Goal: Task Accomplishment & Management: Manage account settings

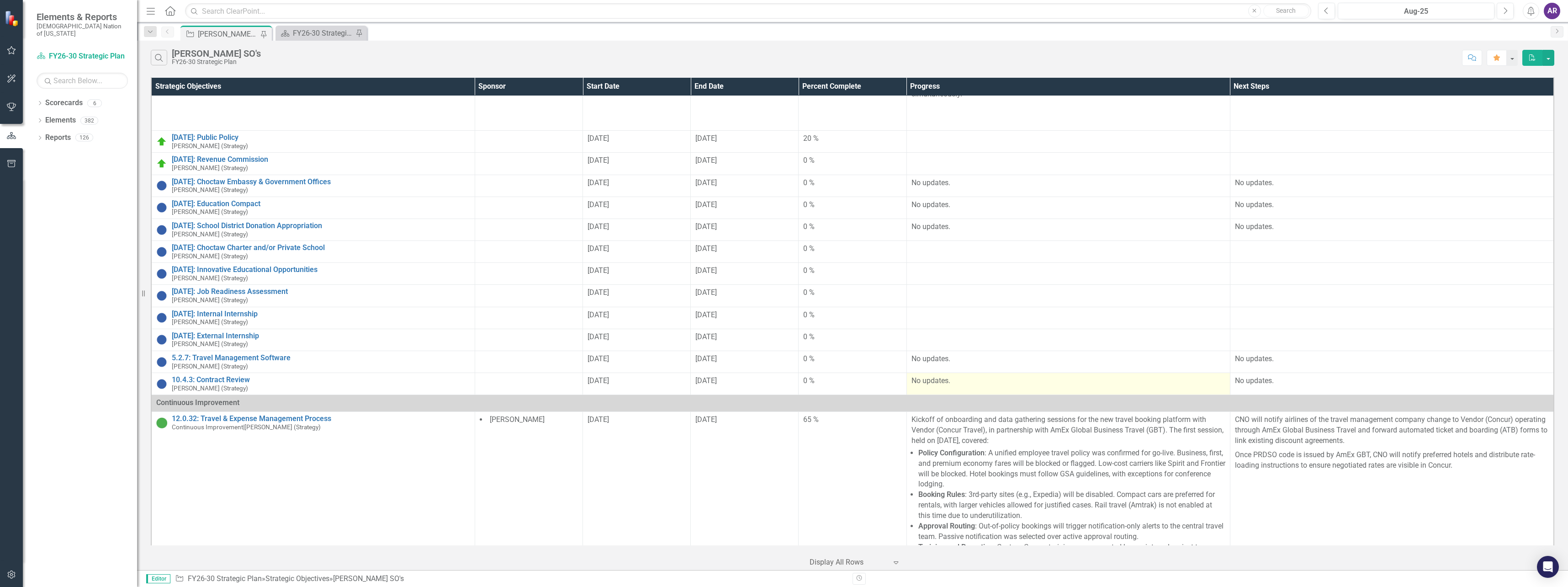
scroll to position [137, 0]
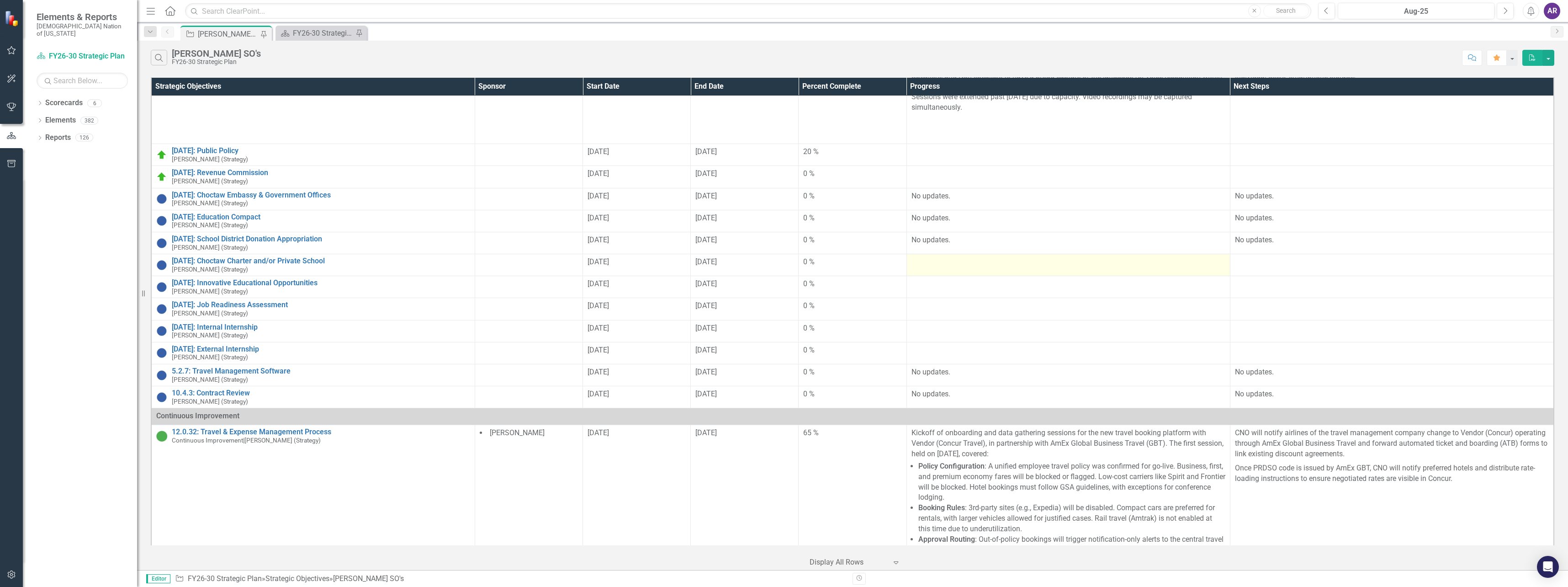
click at [998, 257] on div at bounding box center [1068, 262] width 314 height 11
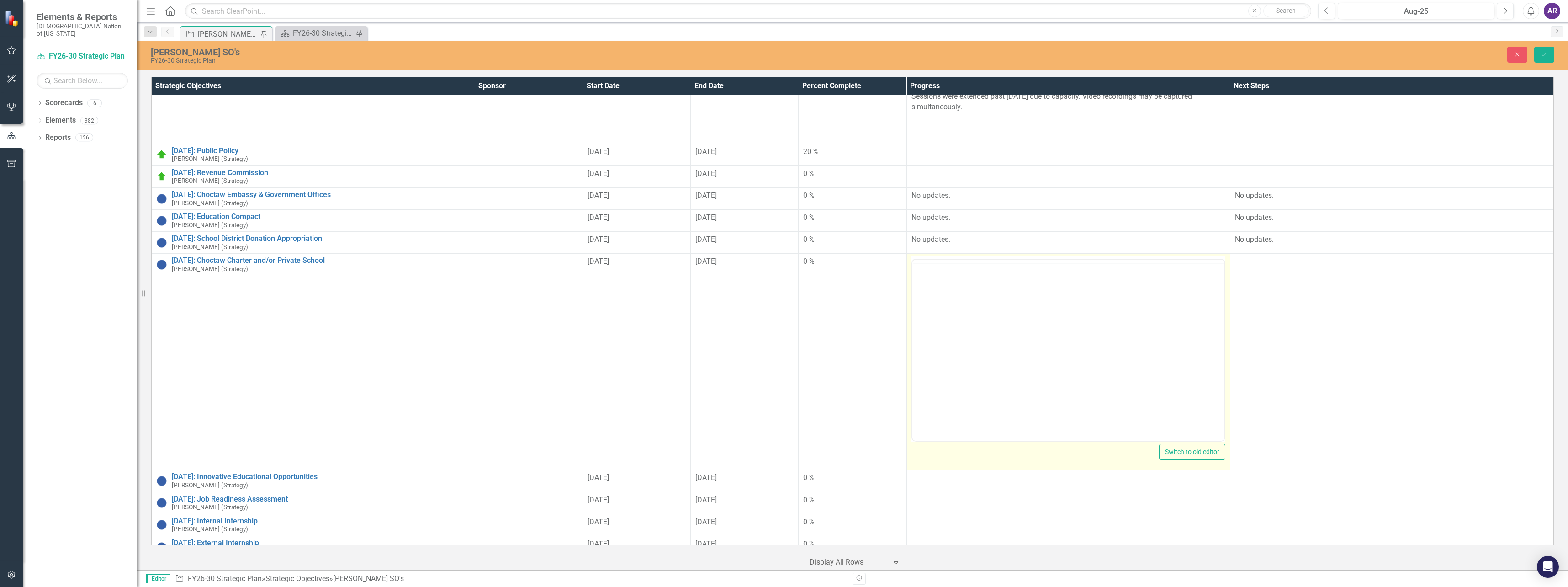
scroll to position [0, 0]
click at [976, 311] on body "Rich Text Area. Press ALT-0 for help." at bounding box center [1068, 350] width 312 height 137
drag, startPoint x: 960, startPoint y: 293, endPoint x: 908, endPoint y: 292, distance: 52.0
click at [912, 292] on html "No updates." at bounding box center [1068, 350] width 312 height 137
copy p "No updates."
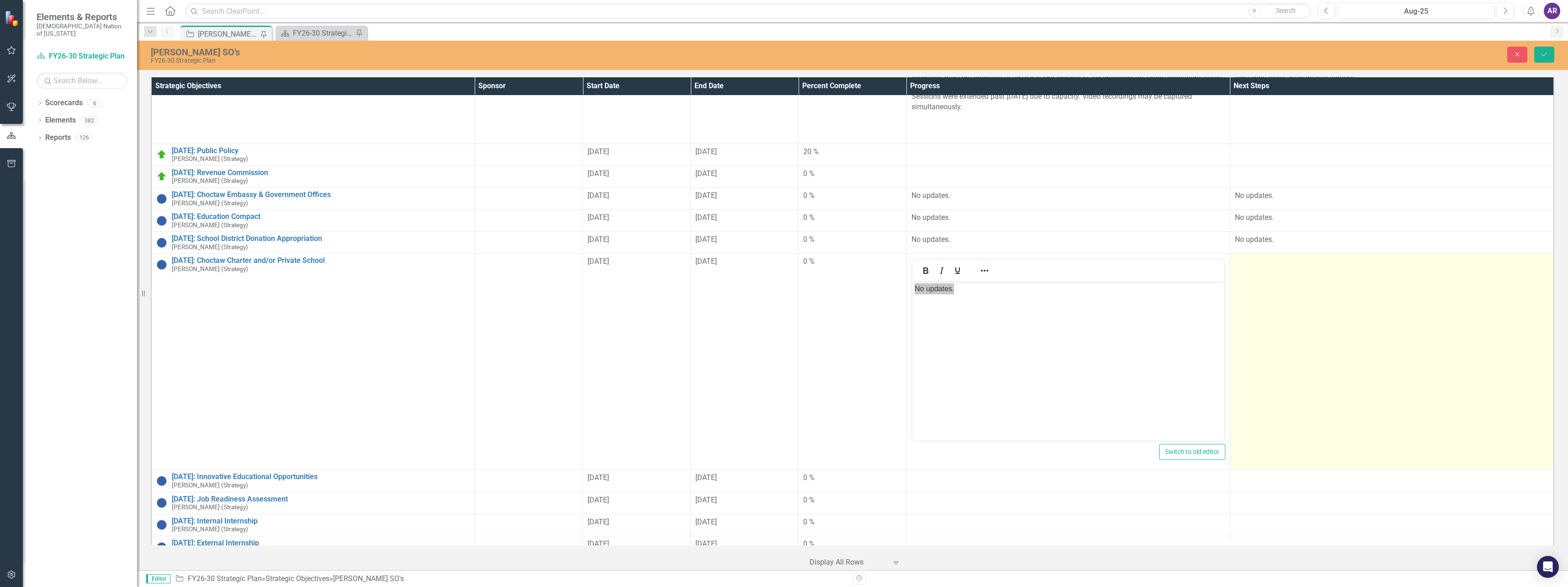
click at [1404, 302] on td at bounding box center [1392, 362] width 324 height 216
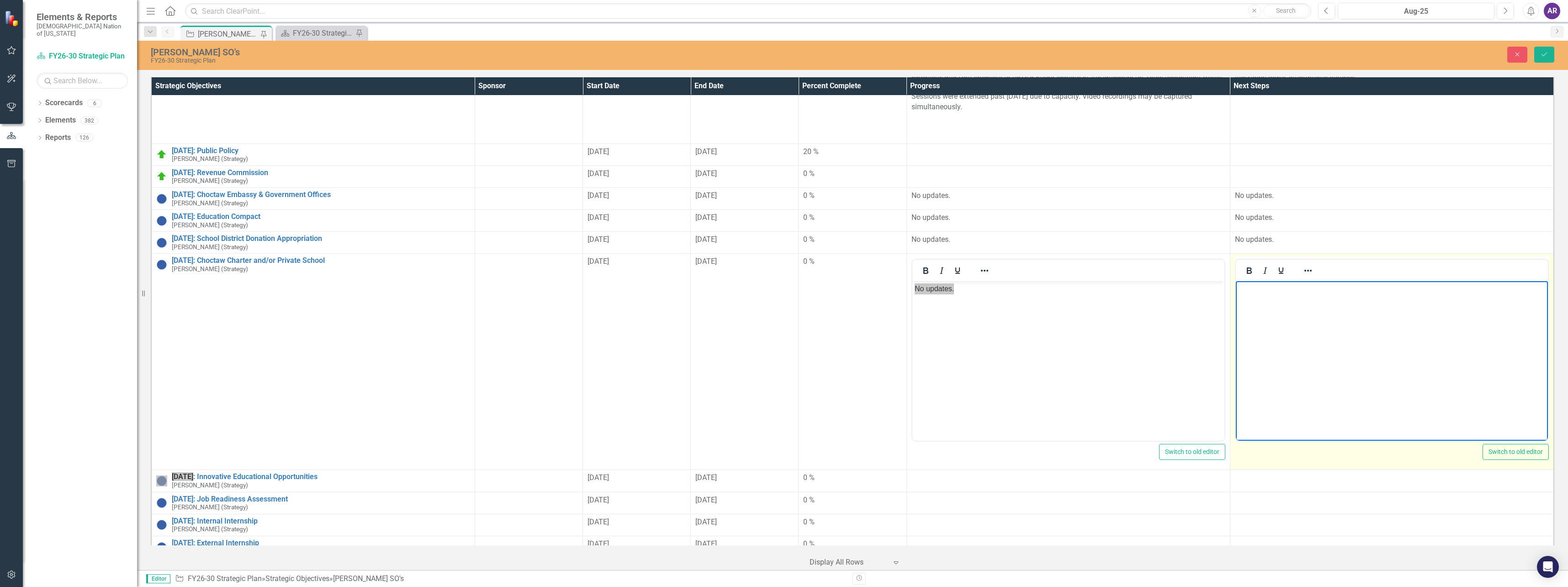
click at [1303, 323] on body "Rich Text Area. Press ALT-0 for help." at bounding box center [1391, 350] width 312 height 137
click at [1547, 49] on button "Save" at bounding box center [1544, 55] width 20 height 16
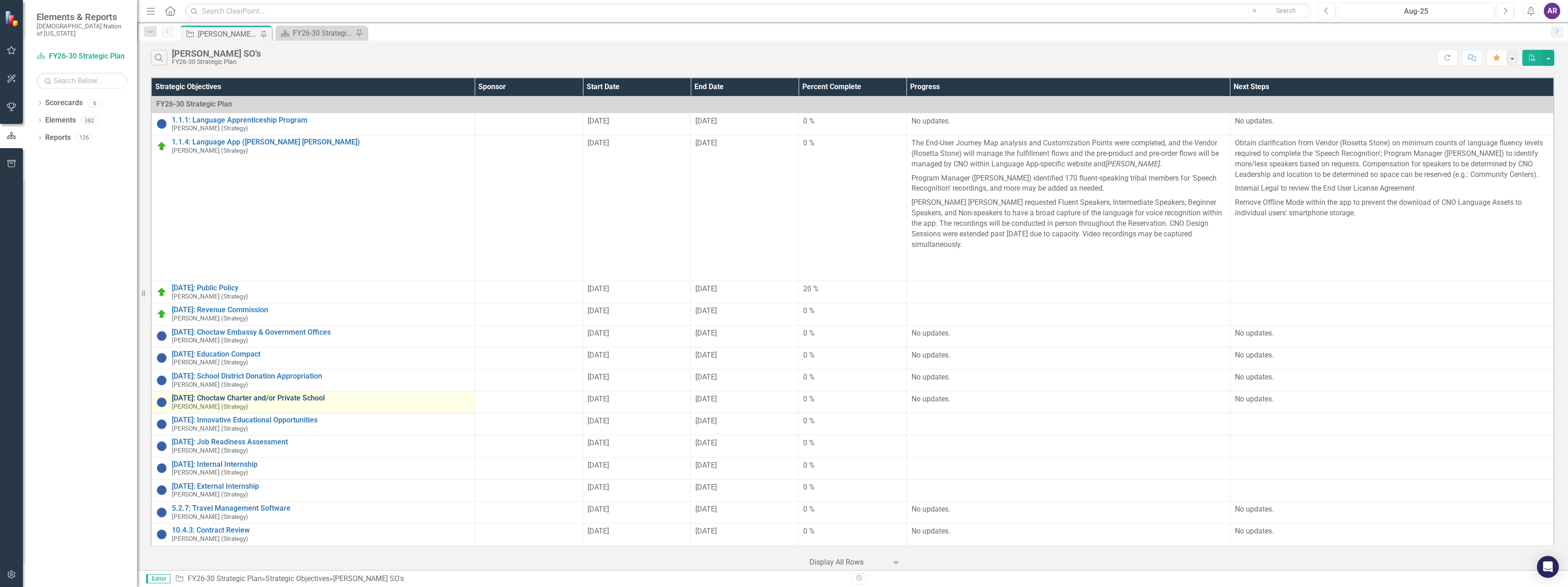
click at [297, 394] on link "[DATE]: Choctaw Charter and/or Private School" at bounding box center [321, 398] width 298 height 9
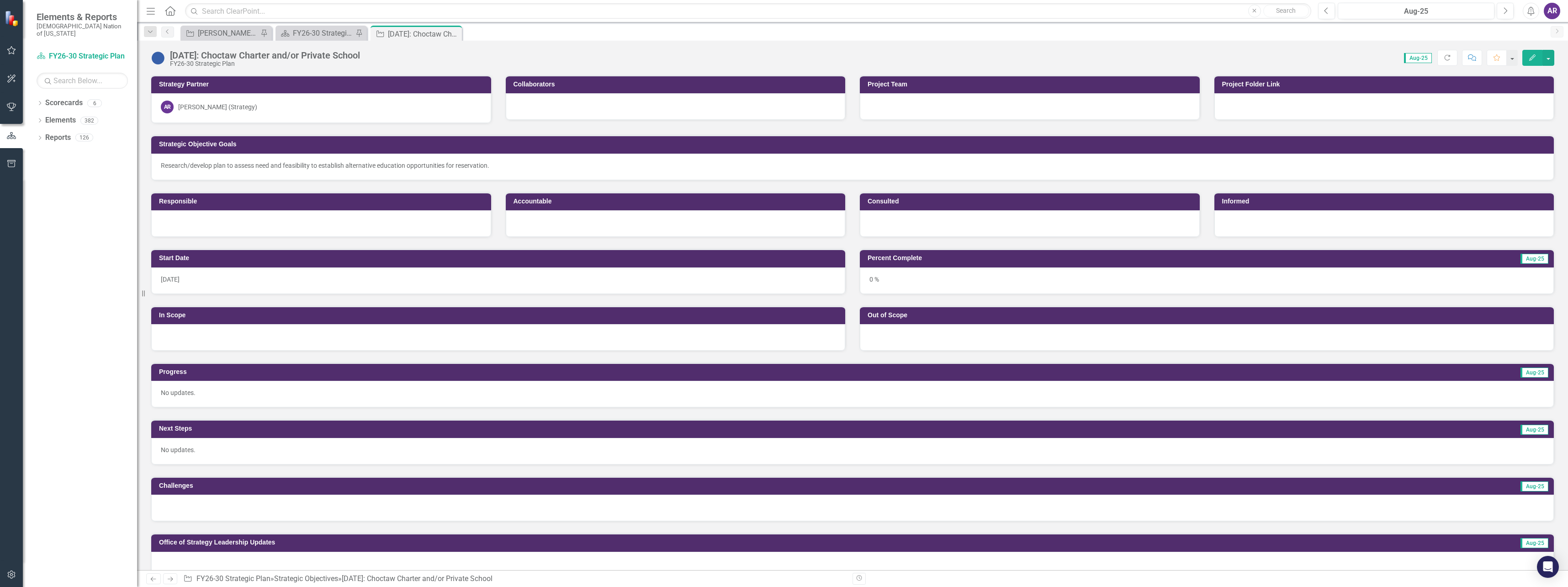
click at [264, 497] on div at bounding box center [852, 508] width 1402 height 27
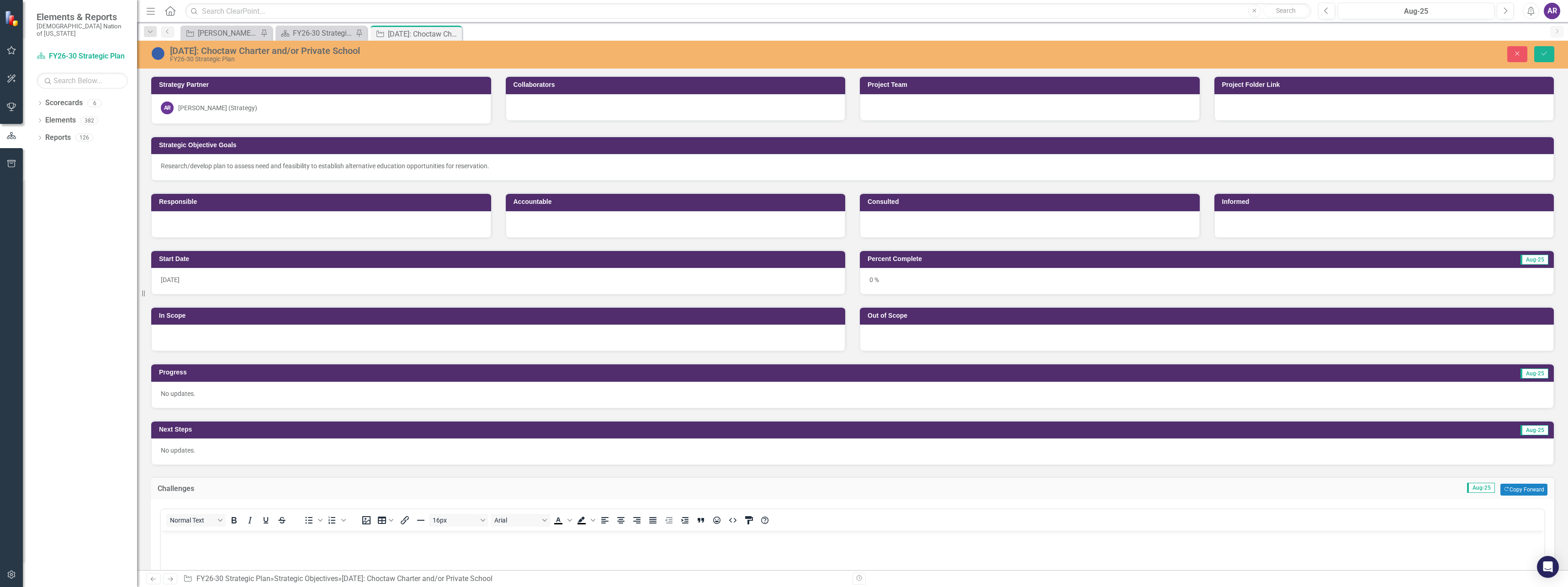
click at [256, 543] on p "Rich Text Area. Press ALT-0 for help." at bounding box center [852, 538] width 1379 height 11
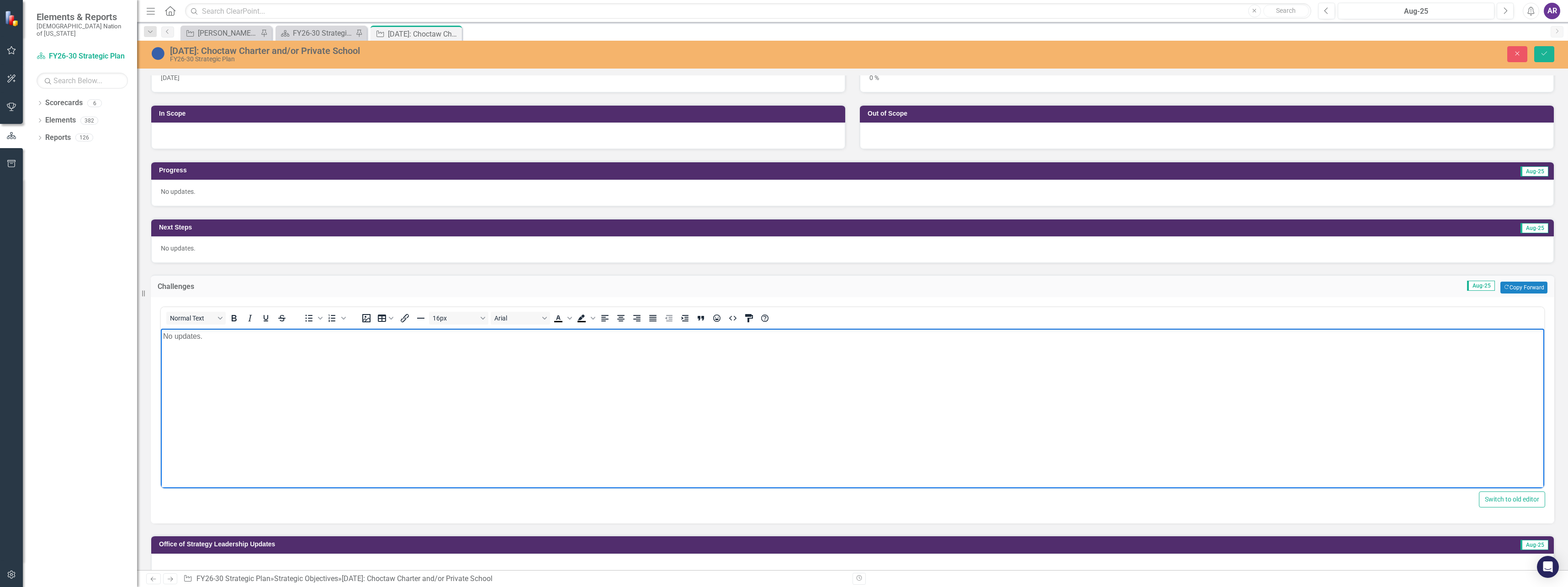
scroll to position [228, 0]
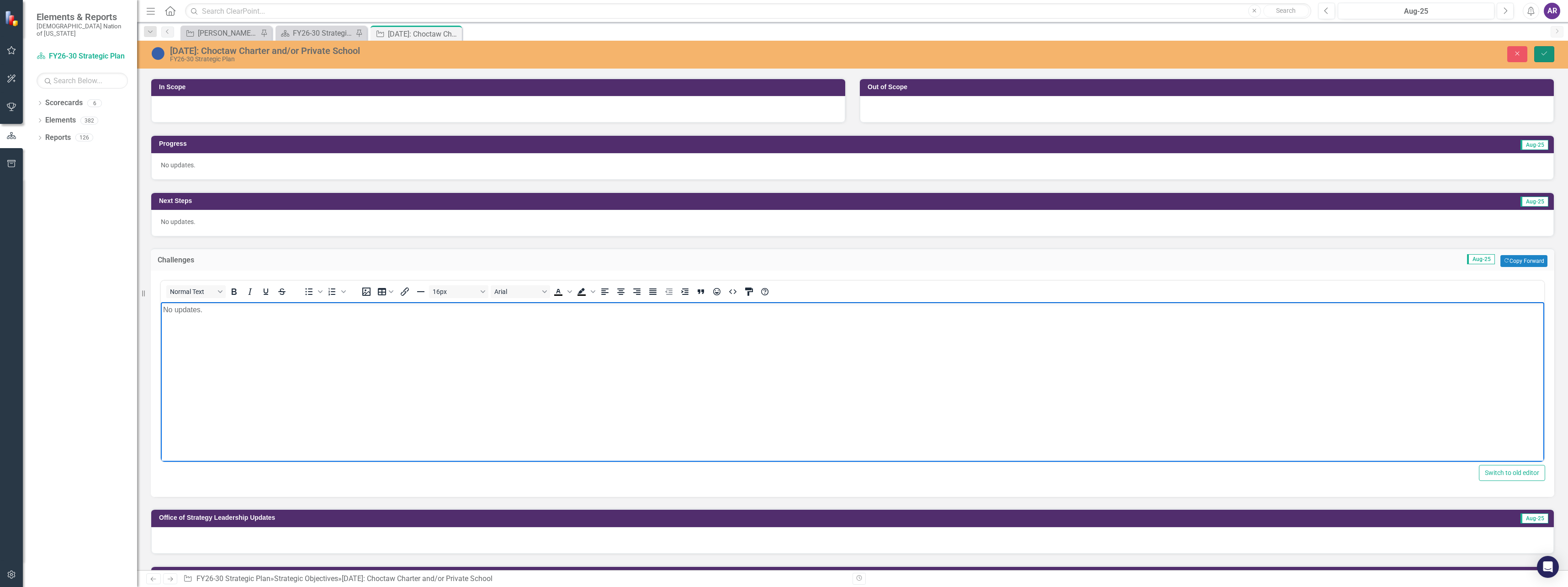
click at [1542, 56] on icon "Save" at bounding box center [1544, 54] width 9 height 7
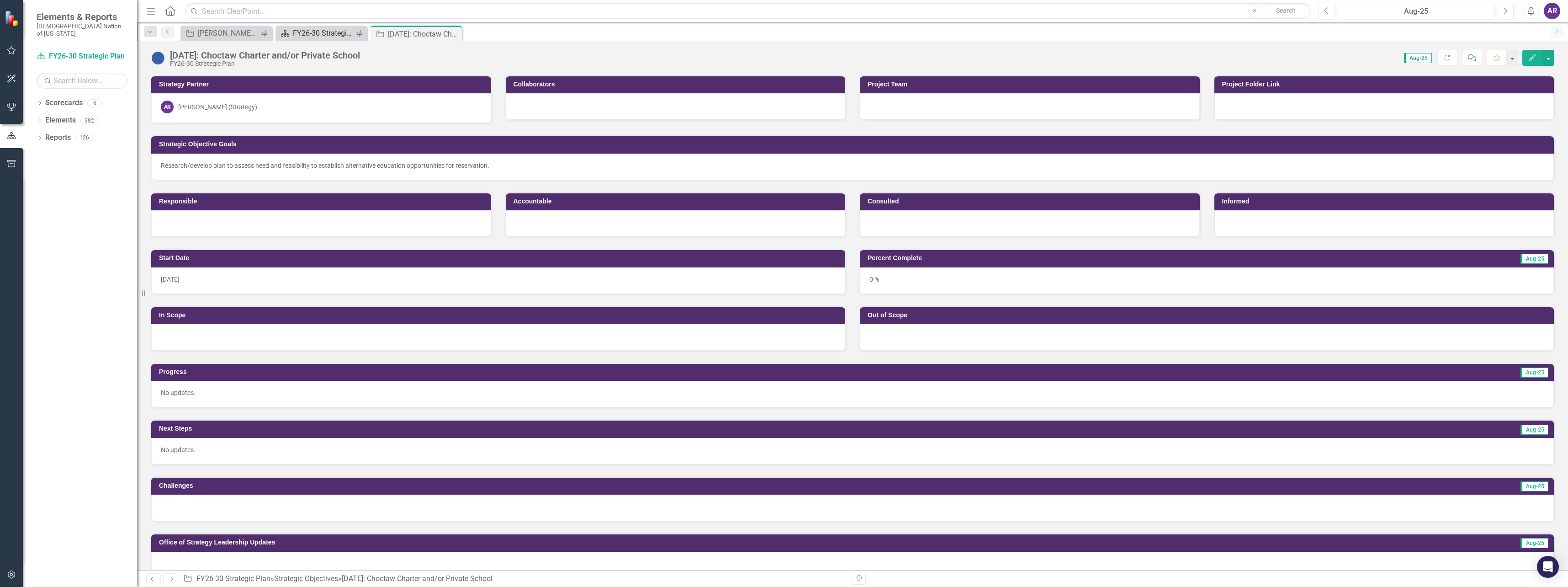
click at [312, 33] on div "FY26-30 Strategic Plan" at bounding box center [323, 33] width 60 height 12
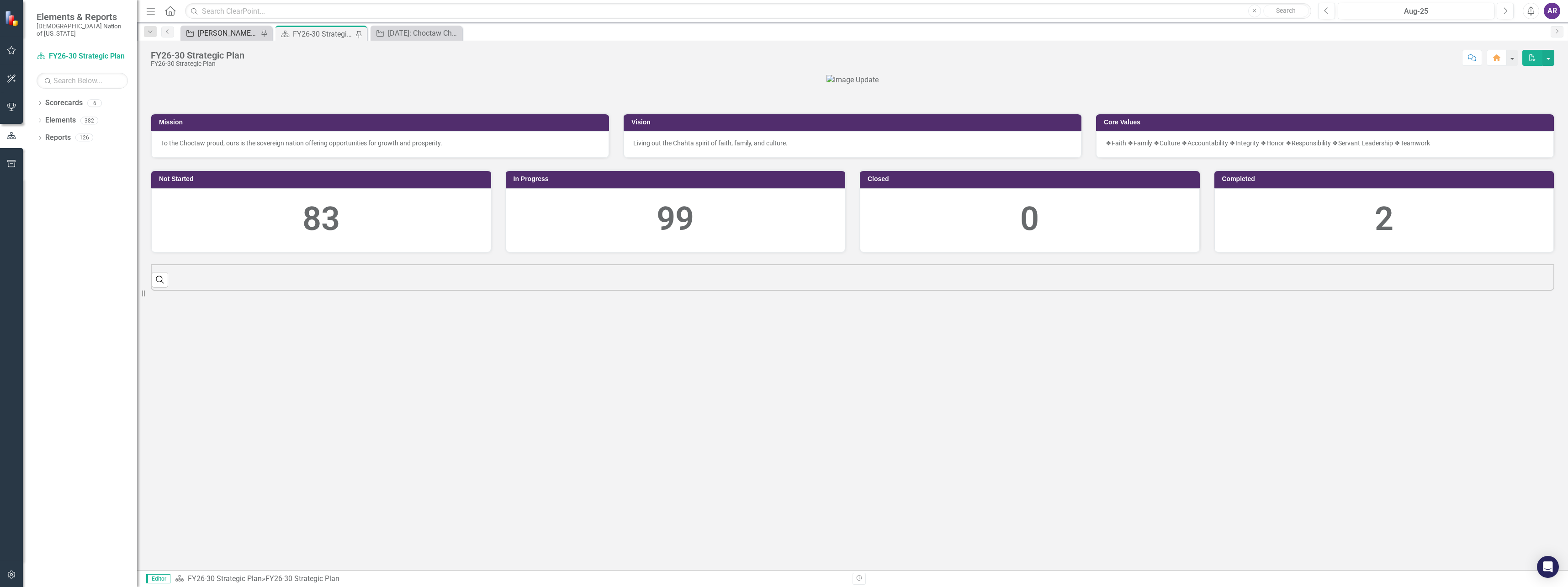
click at [223, 35] on div "[PERSON_NAME] SO's" at bounding box center [228, 33] width 60 height 12
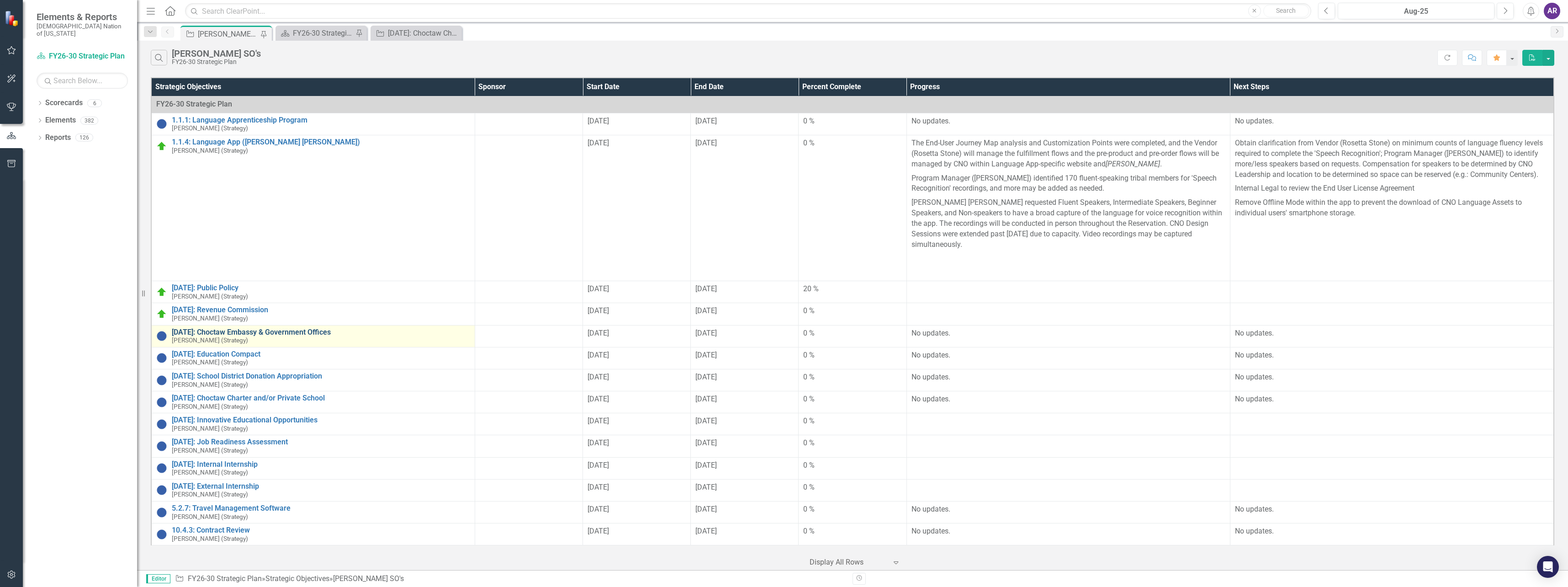
click at [307, 328] on link "[DATE]: Choctaw Embassy & Government Offices" at bounding box center [321, 332] width 298 height 9
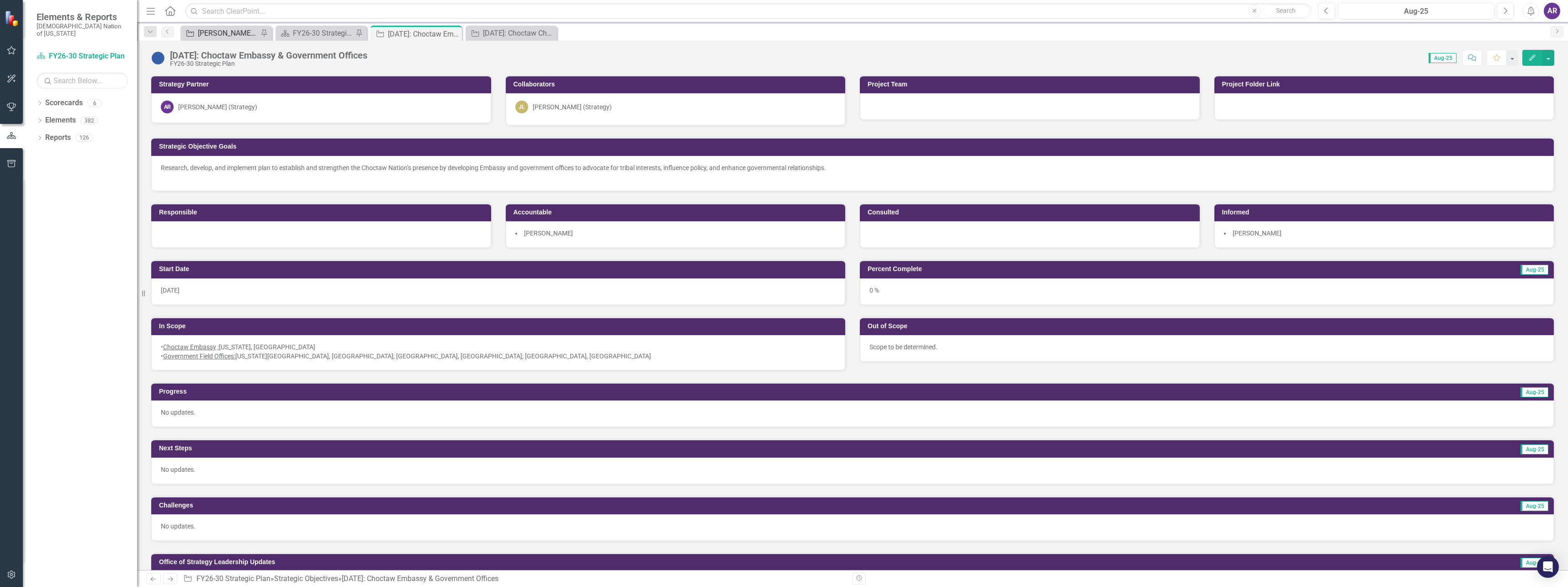
click at [213, 31] on div "[PERSON_NAME] SO's" at bounding box center [228, 33] width 60 height 12
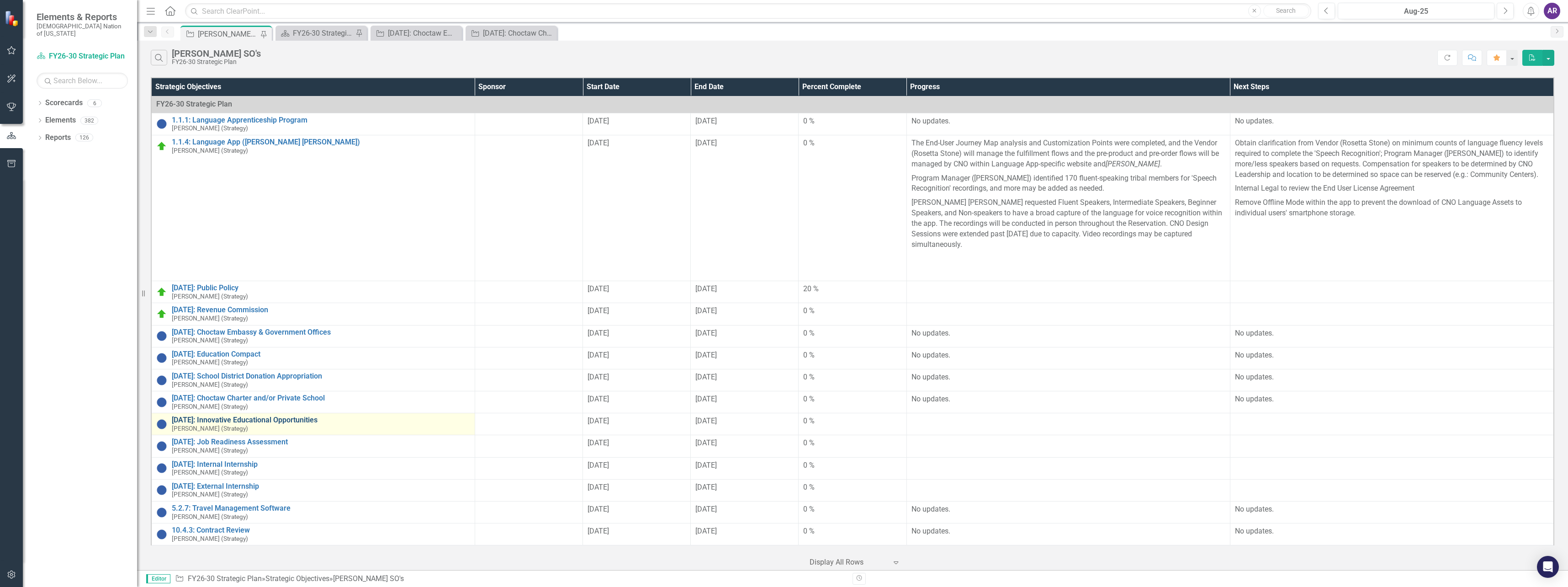
click at [307, 416] on link "[DATE]: Innovative Educational Opportunities" at bounding box center [321, 420] width 298 height 9
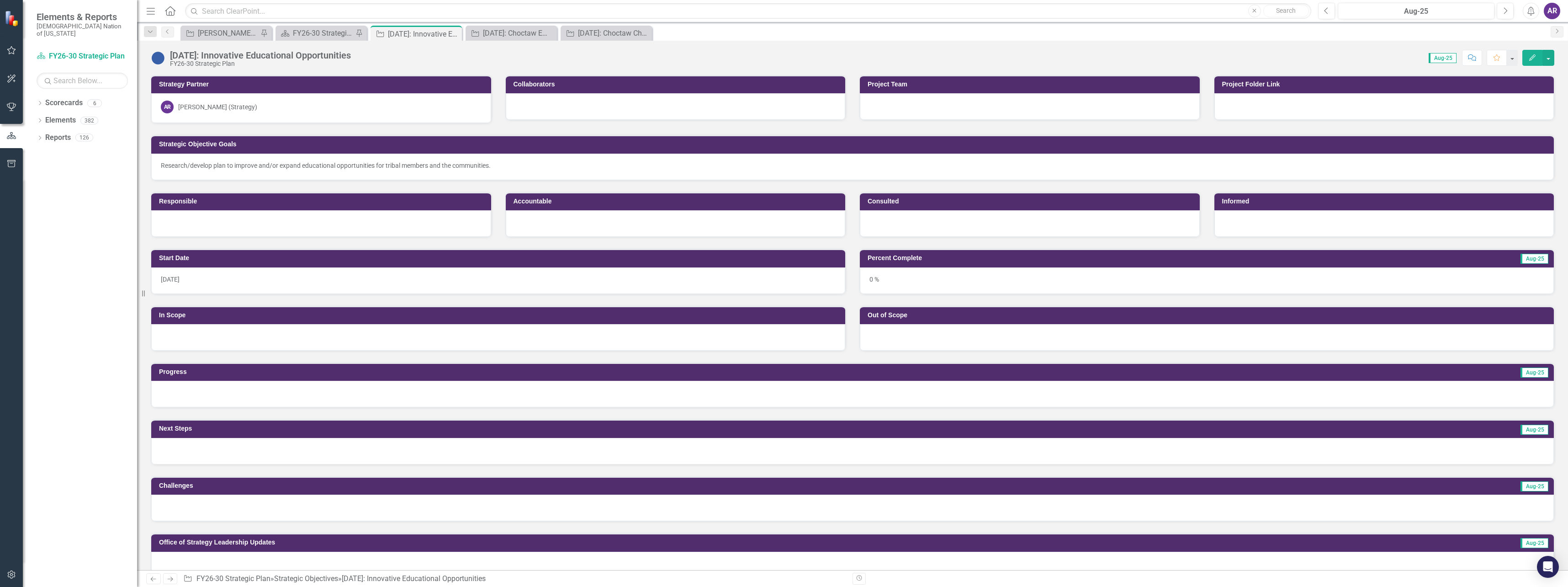
click at [320, 389] on div at bounding box center [852, 394] width 1402 height 27
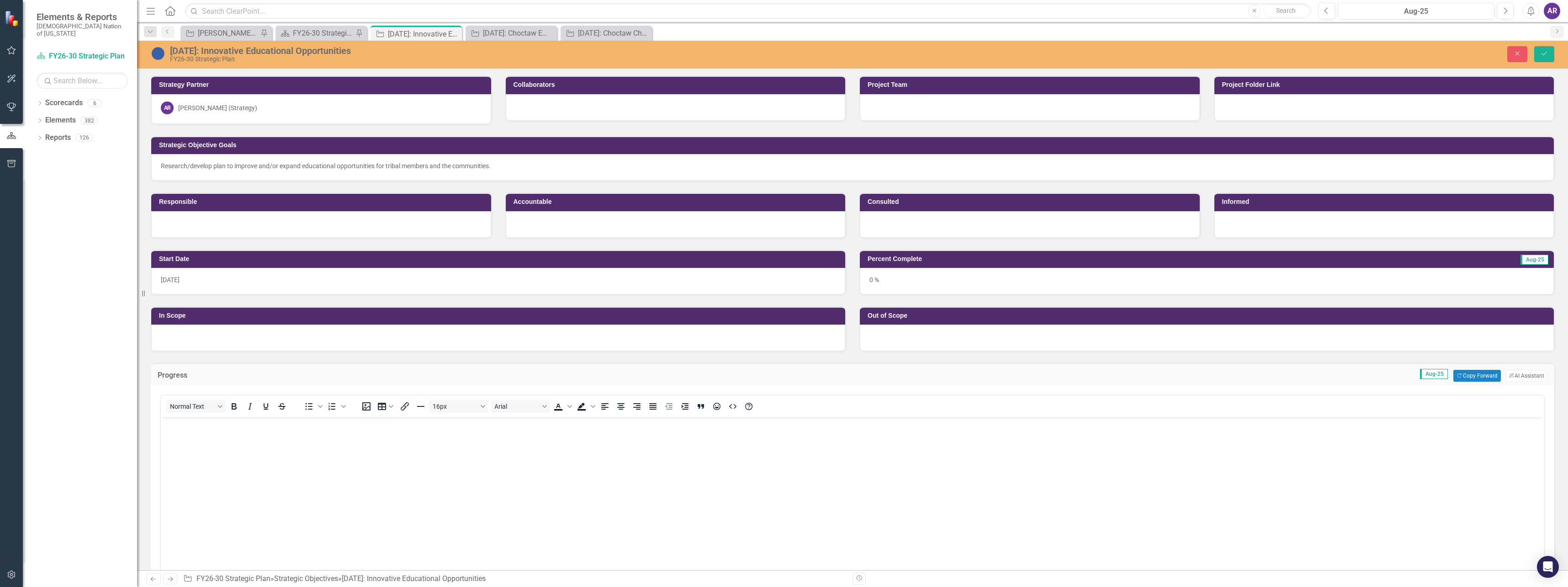
click at [316, 435] on body "Rich Text Area. Press ALT-0 for help." at bounding box center [852, 485] width 1384 height 137
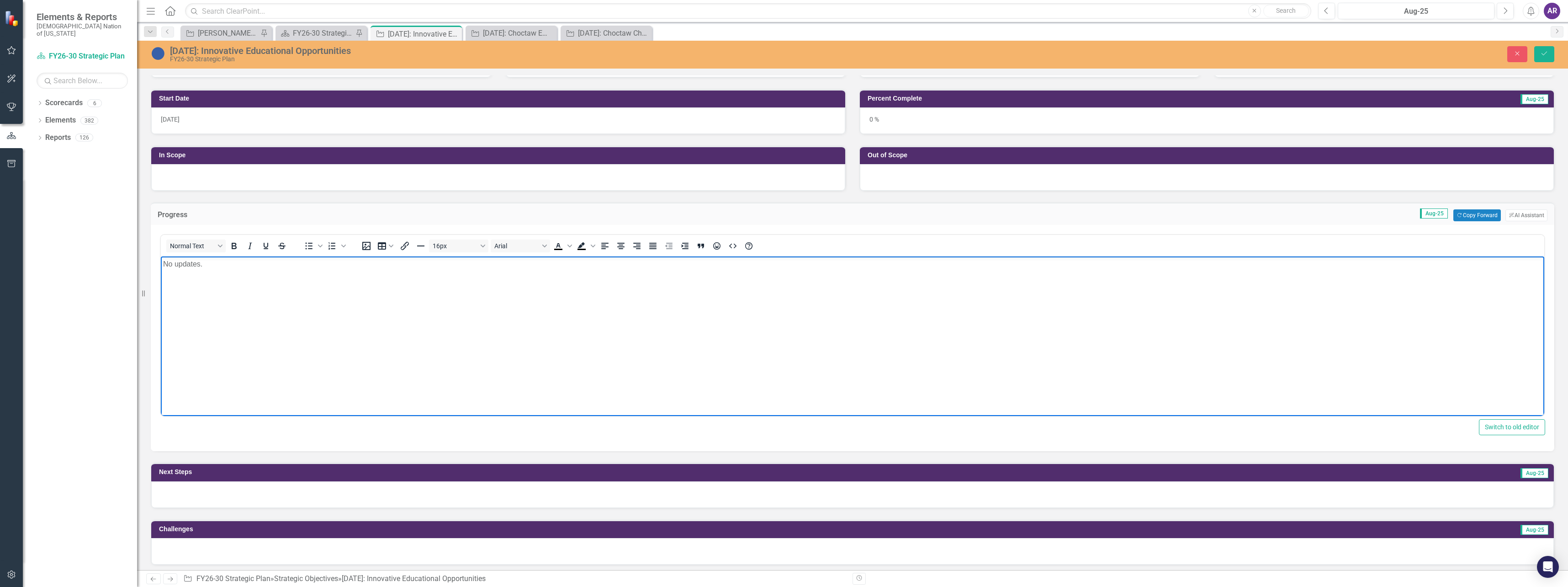
scroll to position [183, 0]
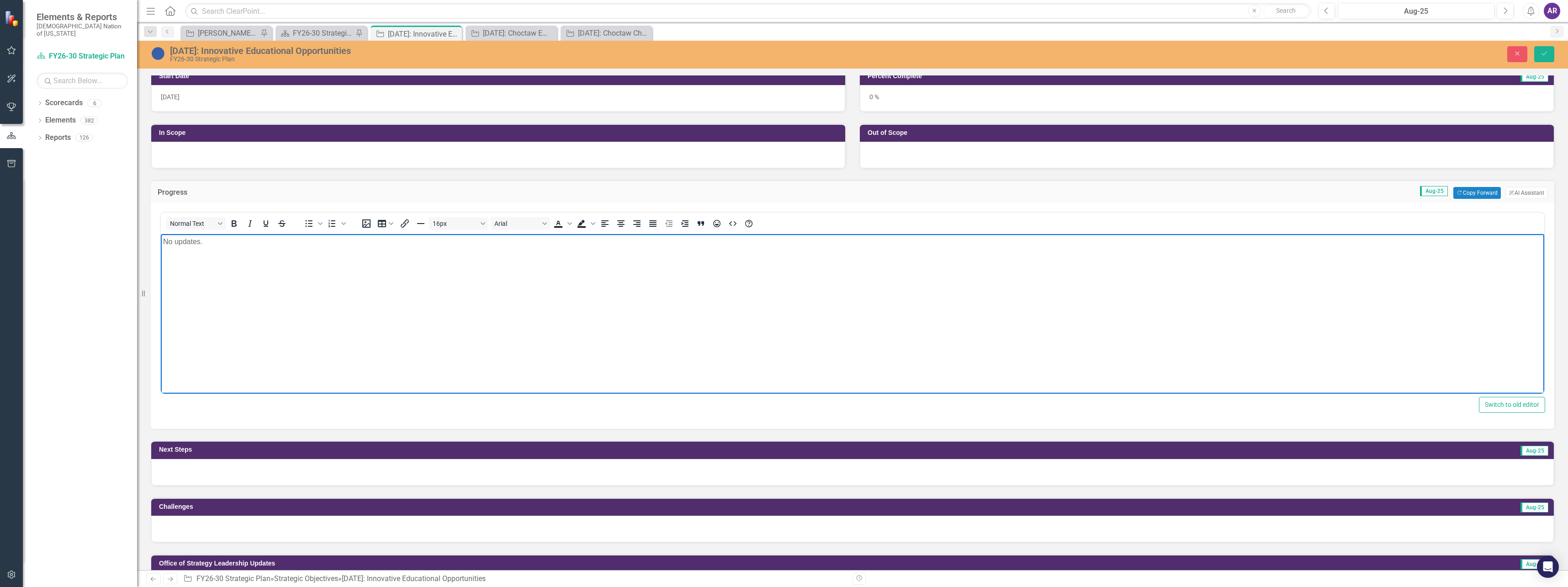
click at [305, 469] on div at bounding box center [852, 473] width 1402 height 27
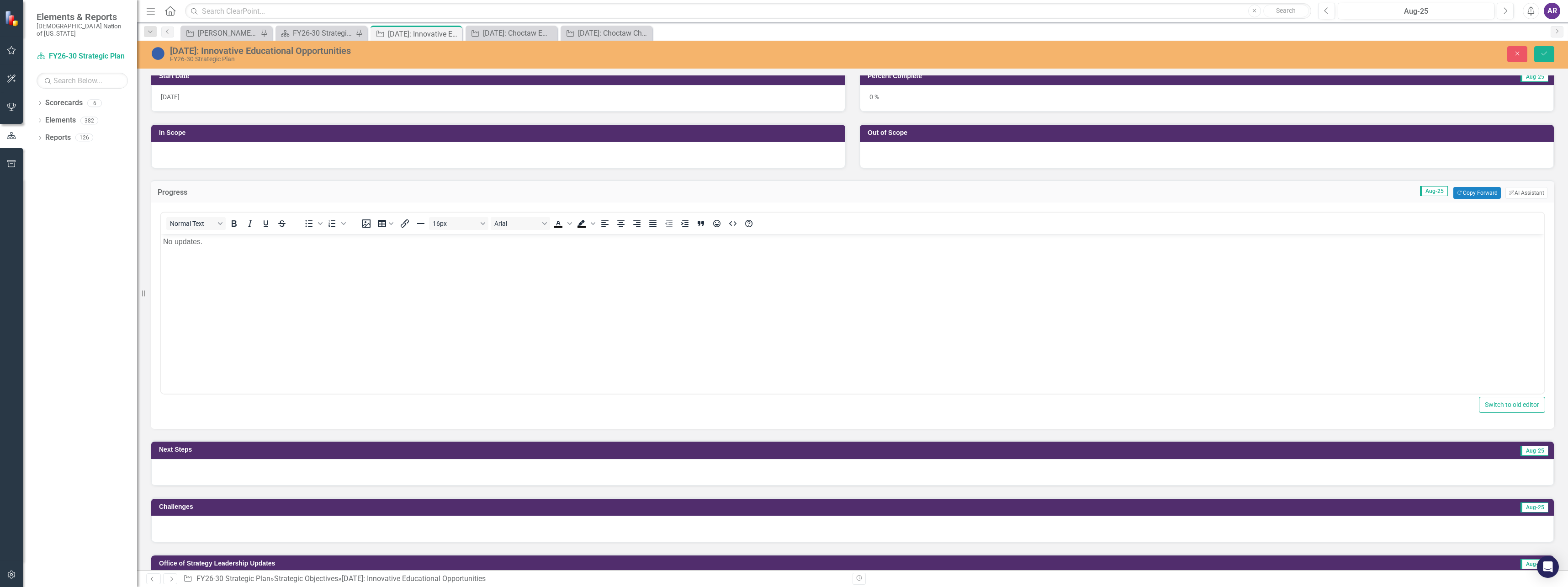
click at [306, 469] on div at bounding box center [852, 473] width 1402 height 27
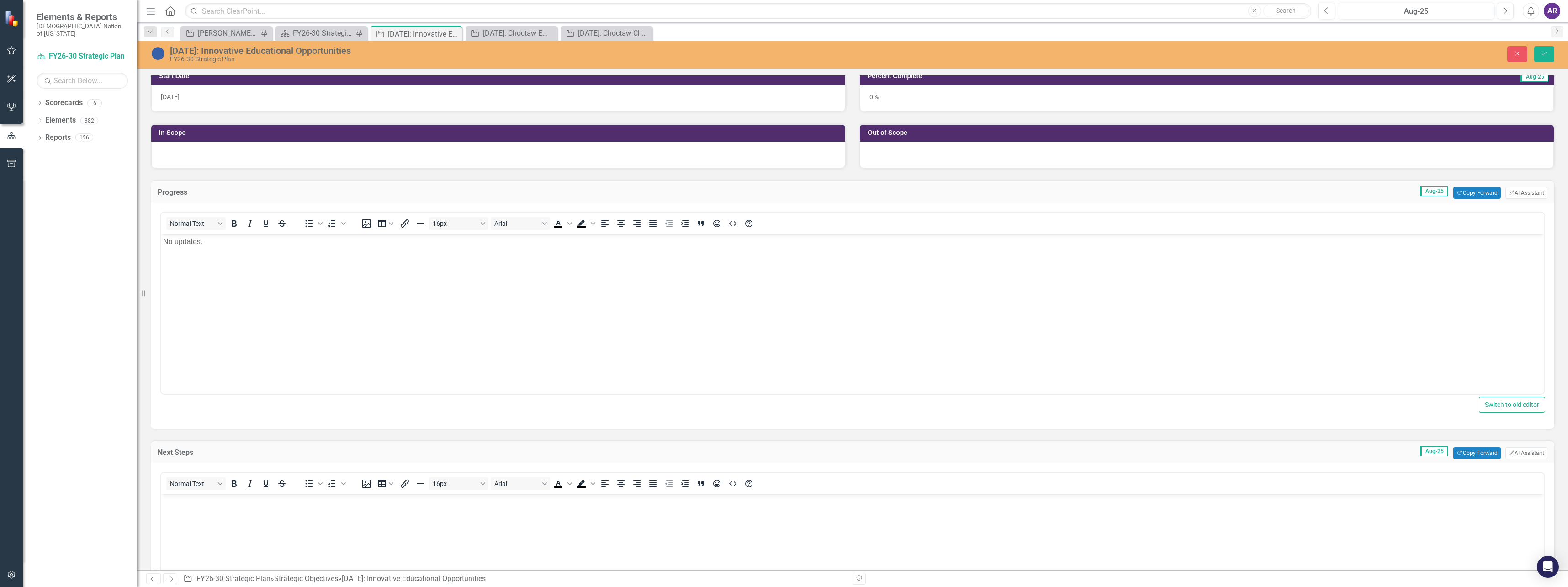
scroll to position [0, 0]
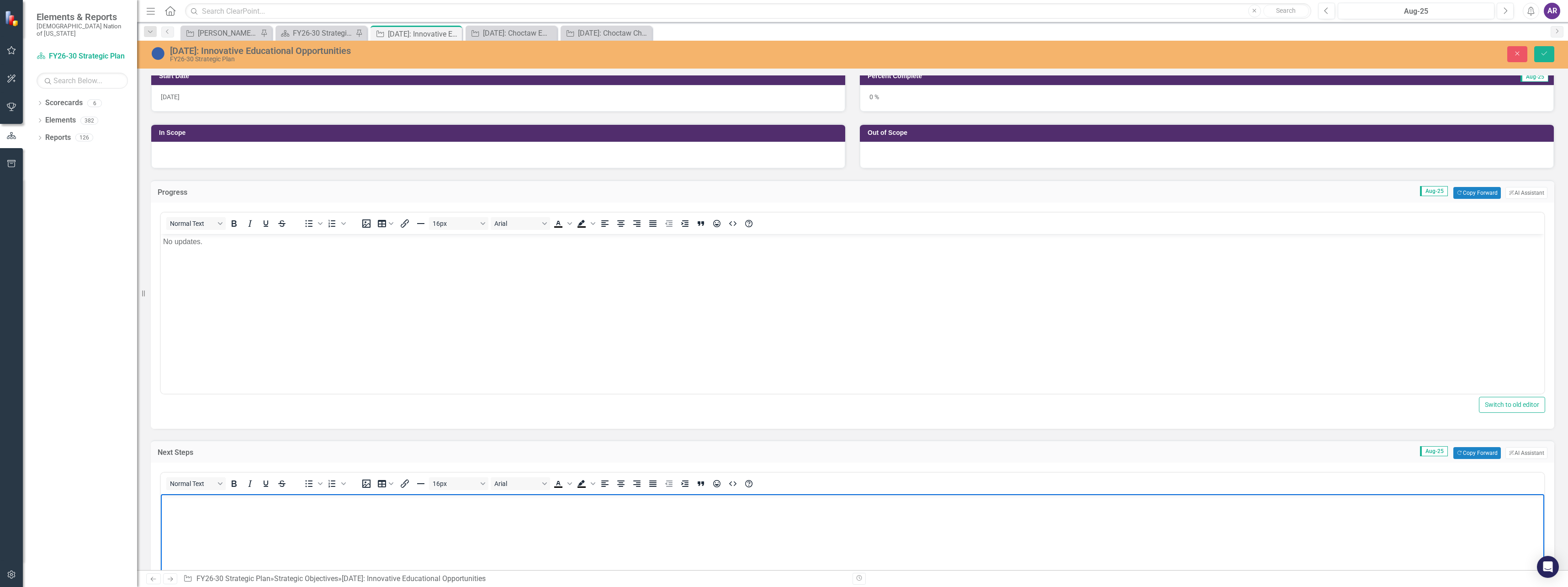
click at [286, 510] on body "Rich Text Area. Press ALT-0 for help." at bounding box center [852, 562] width 1384 height 137
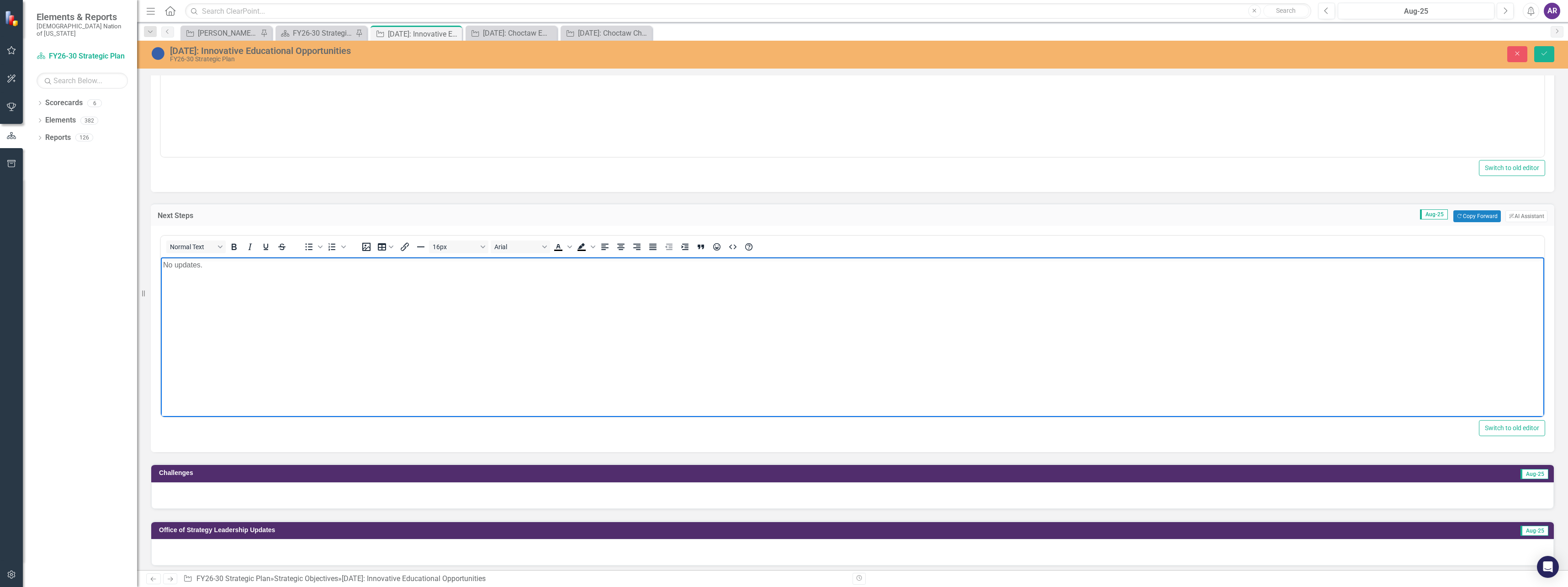
scroll to position [503, 0]
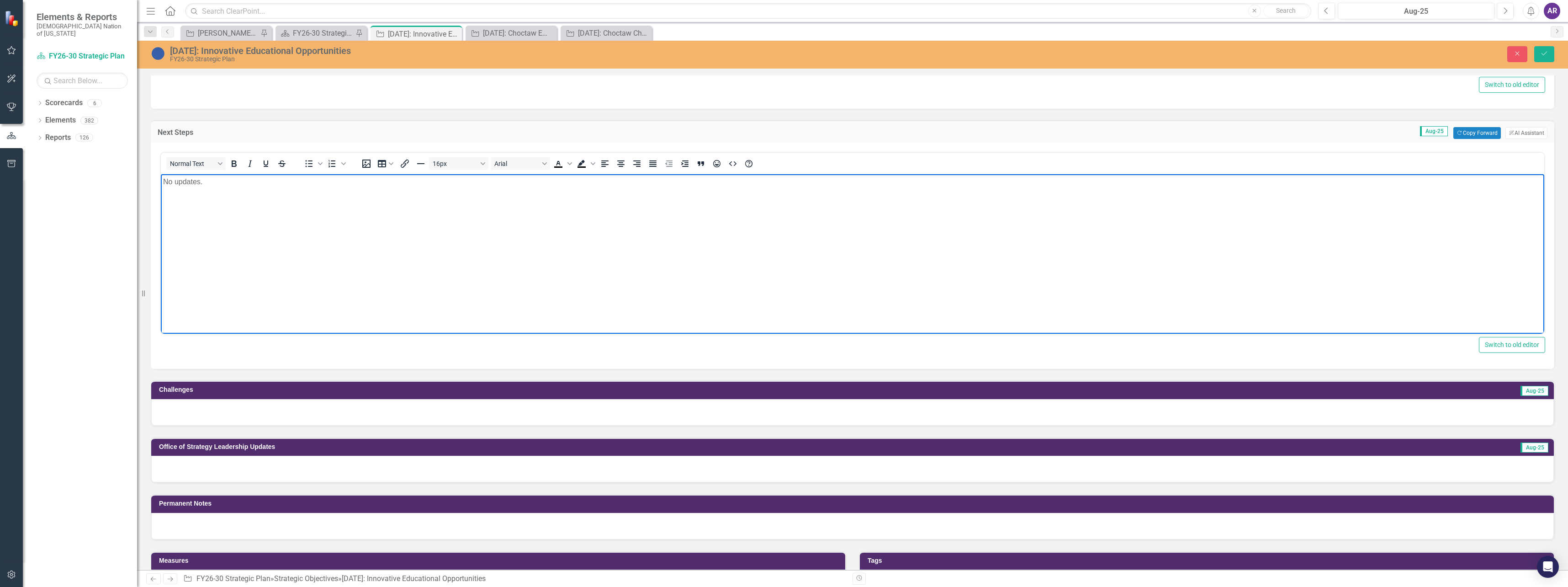
click at [298, 413] on div at bounding box center [852, 412] width 1402 height 27
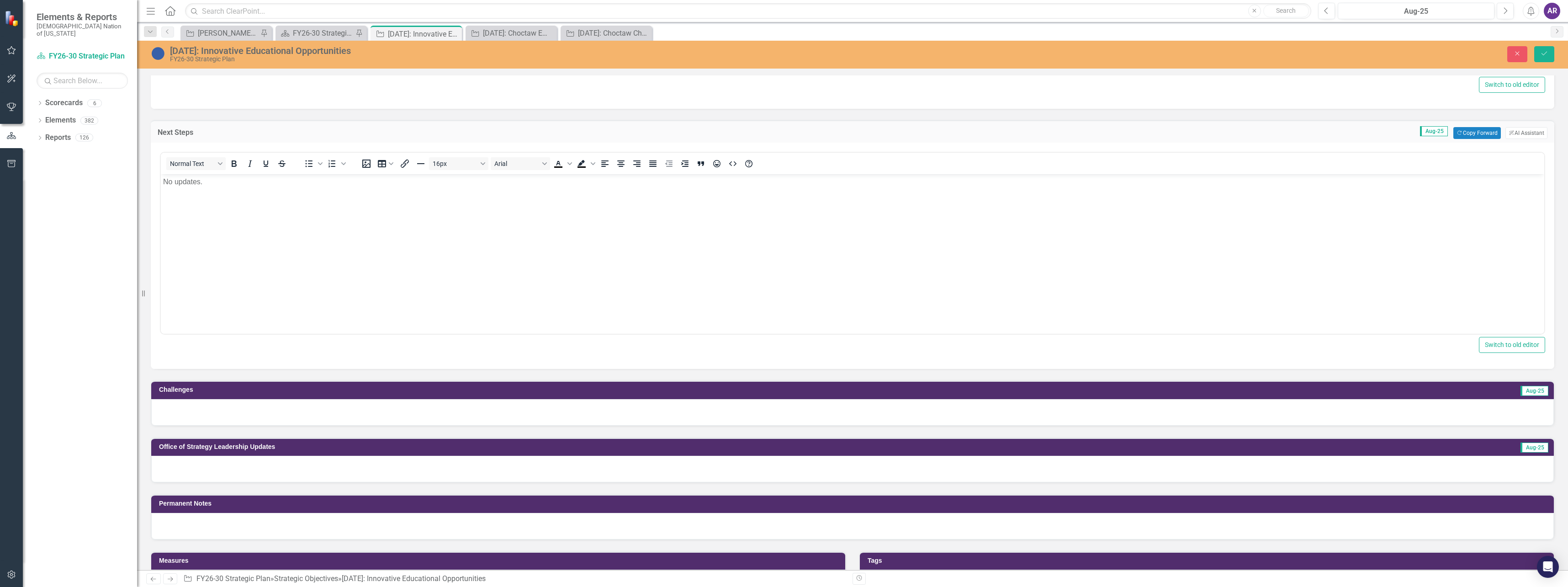
click at [298, 413] on div at bounding box center [852, 412] width 1402 height 27
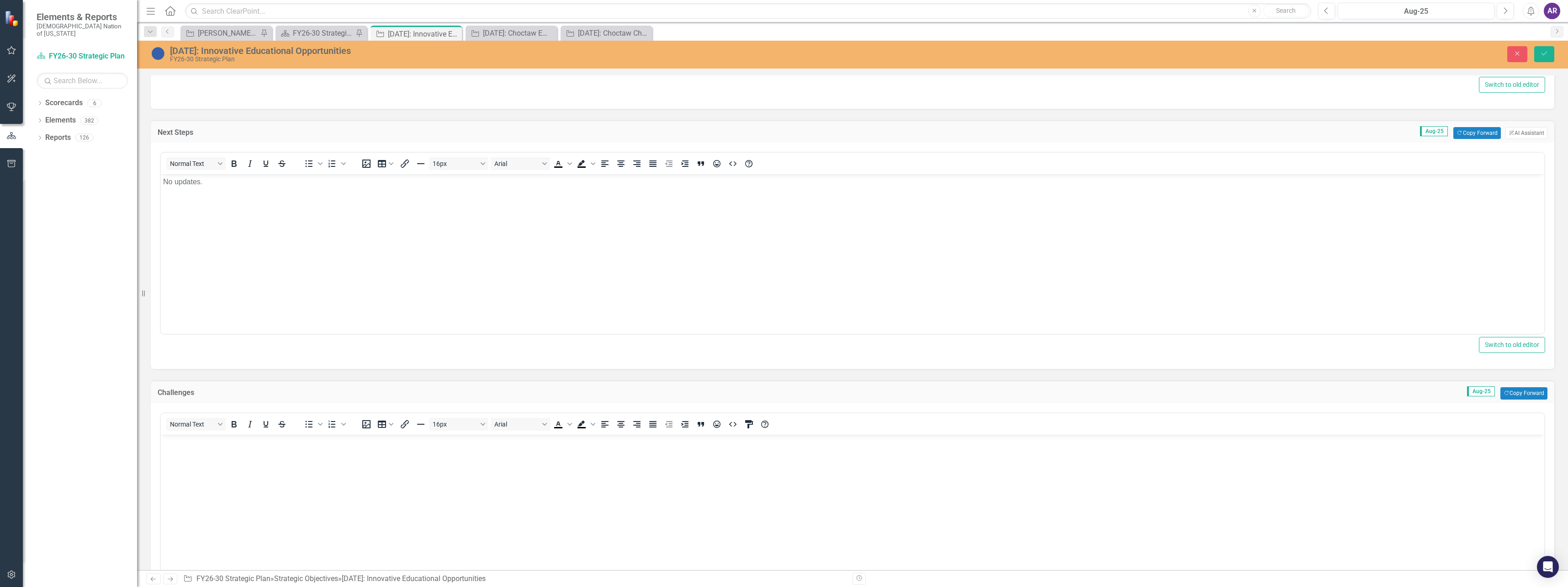
scroll to position [0, 0]
click at [281, 448] on body "Rich Text Area. Press ALT-0 for help." at bounding box center [852, 502] width 1384 height 137
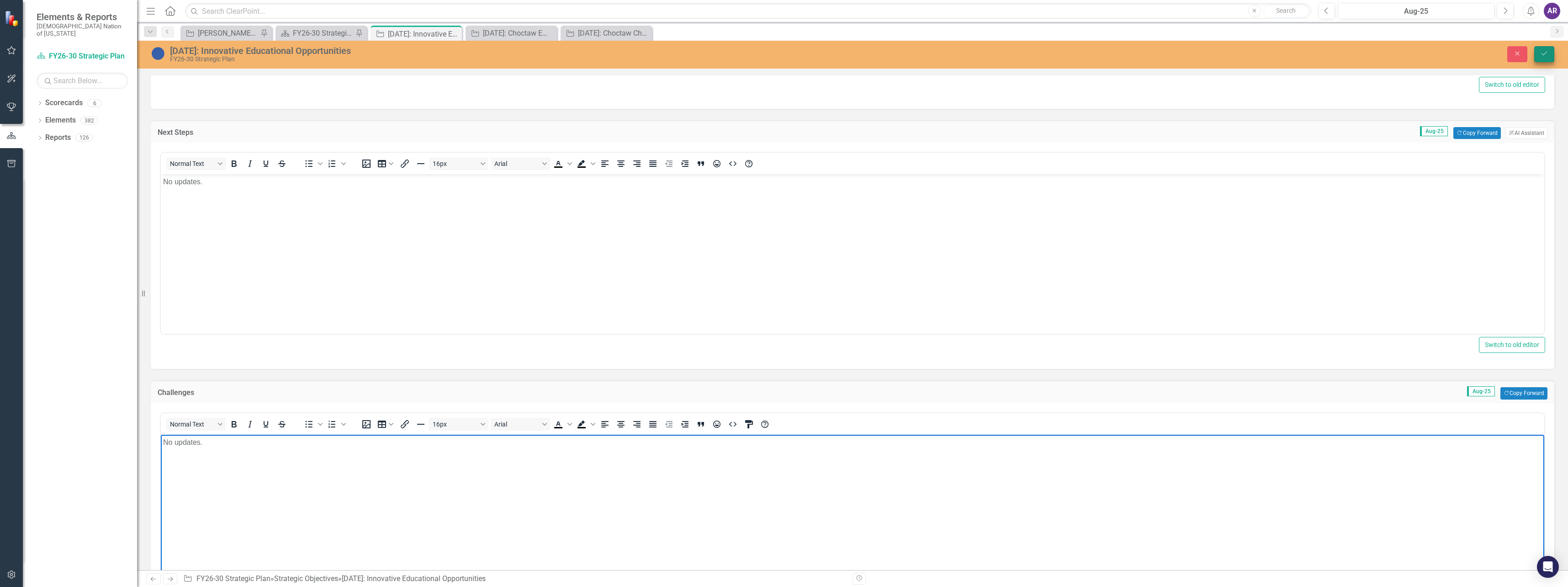
click at [1539, 55] on button "Save" at bounding box center [1544, 54] width 20 height 16
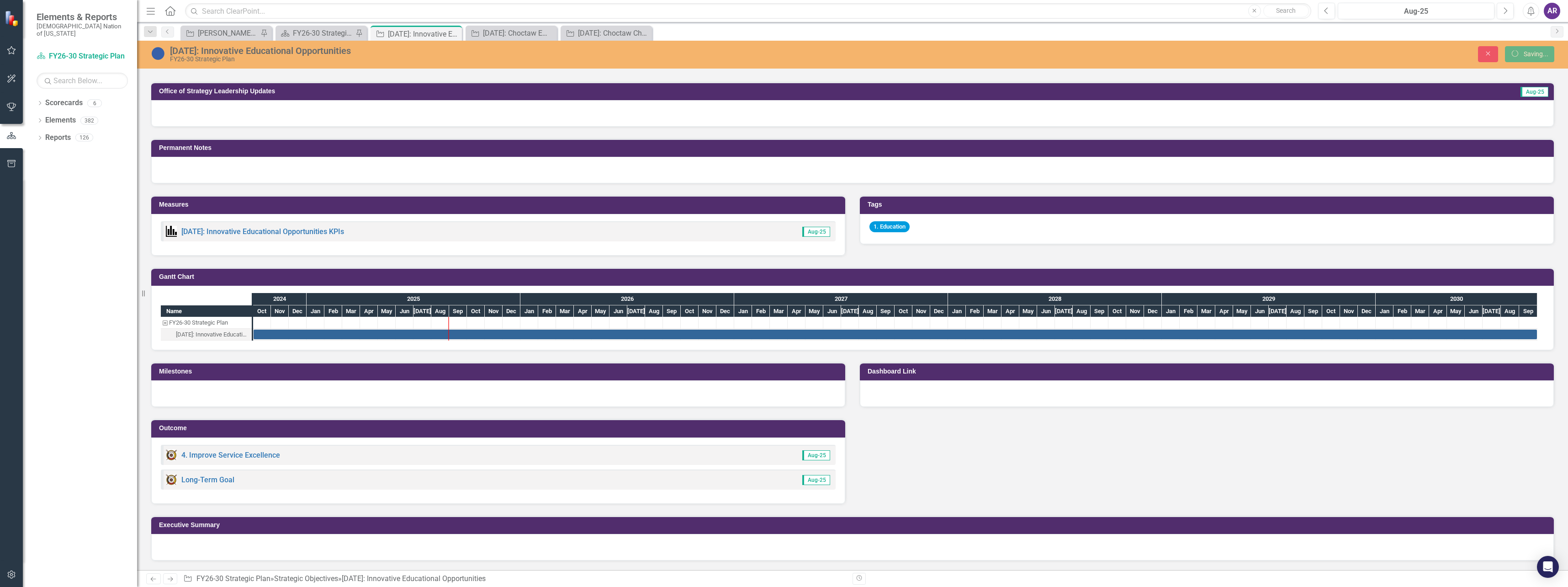
scroll to position [452, 0]
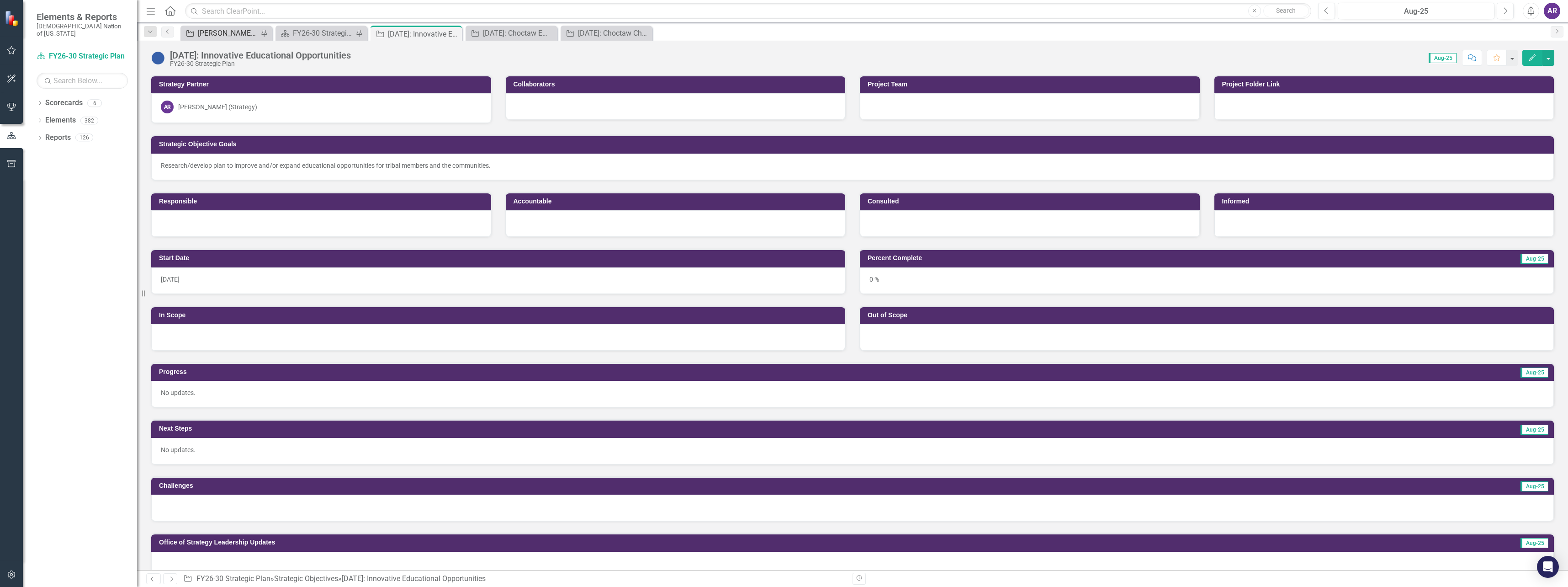
click at [237, 34] on div "[PERSON_NAME] SO's" at bounding box center [228, 33] width 60 height 12
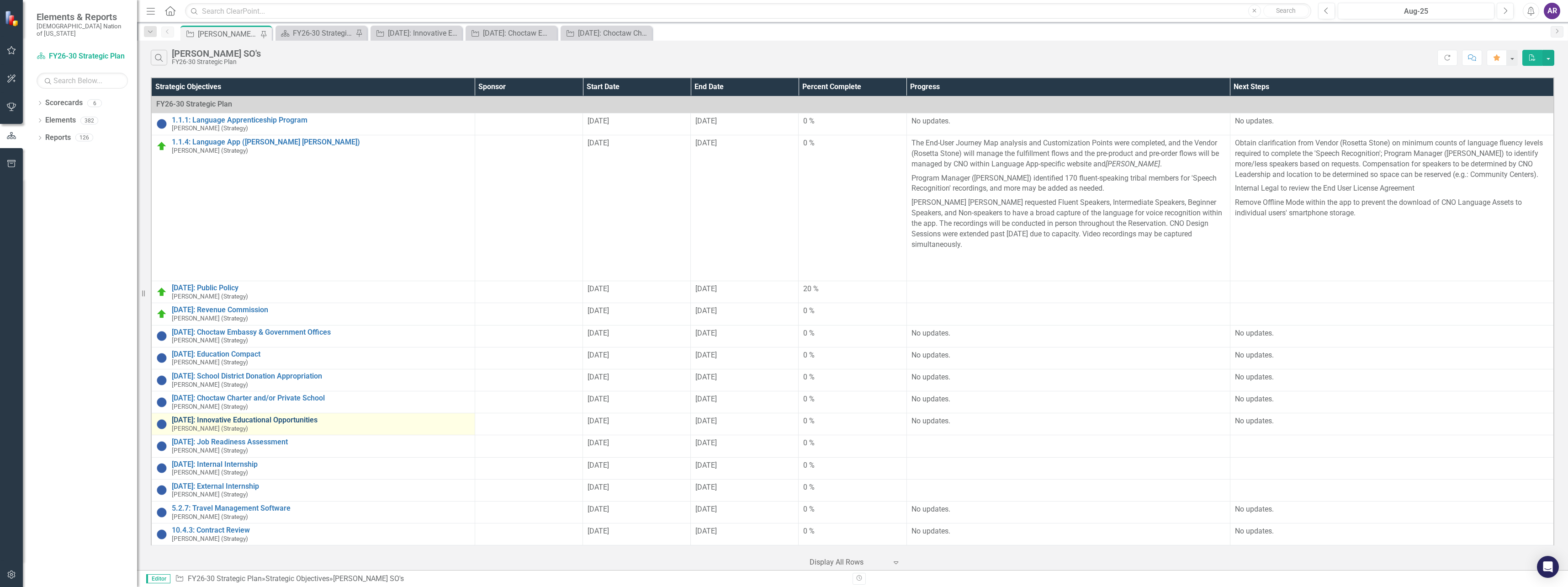
click at [279, 416] on link "[DATE]: Innovative Educational Opportunities" at bounding box center [321, 420] width 298 height 9
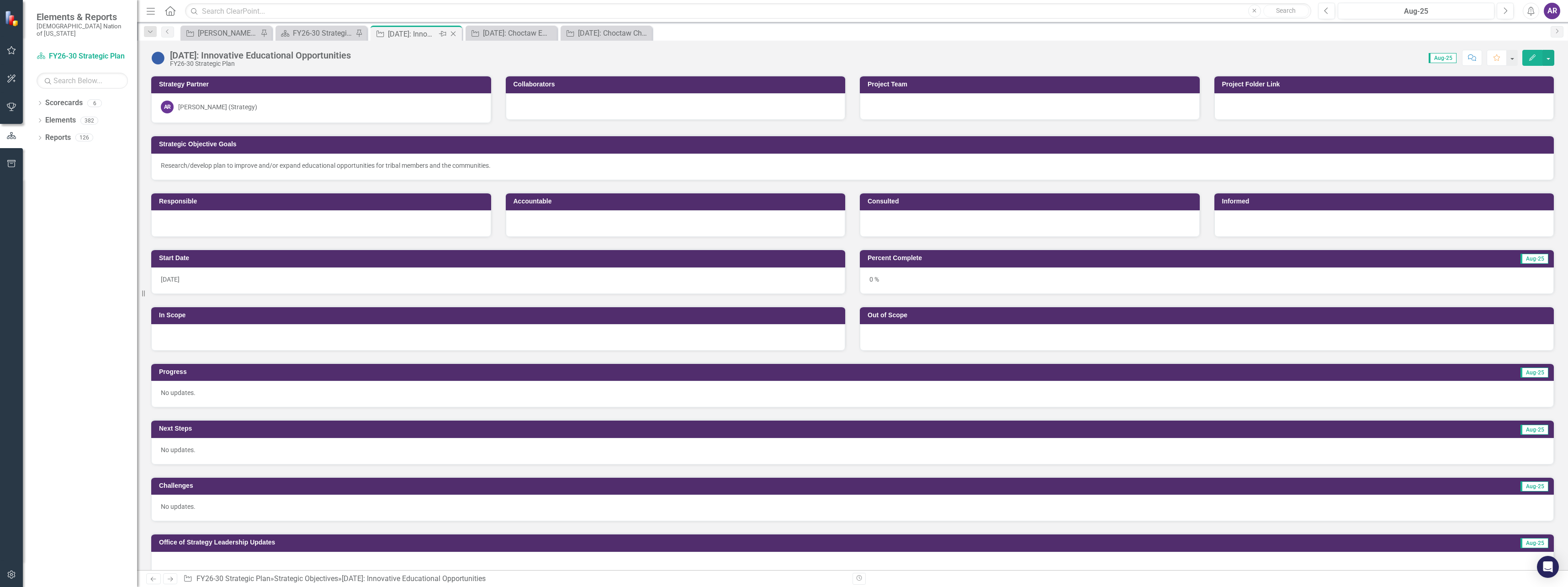
click at [453, 34] on icon at bounding box center [453, 34] width 5 height 5
click at [223, 31] on div "[PERSON_NAME] SO's" at bounding box center [228, 33] width 60 height 12
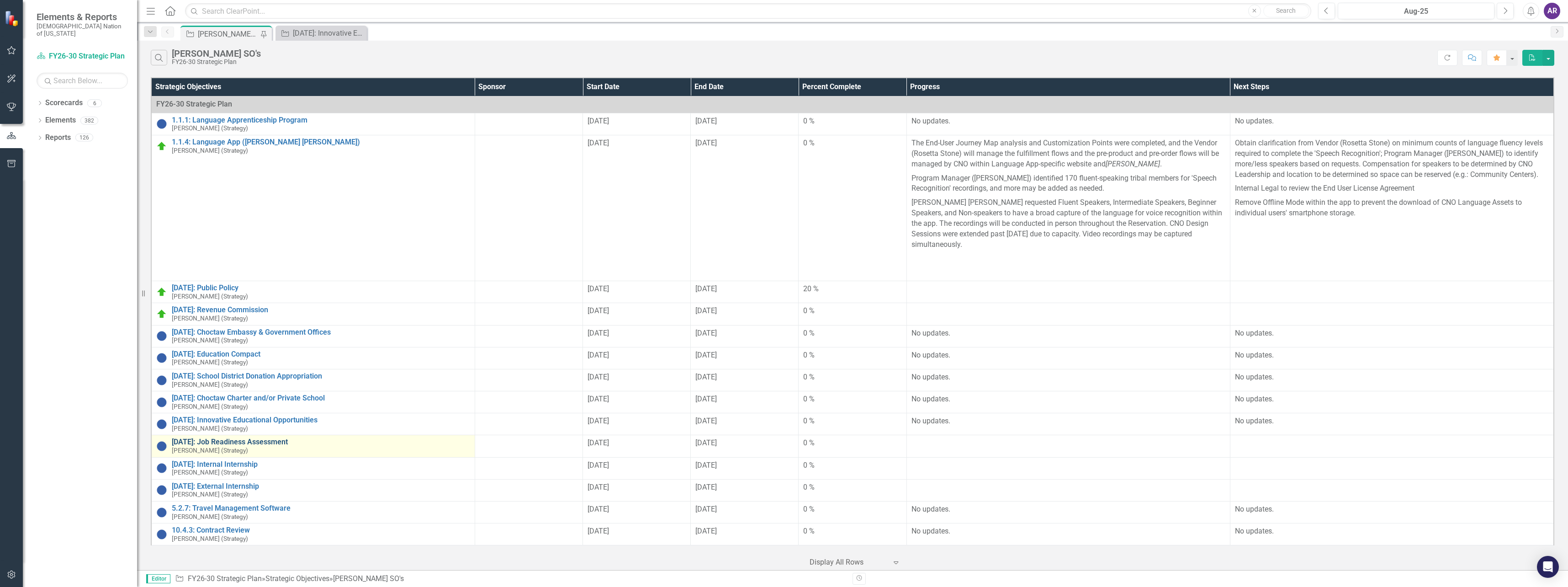
click at [268, 438] on link "[DATE]: Job Readiness Assessment" at bounding box center [321, 442] width 298 height 9
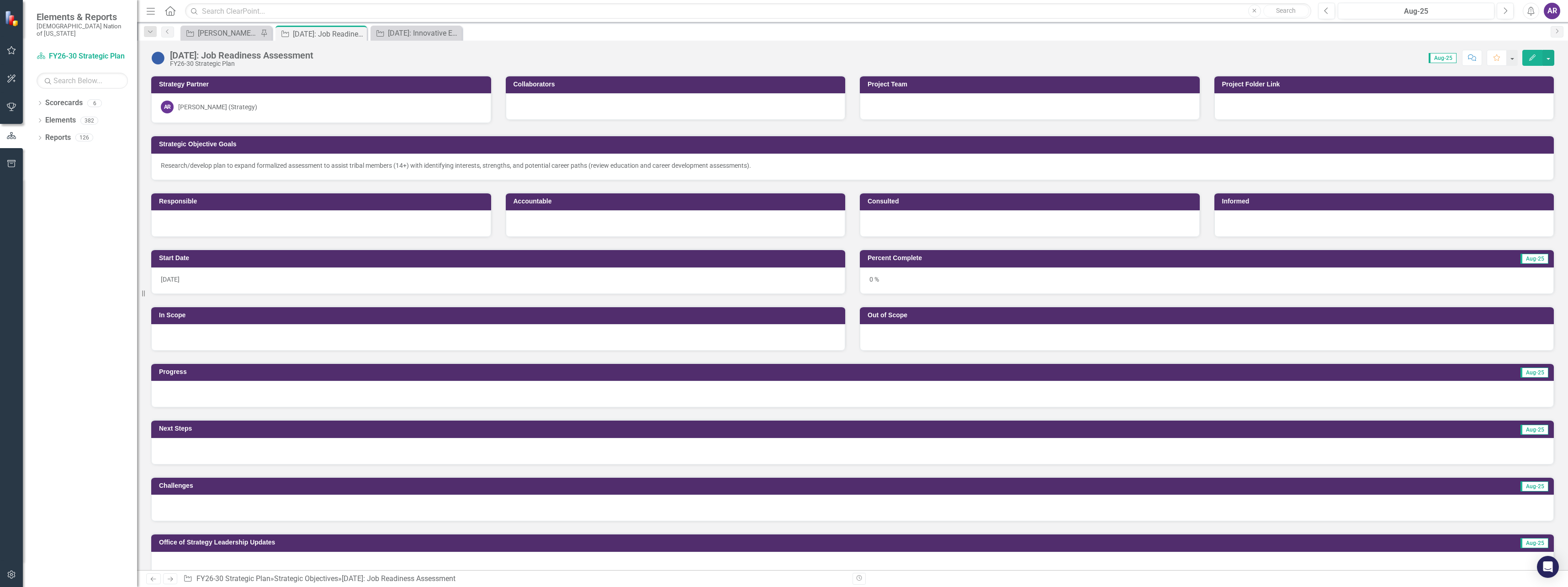
click at [288, 338] on div at bounding box center [498, 337] width 694 height 27
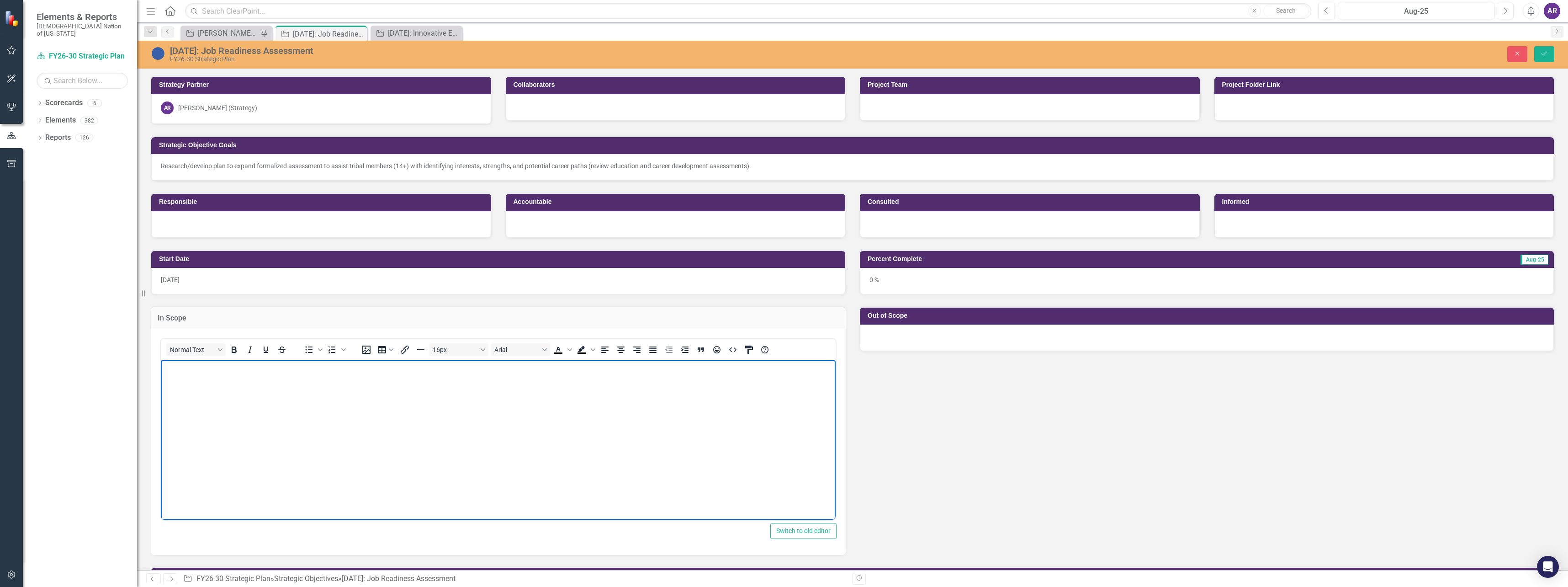
click at [274, 392] on body "Rich Text Area. Press ALT-0 for help." at bounding box center [498, 428] width 675 height 137
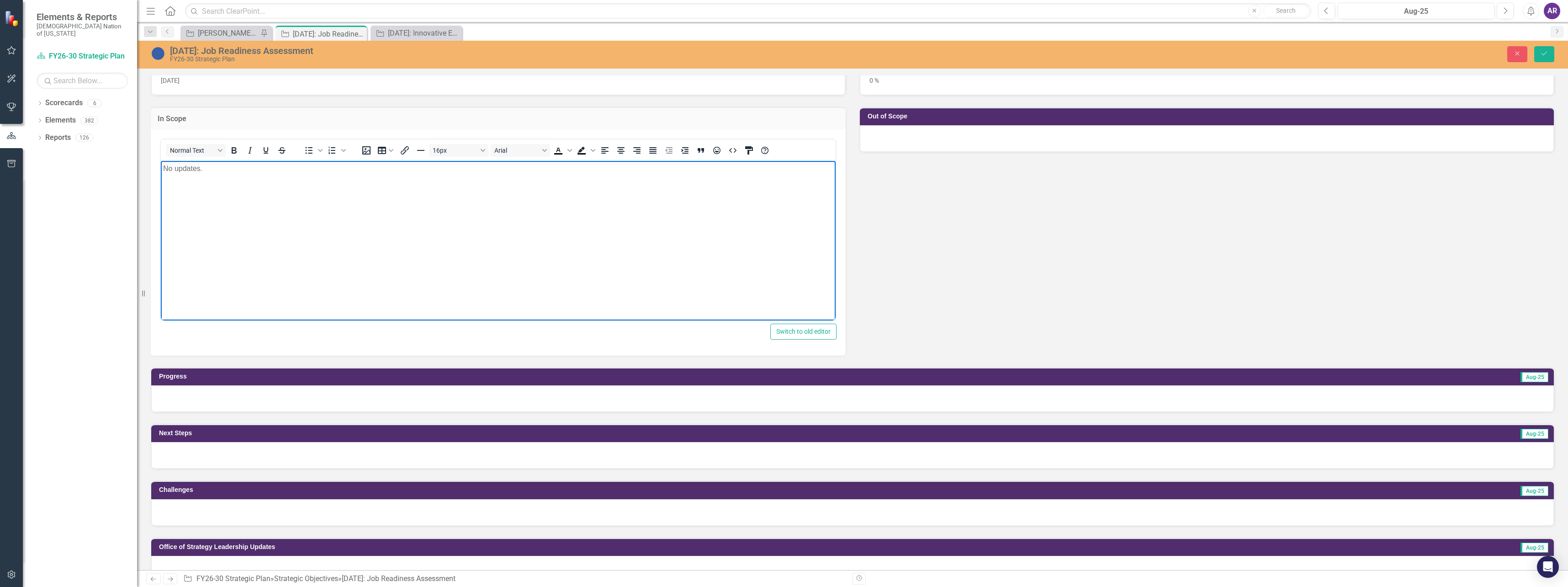
scroll to position [228, 0]
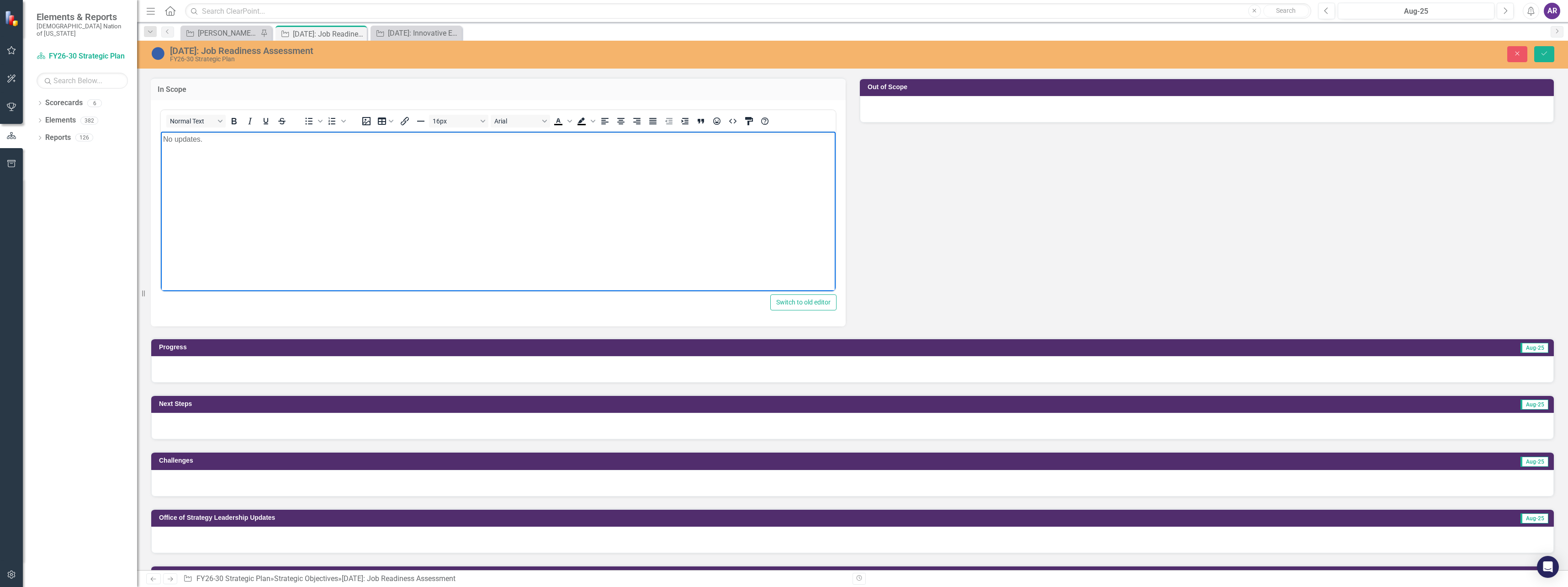
click at [296, 370] on div at bounding box center [852, 370] width 1402 height 27
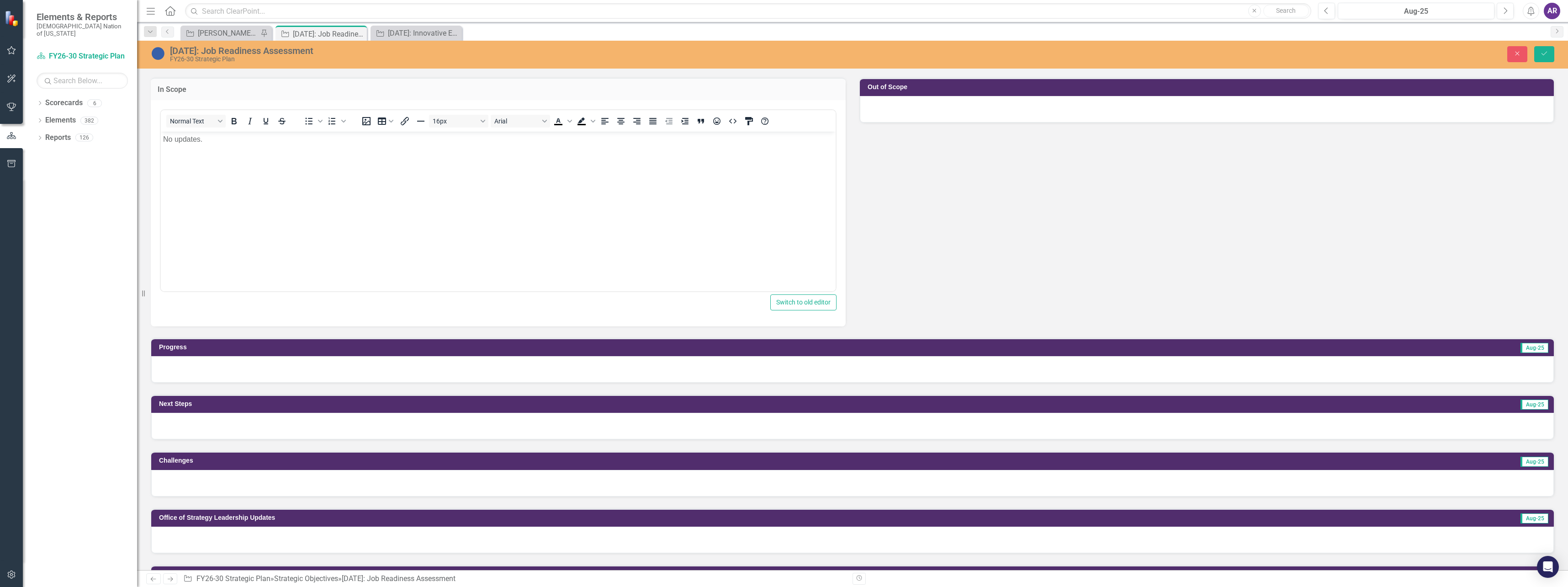
click at [296, 370] on div at bounding box center [852, 370] width 1402 height 27
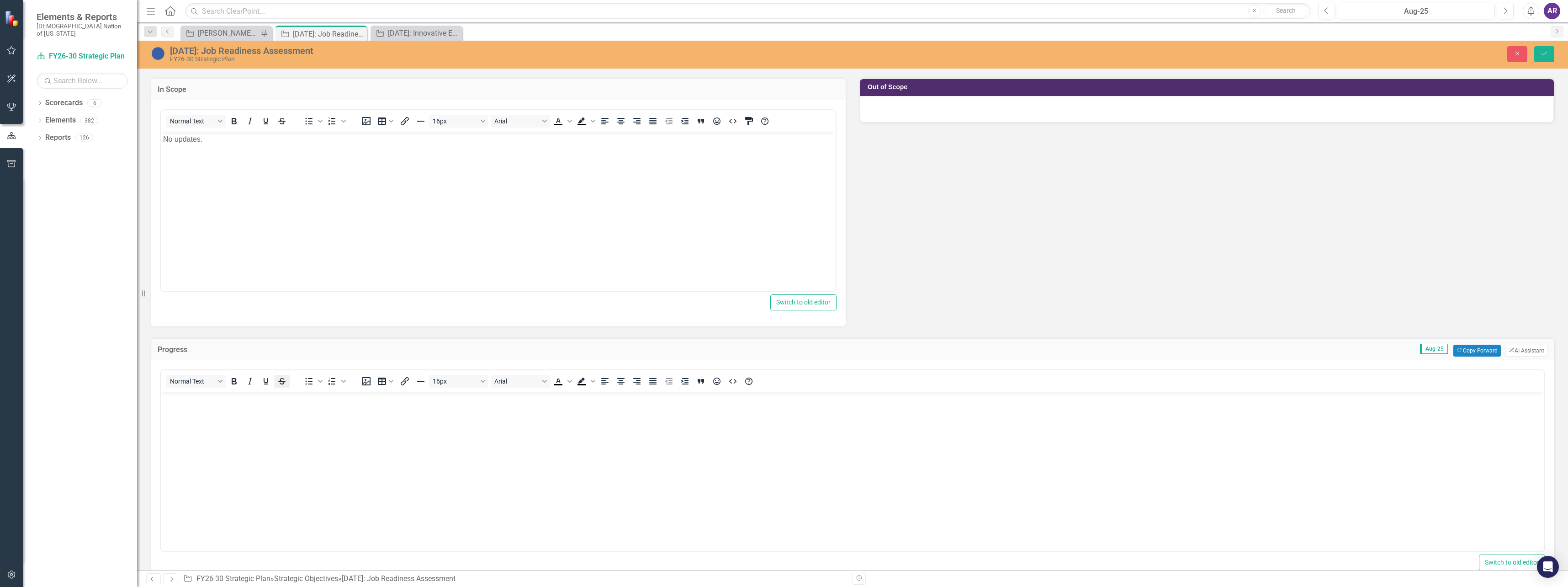
scroll to position [0, 0]
click at [274, 406] on body "Rich Text Area. Press ALT-0 for help." at bounding box center [852, 459] width 1384 height 137
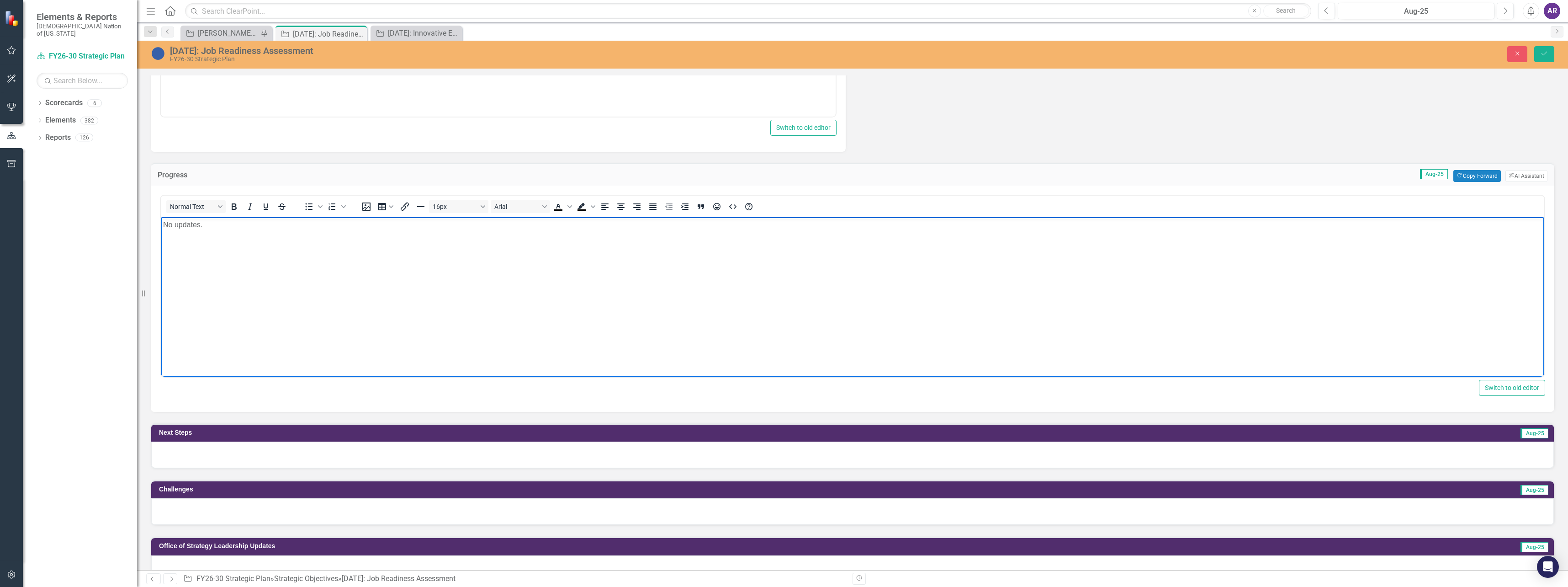
scroll to position [412, 0]
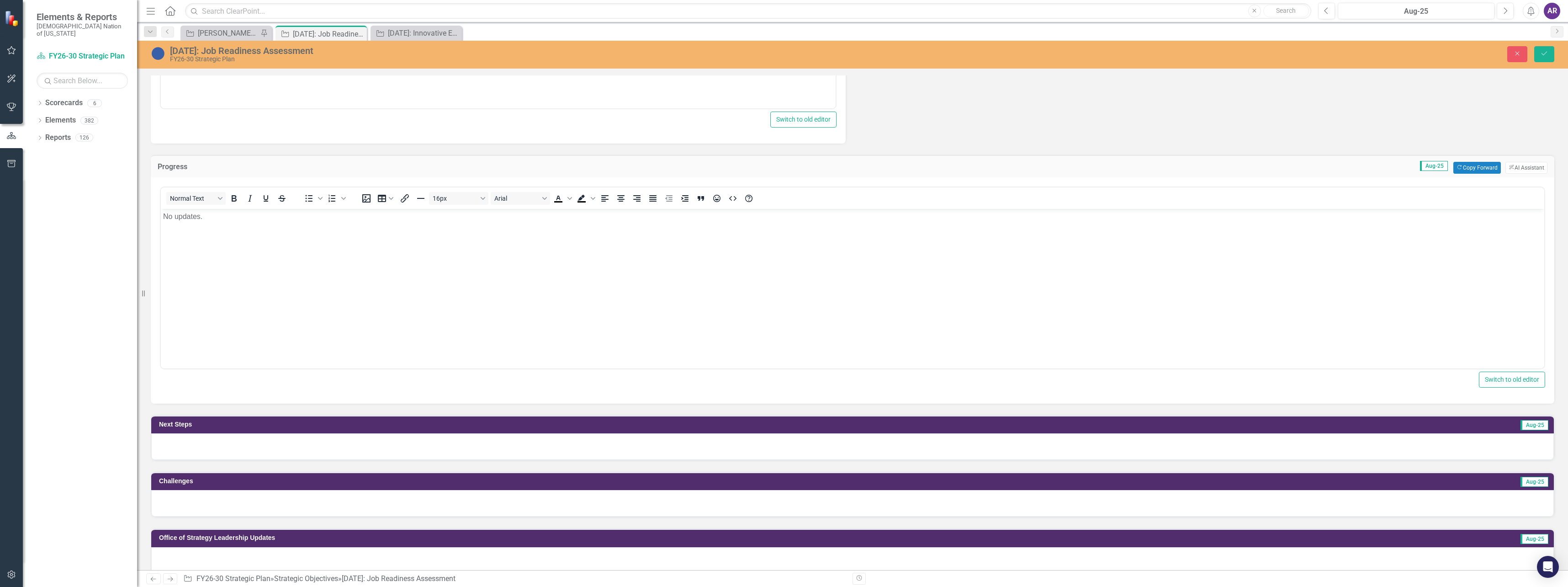
click at [276, 448] on div at bounding box center [852, 447] width 1402 height 27
click at [276, 448] on div at bounding box center [852, 447] width 1402 height 27
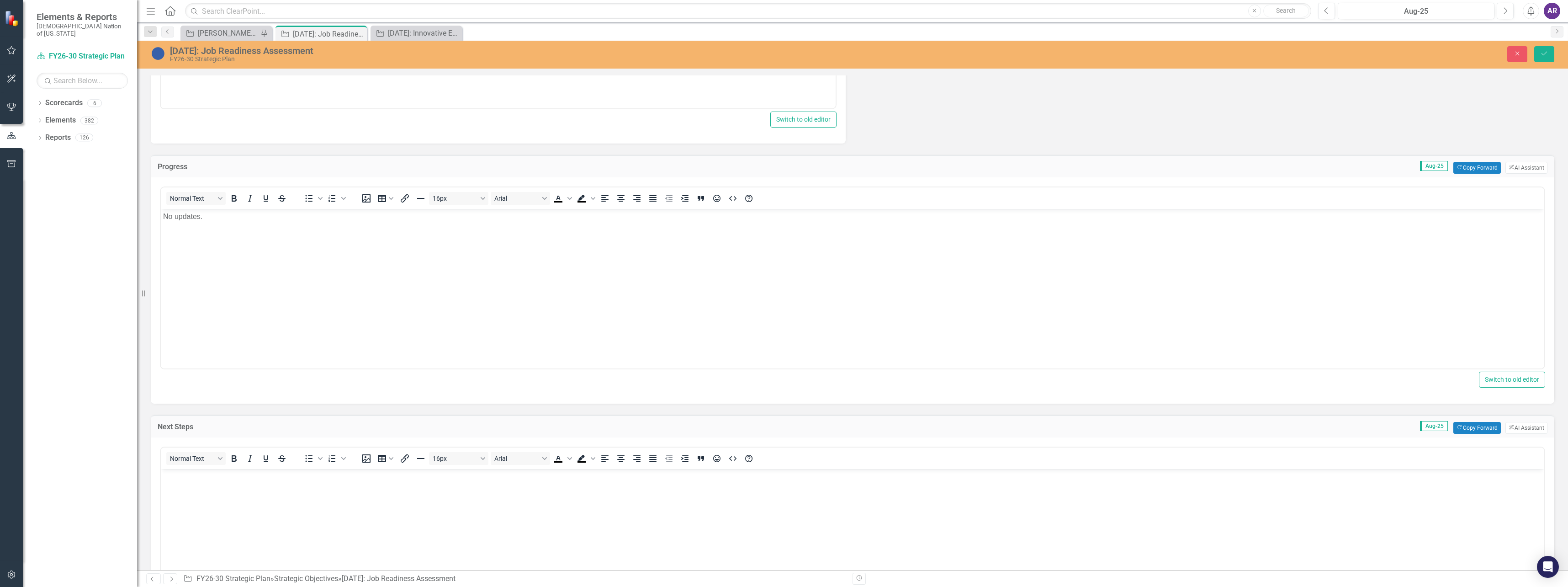
scroll to position [0, 0]
click at [276, 482] on body "Rich Text Area. Press ALT-0 for help." at bounding box center [852, 536] width 1384 height 137
click at [1537, 52] on button "Save" at bounding box center [1544, 54] width 20 height 16
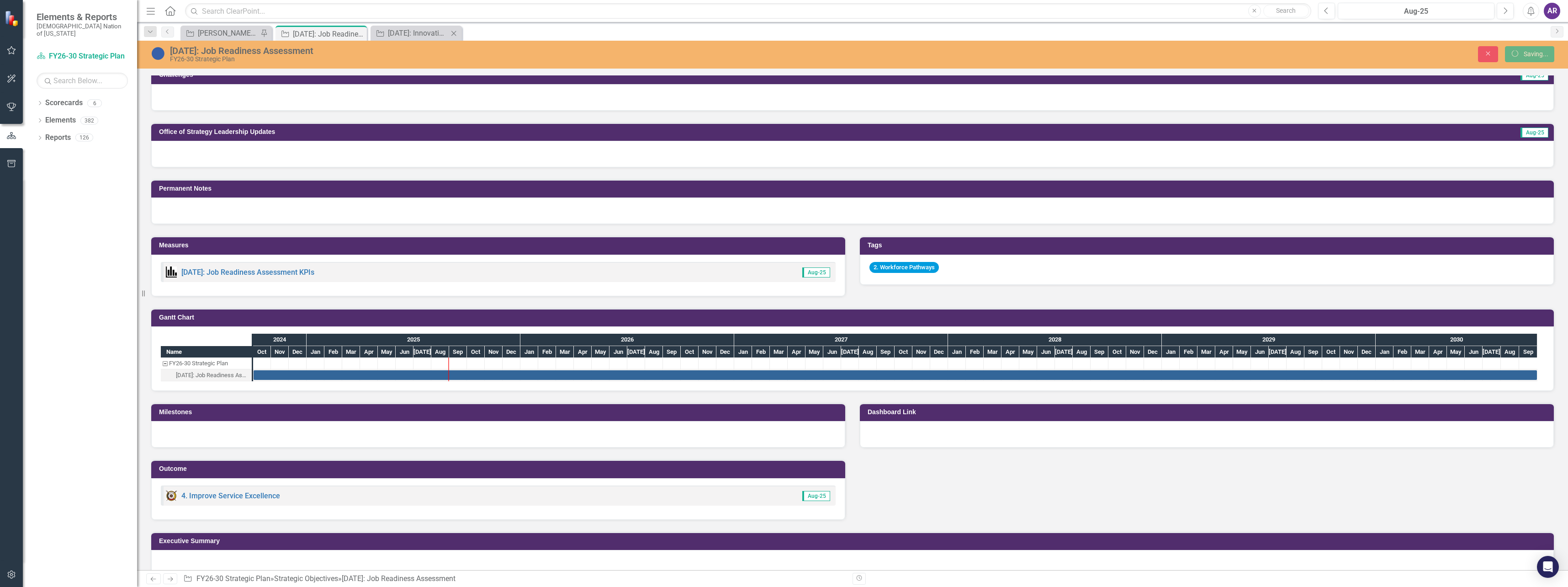
scroll to position [408, 0]
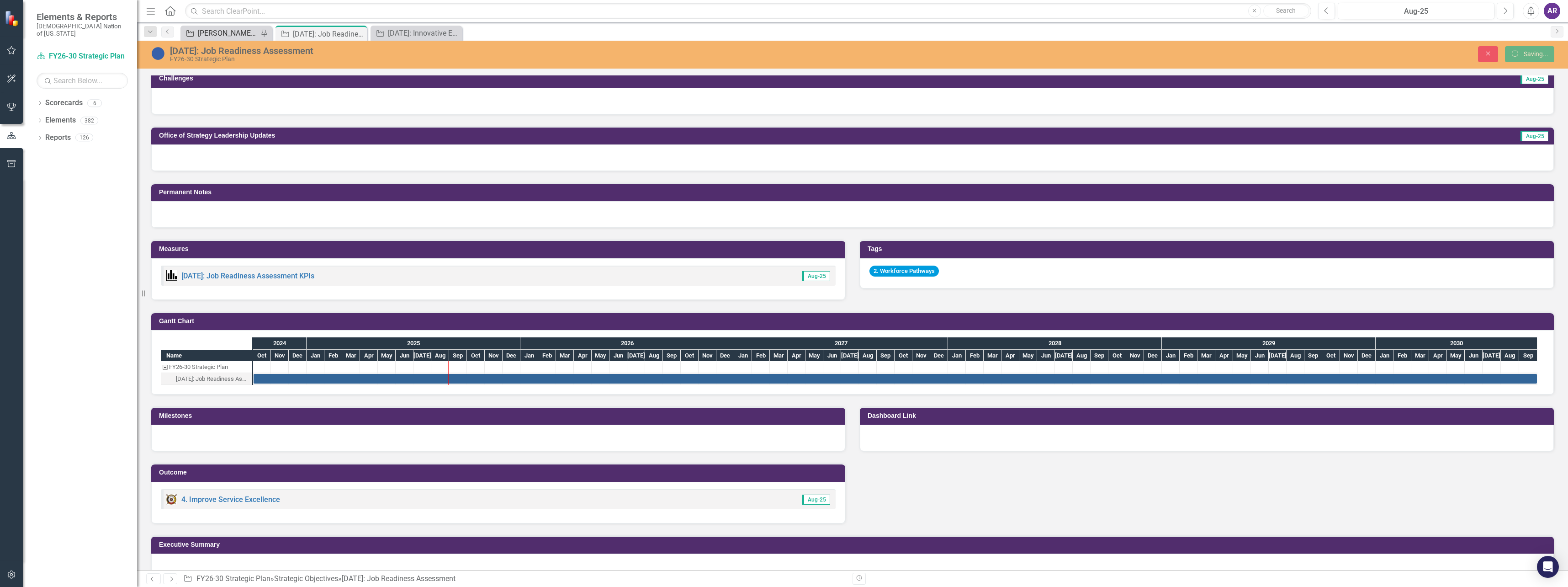
click at [236, 35] on div "[PERSON_NAME] SO's" at bounding box center [228, 33] width 60 height 12
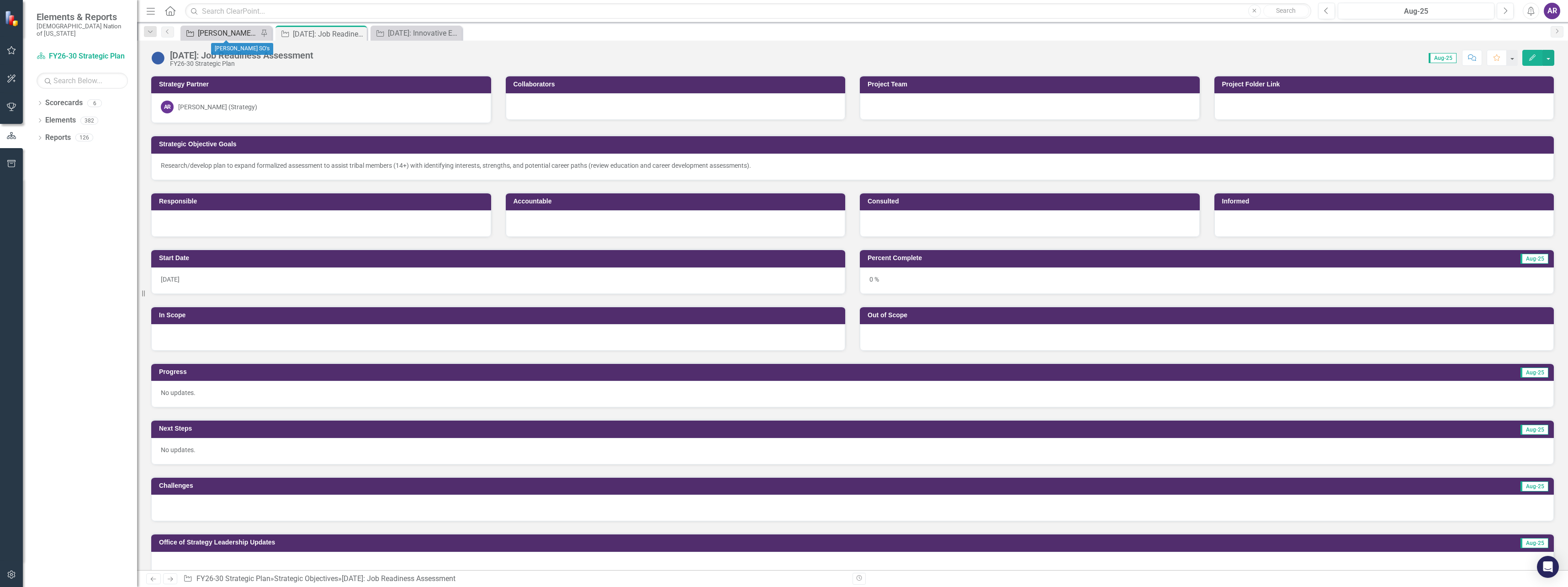
click at [216, 28] on div "[PERSON_NAME] SO's" at bounding box center [228, 33] width 60 height 12
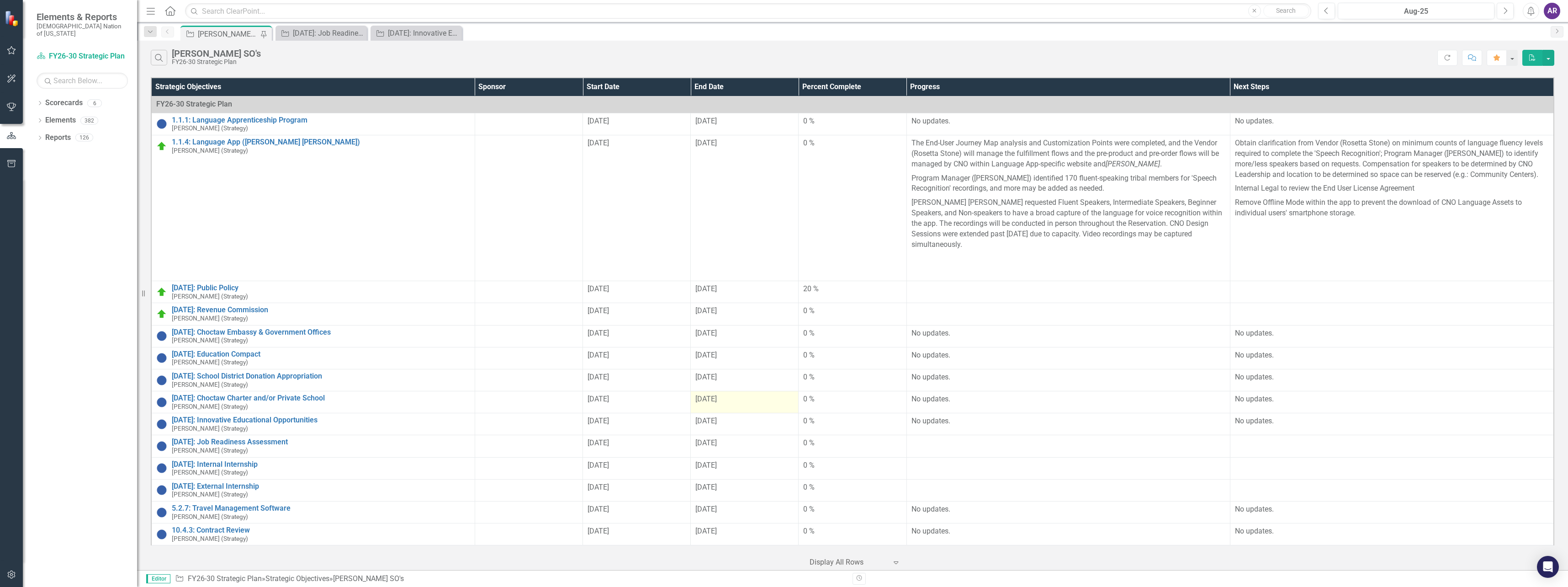
scroll to position [46, 0]
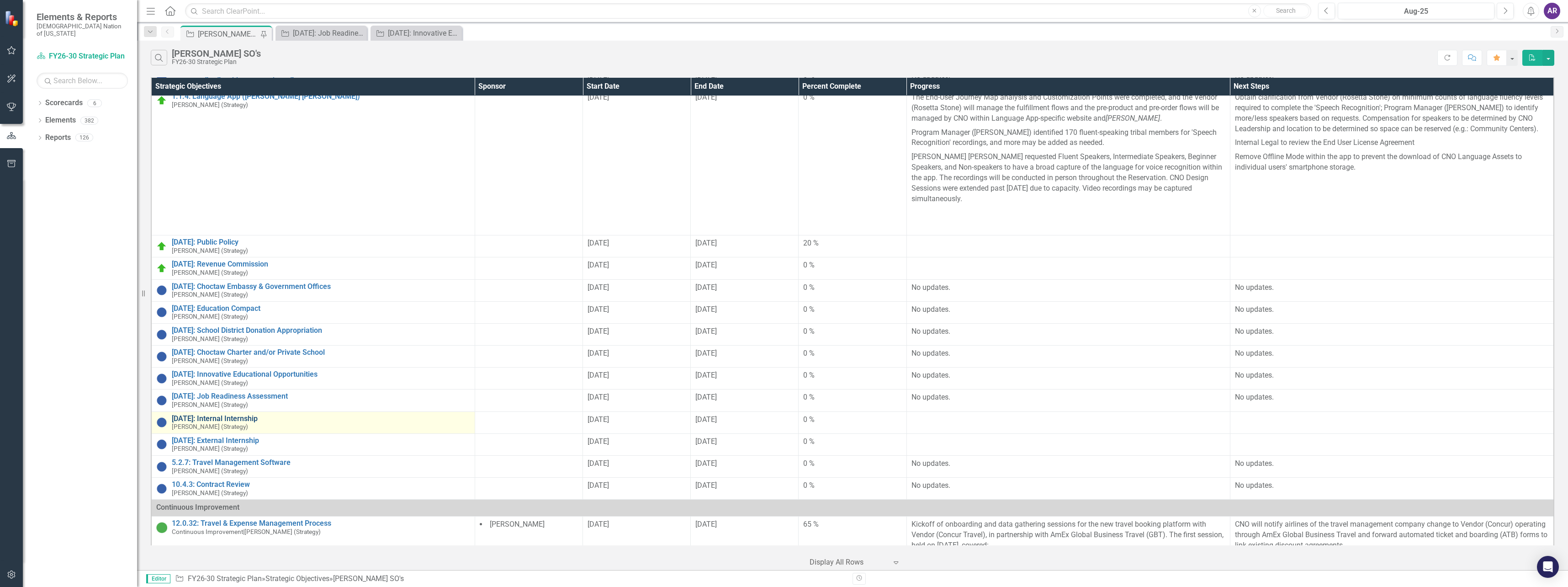
click at [243, 415] on link "[DATE]: Internal Internship" at bounding box center [321, 419] width 298 height 9
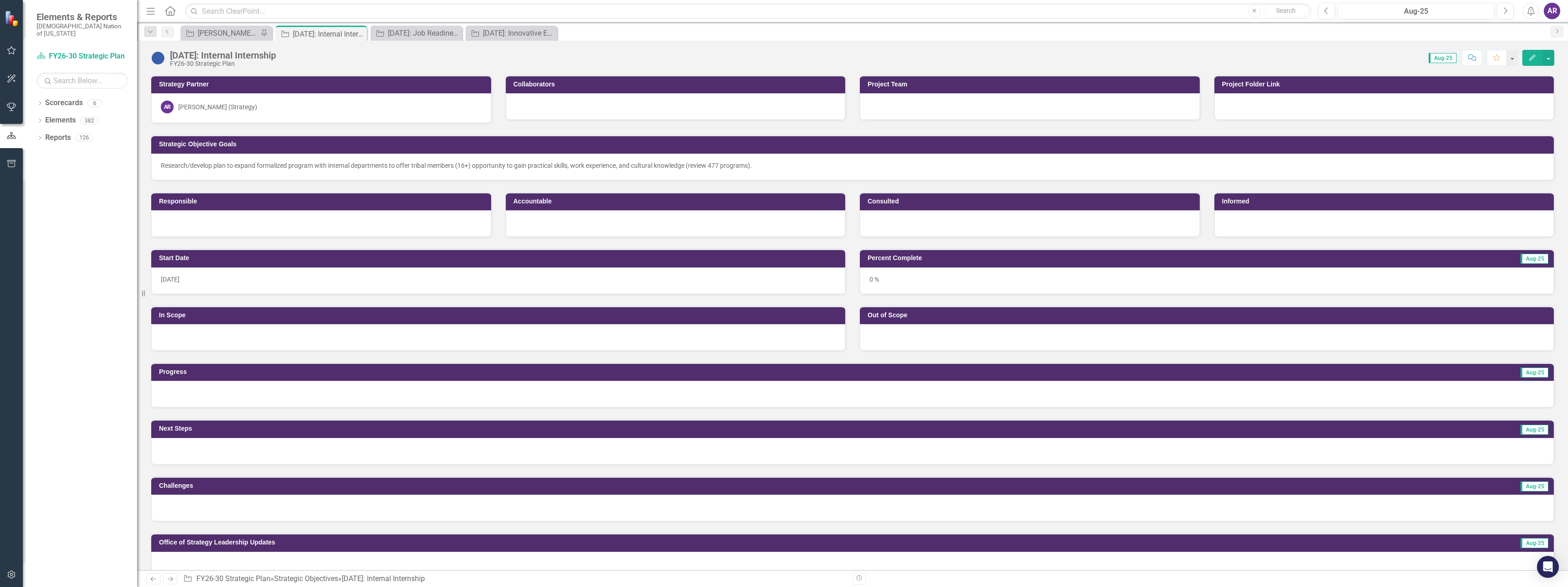
click at [268, 395] on div at bounding box center [852, 394] width 1402 height 27
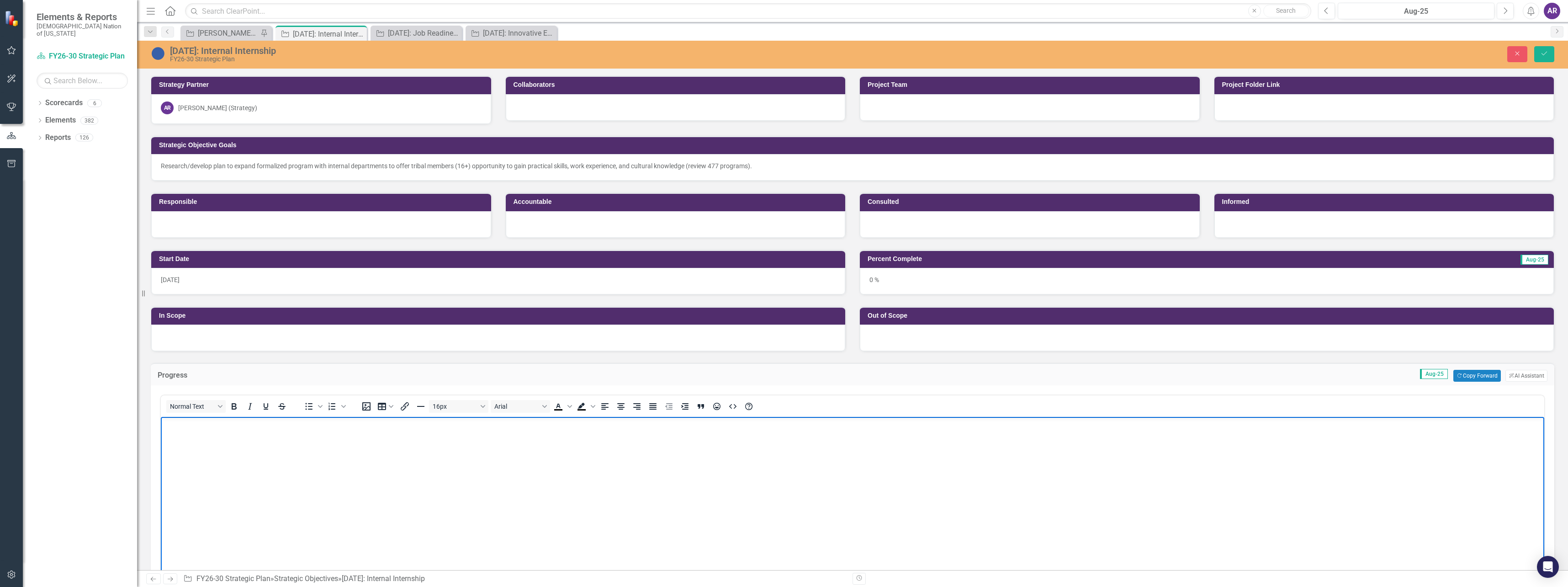
click at [250, 437] on body "Rich Text Area. Press ALT-0 for help." at bounding box center [852, 485] width 1384 height 137
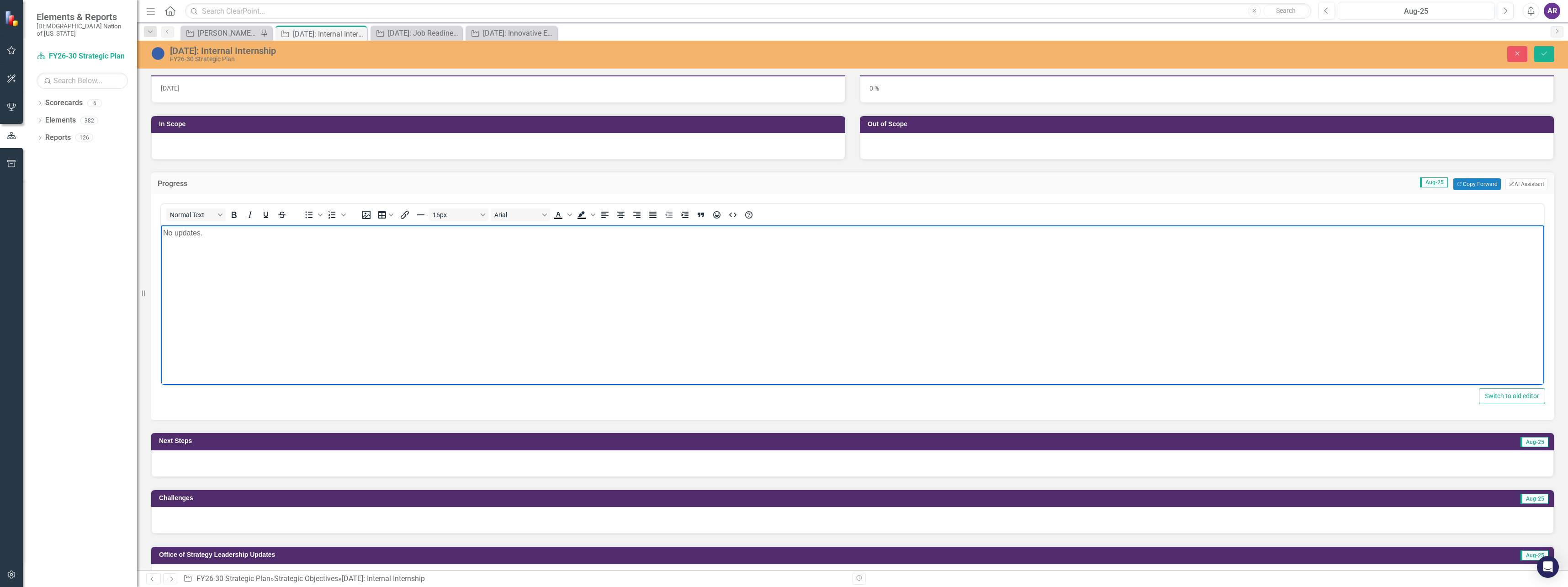
scroll to position [228, 0]
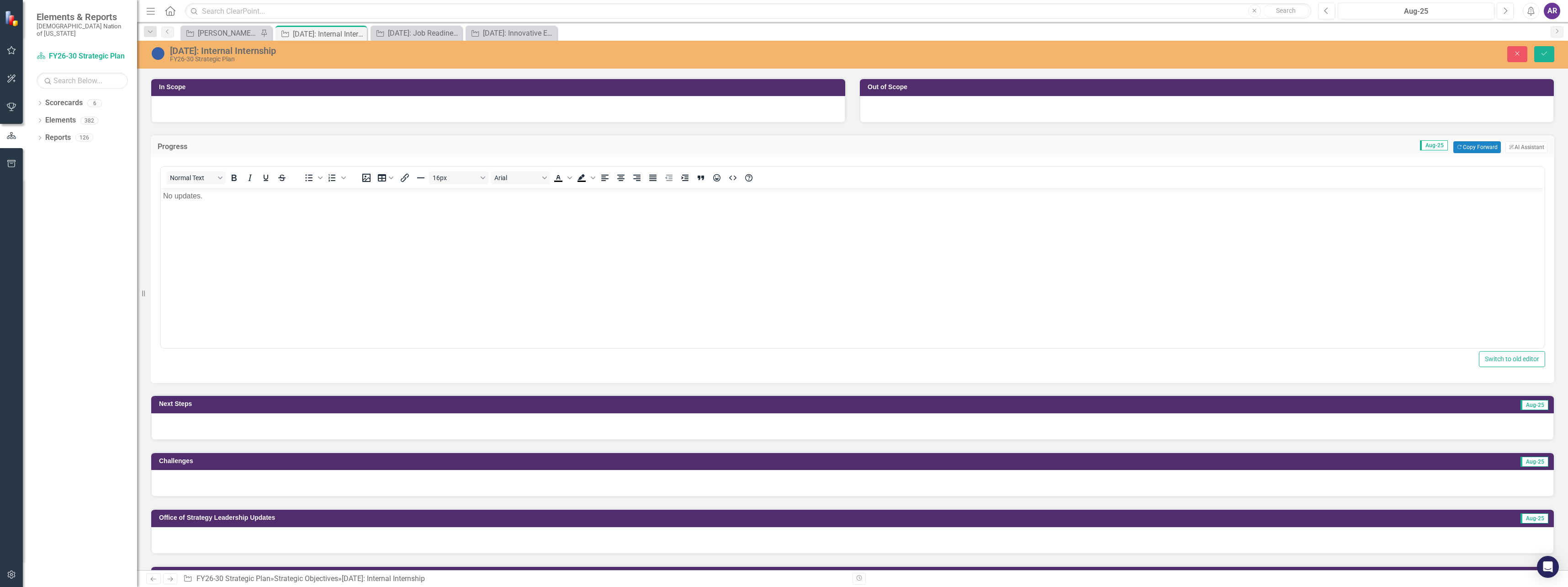
click at [212, 415] on div at bounding box center [852, 427] width 1402 height 27
click at [213, 415] on div at bounding box center [852, 427] width 1402 height 27
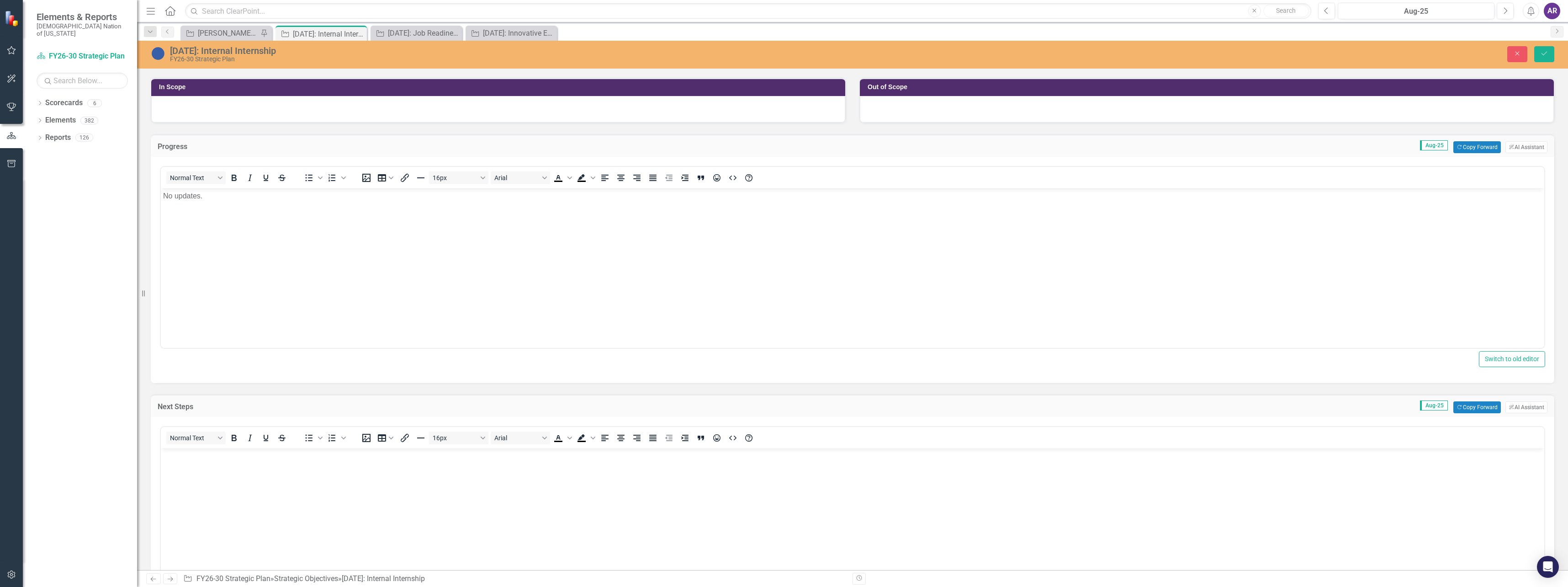
scroll to position [0, 0]
click at [241, 465] on body "Rich Text Area. Press ALT-0 for help." at bounding box center [852, 516] width 1384 height 137
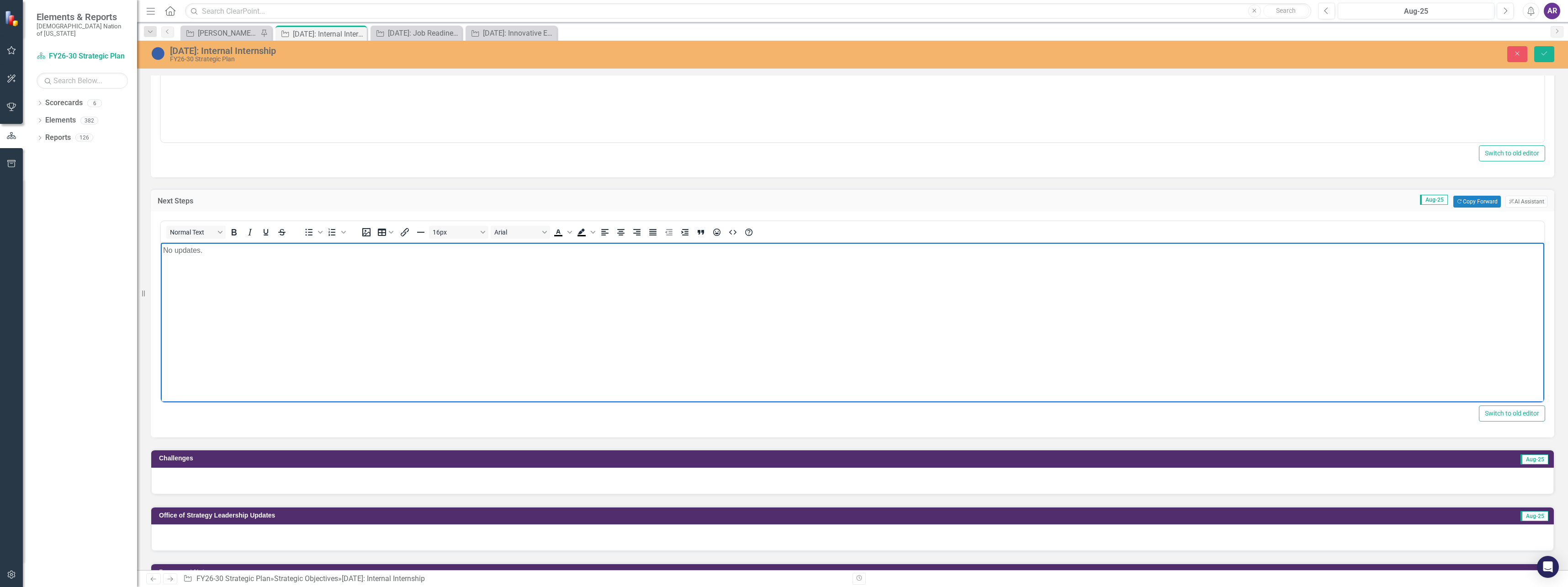
scroll to position [457, 0]
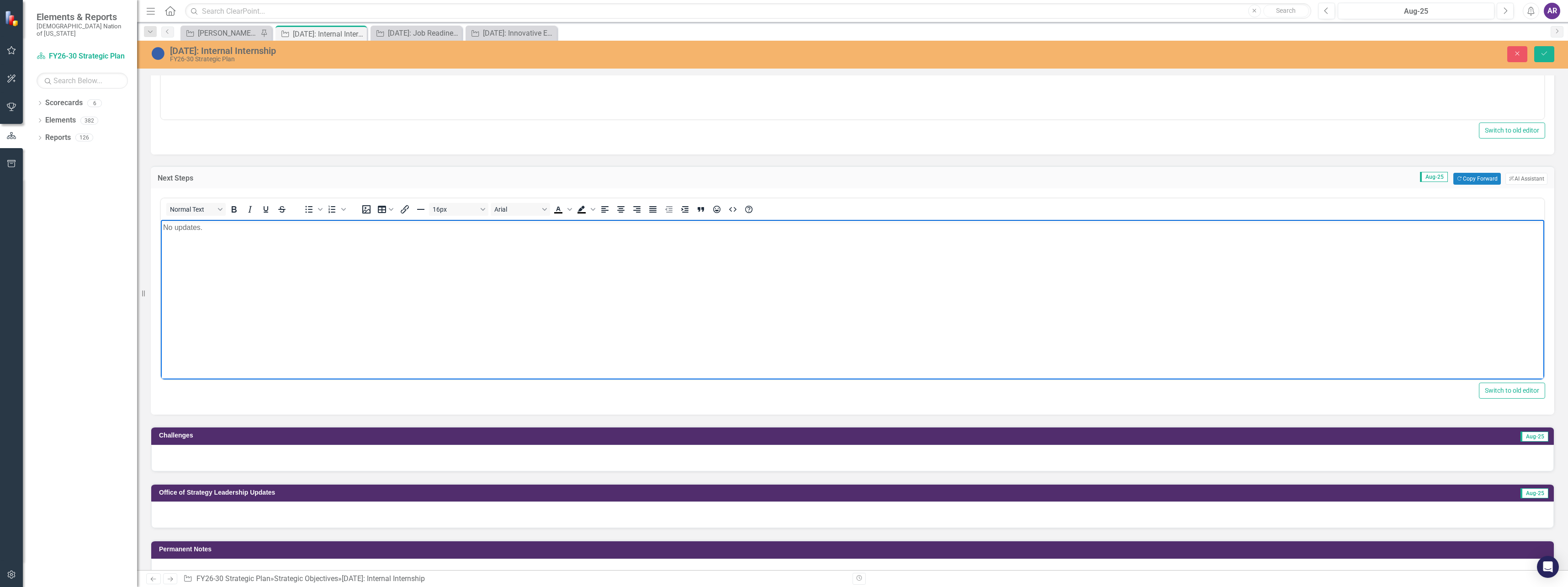
click at [244, 459] on div at bounding box center [852, 458] width 1402 height 27
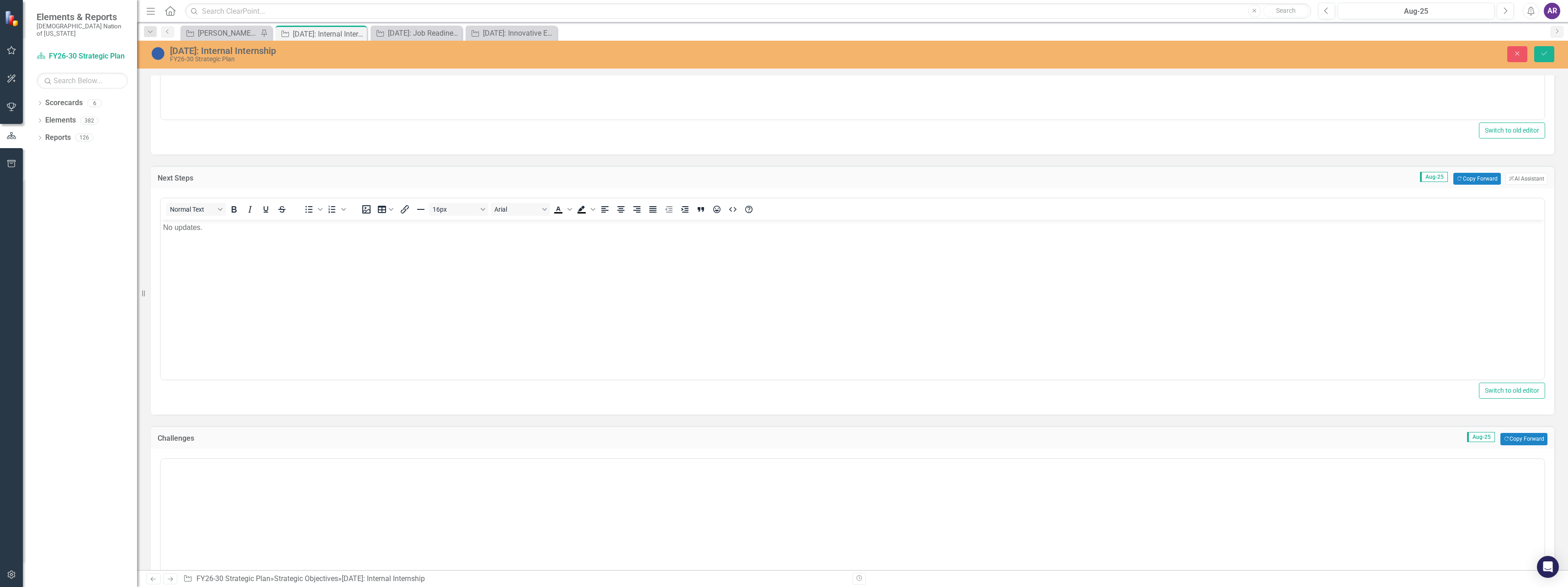
scroll to position [0, 0]
click at [245, 487] on p "Rich Text Area. Press ALT-0 for help." at bounding box center [852, 488] width 1379 height 11
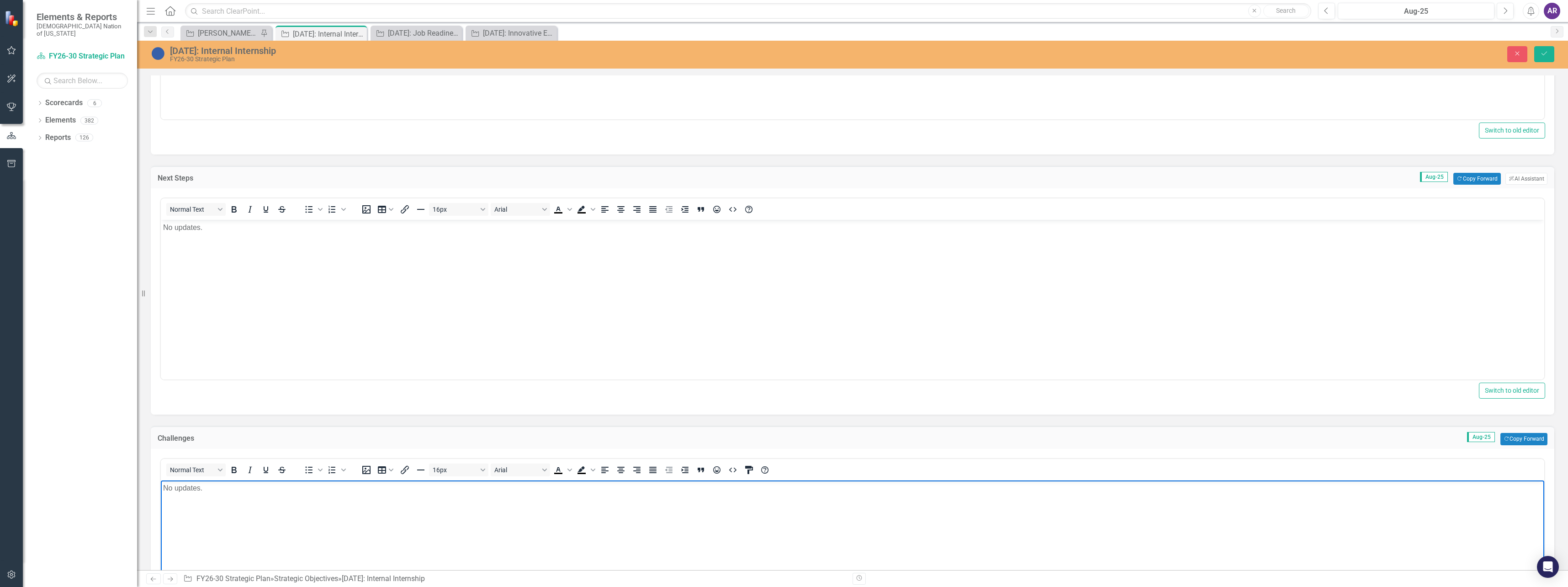
click at [1555, 58] on div "Close Save" at bounding box center [1270, 54] width 583 height 16
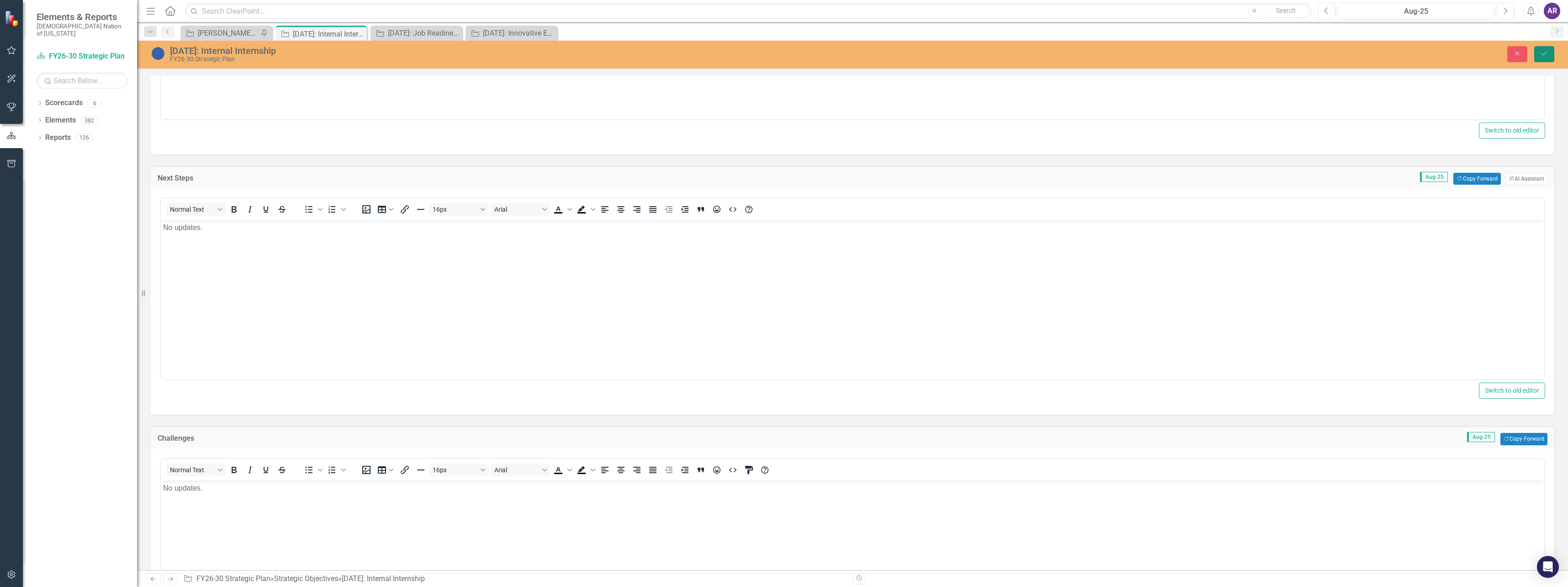
click at [1546, 58] on button "Save" at bounding box center [1544, 54] width 20 height 16
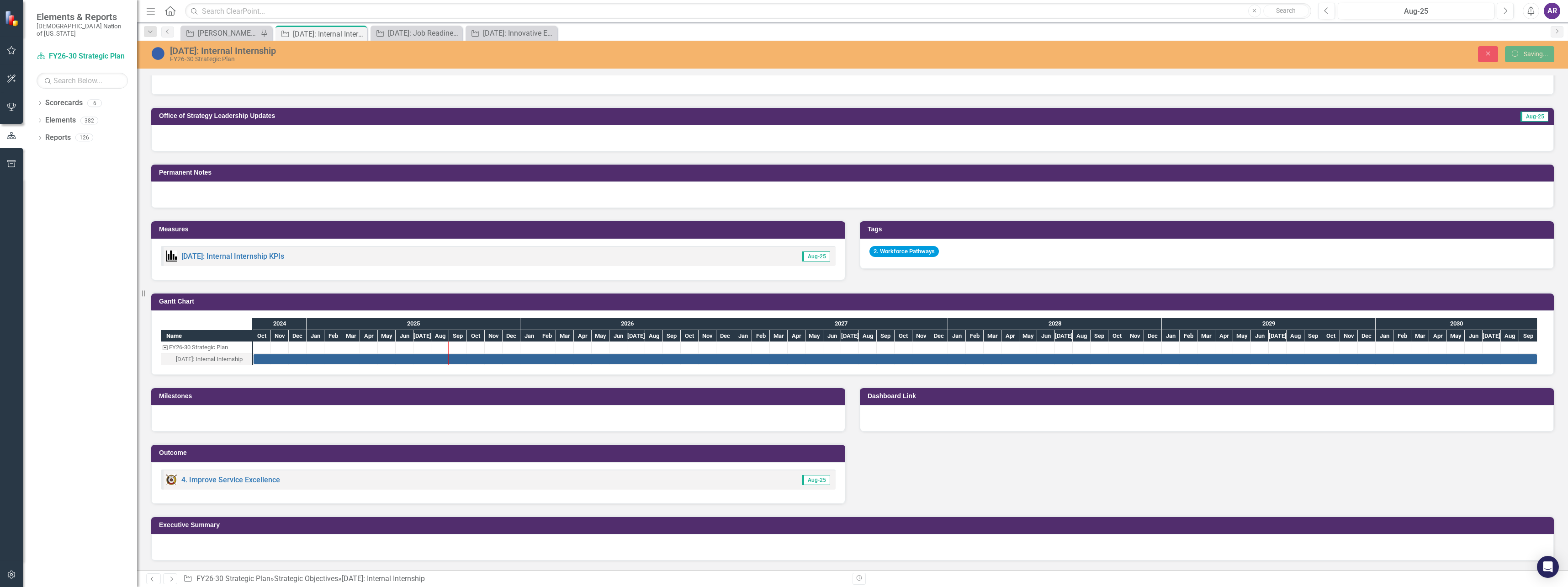
scroll to position [427, 0]
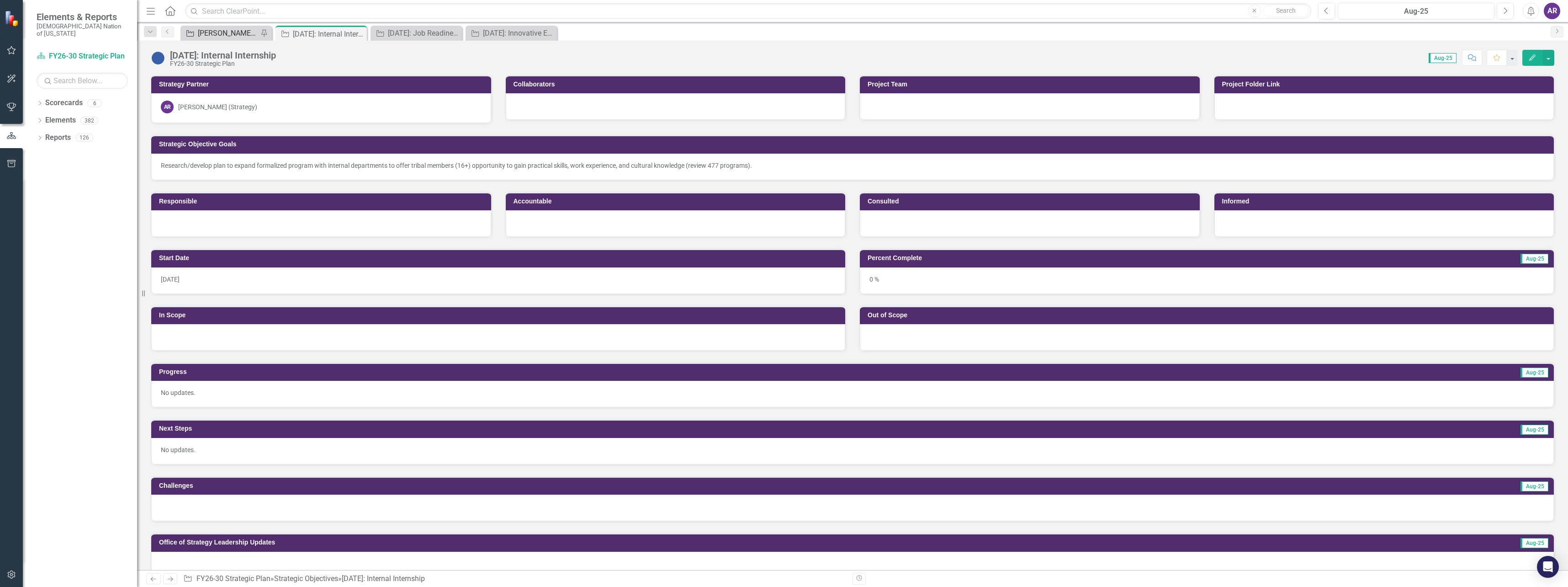
click at [212, 29] on div "[PERSON_NAME] SO's" at bounding box center [228, 33] width 60 height 12
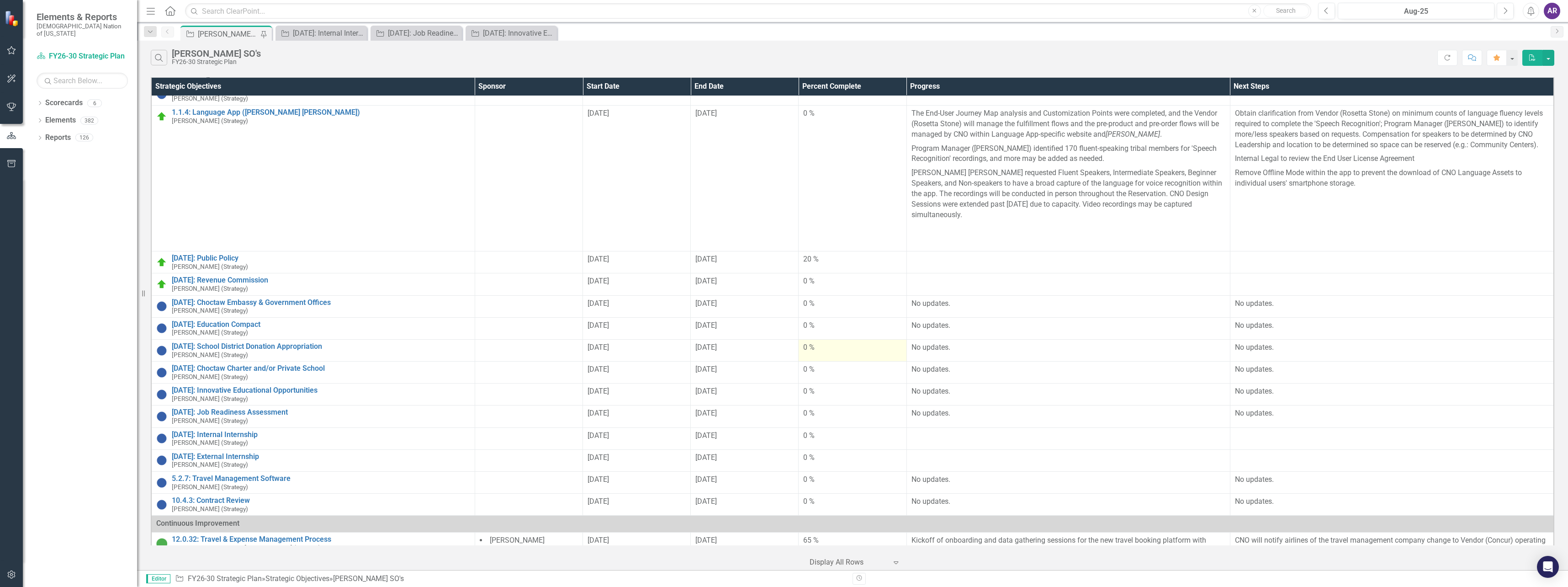
scroll to position [46, 0]
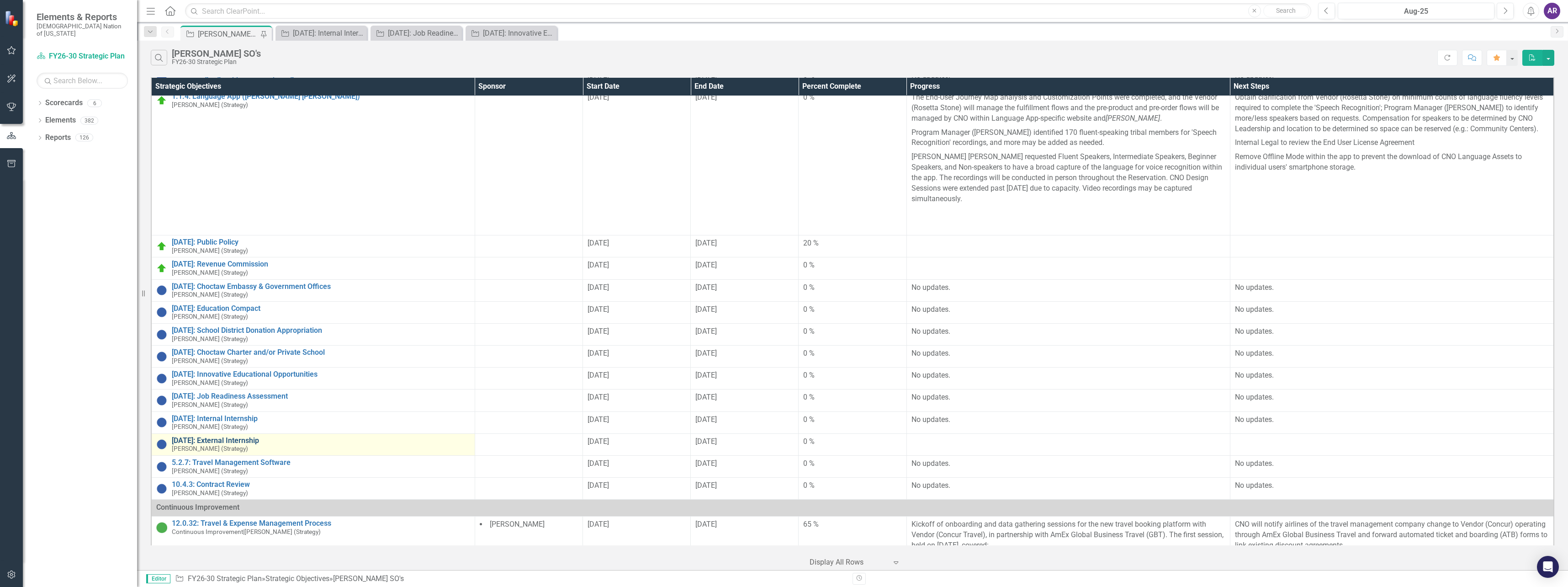
click at [207, 437] on link "[DATE]: External Internship" at bounding box center [321, 441] width 298 height 9
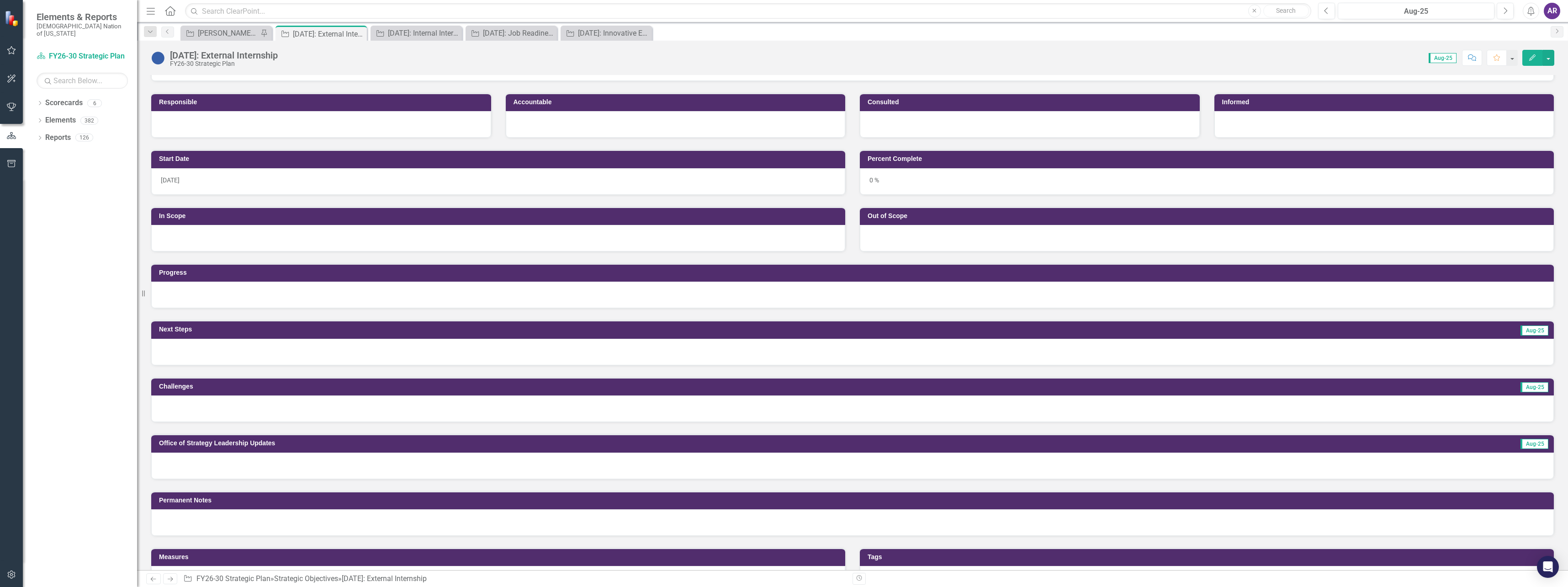
scroll to position [139, 0]
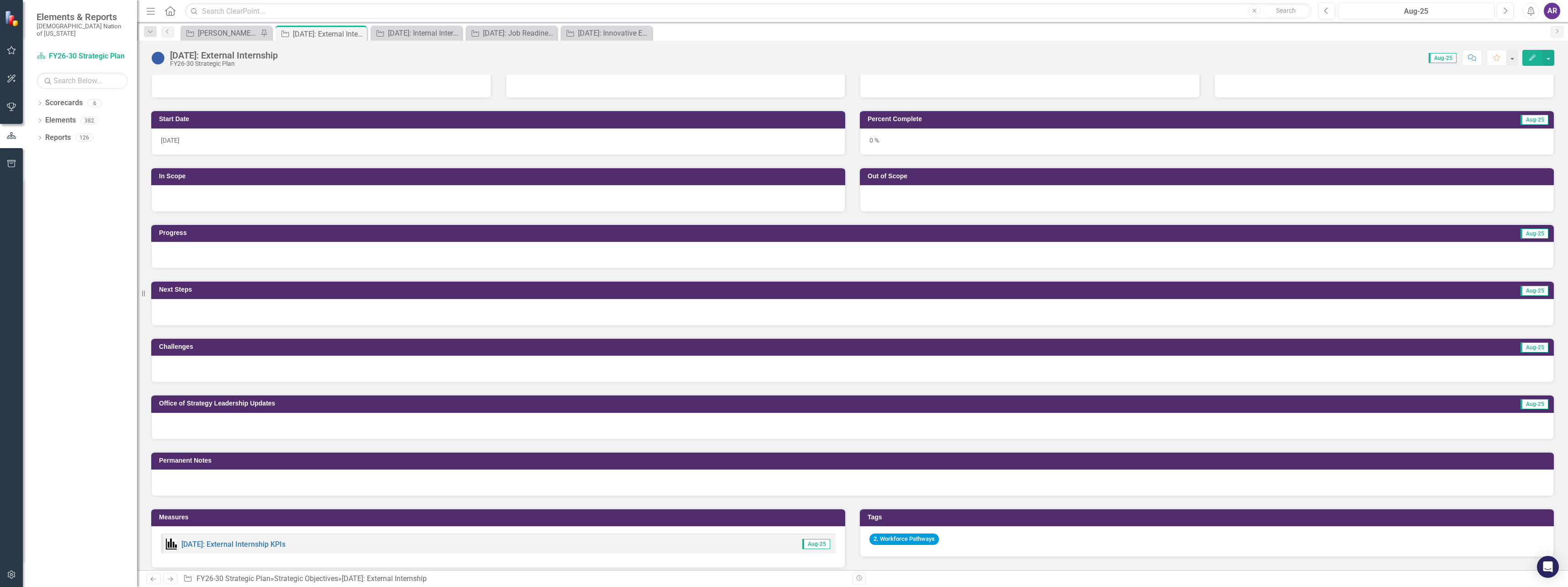
click at [267, 308] on div at bounding box center [852, 312] width 1402 height 27
click at [267, 308] on div at bounding box center [852, 312] width 1402 height 27
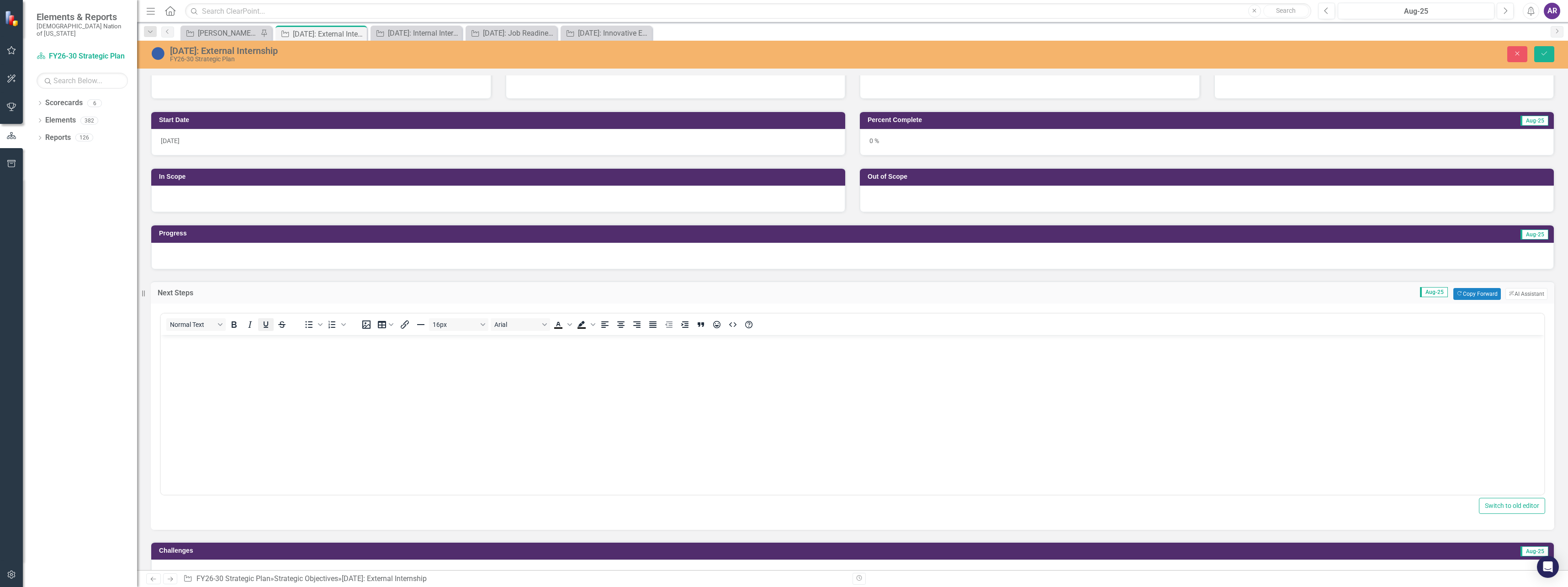
scroll to position [0, 0]
click at [248, 365] on body "Rich Text Area. Press ALT-0 for help." at bounding box center [852, 402] width 1384 height 137
click at [271, 262] on div at bounding box center [852, 256] width 1402 height 27
click at [272, 262] on div at bounding box center [852, 256] width 1402 height 27
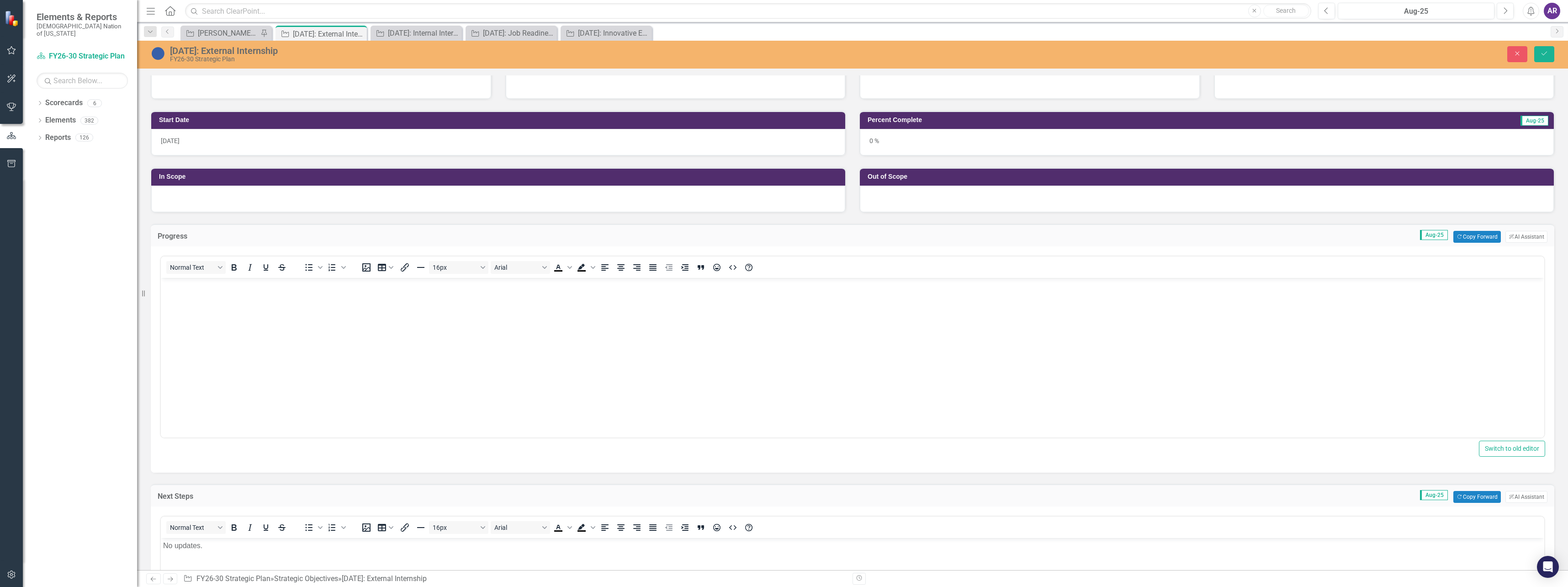
click at [272, 329] on body "Rich Text Area. Press ALT-0 for help." at bounding box center [852, 346] width 1384 height 137
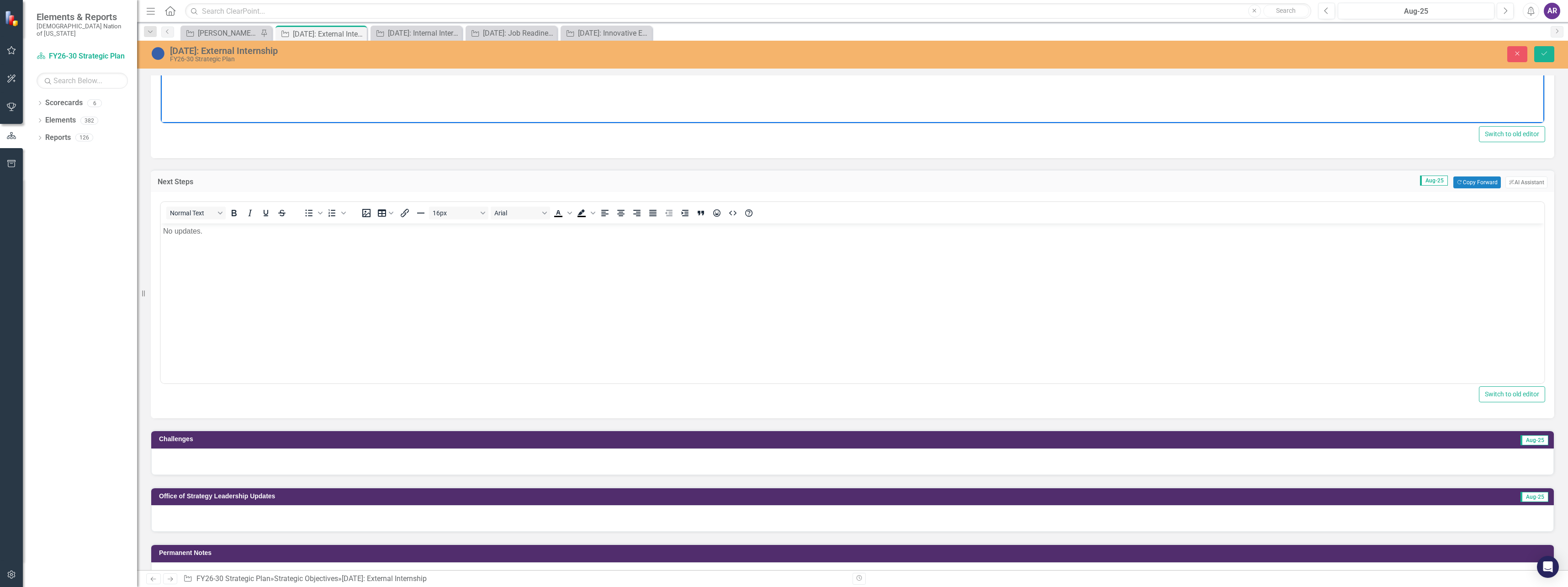
scroll to position [459, 0]
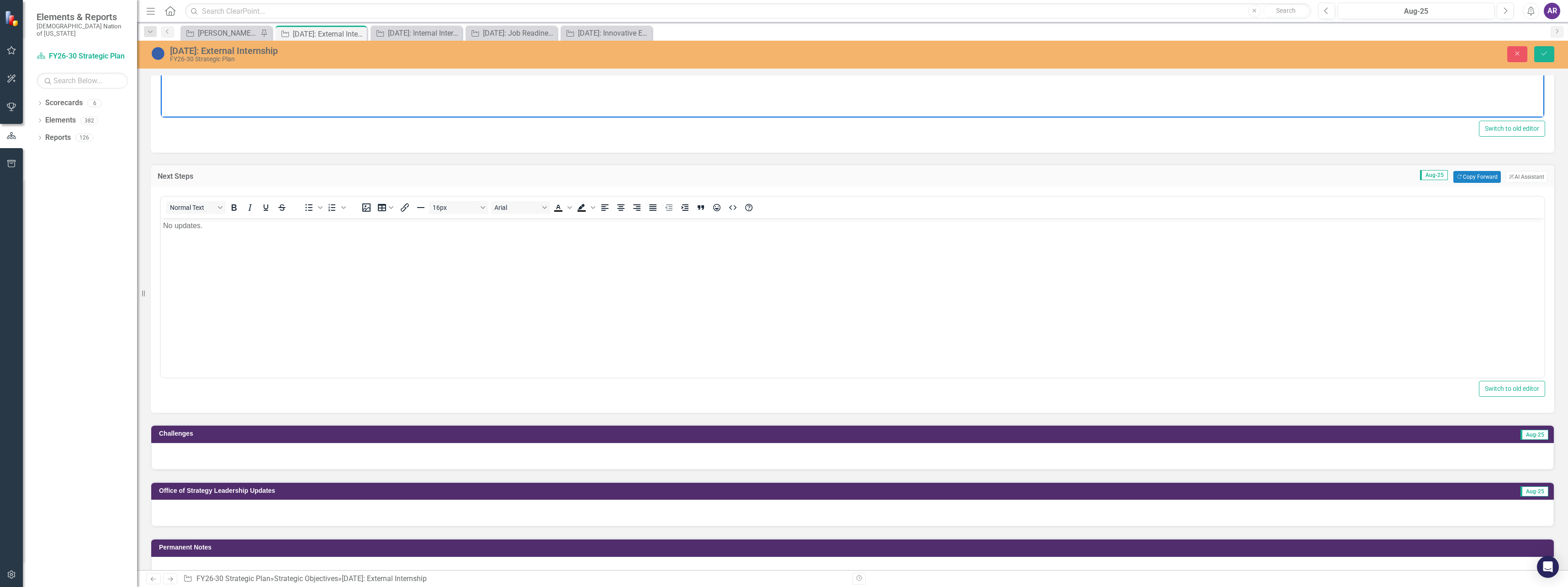
click at [228, 448] on div at bounding box center [852, 456] width 1402 height 27
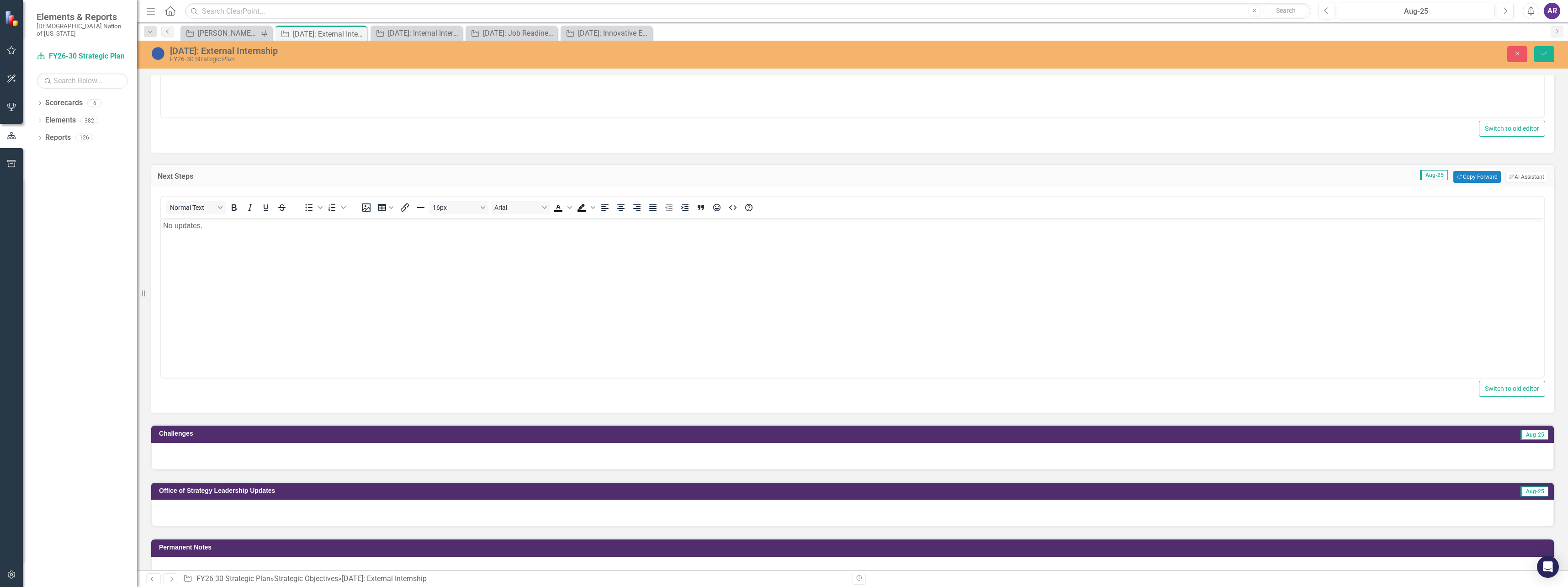
click at [228, 448] on div at bounding box center [852, 456] width 1402 height 27
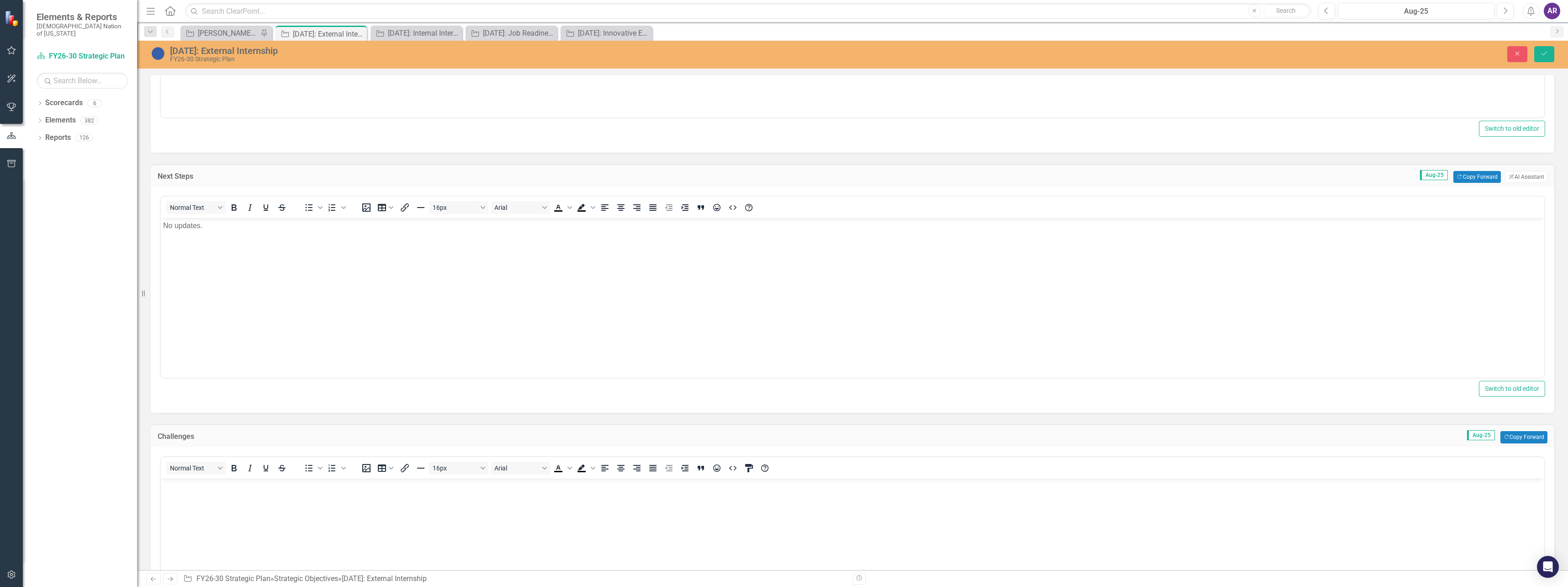
scroll to position [0, 0]
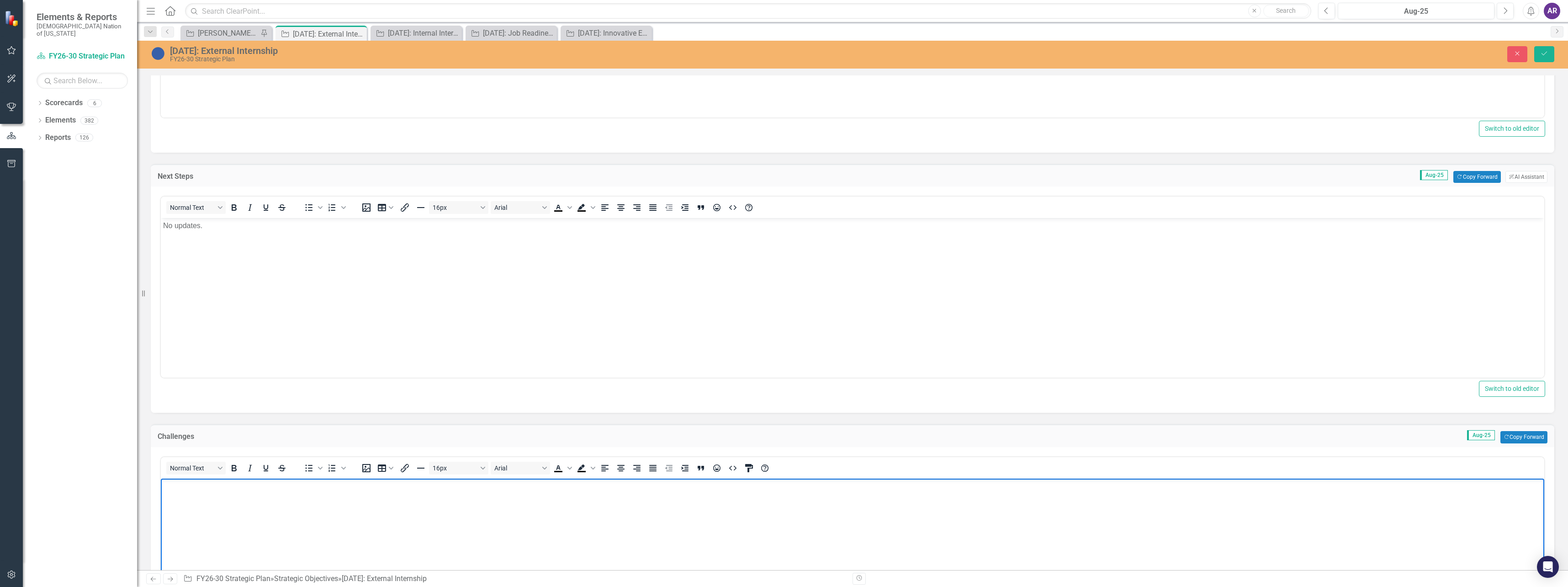
click at [236, 514] on body "Rich Text Area. Press ALT-0 for help." at bounding box center [852, 546] width 1384 height 137
click at [1547, 57] on button "Save" at bounding box center [1544, 54] width 20 height 16
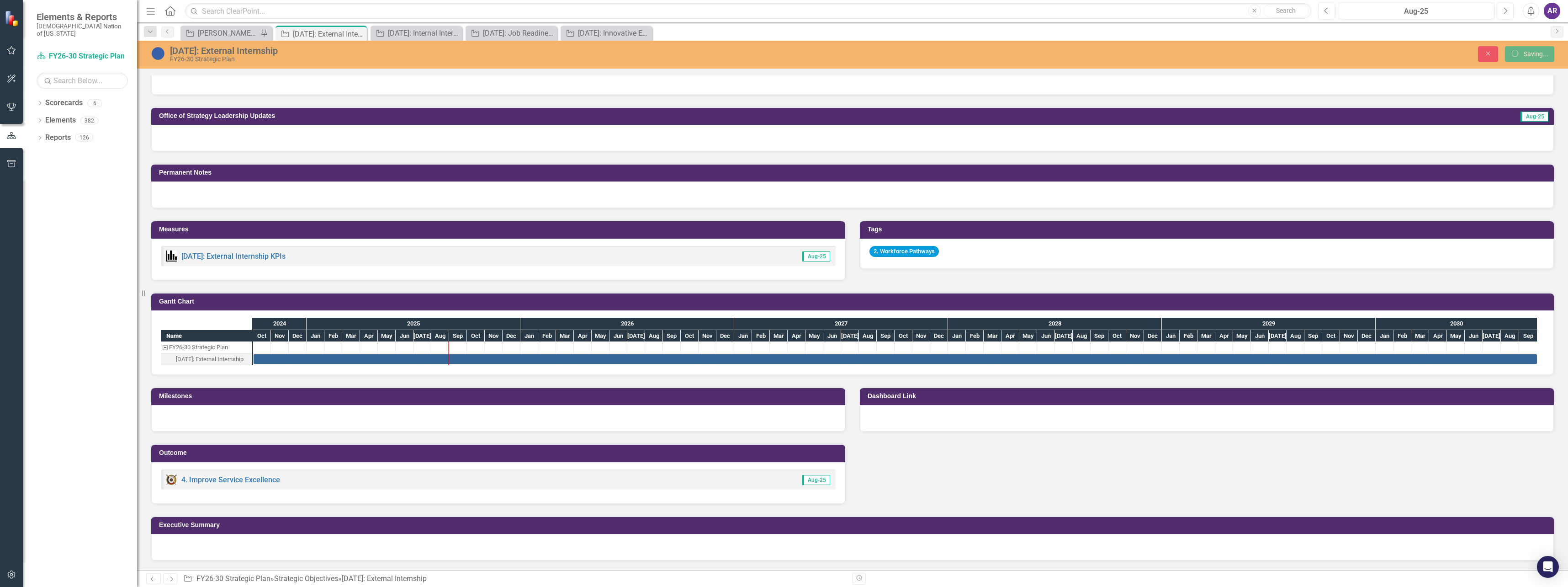
scroll to position [427, 0]
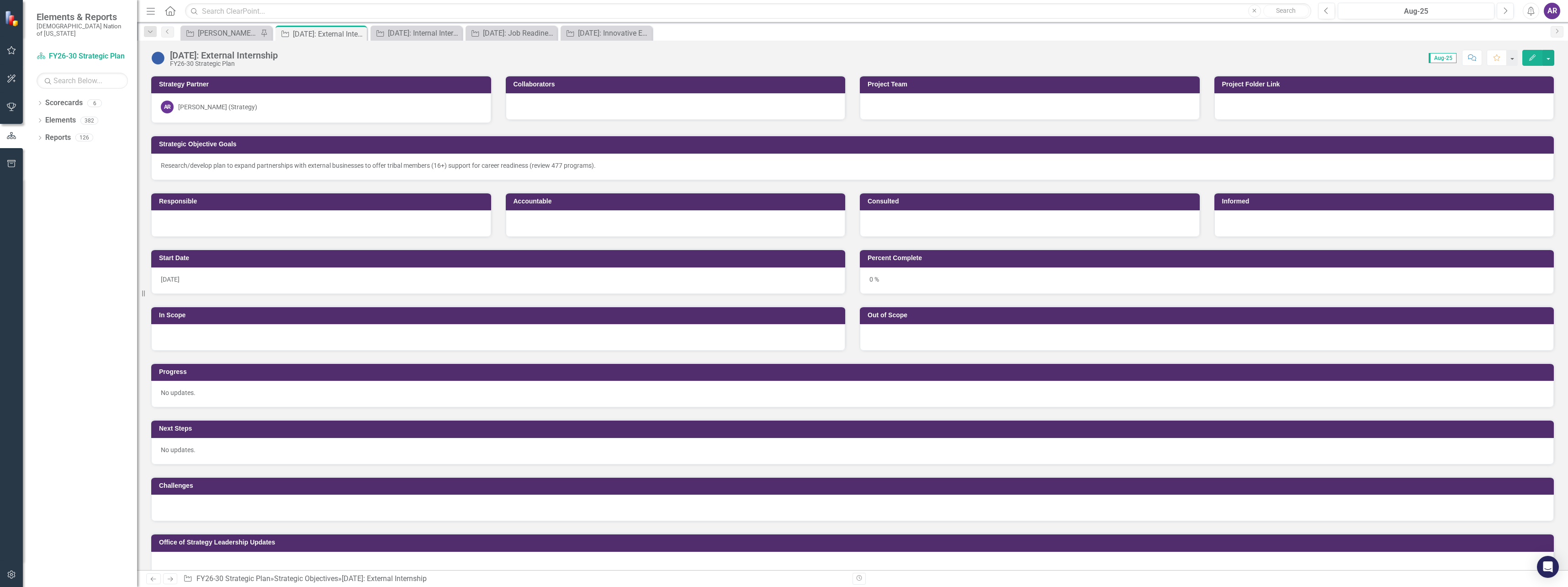
click at [226, 26] on div "Strategic Objective Alex SO's Pin" at bounding box center [226, 33] width 91 height 15
click at [226, 32] on div "[PERSON_NAME] SO's" at bounding box center [228, 33] width 60 height 12
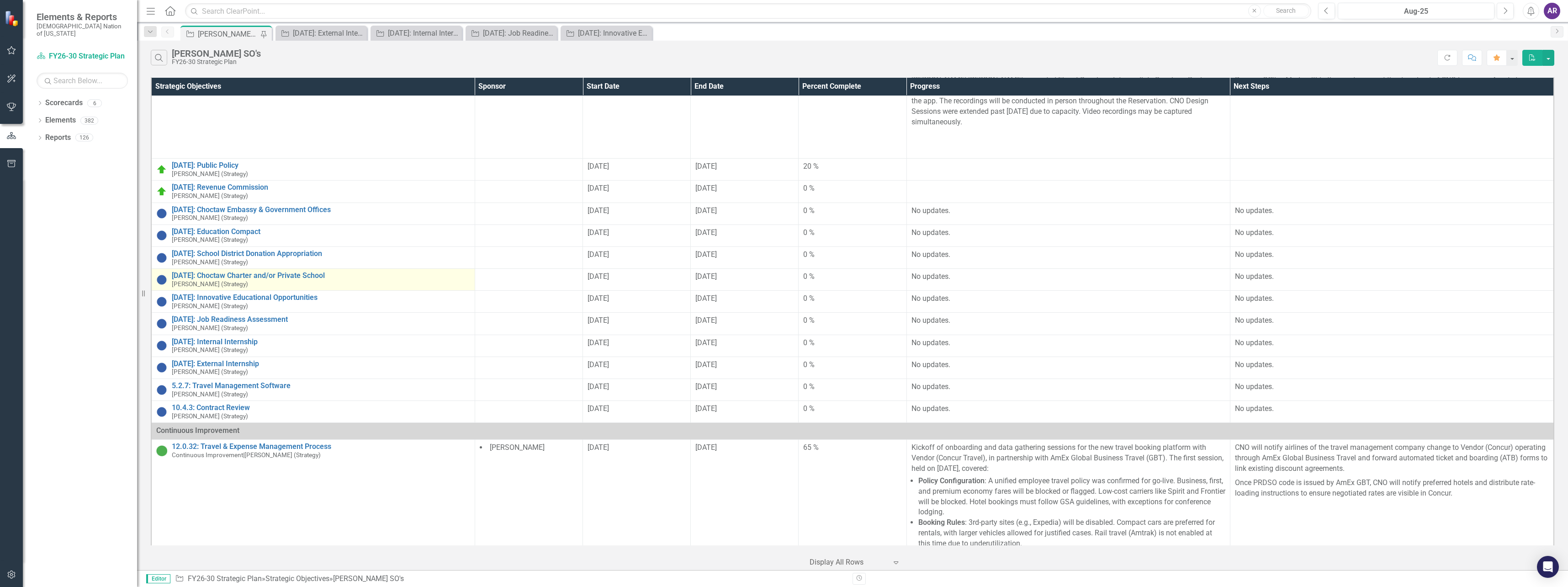
scroll to position [137, 0]
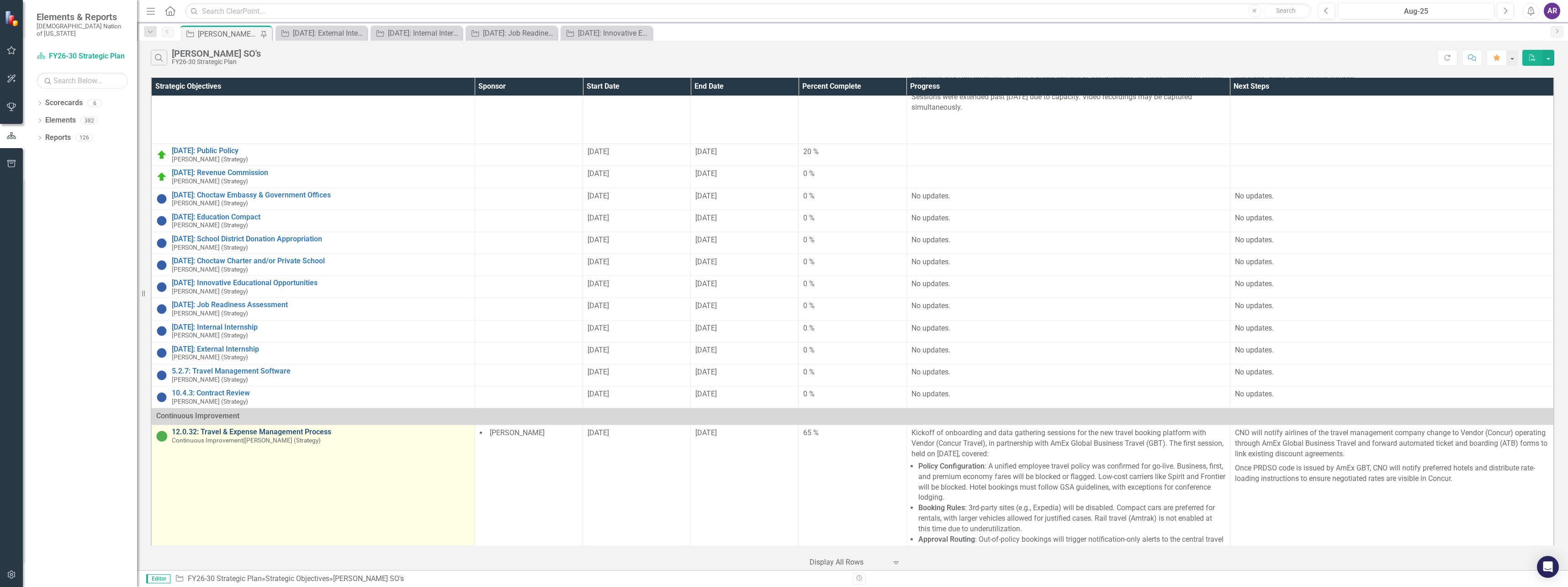
click at [270, 428] on link "12.0.32: Travel & Expense Management Process" at bounding box center [321, 432] width 298 height 9
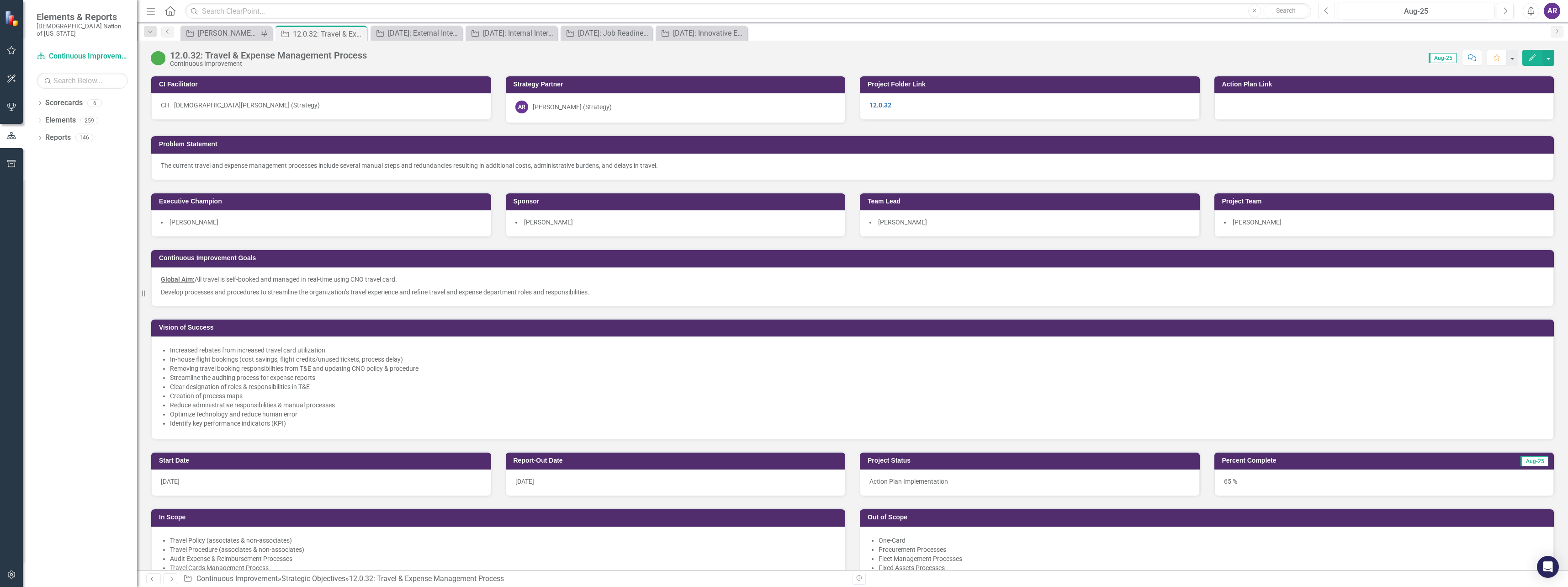
click at [1328, 13] on icon "Previous" at bounding box center [1326, 11] width 5 height 9
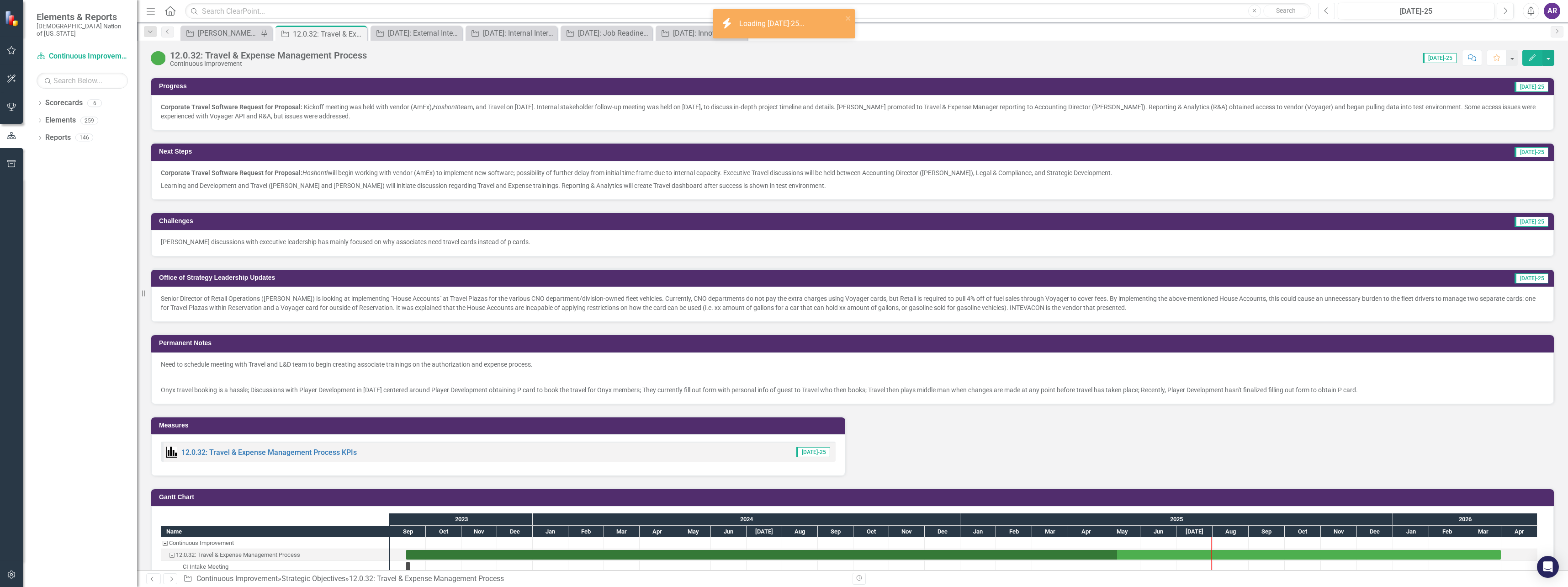
scroll to position [733, 0]
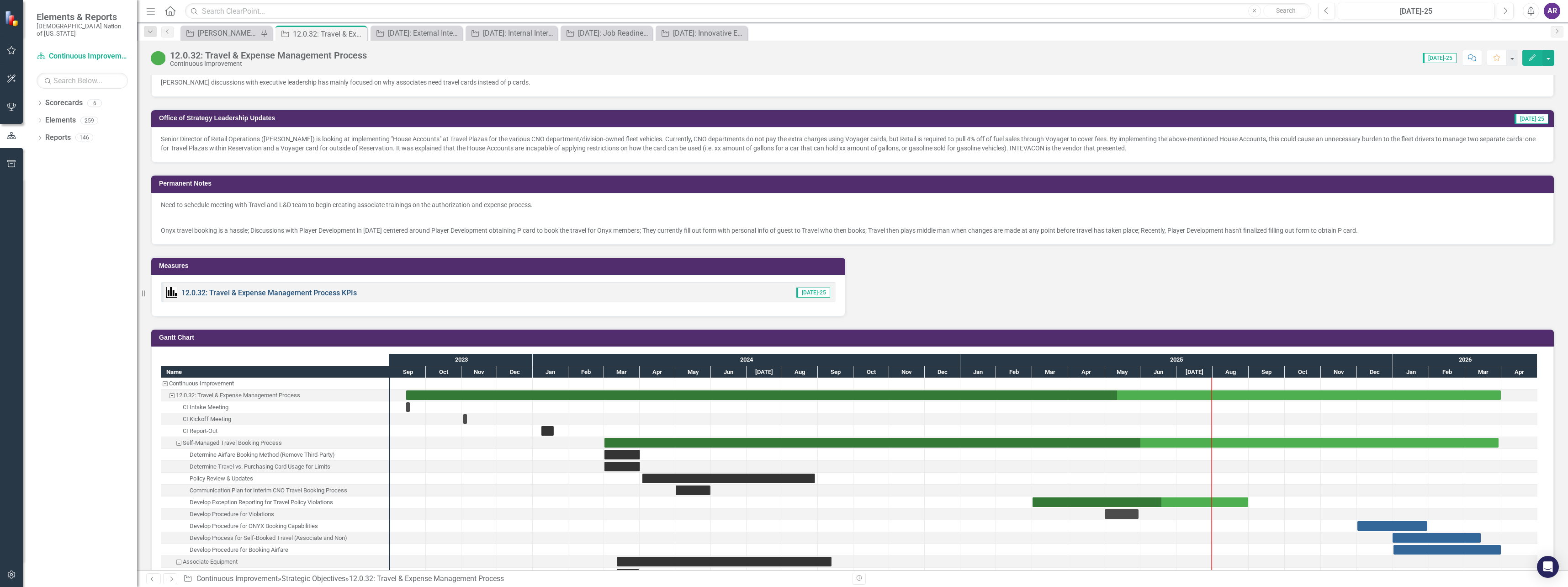
click at [302, 291] on link "12.0.32: Travel & Expense Management Process KPIs" at bounding box center [269, 293] width 175 height 9
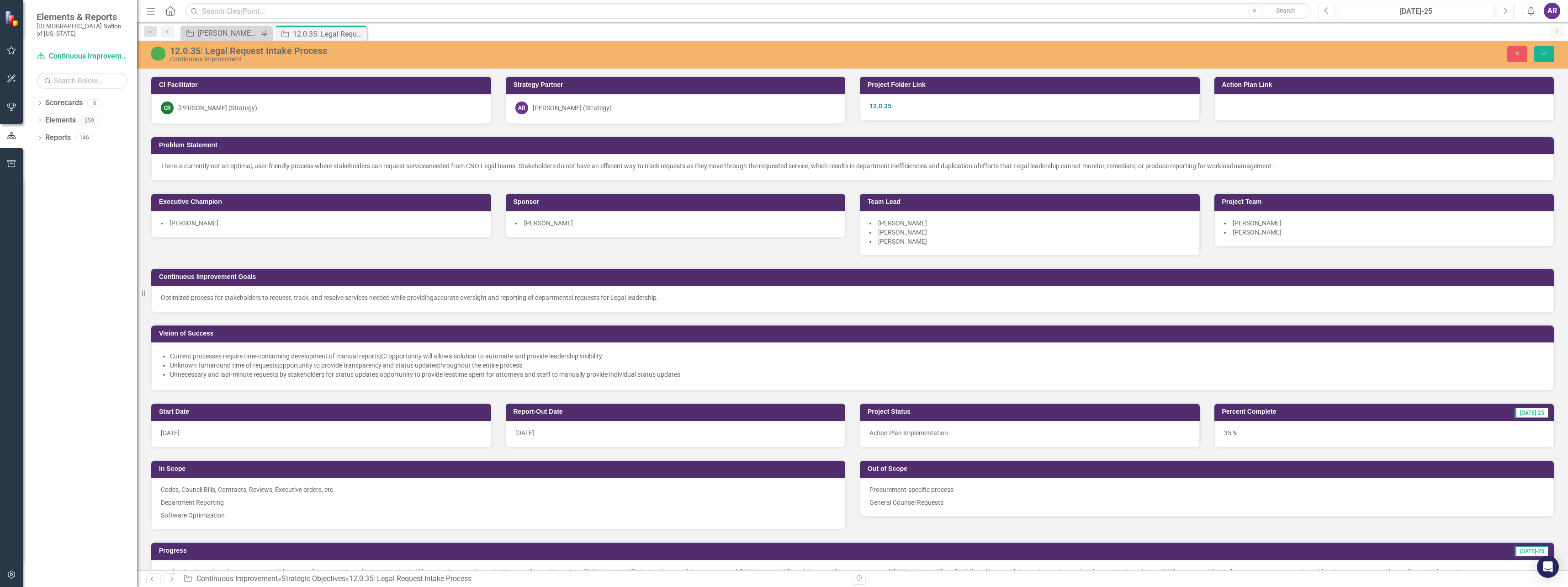
scroll to position [320, 0]
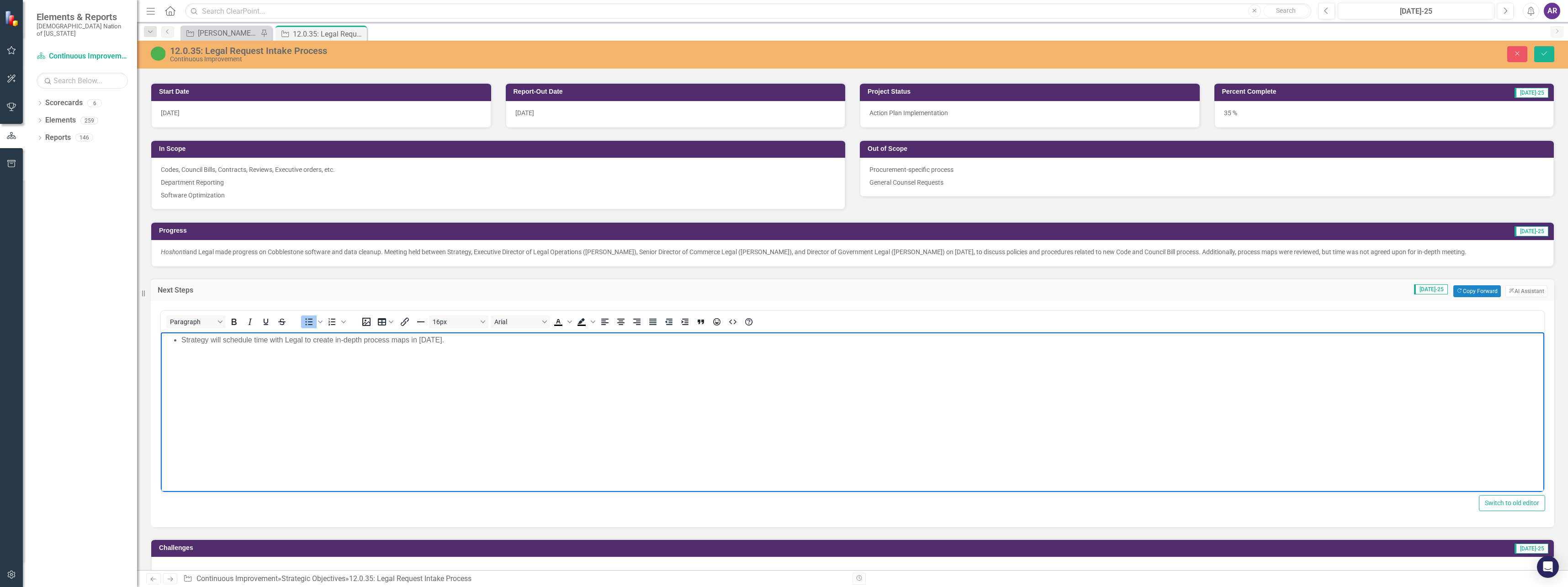
click at [335, 340] on li "Strategy will schedule time with Legal to create in-depth process maps in [DATE…" at bounding box center [861, 340] width 1360 height 11
drag, startPoint x: 313, startPoint y: 340, endPoint x: 184, endPoint y: 345, distance: 129.1
click at [184, 345] on li "Strategy will schedule time with Legal to create in-depth process maps in Augus…" at bounding box center [861, 340] width 1360 height 11
drag, startPoint x: 330, startPoint y: 341, endPoint x: 283, endPoint y: 341, distance: 47.0
click at [283, 341] on li "Create in-depth process maps in August 2025." at bounding box center [861, 340] width 1360 height 11
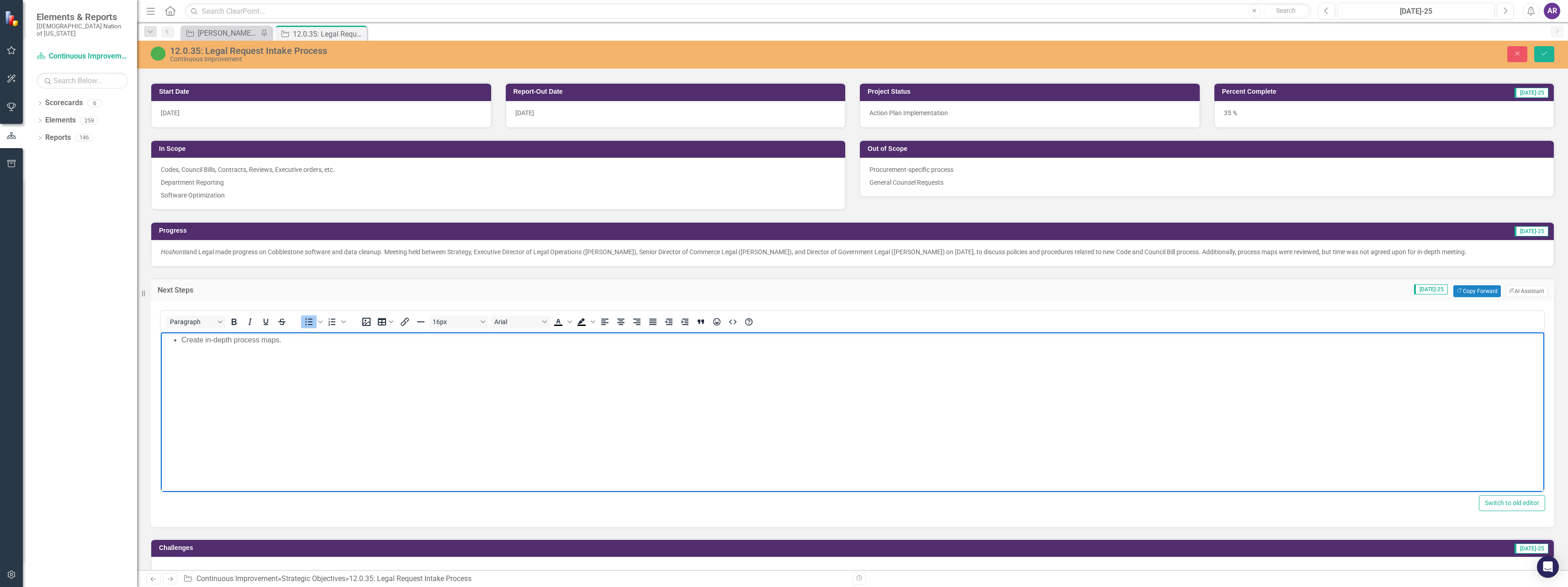
click at [312, 345] on body "Create in-depth process maps." at bounding box center [852, 400] width 1384 height 137
click at [1550, 55] on button "Save" at bounding box center [1544, 54] width 20 height 16
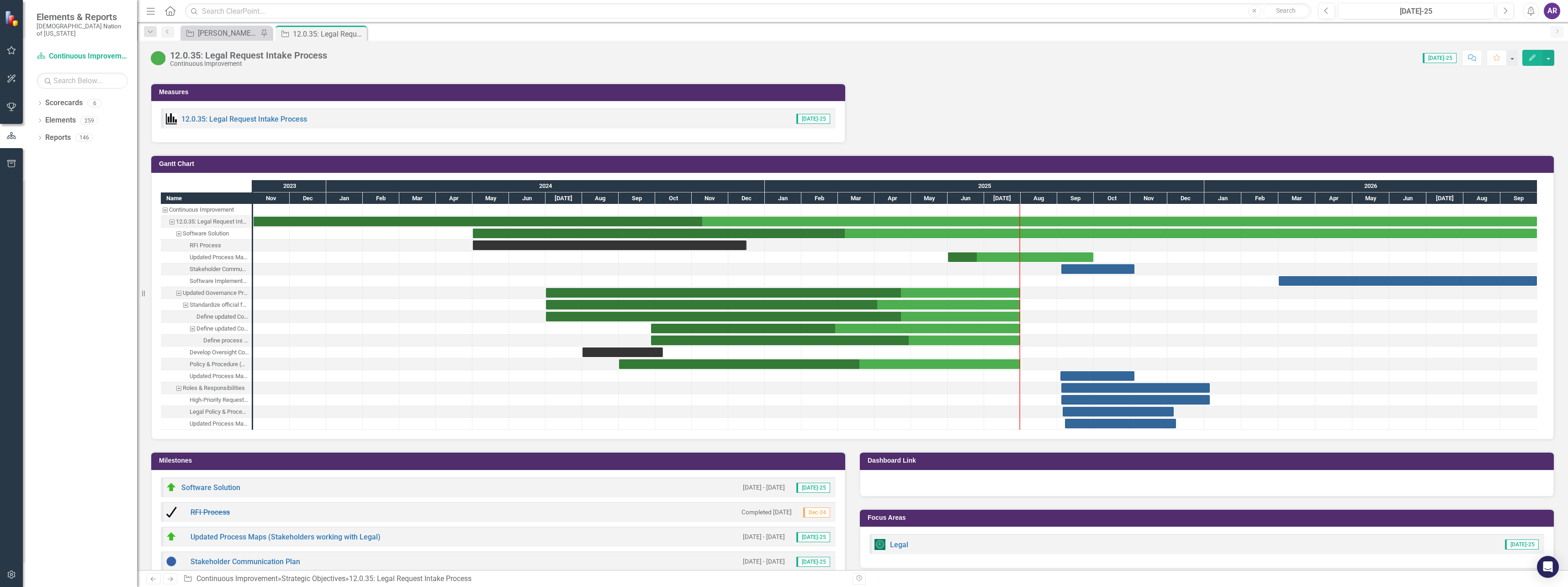
scroll to position [960, 0]
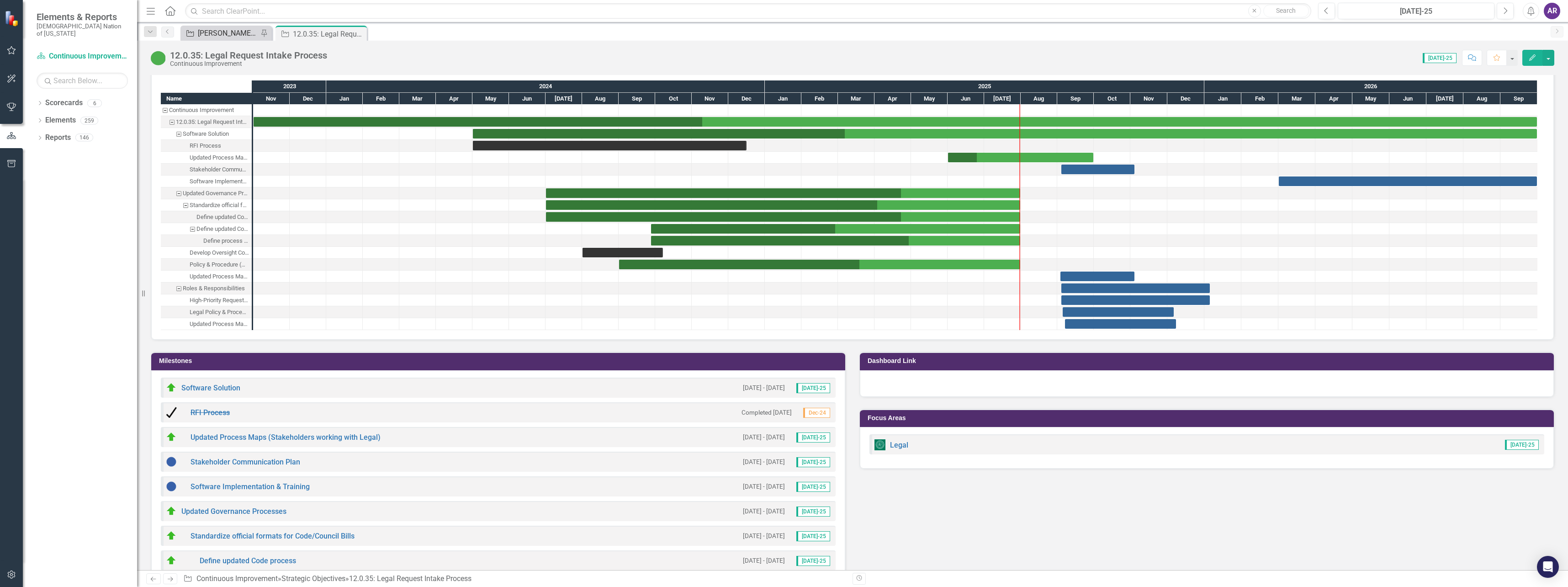
click at [231, 34] on div "[PERSON_NAME] SO's" at bounding box center [228, 33] width 60 height 12
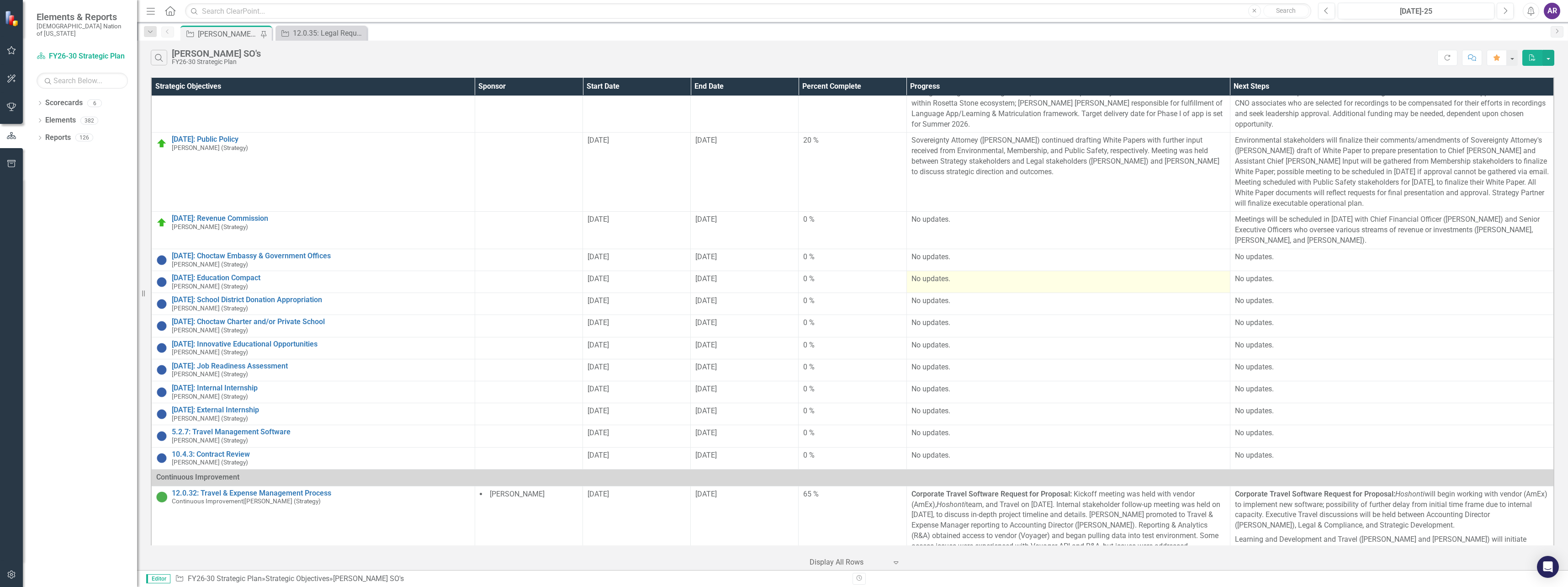
scroll to position [91, 0]
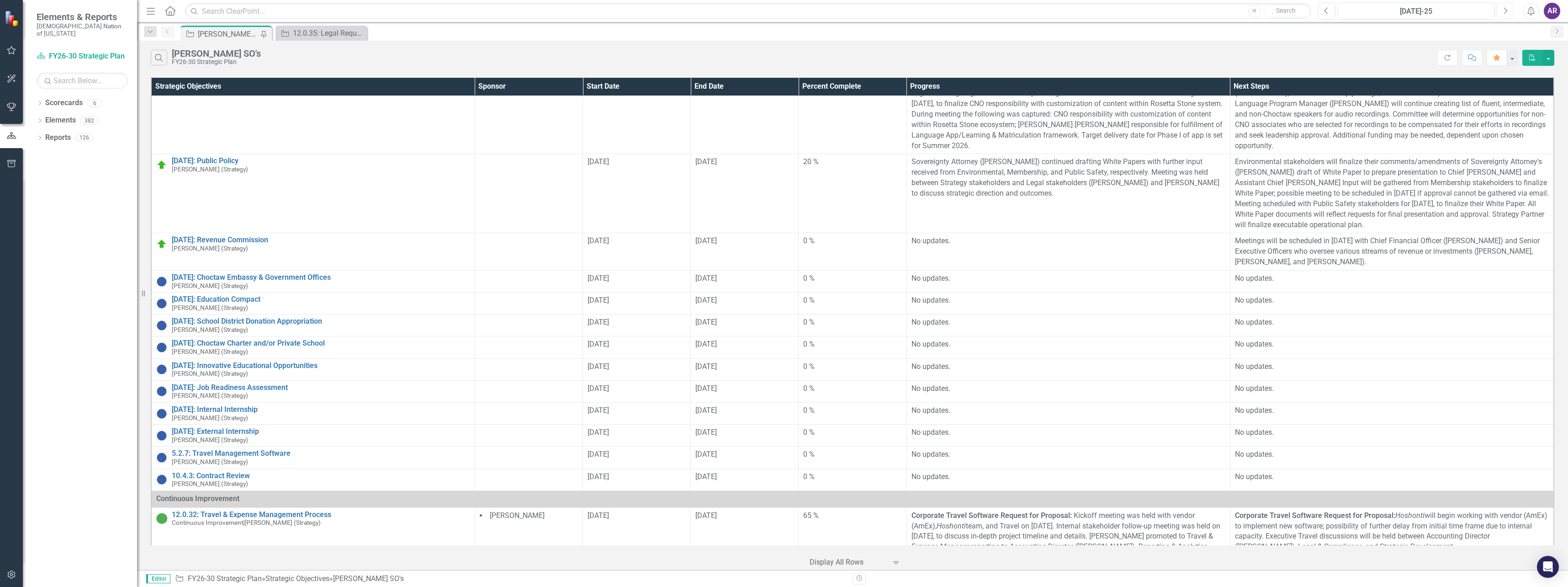
click at [1508, 12] on button "Next" at bounding box center [1505, 11] width 17 height 16
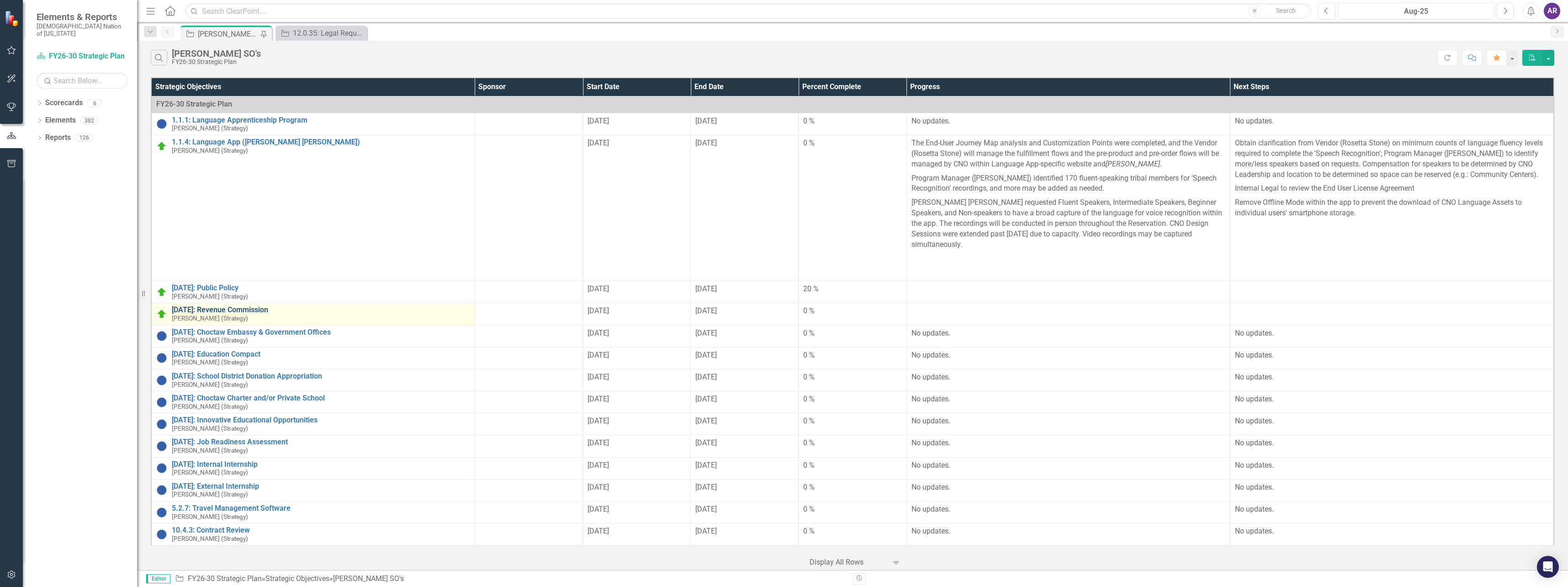
click at [253, 306] on link "[DATE]: Revenue Commission" at bounding box center [321, 310] width 298 height 9
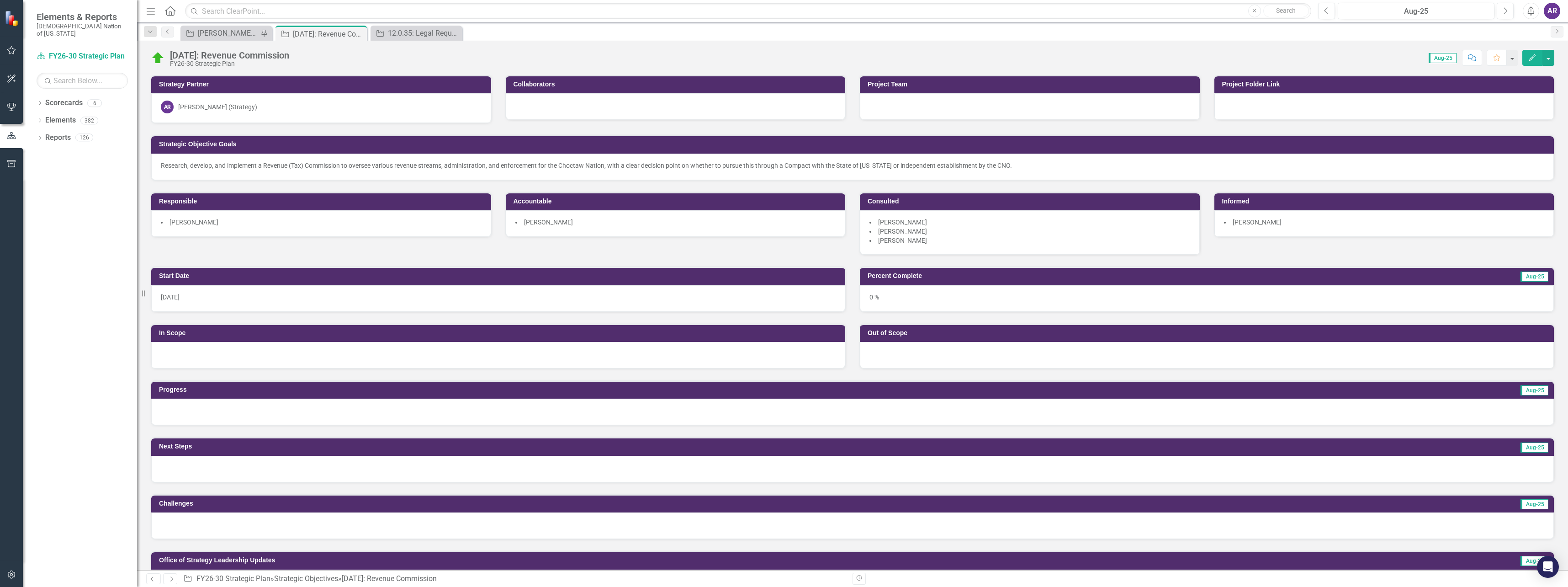
click at [485, 419] on div at bounding box center [852, 412] width 1402 height 27
click at [486, 417] on div at bounding box center [852, 412] width 1402 height 27
click at [485, 415] on div at bounding box center [852, 412] width 1402 height 27
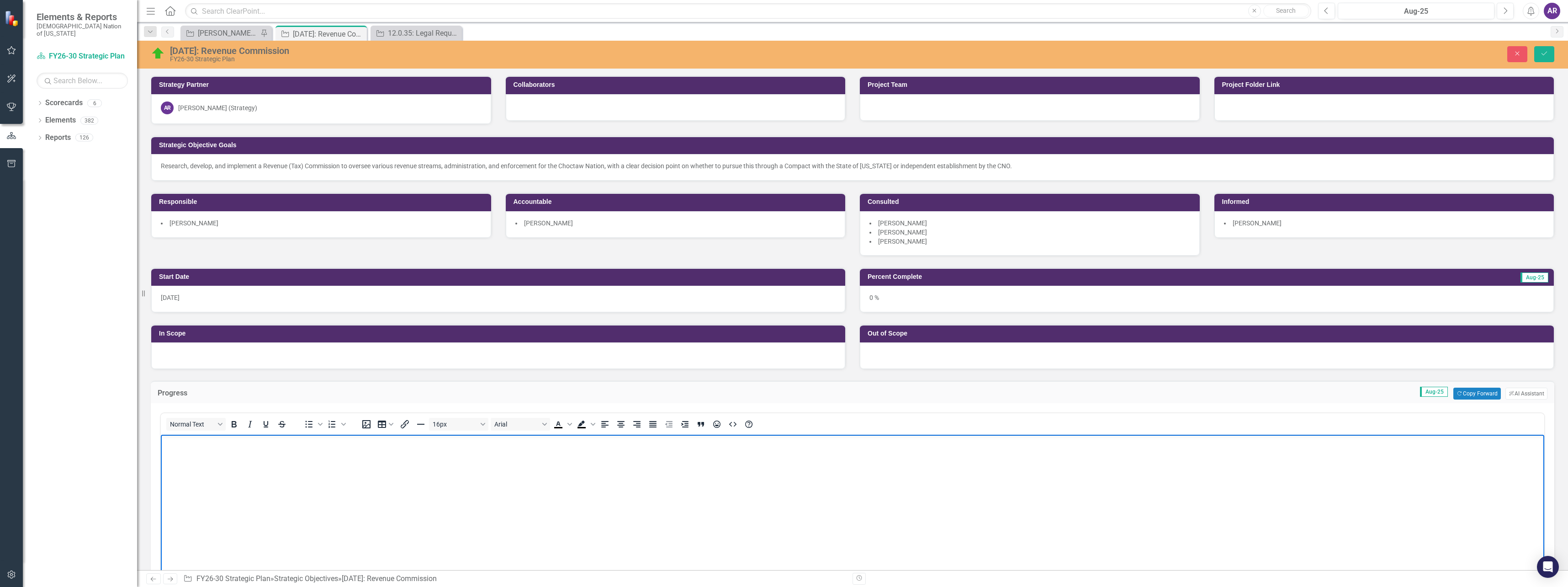
click at [469, 457] on body "Rich Text Area. Press ALT-0 for help." at bounding box center [852, 503] width 1384 height 137
click at [359, 451] on body "Meeting held on Tuesday, August 26 to" at bounding box center [852, 503] width 1384 height 137
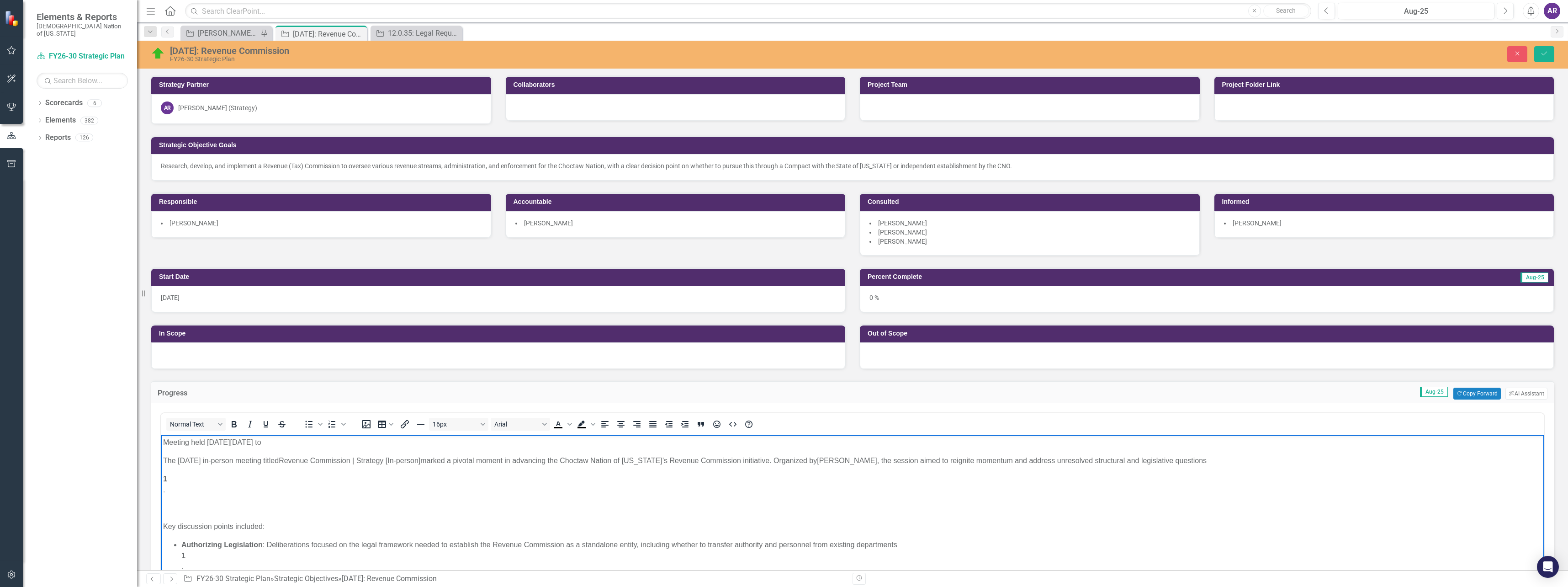
drag, startPoint x: 432, startPoint y: 461, endPoint x: 283, endPoint y: 445, distance: 149.9
click at [283, 445] on body "Meeting held on Tuesday, August 26 to The August 26 in-person meeting titled Re…" at bounding box center [852, 591] width 1384 height 312
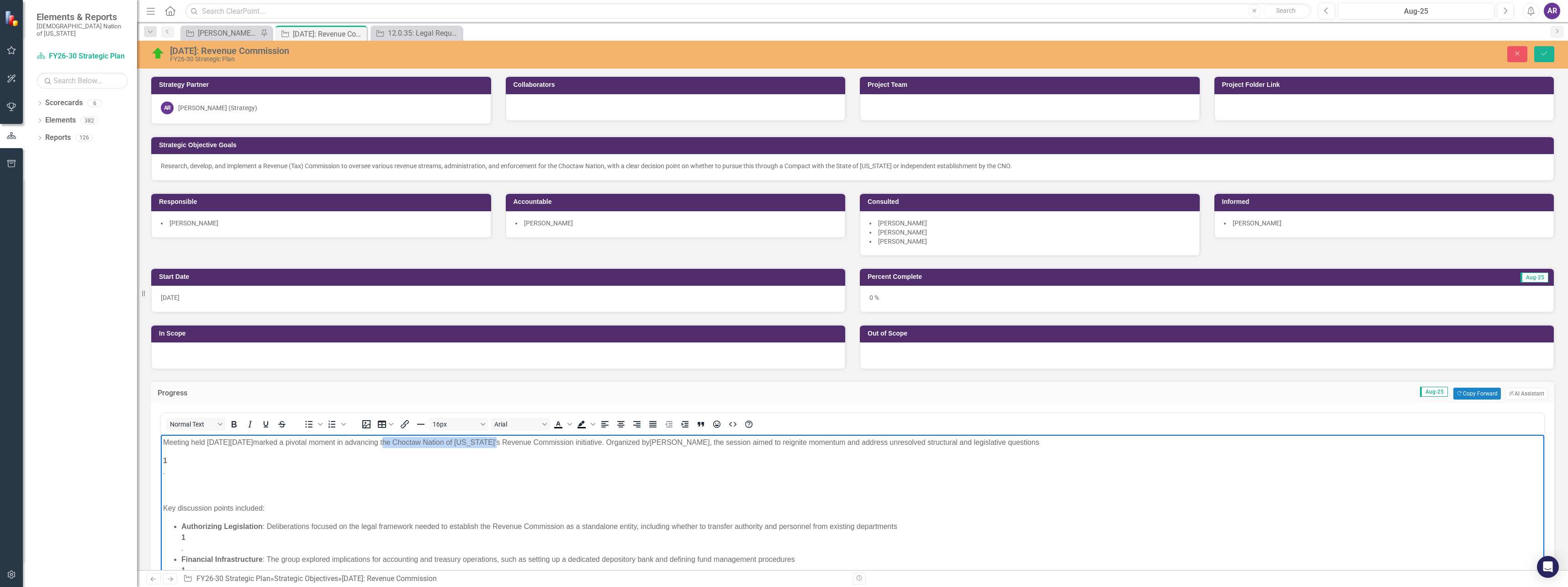
drag, startPoint x: 543, startPoint y: 443, endPoint x: 431, endPoint y: 443, distance: 112.0
click at [431, 443] on p "Meeting held on Tuesday, August 26, 2025 marked a pivotal moment in advancing t…" at bounding box center [852, 443] width 1379 height 11
click at [430, 444] on p "Meeting held on Tuesday, August 26, 2025 marked a pivotal moment in advancing C…" at bounding box center [852, 443] width 1379 height 11
click at [606, 445] on p "Meeting held on Tuesday, August 26, 2025 marked a pivotal moment in advancing t…" at bounding box center [852, 443] width 1379 height 11
click at [708, 443] on p "Meeting held on Tuesday, August 26, 2025 marked a pivotal moment in advancing t…" at bounding box center [852, 443] width 1379 height 11
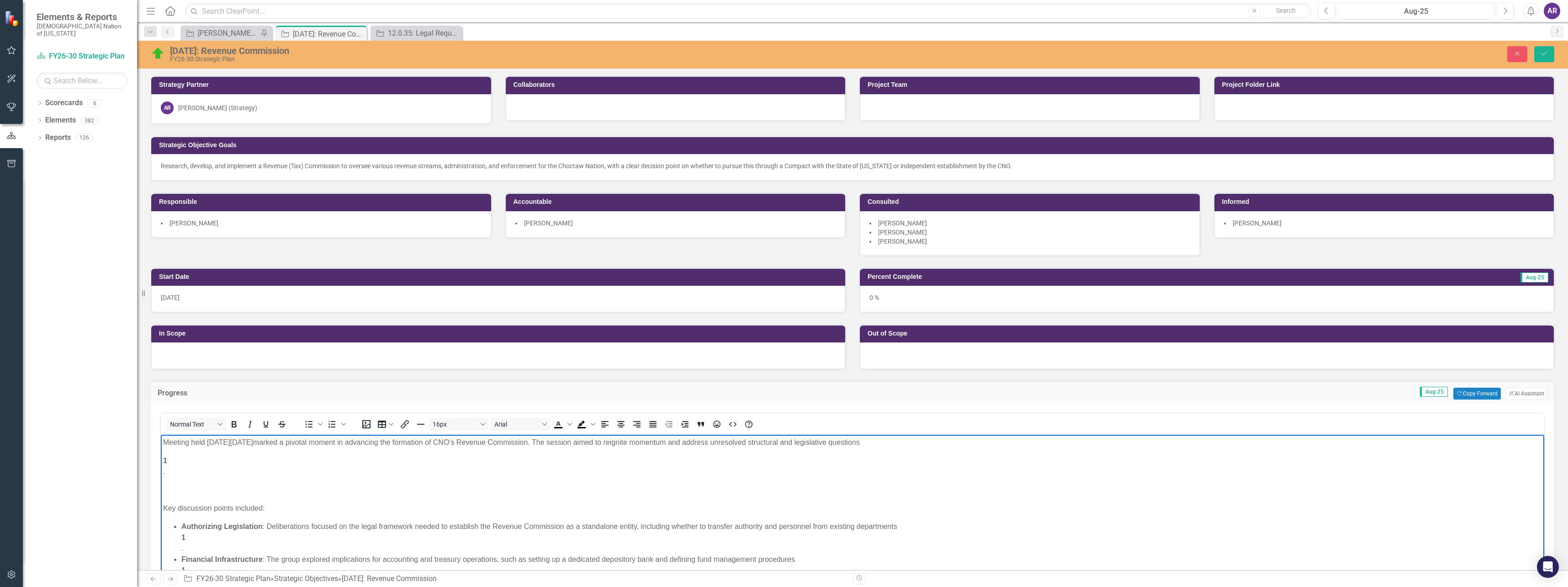
click at [920, 446] on p "Meeting held on Tuesday, August 26, 2025 marked a pivotal moment in advancing t…" at bounding box center [852, 443] width 1379 height 11
click at [205, 487] on p "Rich Text Area. Press ALT-0 for help." at bounding box center [852, 490] width 1379 height 11
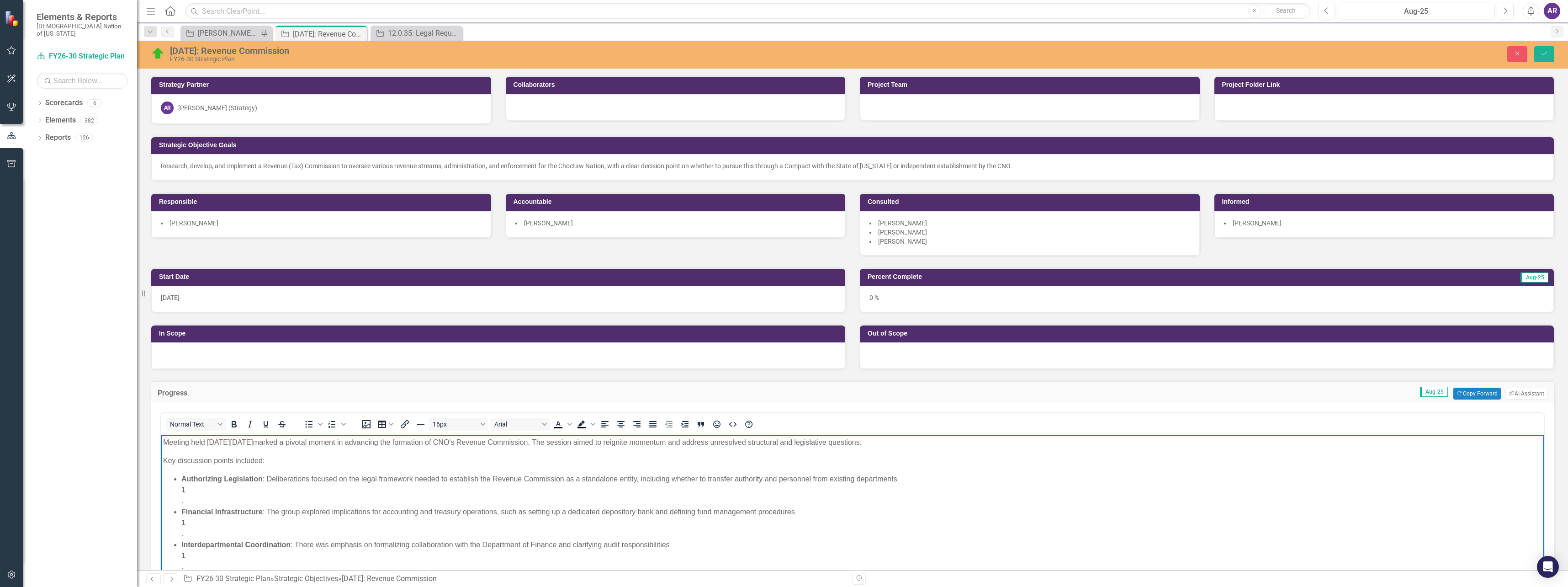
click at [205, 501] on li "Authorizing Legislation : Deliberations focused on the legal framework needed t…" at bounding box center [861, 490] width 1360 height 33
click at [203, 509] on li "Financial Infrastructure : The group explored implications for accounting and t…" at bounding box center [861, 501] width 1360 height 33
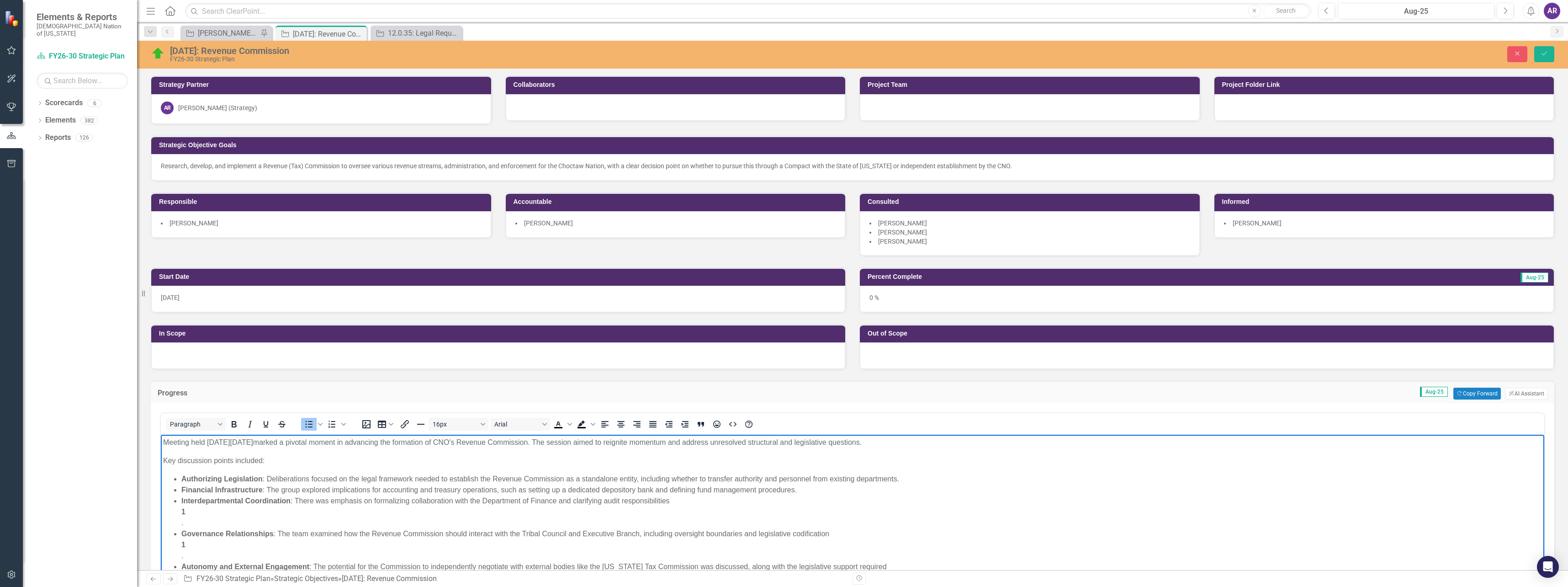
click at [203, 524] on li "Interdepartmental Coordination : There was emphasis on formalizing collaboratio…" at bounding box center [861, 512] width 1360 height 33
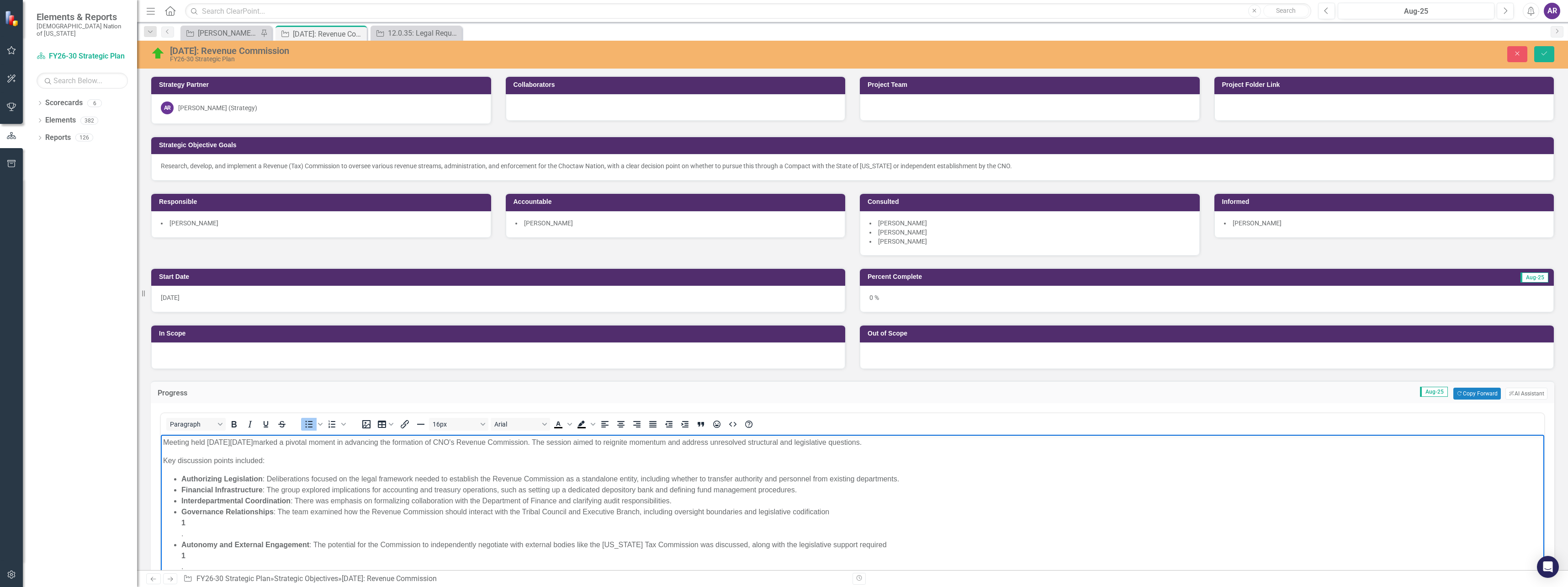
click at [226, 532] on li "Governance Relationships : The team examined how the Revenue Commission should …" at bounding box center [861, 523] width 1360 height 33
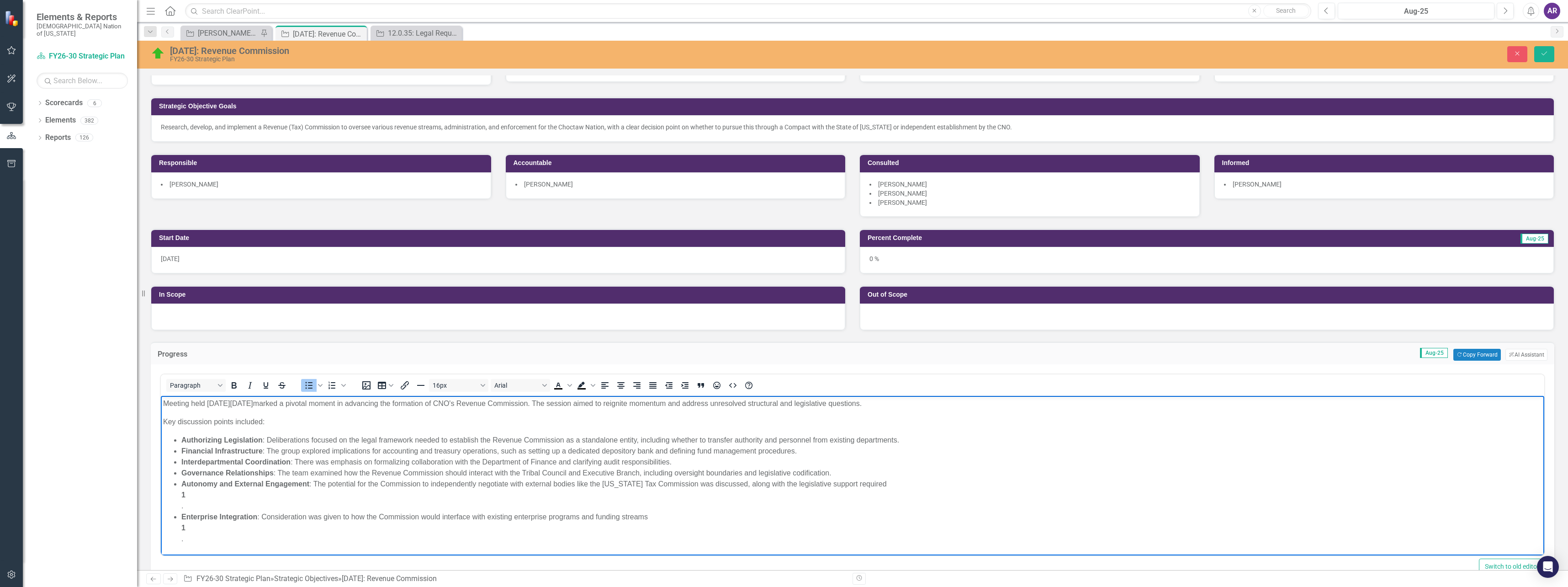
scroll to position [91, 0]
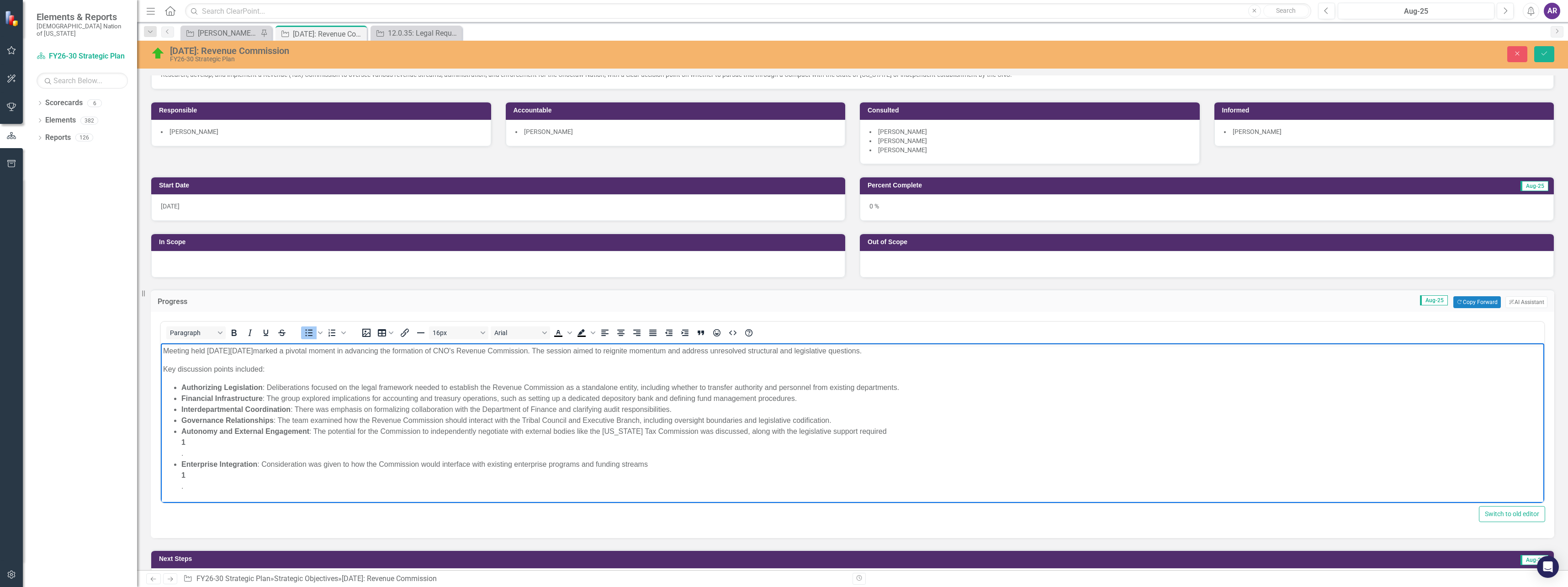
click at [212, 452] on li "Autonomy and External Engagement : The potential for the Commission to independ…" at bounding box center [861, 443] width 1360 height 33
click at [212, 468] on li "Enterprise Integration : Consideration was given to how the Commission would in…" at bounding box center [861, 454] width 1360 height 33
click at [897, 387] on li "Authorizing Legislation : Deliberations focused on the legal framework needed t…" at bounding box center [861, 387] width 1360 height 11
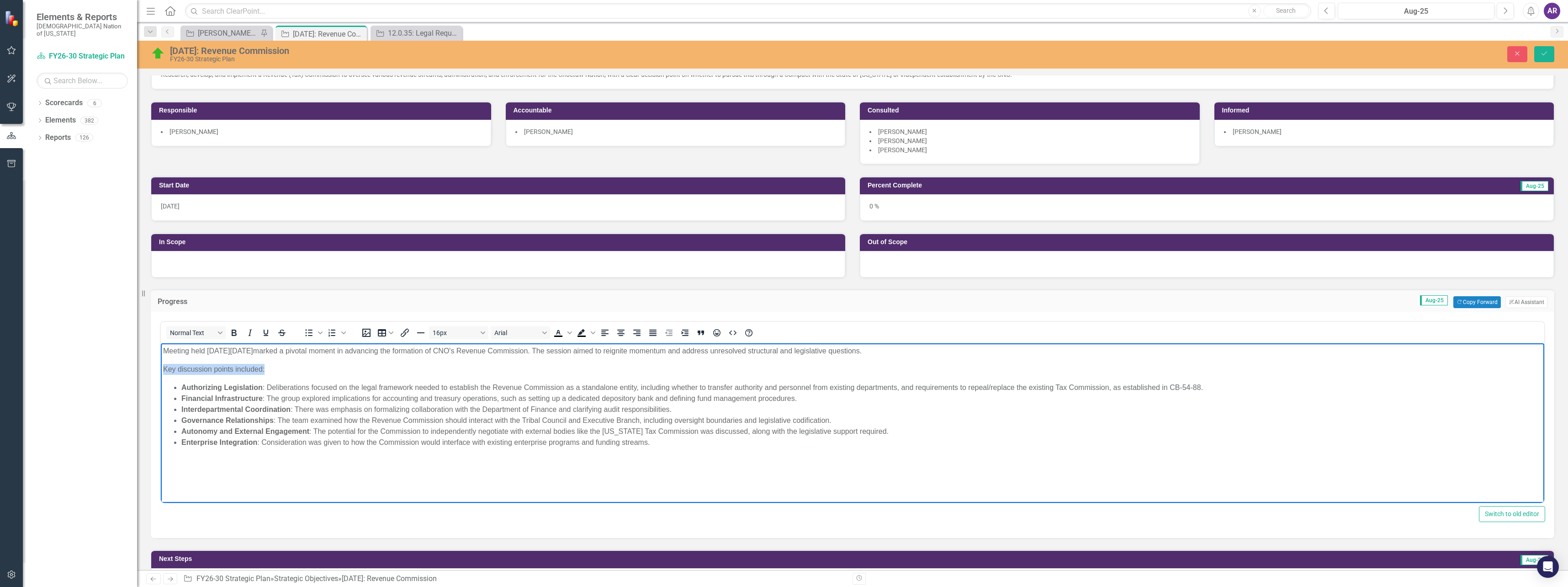
drag, startPoint x: 287, startPoint y: 372, endPoint x: 320, endPoint y: 717, distance: 346.6
click at [161, 373] on html "Meeting held on Tuesday, August 26, 2025 marked a pivotal moment in advancing t…" at bounding box center [852, 412] width 1384 height 137
click at [298, 373] on p "Key discussion points included:" at bounding box center [852, 369] width 1379 height 11
click at [309, 371] on p "Key discussion points included:" at bounding box center [852, 369] width 1379 height 11
click at [303, 351] on p "Meeting held on Tuesday, August 26, 2025 marked a pivotal moment in advancing t…" at bounding box center [852, 351] width 1379 height 11
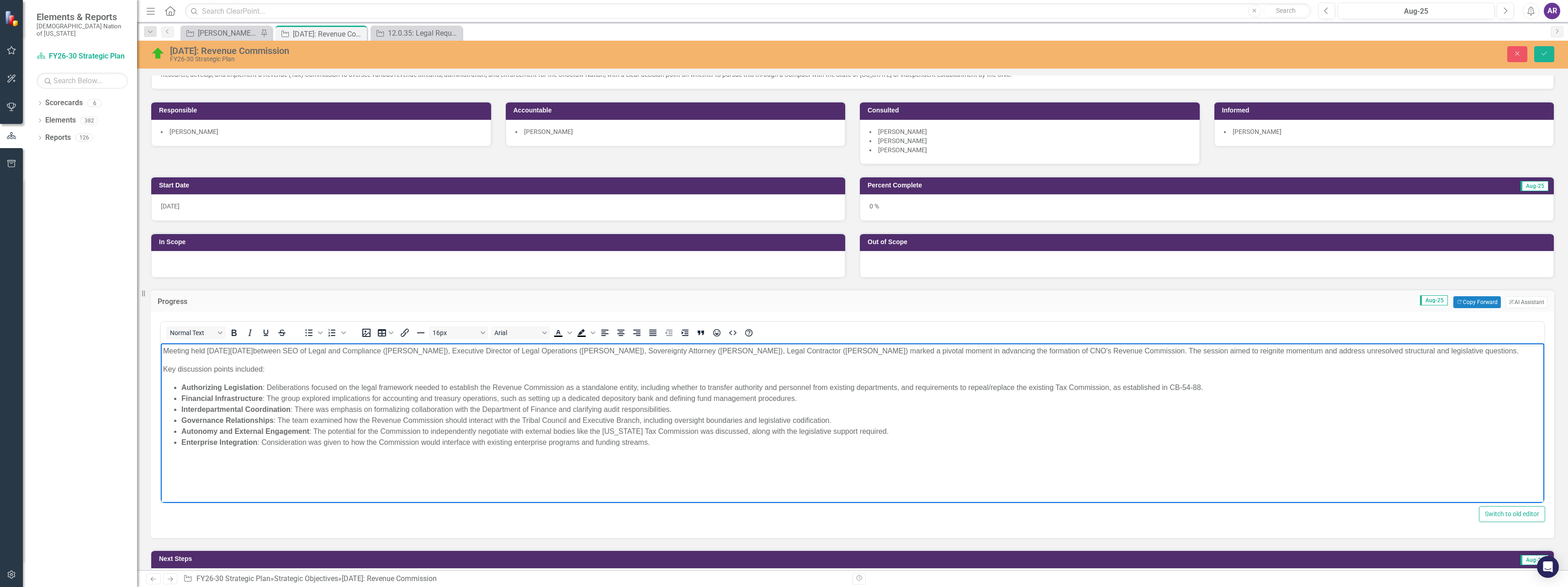
click at [800, 354] on p "Meeting held on Tuesday, August 26, 2025 between SEO of Legal and Compliance (B…" at bounding box center [852, 351] width 1379 height 11
click at [681, 352] on p "Meeting held on Tuesday, August 26, 2025 between SEO of Legal and Compliance (B…" at bounding box center [852, 351] width 1379 height 11
click at [610, 369] on p "Key discussion points included:" at bounding box center [852, 369] width 1379 height 11
click at [1519, 353] on p "Meeting held on Tuesday, August 26, 2025 between SEO of Legal and Compliance (B…" at bounding box center [852, 351] width 1379 height 11
click at [1193, 351] on p "Meeting held on Tuesday, August 26, 2025 between SEO of Legal and Compliance (B…" at bounding box center [852, 351] width 1379 height 11
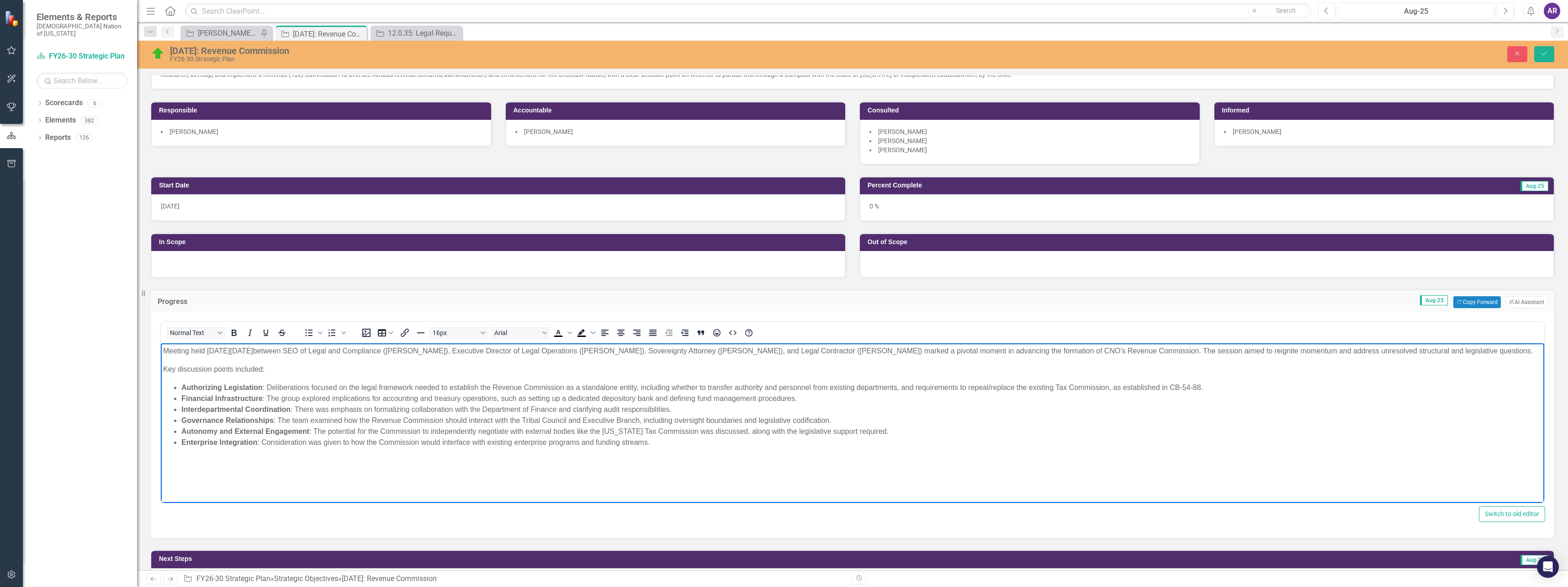
click at [454, 409] on li "Interdepartmental Coordination : There was emphasis on formalizing collaboratio…" at bounding box center [861, 410] width 1360 height 11
click at [1210, 385] on li "Authorizing Legislation : Deliberations focused on the legal framework needed t…" at bounding box center [861, 387] width 1360 height 11
click at [1210, 386] on li "Authorizing Legislation : Deliberations focused on the legal framework needed t…" at bounding box center [861, 387] width 1360 height 11
click at [1220, 385] on li "Authorizing Legislation : Deliberations focused on the legal framework needed t…" at bounding box center [861, 387] width 1360 height 11
click at [1220, 390] on li "Authorizing Legislation : Deliberations focused on the legal framework needed t…" at bounding box center [861, 387] width 1360 height 11
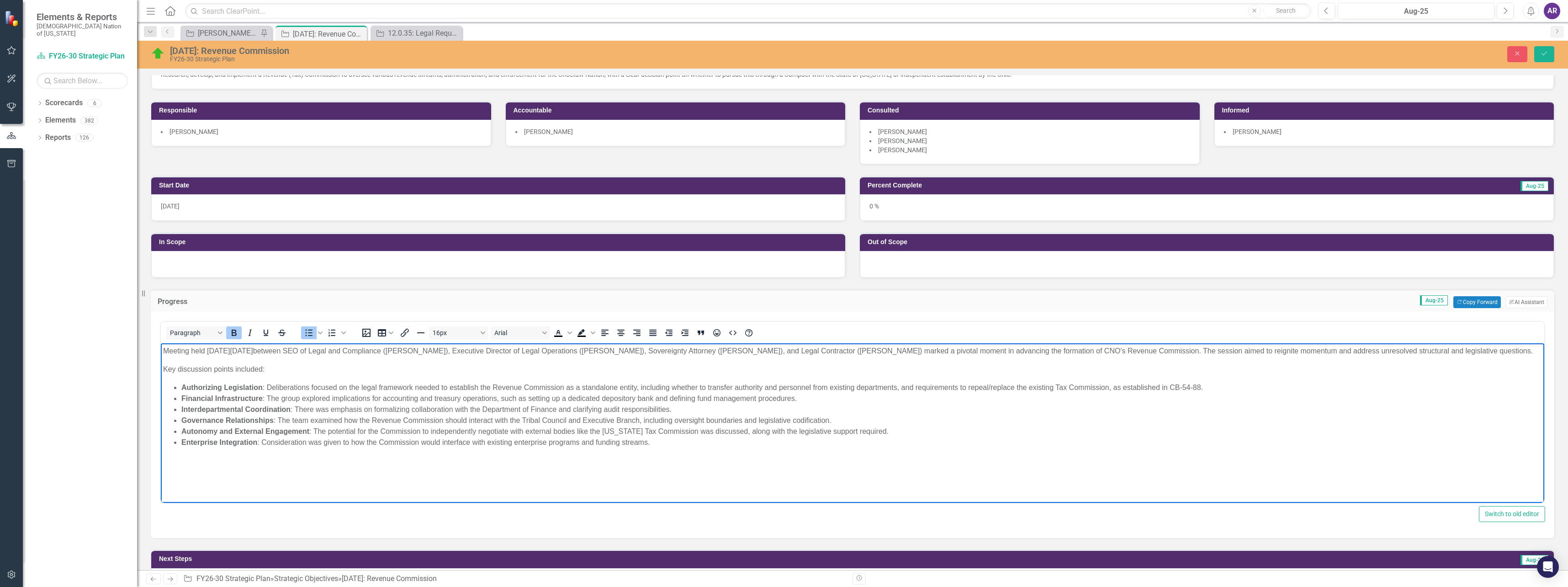
click at [1220, 390] on li "Authorizing Legislation : Deliberations focused on the legal framework needed t…" at bounding box center [861, 387] width 1360 height 11
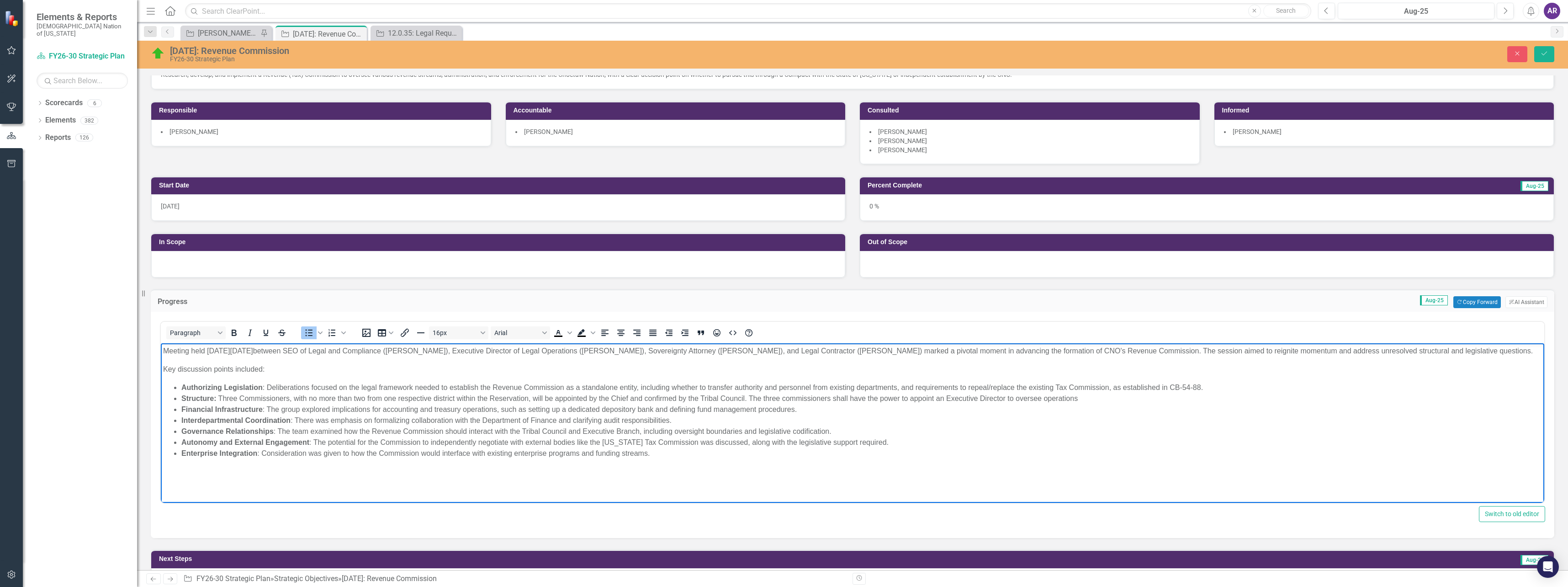
click at [1044, 400] on span "﻿ Three Commissioners, with no more than two from one respective district withi…" at bounding box center [647, 398] width 862 height 8
click at [1135, 400] on li "Structure: ﻿ Three Commissioners, with no more than two from one respective dis…" at bounding box center [861, 399] width 1360 height 11
click at [749, 401] on span "﻿ Three Commissioners, with no more than two from one respective district withi…" at bounding box center [656, 398] width 880 height 8
click at [1328, 398] on li "Structure: ﻿ Three Commissioners, with no more than two from one respective dis…" at bounding box center [861, 399] width 1360 height 11
click at [497, 410] on li "Financial Infrastructure : The group explored implications for accounting and t…" at bounding box center [861, 410] width 1360 height 11
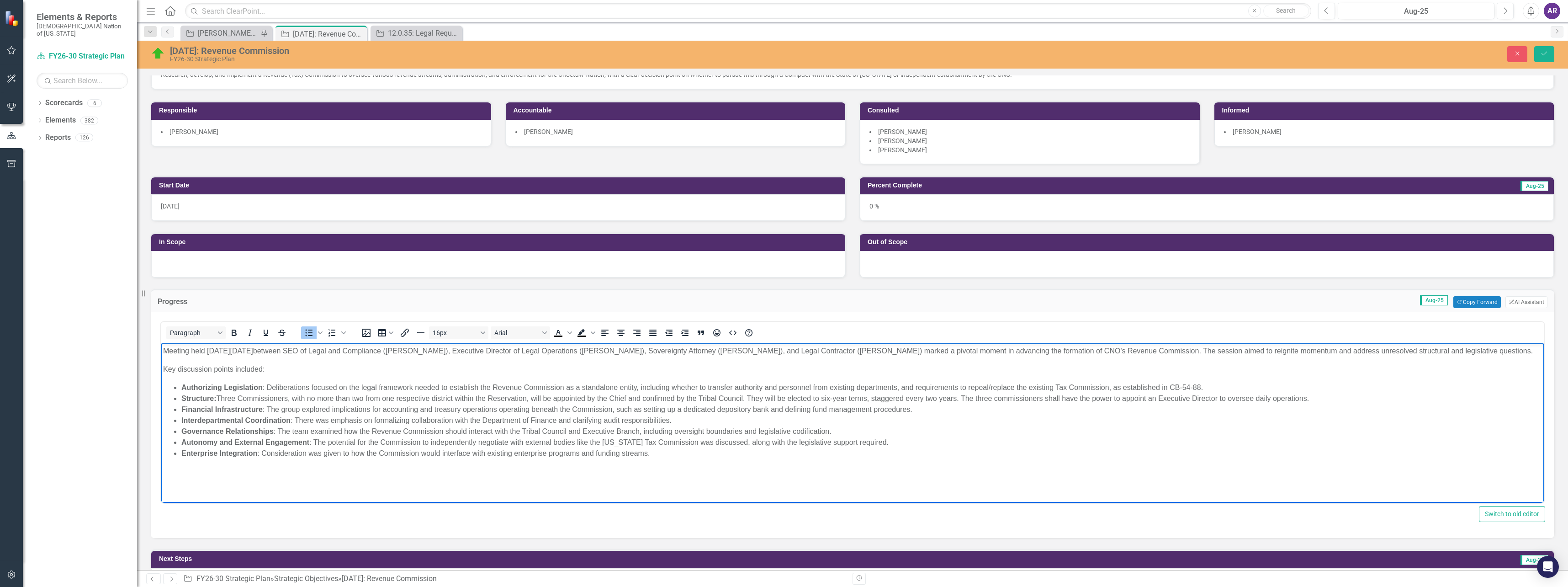
click at [767, 410] on li "Financial Infrastructure : The group explored implications for accounting and t…" at bounding box center [861, 410] width 1360 height 11
click at [394, 430] on li "Governance Relationships : The team examined how the Revenue Commission should …" at bounding box center [861, 432] width 1360 height 11
click at [651, 454] on li "Enterprise Integration : Consideration was given to how the Commission would in…" at bounding box center [861, 454] width 1360 height 11
click at [893, 443] on li "Autonomy and External Engagement : The potential for the Commission to independ…" at bounding box center [861, 443] width 1360 height 11
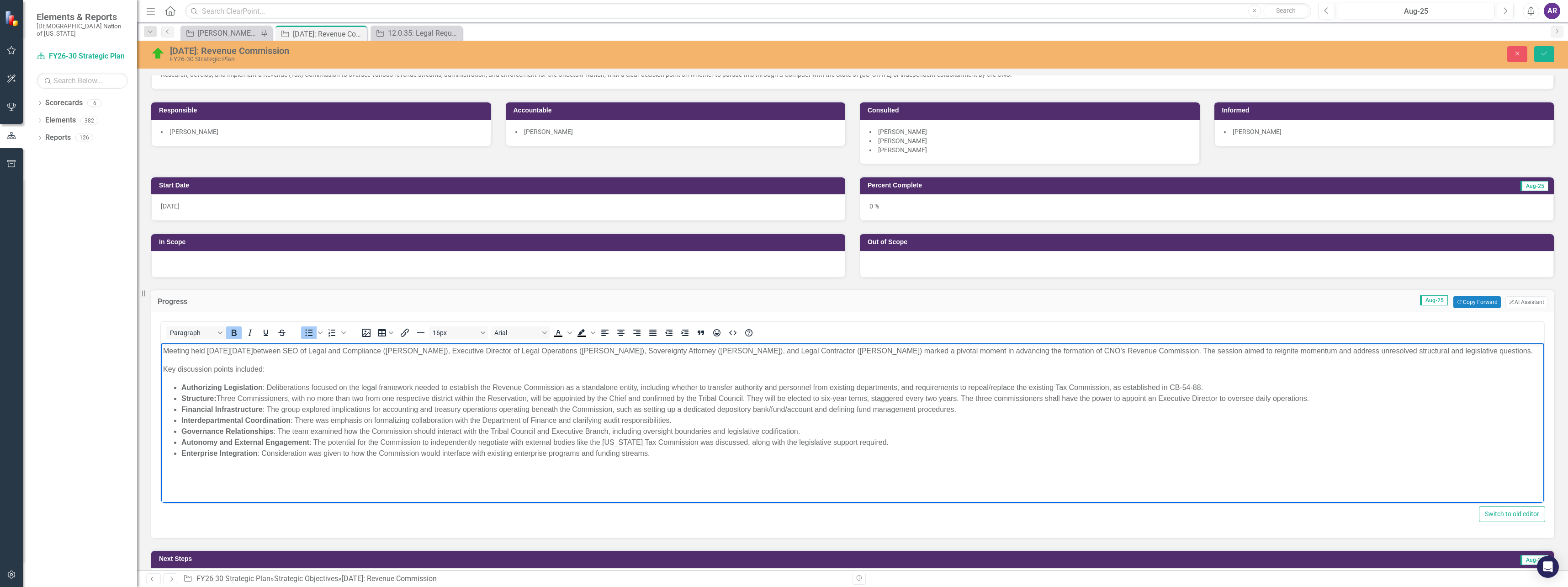
click at [881, 444] on li "Autonomy and External Engagement : The potential for the Commission to independ…" at bounding box center [861, 443] width 1360 height 11
click at [802, 431] on li "Governance Relationships : The team examined how the Commission should interact…" at bounding box center [861, 432] width 1360 height 11
click at [430, 432] on li "Governance Relationships : The team examined how the Commission should interact…" at bounding box center [861, 432] width 1360 height 11
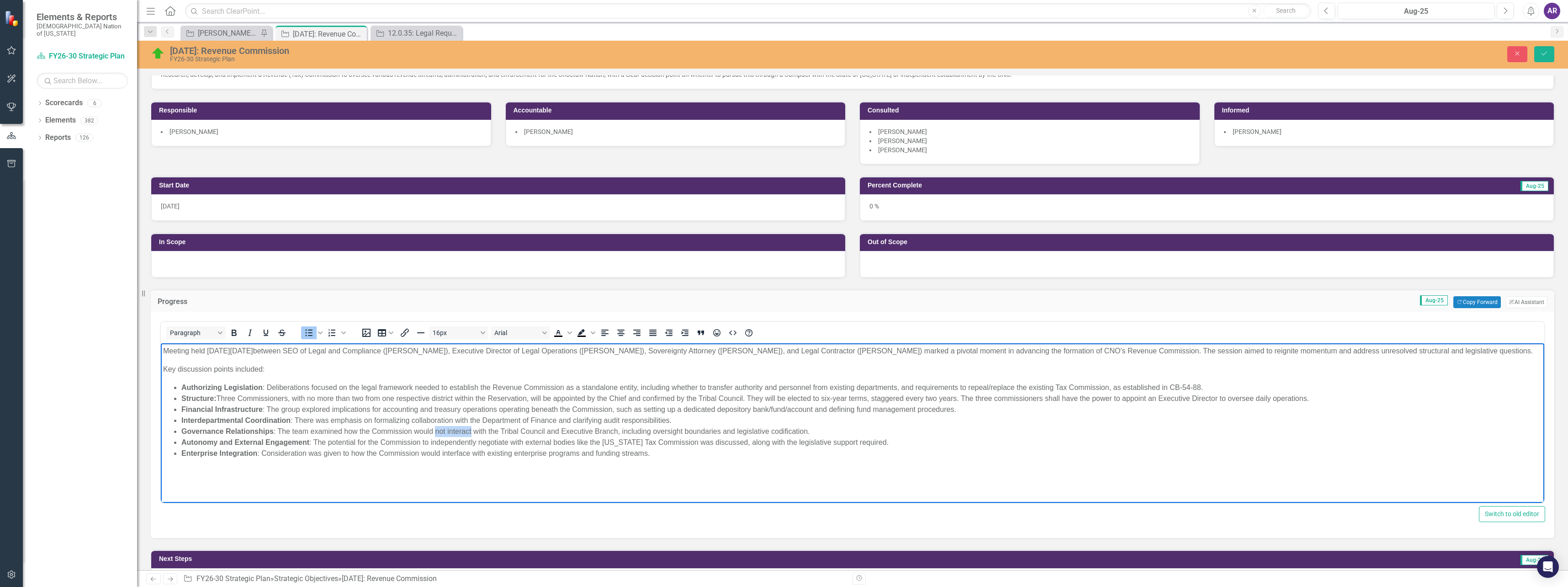
drag, startPoint x: 471, startPoint y: 430, endPoint x: 435, endPoint y: 430, distance: 36.0
click at [435, 430] on li "Governance Relationships : The team examined how the Commission would not inter…" at bounding box center [861, 432] width 1360 height 11
click at [459, 432] on li "Governance Relationships : The team examined how the Commission would have no p…" at bounding box center [861, 432] width 1360 height 11
click at [896, 432] on li "Governance Relationships : The team examined how the Commission would have insu…" at bounding box center [861, 432] width 1360 height 11
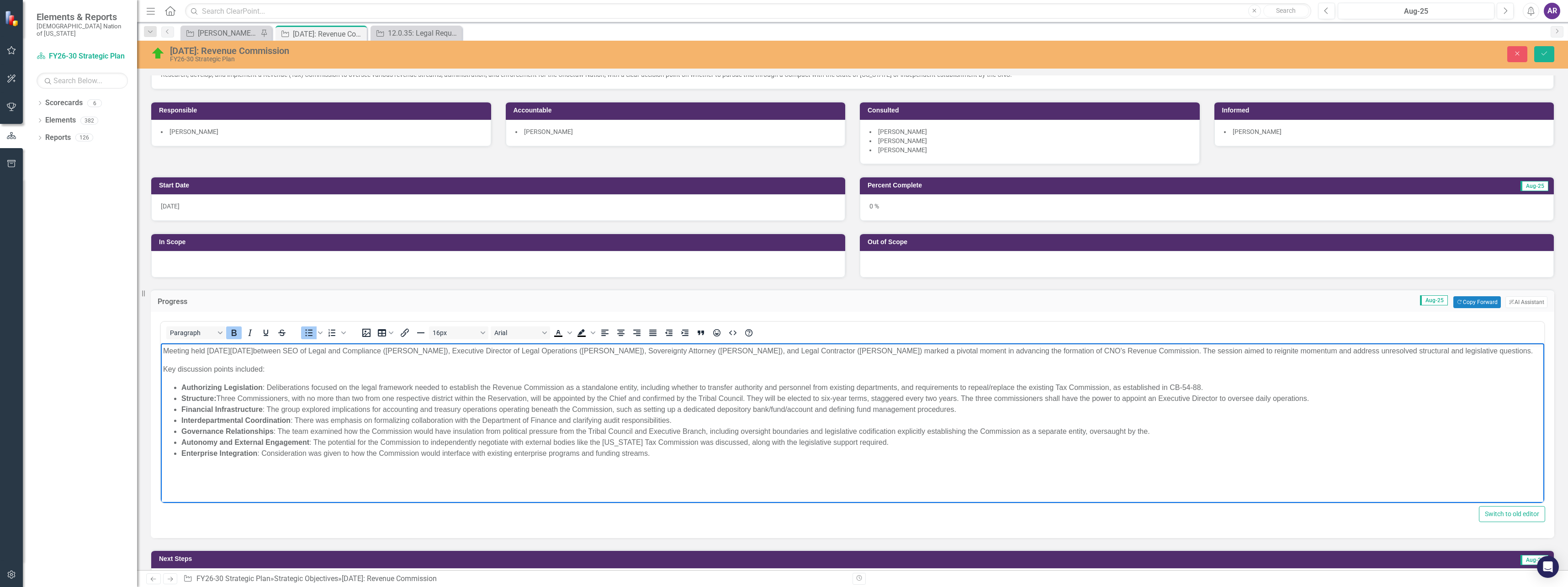
click at [1071, 452] on li "Enterprise Integration : Consideration was given to how the Commission would in…" at bounding box center [861, 454] width 1360 height 11
click at [1153, 434] on li "Governance Relationships : The team examined how the Commission would have insu…" at bounding box center [861, 432] width 1360 height 11
click at [1140, 433] on li "Governance Relationships : The team examined how the Commission would have insu…" at bounding box center [861, 432] width 1360 height 11
click at [1228, 435] on li "Governance Relationships : The team examined how the Commission would have insu…" at bounding box center [861, 432] width 1360 height 11
click at [954, 409] on li "Financial Infrastructure : The group explored implications for accounting and t…" at bounding box center [861, 410] width 1360 height 11
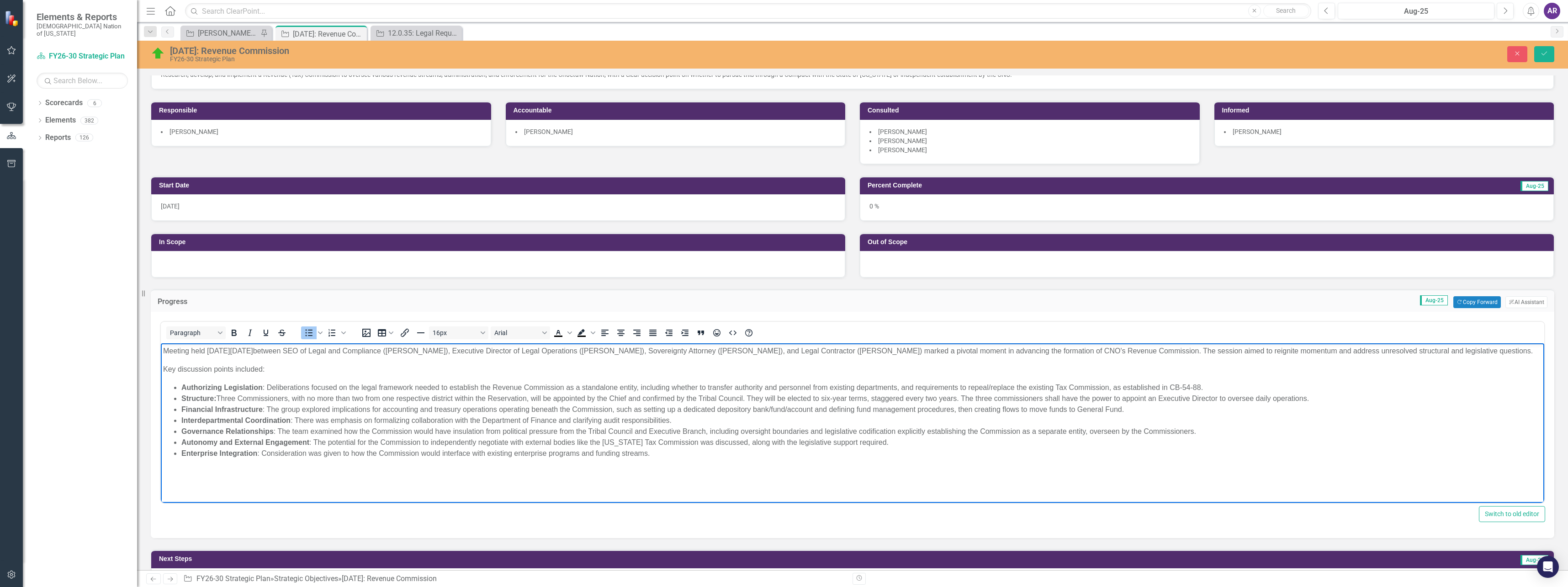
click at [1035, 411] on li "Financial Infrastructure : The group explored implications for accounting and t…" at bounding box center [861, 410] width 1360 height 11
drag, startPoint x: 1140, startPoint y: 410, endPoint x: 1098, endPoint y: 412, distance: 42.0
click at [1098, 412] on li "Financial Infrastructure : The group explored implications for accounting and t…" at bounding box center [861, 410] width 1360 height 11
click at [1231, 415] on li "Interdepartmental Coordination : There was emphasis on formalizing collaboratio…" at bounding box center [861, 421] width 1360 height 11
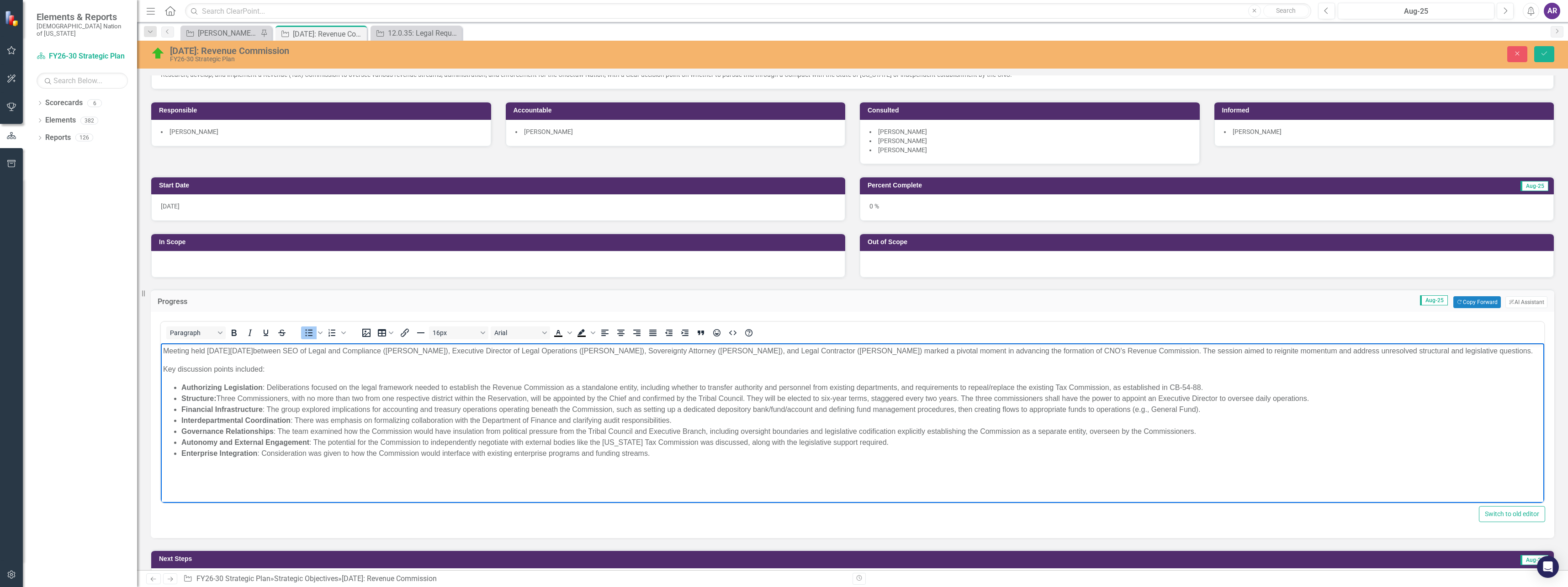
click at [1309, 399] on li "Structure: Three Commissioners, with no more than two from one respective distr…" at bounding box center [861, 399] width 1360 height 11
click at [604, 420] on li "Interdepartmental Coordination : There was emphasis on formalizing collaboratio…" at bounding box center [861, 421] width 1360 height 11
drag, startPoint x: 632, startPoint y: 431, endPoint x: 588, endPoint y: 428, distance: 44.1
click at [588, 428] on li "Governance Relationships : The team examined how the Commission would have insu…" at bounding box center [861, 432] width 1360 height 11
click at [696, 432] on li "Governance Relationships : The team examined how the Commission would have insu…" at bounding box center [861, 432] width 1360 height 11
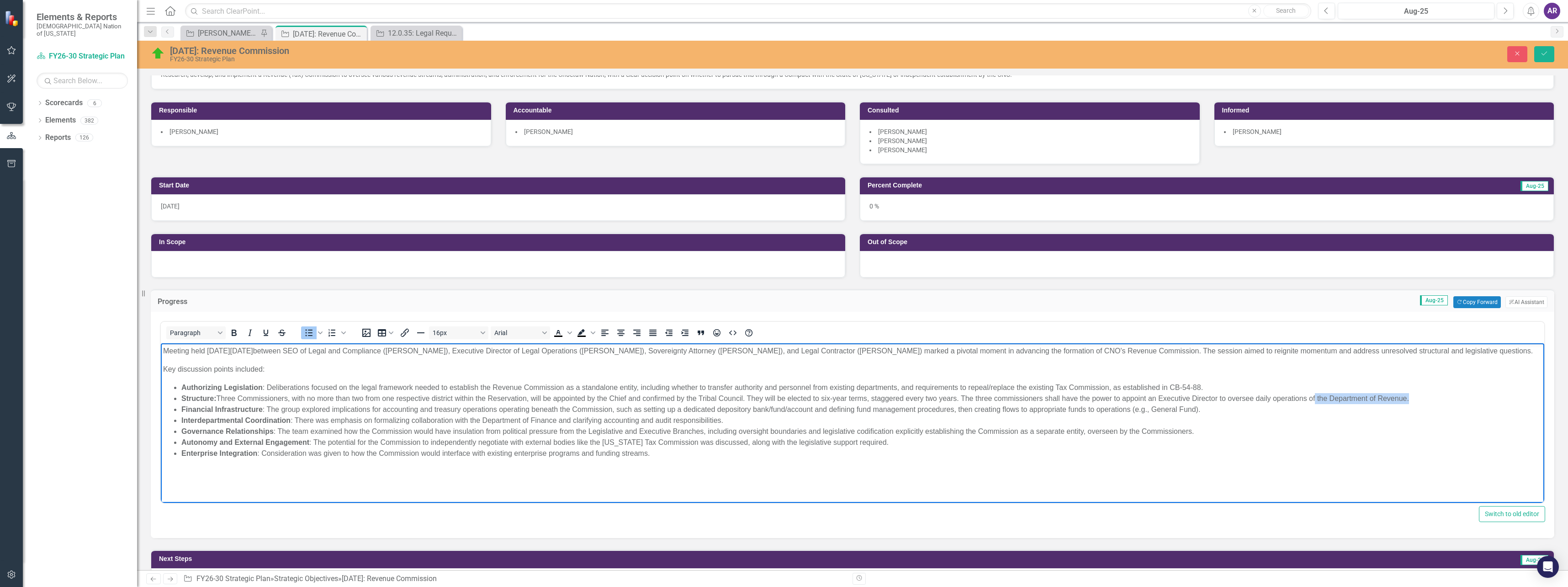
drag, startPoint x: 1408, startPoint y: 397, endPoint x: 1313, endPoint y: 402, distance: 95.1
click at [1313, 402] on li "Structure: Three Commissioners, with no more than two from one respective distr…" at bounding box center [861, 399] width 1360 height 11
click at [889, 445] on li "Autonomy and External Engagement : The potential for the Commission to independ…" at bounding box center [861, 443] width 1360 height 11
click at [894, 444] on li "Autonomy and External Engagement : The potential for the Commission to independ…" at bounding box center [861, 443] width 1360 height 11
click at [894, 443] on li "Autonomy and External Engagement : The potential for the Commission to independ…" at bounding box center [861, 443] width 1360 height 11
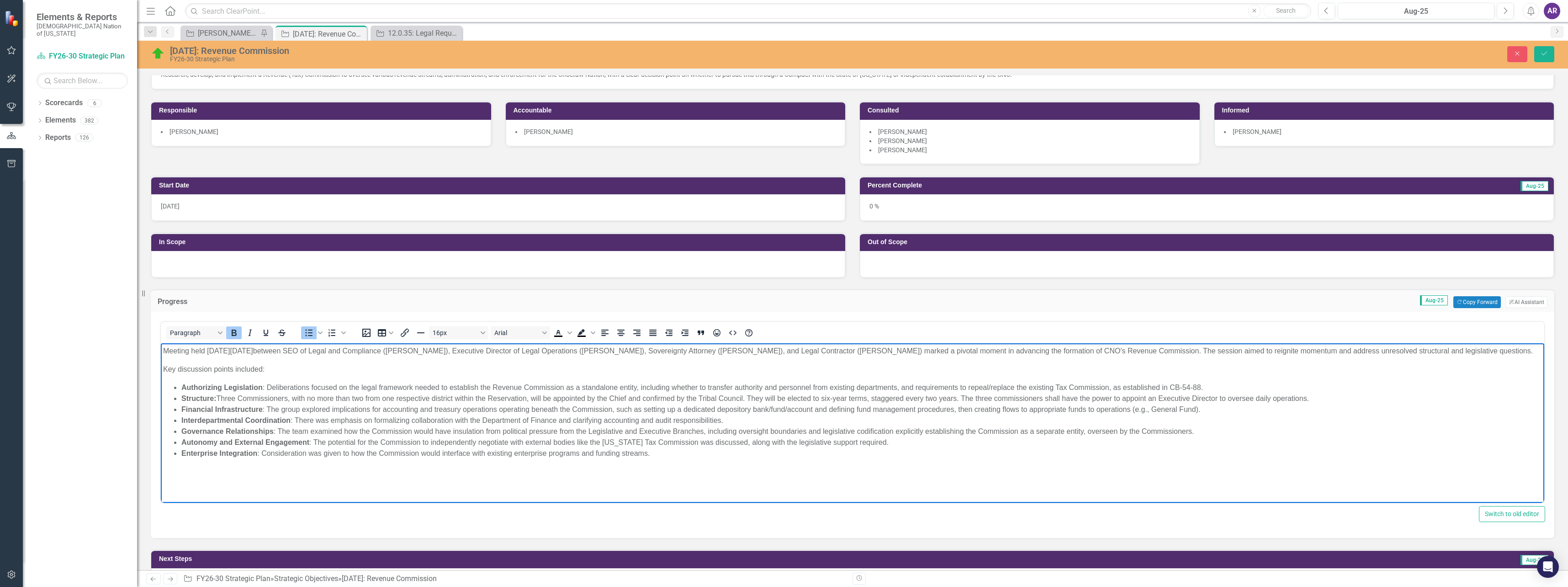
click at [885, 443] on li "Autonomy and External Engagement : The potential for the Commission to independ…" at bounding box center [861, 443] width 1360 height 11
click at [883, 443] on li "Autonomy and External Engagement : The potential for the Commission to independ…" at bounding box center [861, 443] width 1360 height 11
click at [877, 443] on li "Autonomy and External Engagement : The potential for the Commission to independ…" at bounding box center [861, 443] width 1360 height 11
click at [673, 455] on li "Enterprise Integration : Consideration was given to how the Commission would in…" at bounding box center [861, 454] width 1360 height 11
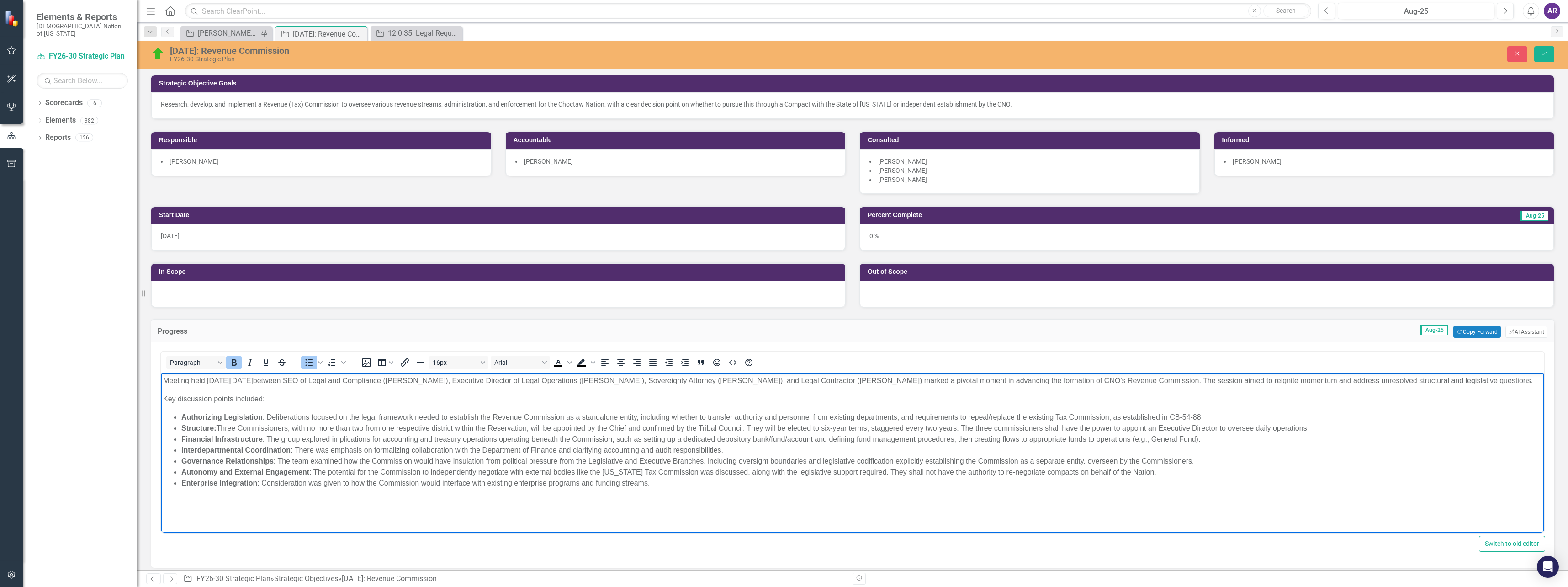
scroll to position [46, 0]
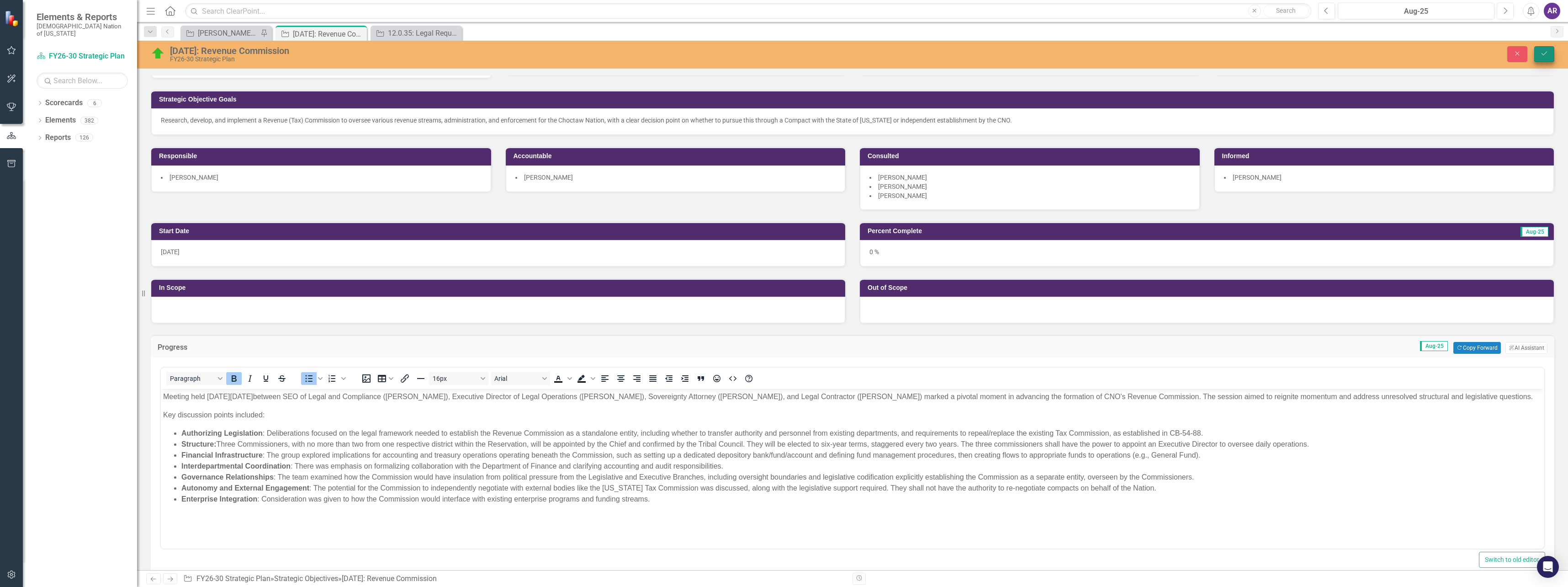
click at [1542, 53] on icon "Save" at bounding box center [1544, 54] width 9 height 7
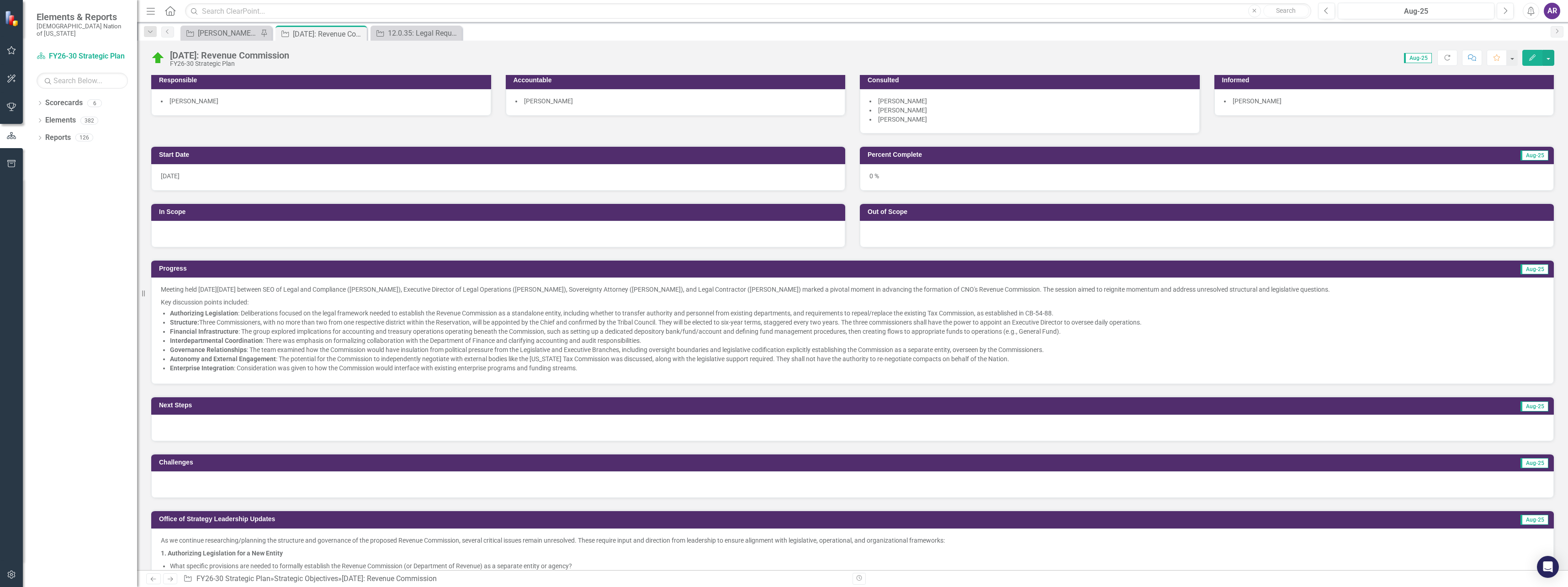
scroll to position [137, 0]
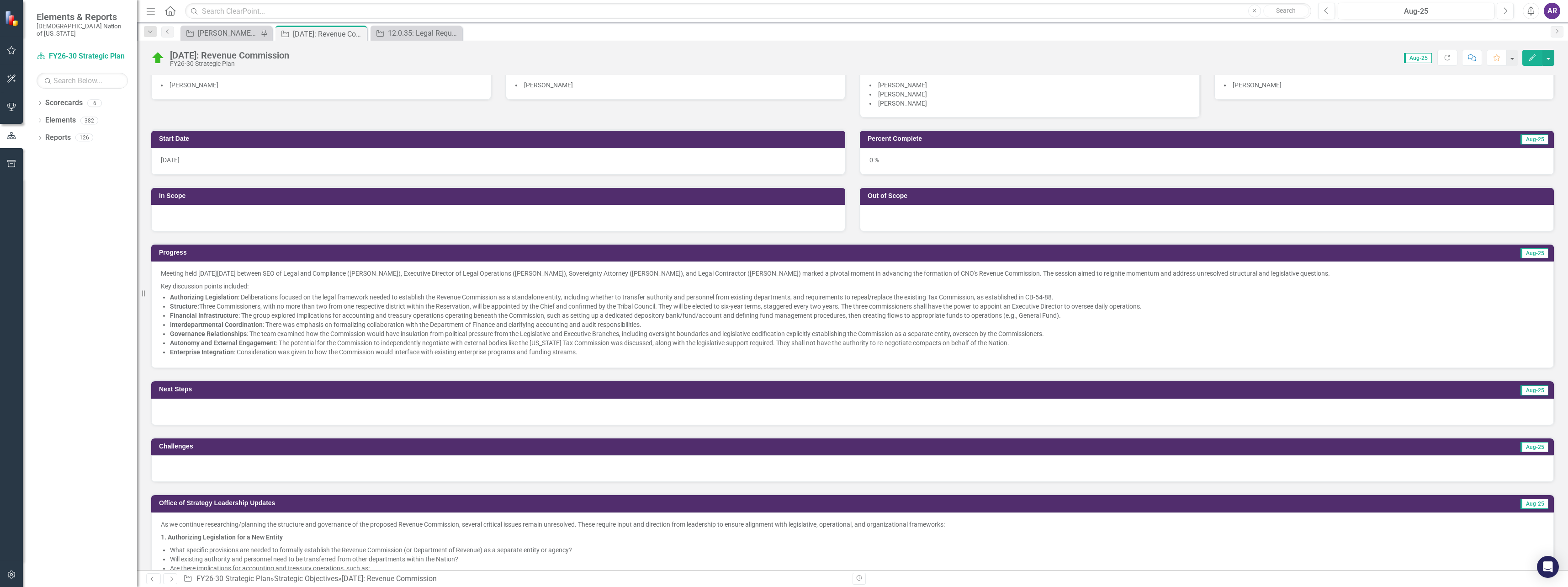
click at [447, 415] on div at bounding box center [852, 412] width 1402 height 27
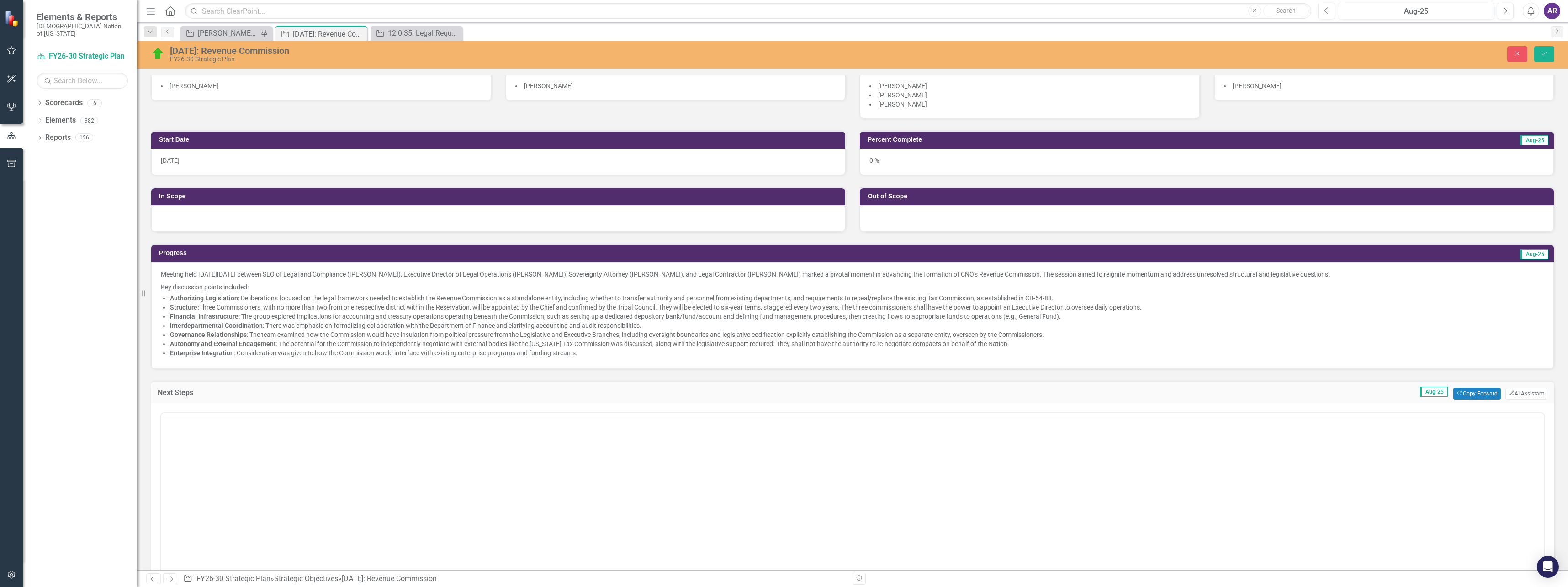
scroll to position [0, 0]
click at [398, 466] on body "Rich Text Area. Press ALT-0 for help." at bounding box center [852, 502] width 1384 height 137
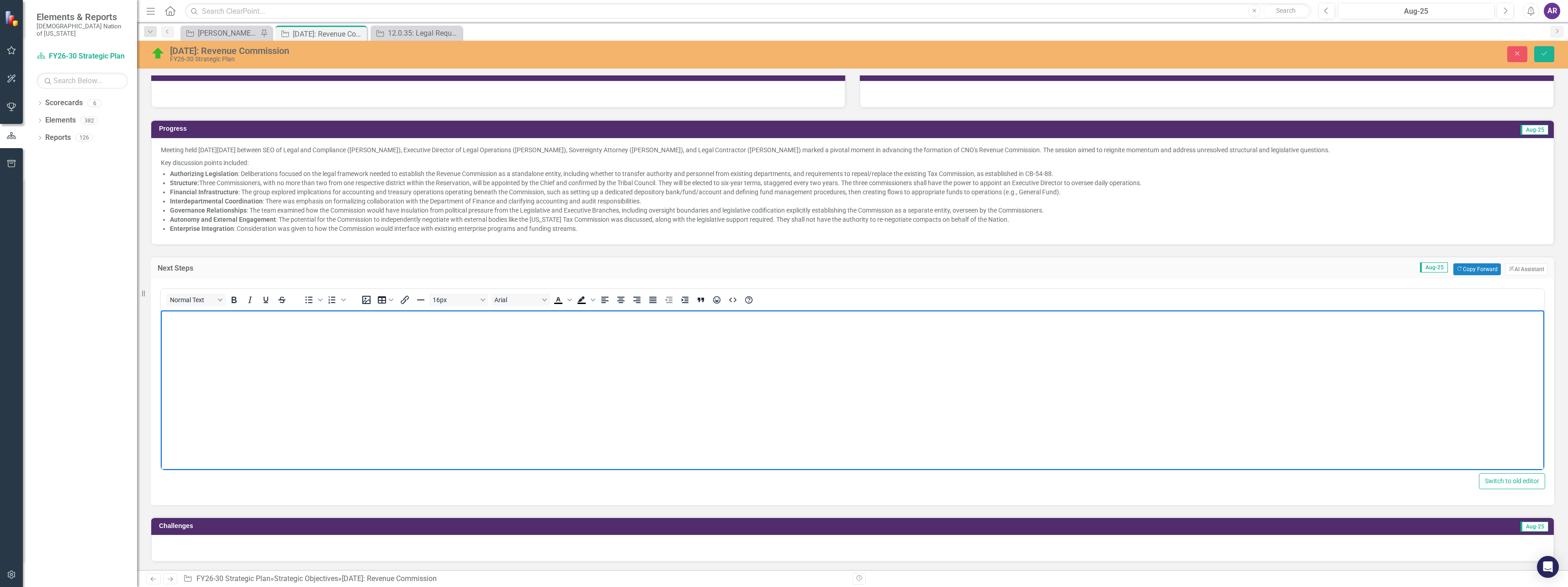
scroll to position [274, 0]
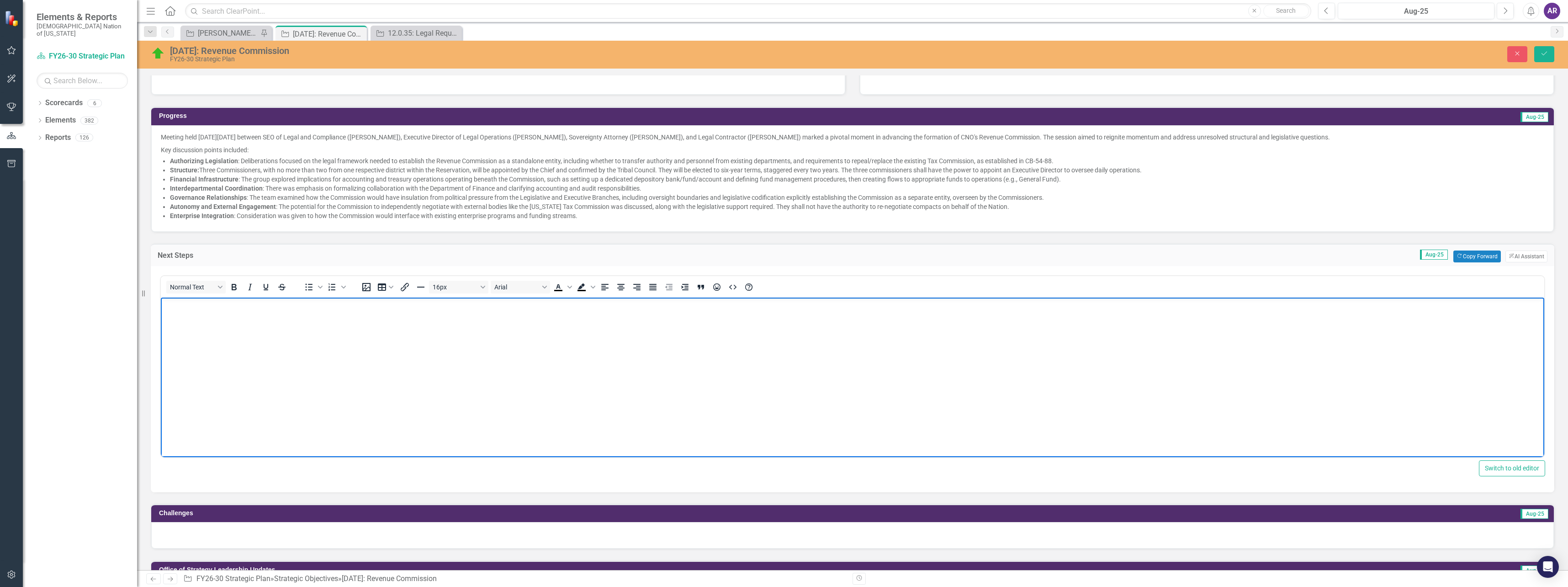
click at [343, 353] on body "Rich Text Area. Press ALT-0 for help." at bounding box center [852, 365] width 1384 height 137
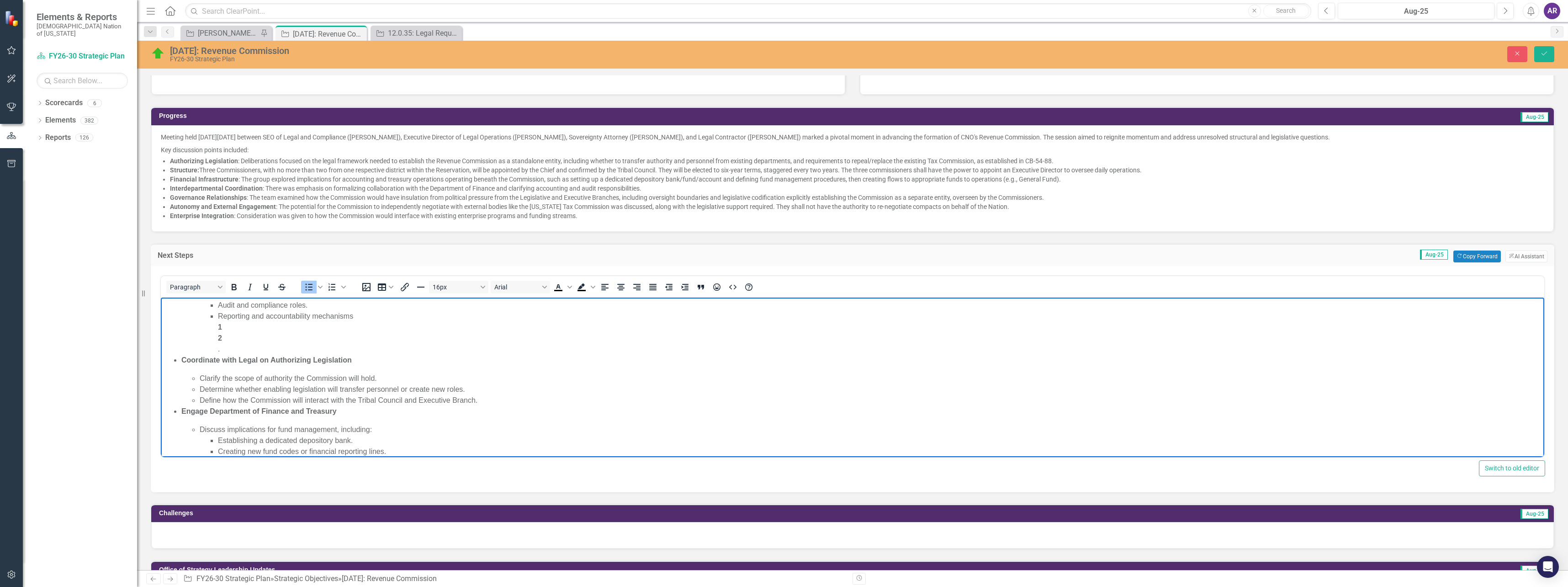
scroll to position [0, 0]
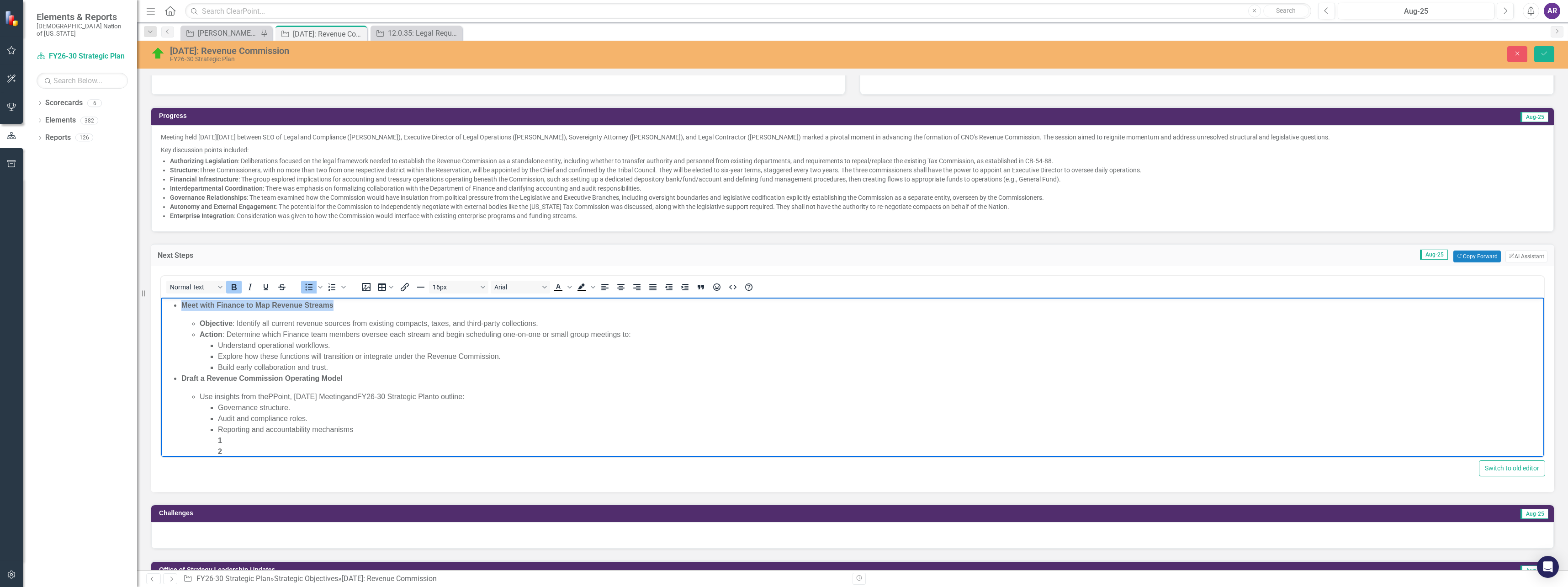
drag, startPoint x: 336, startPoint y: 304, endPoint x: 184, endPoint y: 307, distance: 152.0
click at [184, 307] on p "Meet with Finance to Map Revenue Streams" at bounding box center [861, 305] width 1360 height 11
click at [230, 286] on icon "Bold" at bounding box center [234, 287] width 11 height 11
click at [219, 305] on p "Meet with Finance to Map Revenue Streams" at bounding box center [861, 305] width 1360 height 11
click at [187, 305] on p "Meet with Finance to Map Revenue Streams" at bounding box center [861, 305] width 1360 height 11
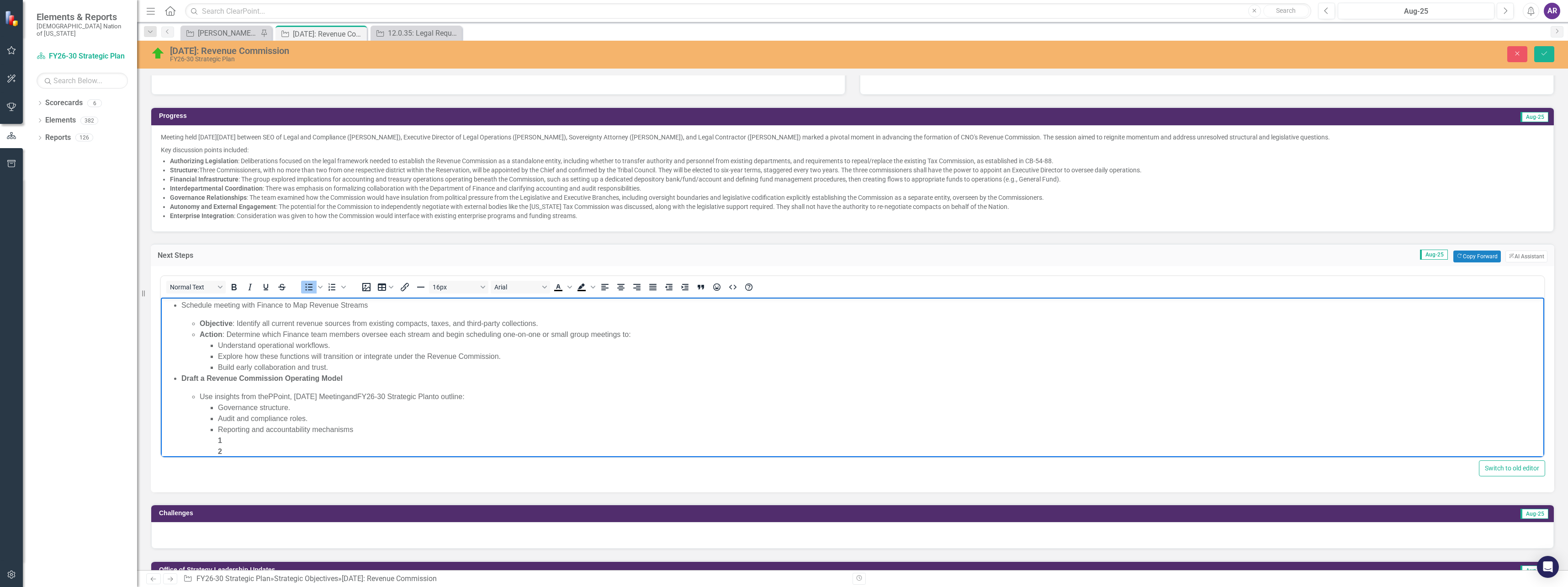
click at [299, 305] on p "Schedule meeting with Finance to Map Revenue Streams" at bounding box center [861, 305] width 1360 height 11
click at [310, 306] on p "Schedule meeting with Finance to map Revenue Streams" at bounding box center [861, 305] width 1360 height 11
click at [236, 318] on li "Objective : Identify all current revenue sources from existing compacts, taxes,…" at bounding box center [870, 323] width 1342 height 11
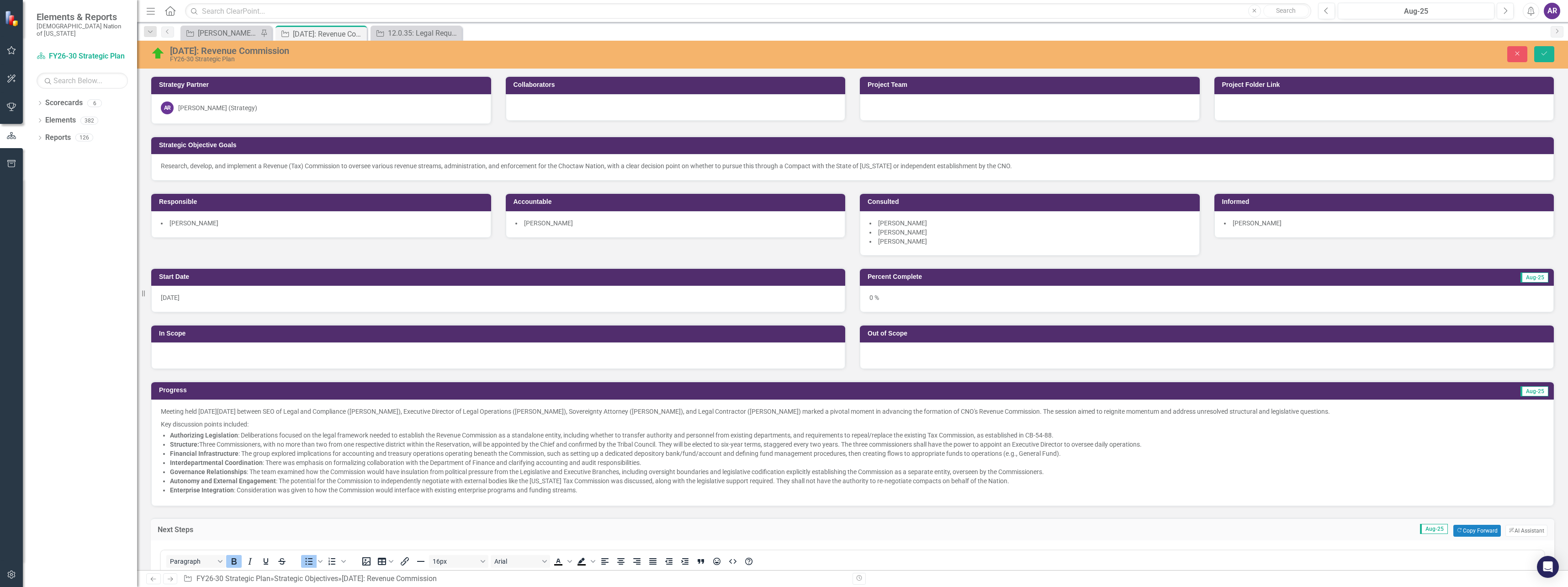
scroll to position [274, 0]
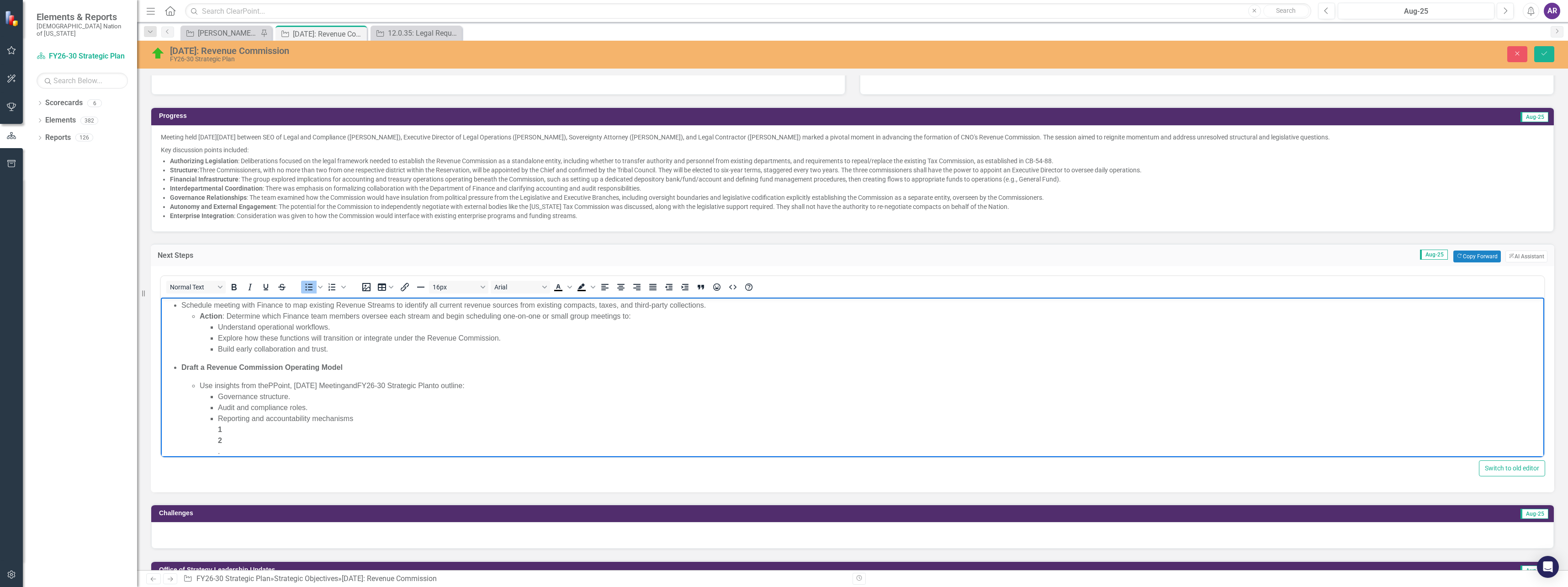
click at [227, 316] on li "Action : Determine which Finance team members oversee each stream and begin sch…" at bounding box center [870, 332] width 1342 height 44
click at [295, 316] on li "Action : Determine which Finance team members oversee each stream and begin sch…" at bounding box center [870, 332] width 1342 height 44
click at [292, 316] on li "Action : Determine which team members oversee each stream and begin scheduling …" at bounding box center [870, 332] width 1342 height 44
click at [292, 315] on li "Action : Determine which team members oversee each stream and begin scheduling …" at bounding box center [870, 332] width 1342 height 44
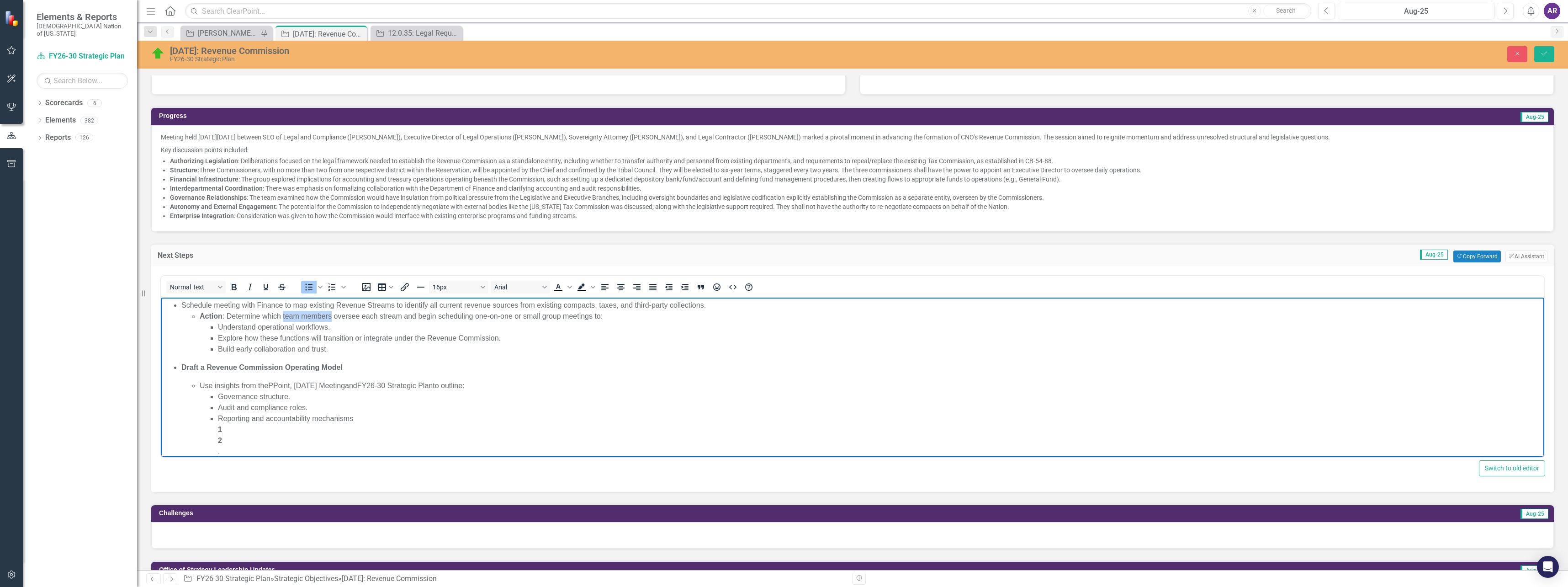
drag, startPoint x: 325, startPoint y: 317, endPoint x: 283, endPoint y: 317, distance: 42.0
click at [283, 317] on li "Action : Determine which team members oversee each stream and begin scheduling …" at bounding box center [870, 332] width 1342 height 44
drag, startPoint x: 337, startPoint y: 349, endPoint x: 215, endPoint y: 352, distance: 122.0
click at [215, 351] on ul "Understand operational workflows. Explore how these functions will transition o…" at bounding box center [870, 338] width 1342 height 33
click at [347, 352] on li "Build early collaboration and trust." at bounding box center [880, 349] width 1324 height 11
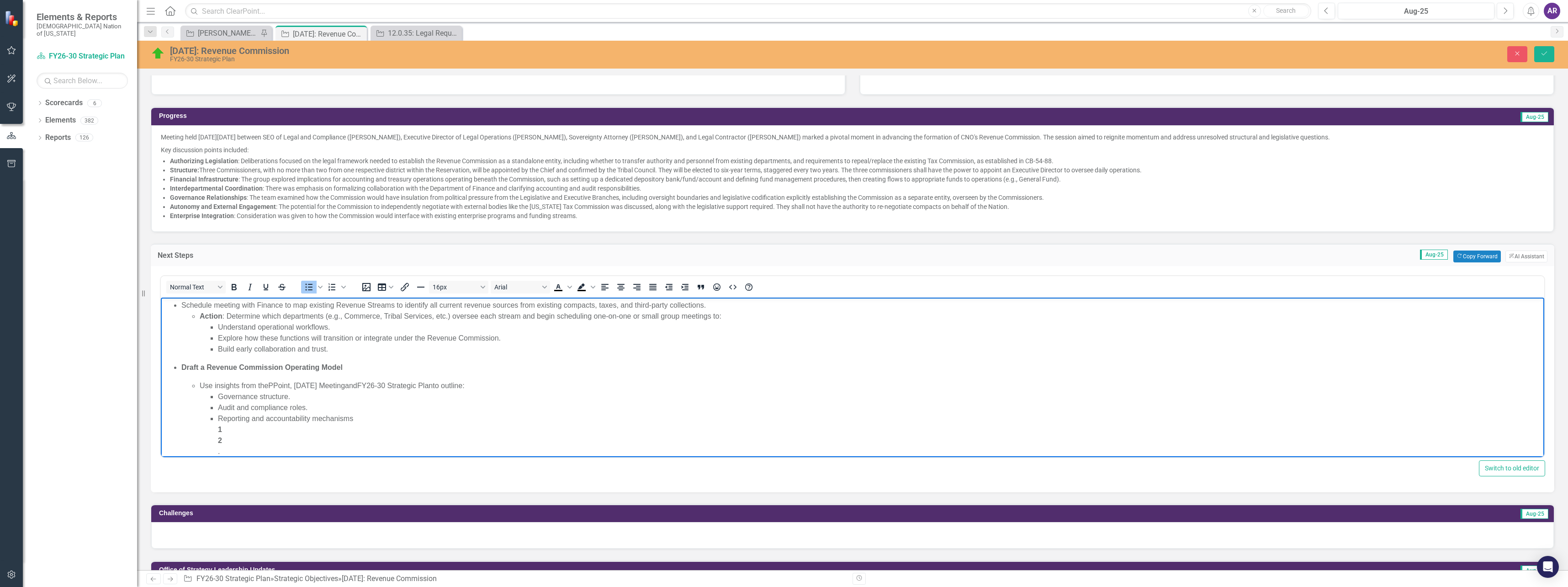
click at [226, 315] on li "Action : Determine which departments (e.g., Commerce, Tribal Services, etc.) ov…" at bounding box center [870, 332] width 1342 height 44
drag, startPoint x: 349, startPoint y: 367, endPoint x: 180, endPoint y: 370, distance: 169.0
click at [180, 370] on ul "Schedule meeting with Finance to map existing Revenue Streams to i dentify all …" at bounding box center [852, 491] width 1379 height 384
click at [312, 370] on p "Draft a Revenue Commission Operating Model" at bounding box center [861, 367] width 1360 height 11
drag, startPoint x: 477, startPoint y: 386, endPoint x: 387, endPoint y: 391, distance: 90.1
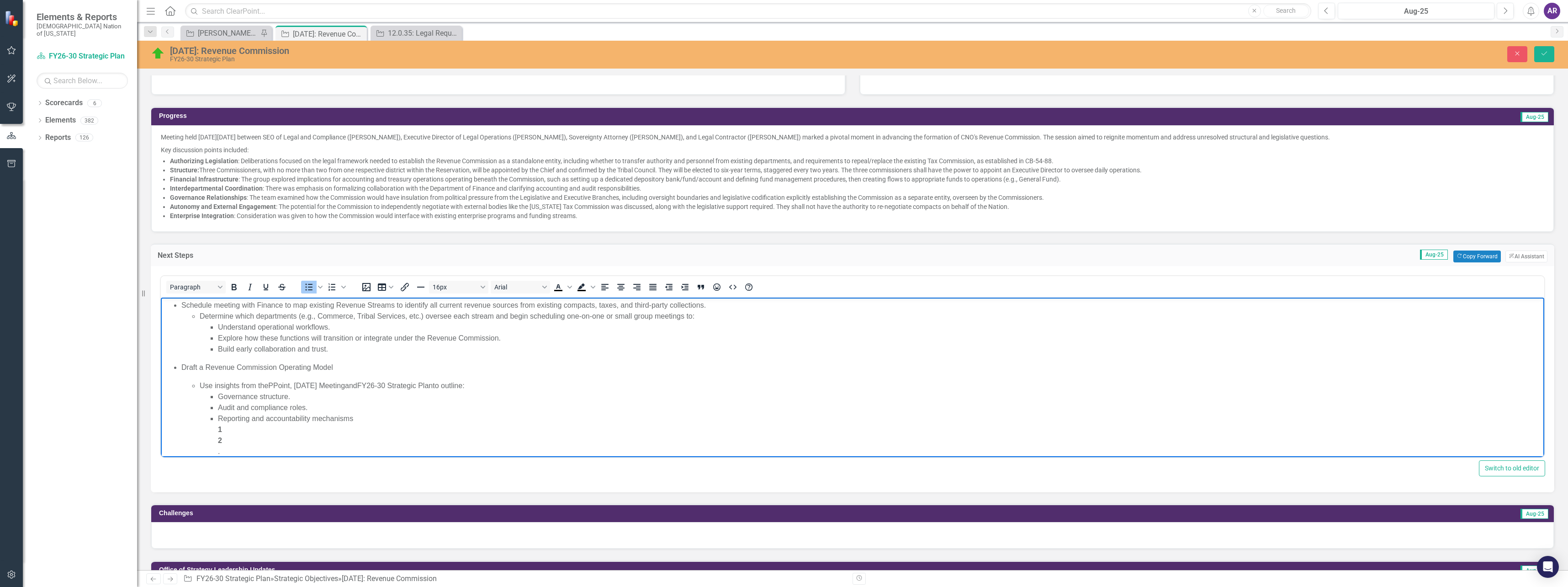
click at [366, 389] on li "Use insights from the PPoint, 3-25-25 Meeting and FY26-30 Strategic Plan to out…" at bounding box center [870, 418] width 1342 height 77
drag, startPoint x: 491, startPoint y: 384, endPoint x: 483, endPoint y: 388, distance: 8.9
click at [483, 388] on li "Use insights from the PPoint, 3-25-25 Meeting and FY26-30 Strategic Plan to out…" at bounding box center [870, 418] width 1342 height 77
drag, startPoint x: 483, startPoint y: 386, endPoint x: 475, endPoint y: 385, distance: 8.1
click at [475, 385] on li "Use insights from the PPoint, 3-25-25 Meeting and FY26-30 Strategic Plan to out…" at bounding box center [870, 418] width 1342 height 77
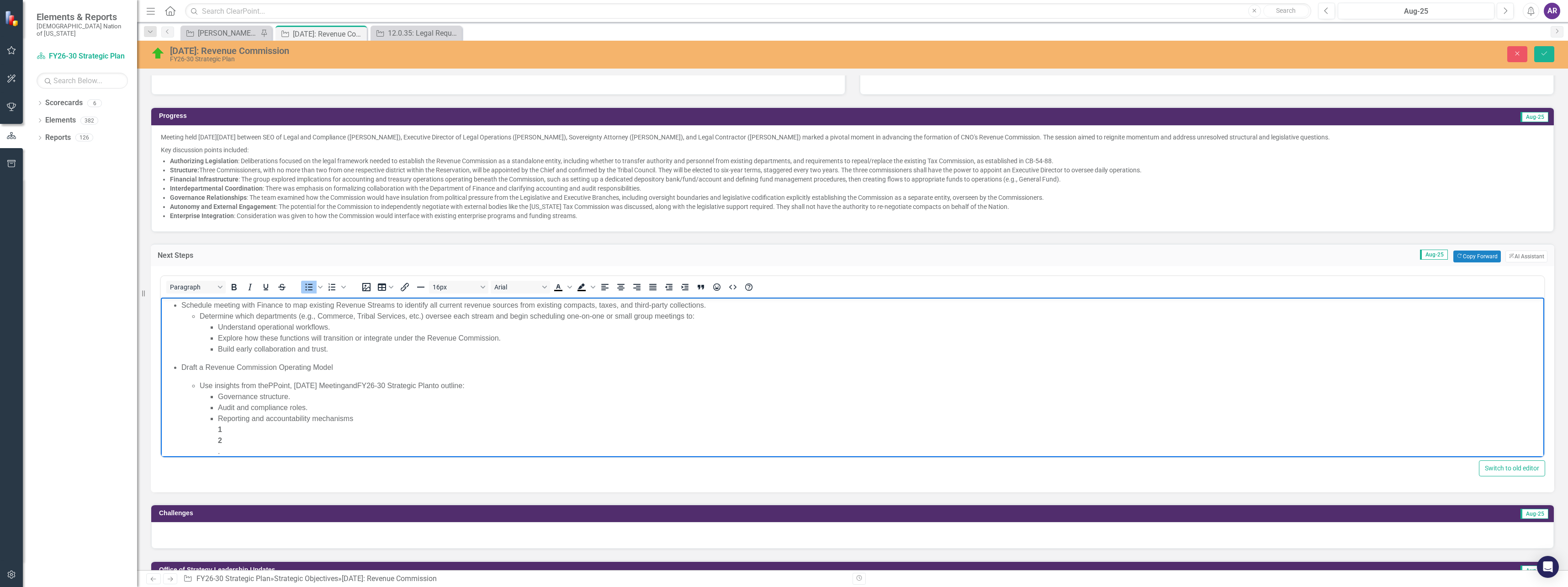
click at [475, 385] on li "Use insights from the PPoint, 3-25-25 Meeting and FY26-30 Strategic Plan to out…" at bounding box center [870, 418] width 1342 height 77
drag, startPoint x: 509, startPoint y: 389, endPoint x: 477, endPoint y: 385, distance: 32.2
click at [477, 385] on li "Use insights from the PPoint, 3-25-25 Meeting and FY26-30 Strategic Plan to out…" at bounding box center [870, 418] width 1342 height 77
drag, startPoint x: 476, startPoint y: 385, endPoint x: 471, endPoint y: 385, distance: 5.0
click at [471, 385] on li "Use insights from the PPoint, 3-25-25 Meeting and FY26-30 Strategic Plan to out…" at bounding box center [870, 418] width 1342 height 77
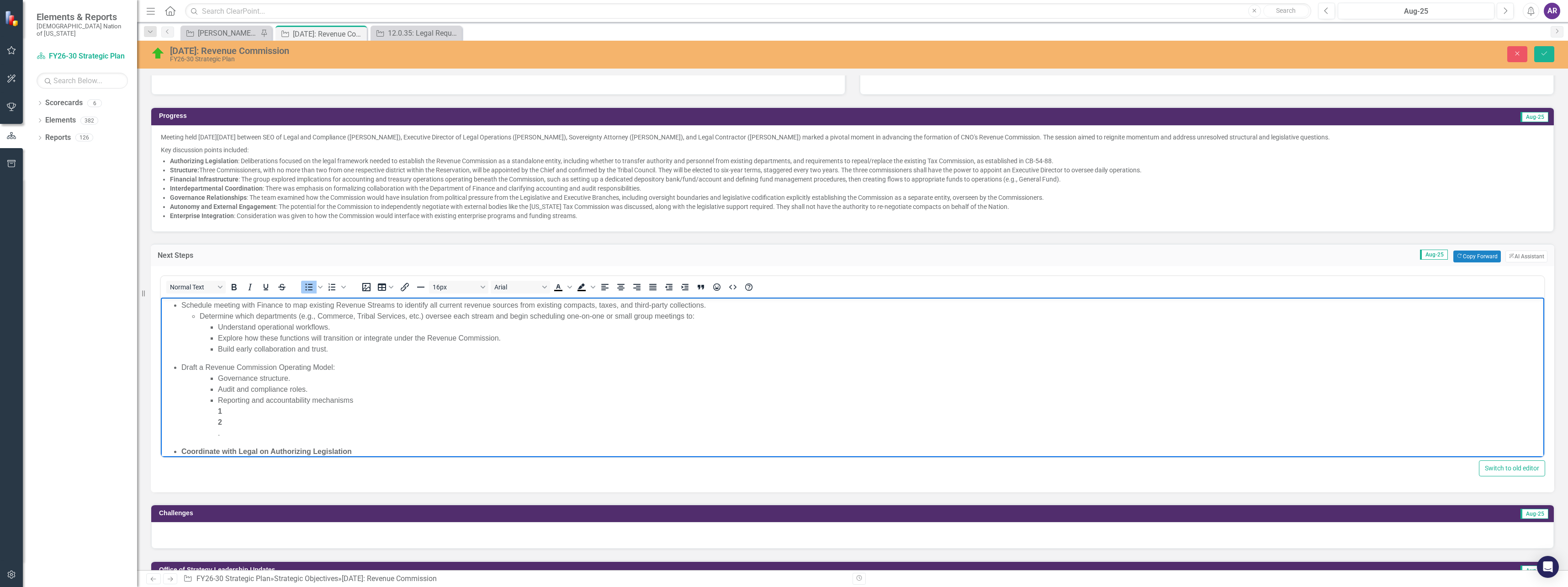
click at [365, 368] on p "Draft a Revenue Commission Operating Model : Governance structure. Audit and co…" at bounding box center [861, 400] width 1360 height 77
click at [220, 378] on li "Governance structure." at bounding box center [880, 378] width 1324 height 11
click at [350, 373] on li "Governance structure." at bounding box center [880, 378] width 1324 height 11
click at [352, 367] on p "Draft a Revenue Commission Operating Model Governance structure. Audit and comp…" at bounding box center [861, 400] width 1360 height 77
drag, startPoint x: 251, startPoint y: 434, endPoint x: 215, endPoint y: 381, distance: 64.1
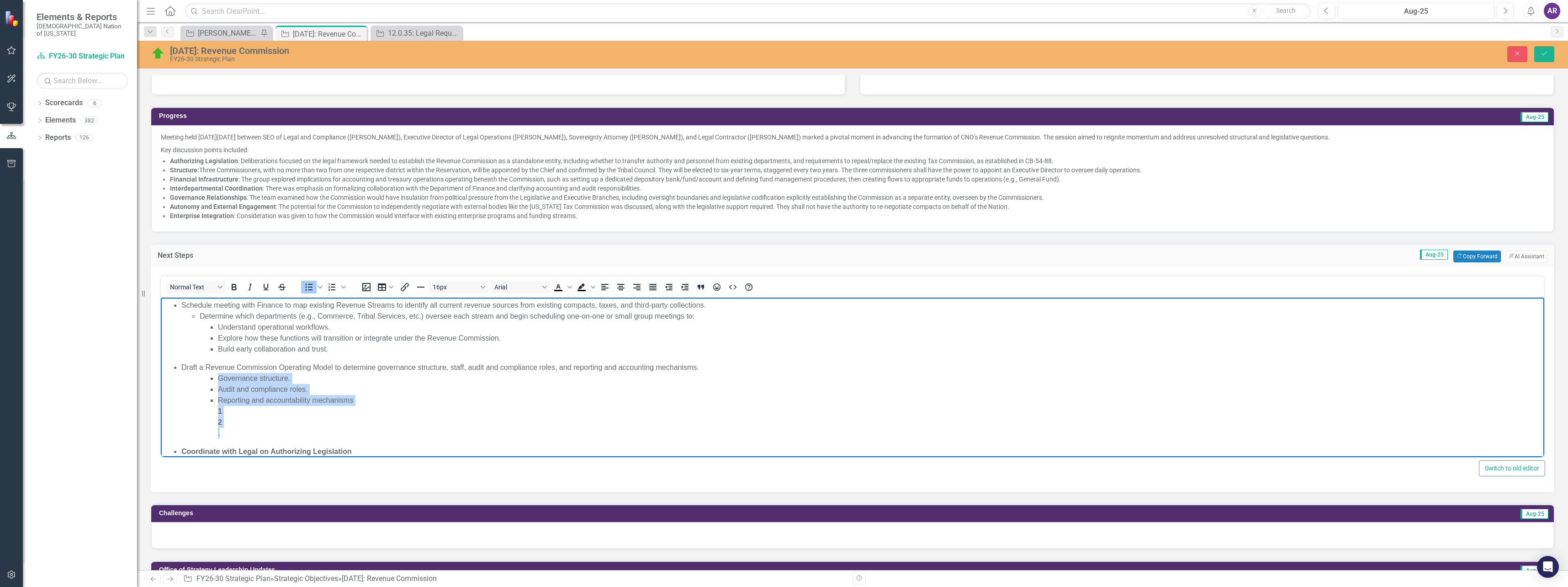
click at [215, 381] on ul "Governance structure. Audit and compliance roles. Reporting and accountability …" at bounding box center [870, 406] width 1342 height 66
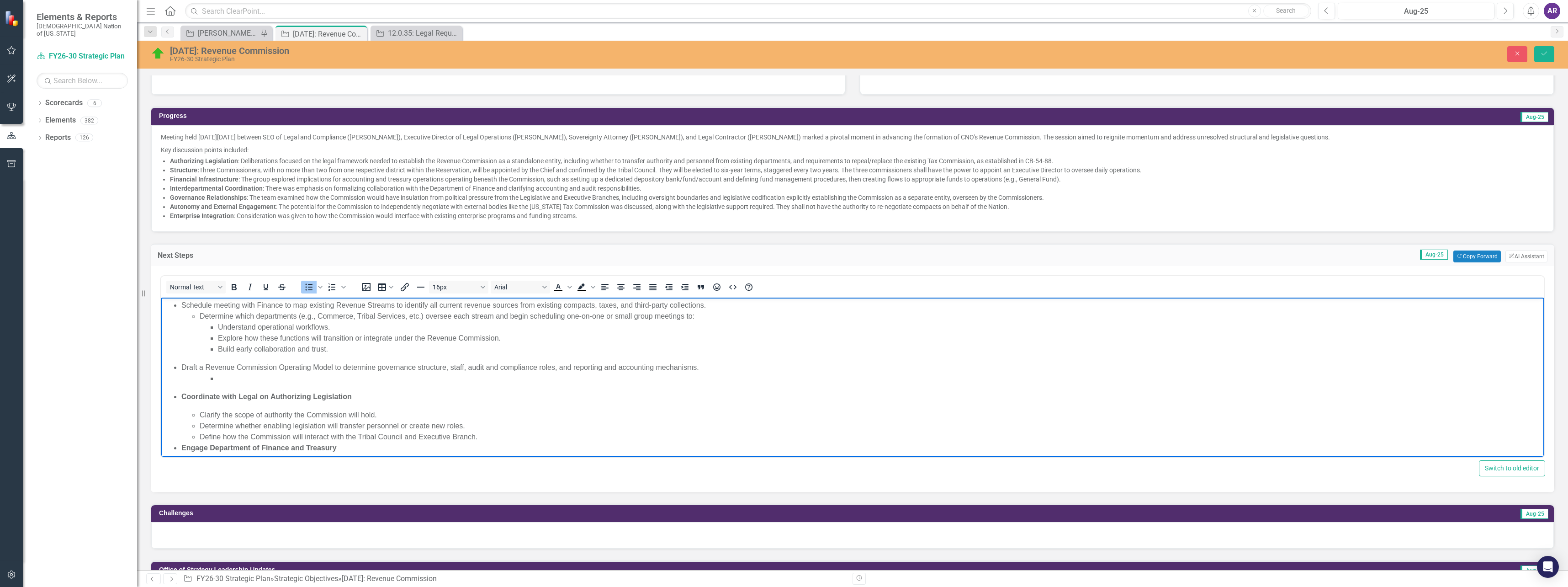
click at [225, 383] on li "Rich Text Area. Press ALT-0 for help." at bounding box center [880, 378] width 1324 height 11
click at [310, 287] on icon "Bullet list" at bounding box center [309, 287] width 11 height 11
click at [310, 285] on icon "Bullet list" at bounding box center [309, 287] width 11 height 11
click at [239, 378] on li "Rich Text Area. Press ALT-0 for help." at bounding box center [880, 378] width 1324 height 11
click at [307, 286] on icon "Bullet list" at bounding box center [309, 287] width 11 height 11
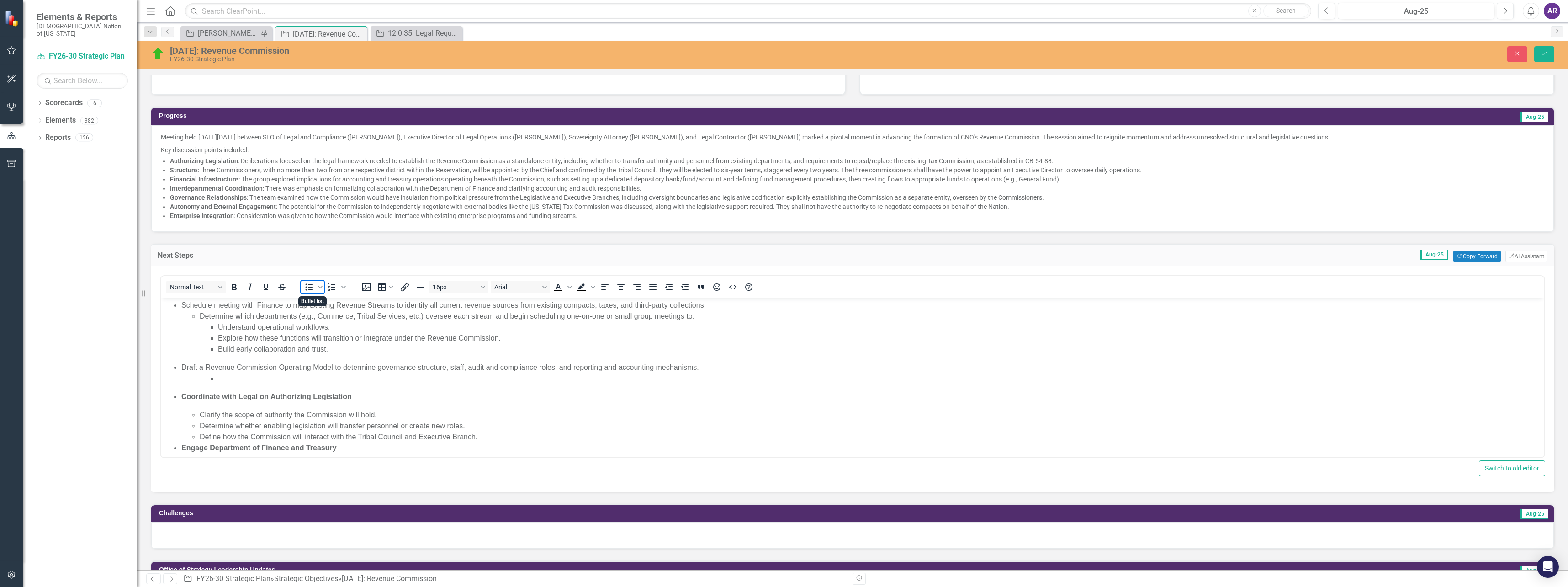
click at [307, 286] on icon "Bullet list" at bounding box center [309, 287] width 11 height 11
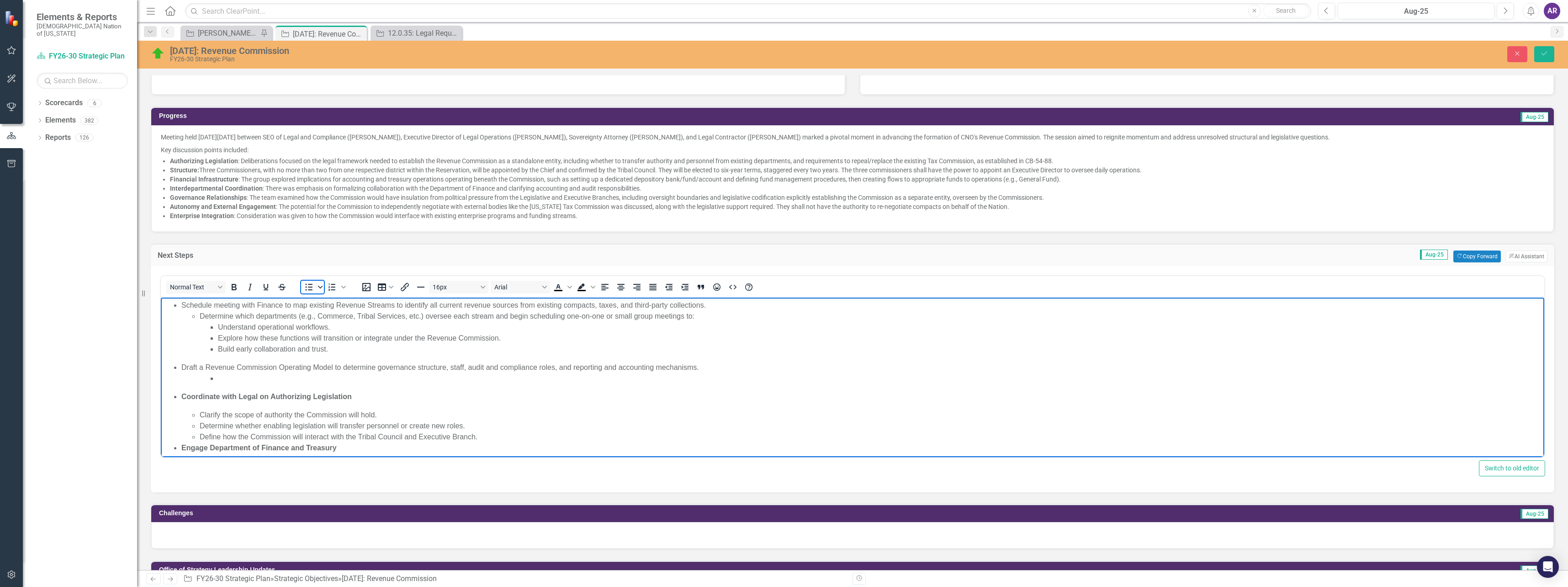
click at [321, 286] on icon "Bullet list" at bounding box center [320, 287] width 5 height 5
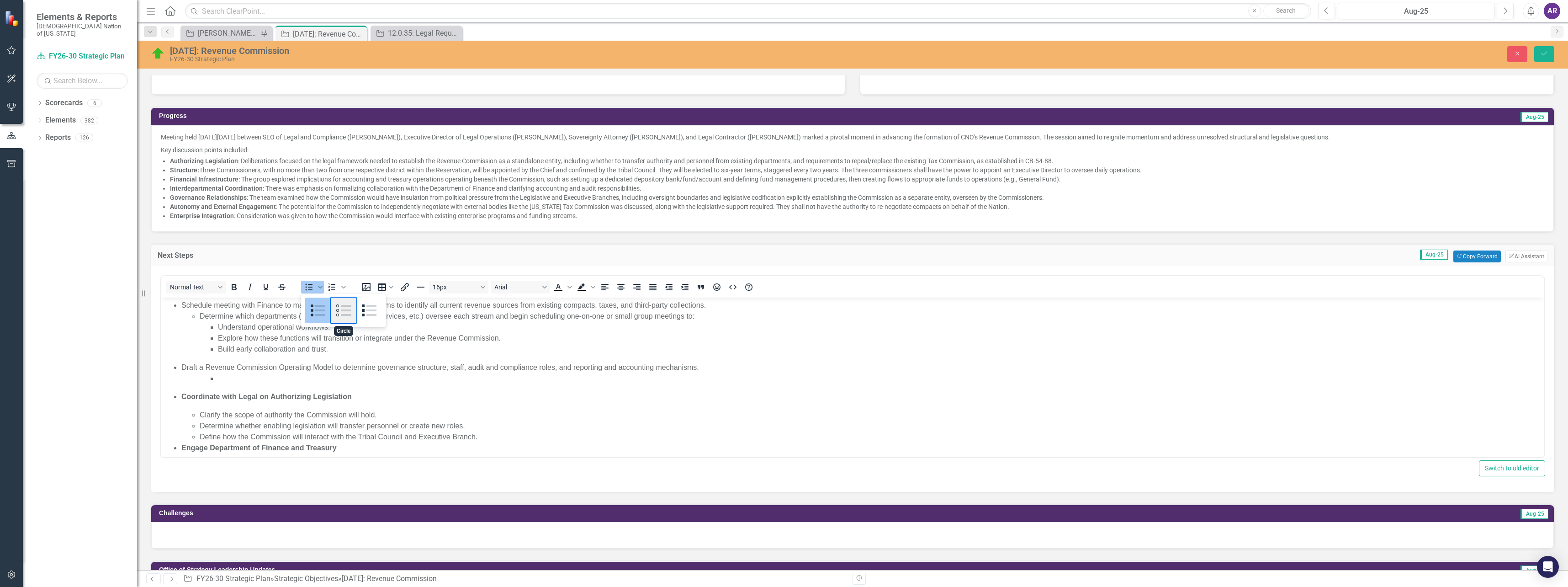
click at [341, 306] on div "Circle" at bounding box center [343, 311] width 26 height 26
click at [303, 287] on span "Bullet list" at bounding box center [309, 287] width 16 height 13
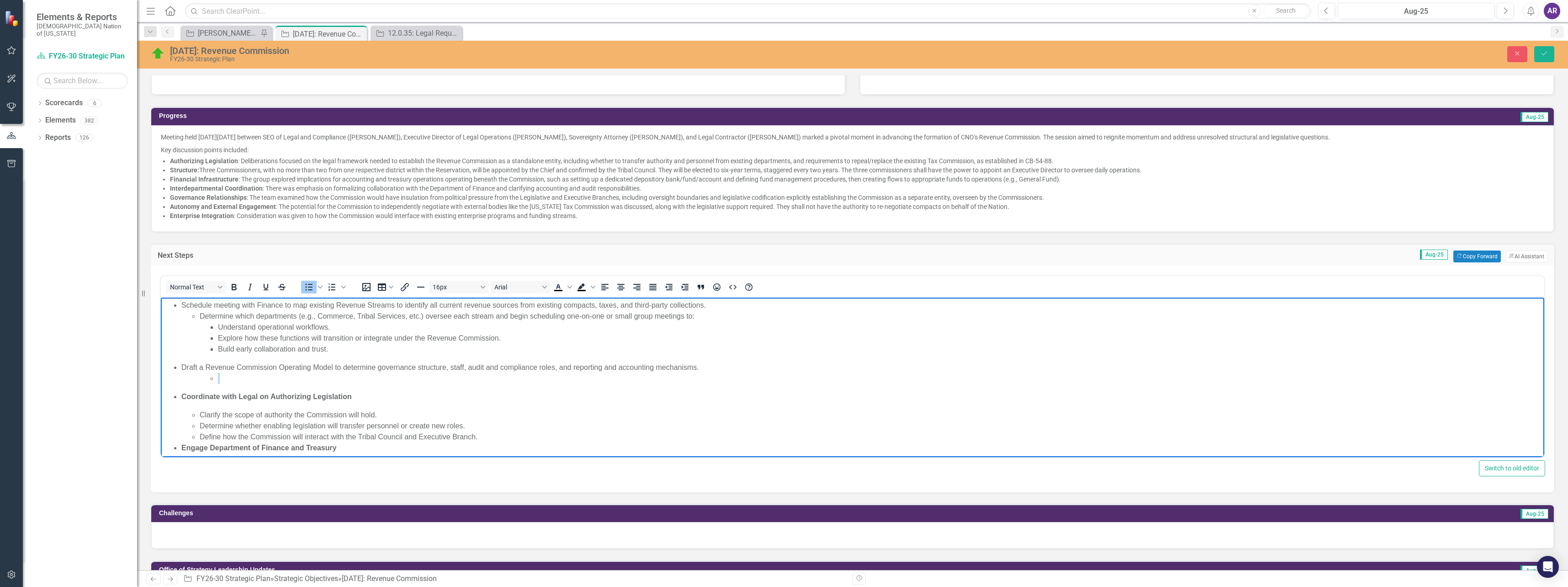
drag, startPoint x: 239, startPoint y: 380, endPoint x: 240, endPoint y: 385, distance: 5.1
click at [240, 385] on ul "Schedule meeting with Finance to map existing Revenue Streams to i dentify all …" at bounding box center [852, 459] width 1379 height 318
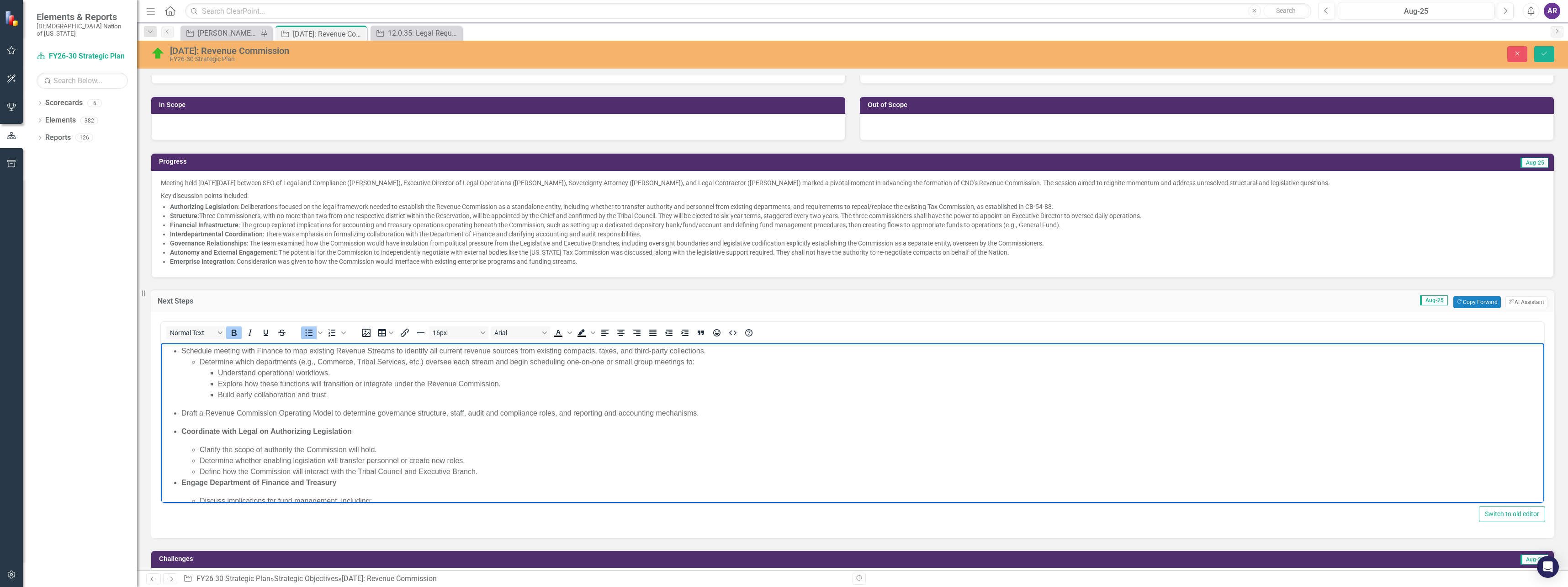
click at [183, 352] on p "Schedule meeting with Finance to map existing Revenue Streams to i dentify all …" at bounding box center [861, 373] width 1360 height 55
click at [304, 334] on icon "Bullet list" at bounding box center [309, 332] width 11 height 11
drag, startPoint x: 181, startPoint y: 414, endPoint x: 192, endPoint y: 410, distance: 11.7
click at [181, 414] on ul "Draft a Revenue Commission Operating Model to determine governance structure, s…" at bounding box center [852, 530] width 1379 height 245
click at [309, 335] on icon "Bullet list" at bounding box center [309, 332] width 7 height 7
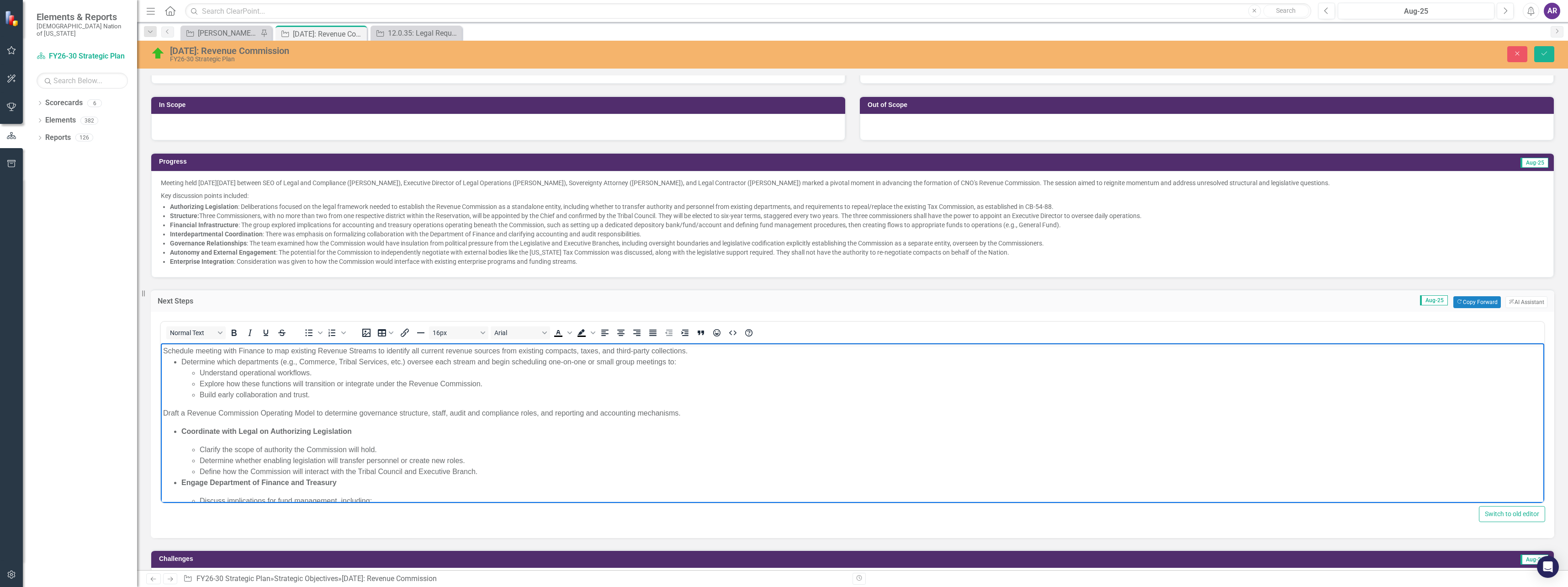
scroll to position [46, 0]
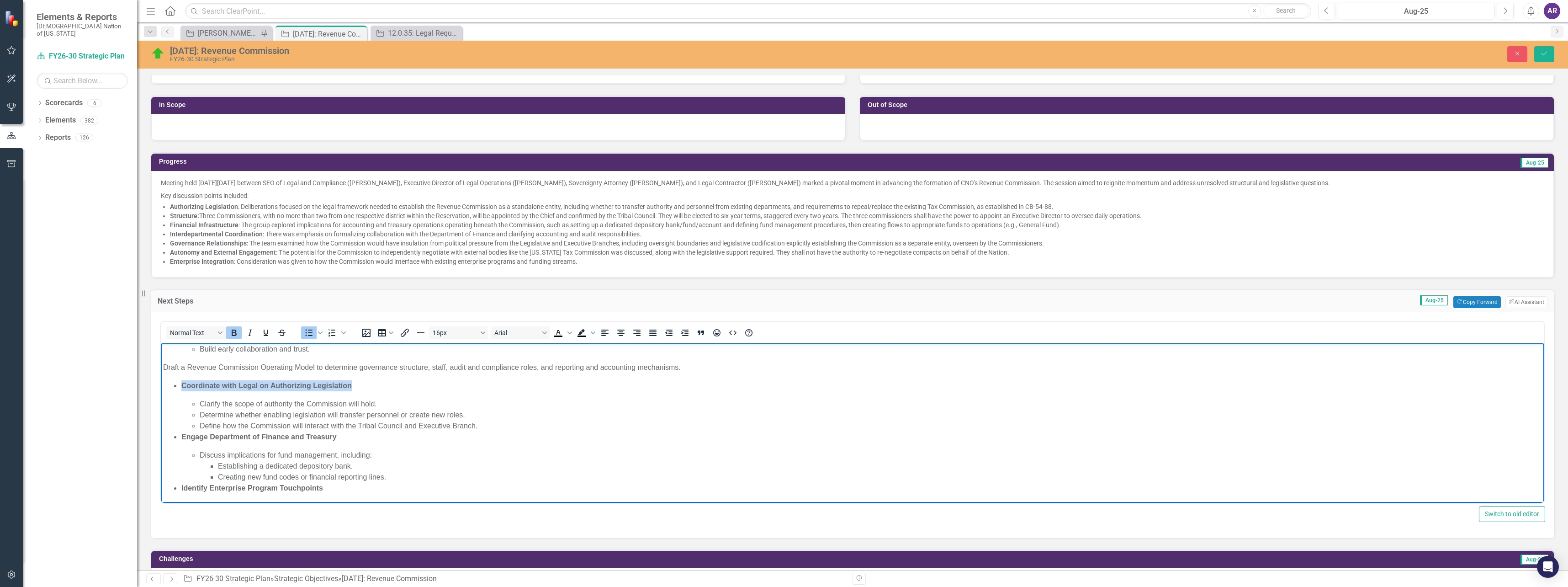
drag, startPoint x: 371, startPoint y: 387, endPoint x: 184, endPoint y: 389, distance: 187.0
click at [184, 389] on p "Coordinate with Legal on Authorizing Legislation" at bounding box center [861, 385] width 1360 height 11
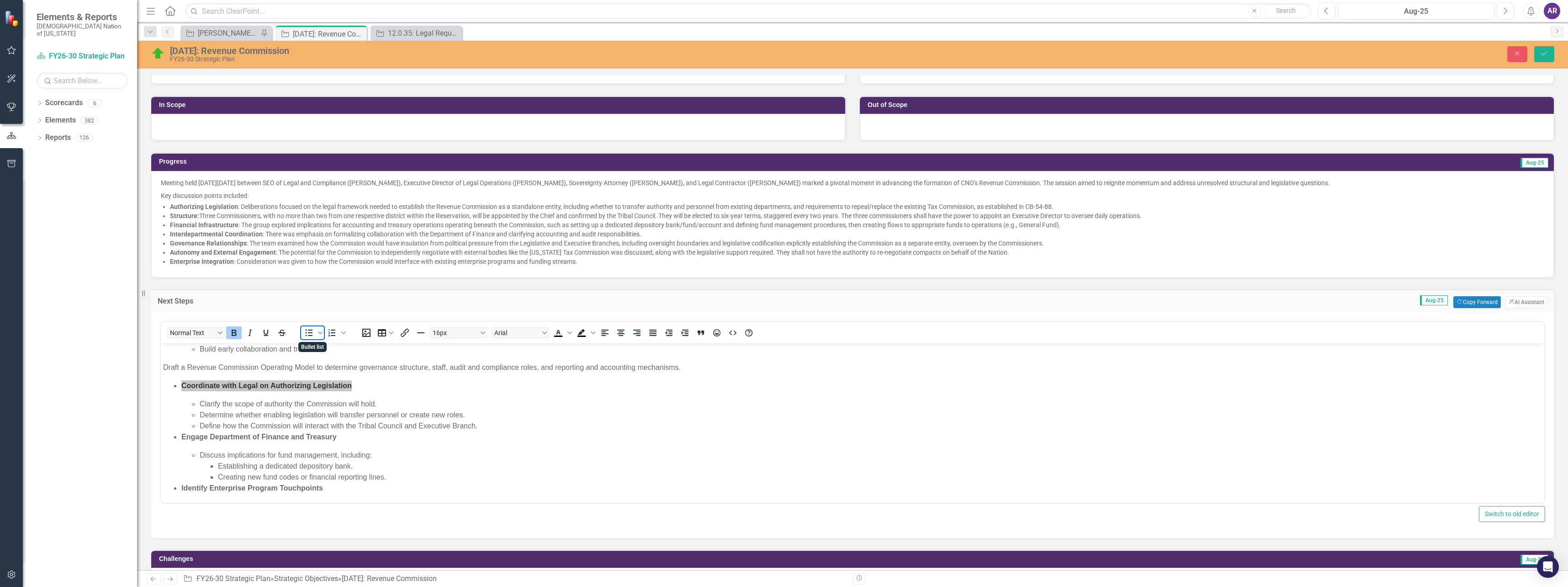
click at [305, 329] on icon "Bullet list" at bounding box center [309, 332] width 11 height 11
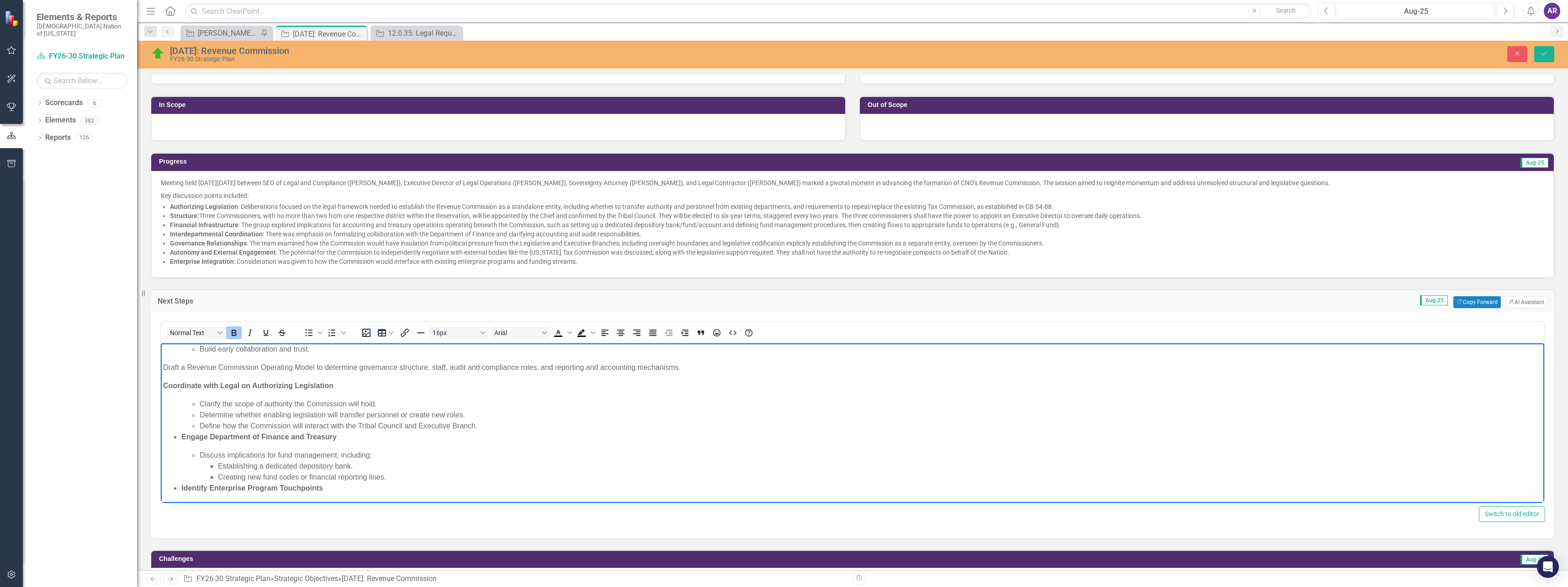
click at [234, 332] on icon "Bold" at bounding box center [234, 332] width 11 height 11
click at [332, 385] on p "Coordinate with Legal on Authorizing Legislation" at bounding box center [852, 385] width 1379 height 11
drag, startPoint x: 205, startPoint y: 404, endPoint x: 210, endPoint y: 404, distance: 5.0
click at [205, 404] on li "Clarify the scope of authority the Commission will hold." at bounding box center [870, 404] width 1342 height 11
click at [203, 404] on li "Determine whether enabling legislation will transfer personnel or create new ro…" at bounding box center [870, 404] width 1342 height 11
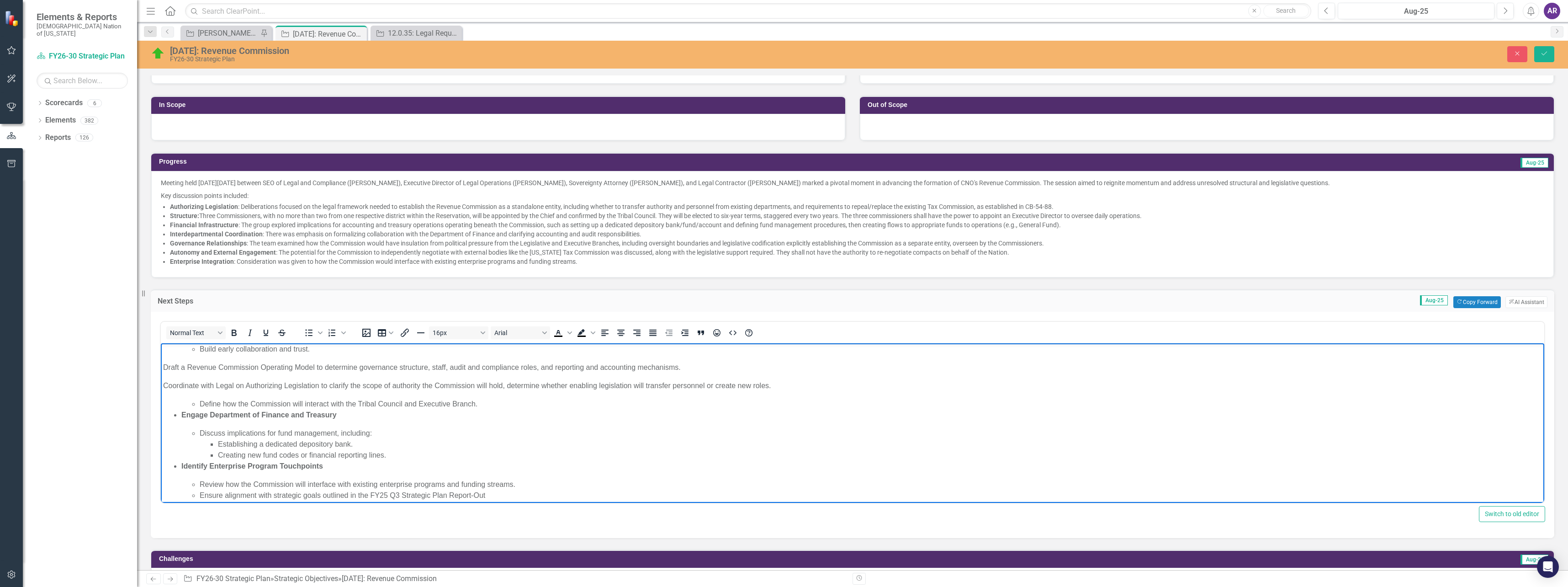
click at [203, 404] on li "Define how the Commission will interact with the Tribal Council and Executive B…" at bounding box center [870, 404] width 1342 height 11
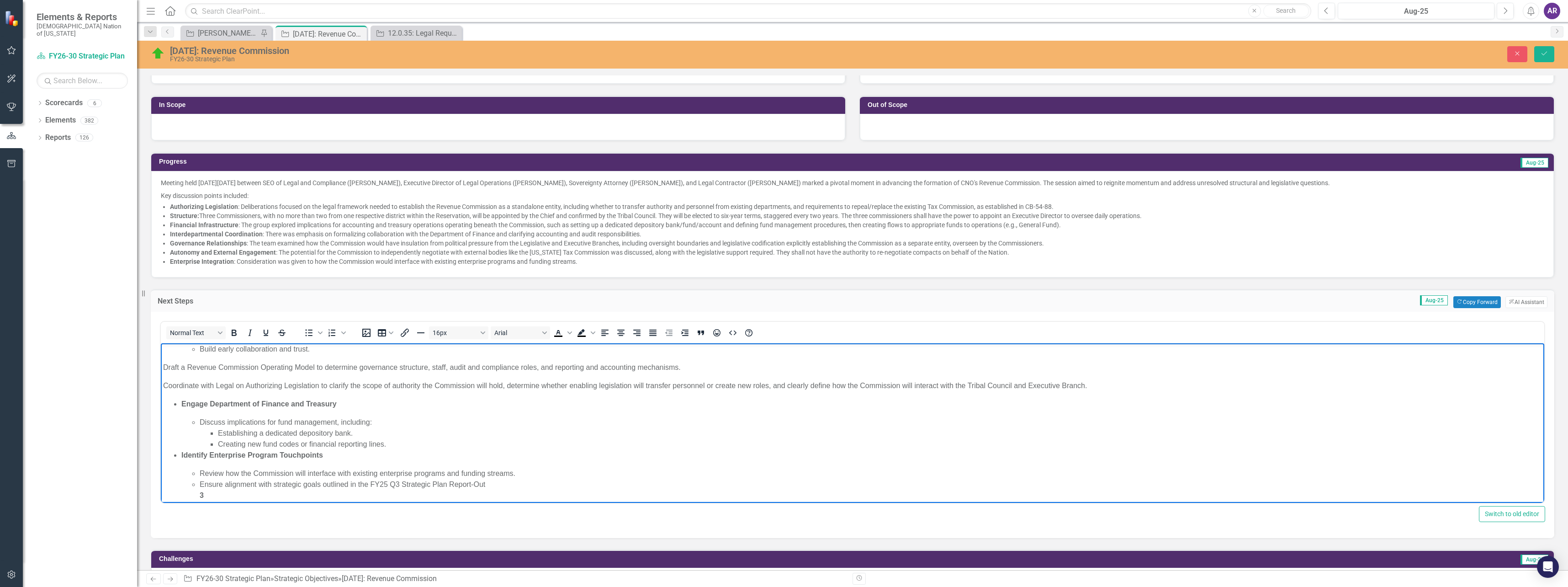
click at [913, 384] on p "Coordinate with Legal on Authorizing Legislation to c larify the scope of autho…" at bounding box center [852, 385] width 1379 height 11
click at [1108, 387] on p "Coordinate with Legal on Authorizing Legislation to c larify the scope of autho…" at bounding box center [852, 385] width 1379 height 11
click at [1097, 385] on p "Coordinate with Legal on Authorizing Legislation to c larify the scope of autho…" at bounding box center [852, 385] width 1379 height 11
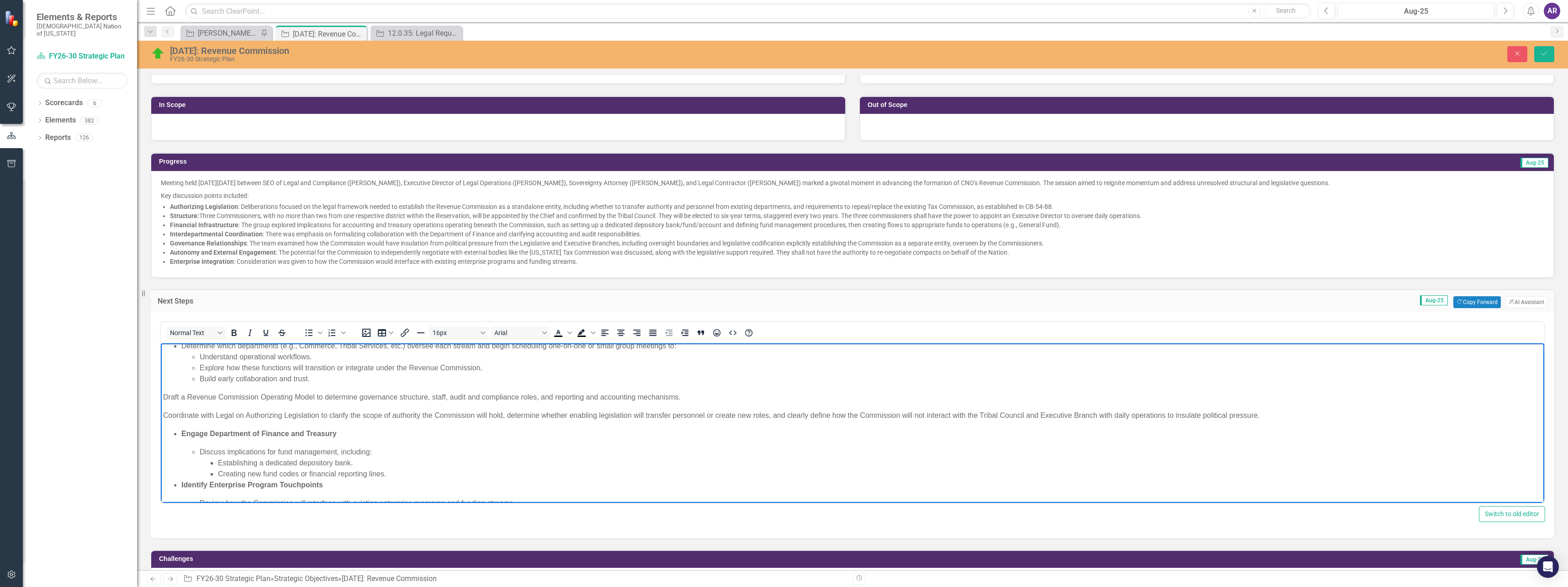
scroll to position [0, 0]
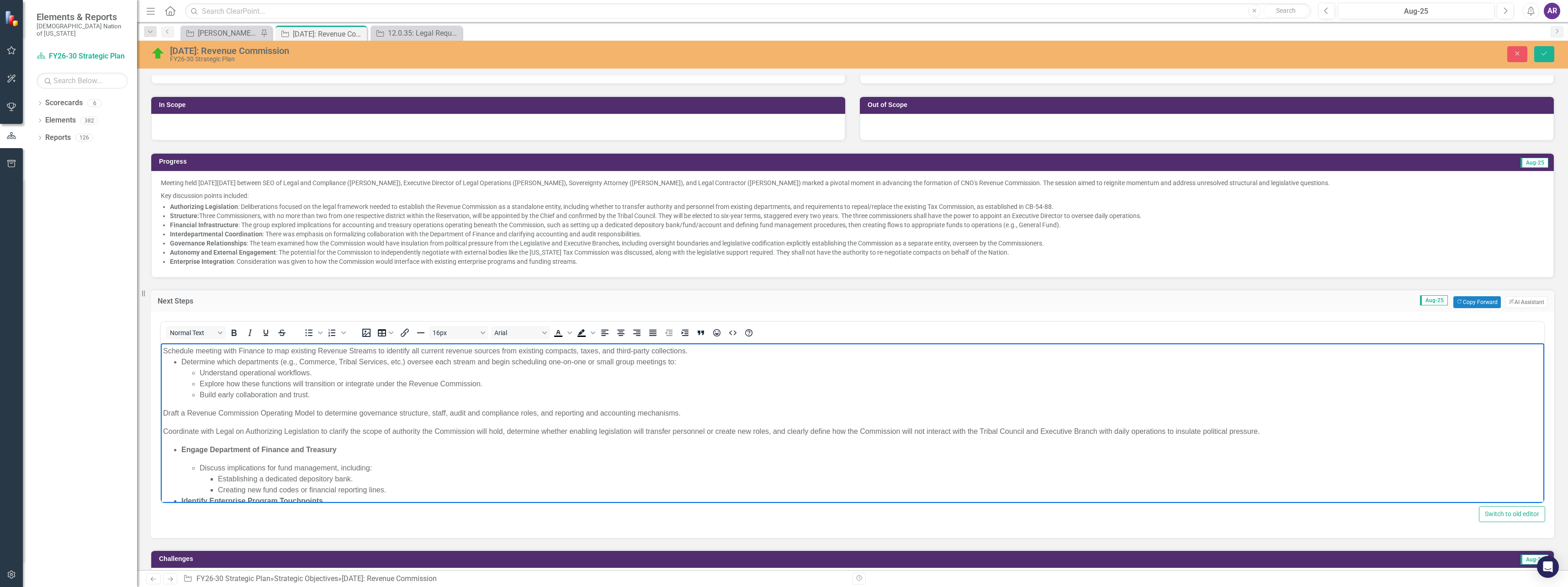
click at [322, 372] on li "Understand operational workflows." at bounding box center [870, 373] width 1342 height 11
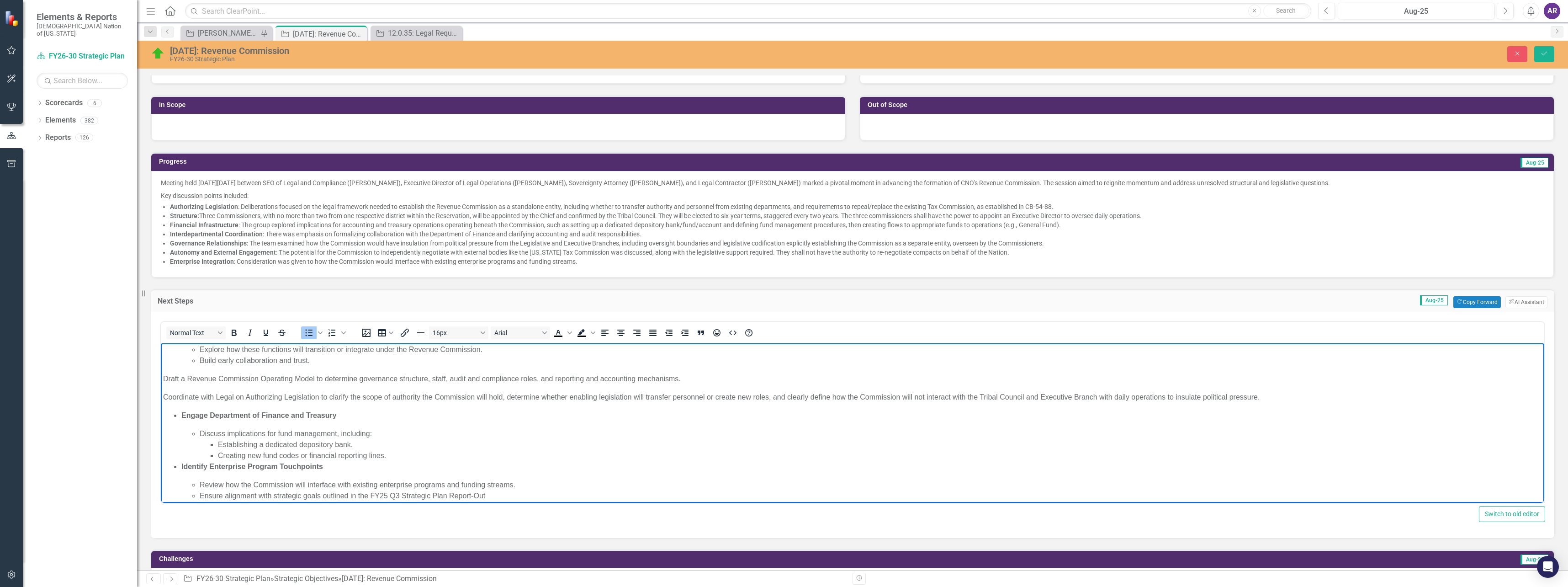
scroll to position [46, 0]
drag, startPoint x: 397, startPoint y: 455, endPoint x: 178, endPoint y: 417, distance: 222.3
click at [178, 417] on ul "Engage Department of Finance and Treasury Discuss implications for fund managem…" at bounding box center [852, 497] width 1379 height 175
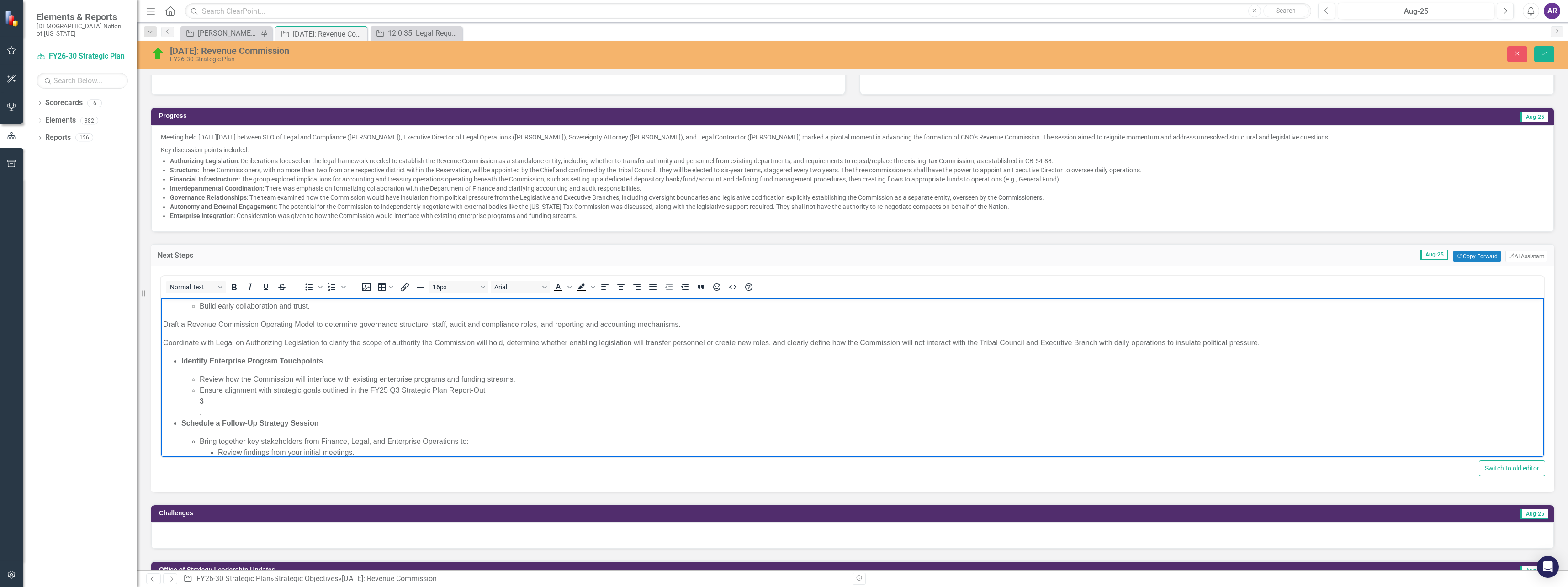
scroll to position [41, 0]
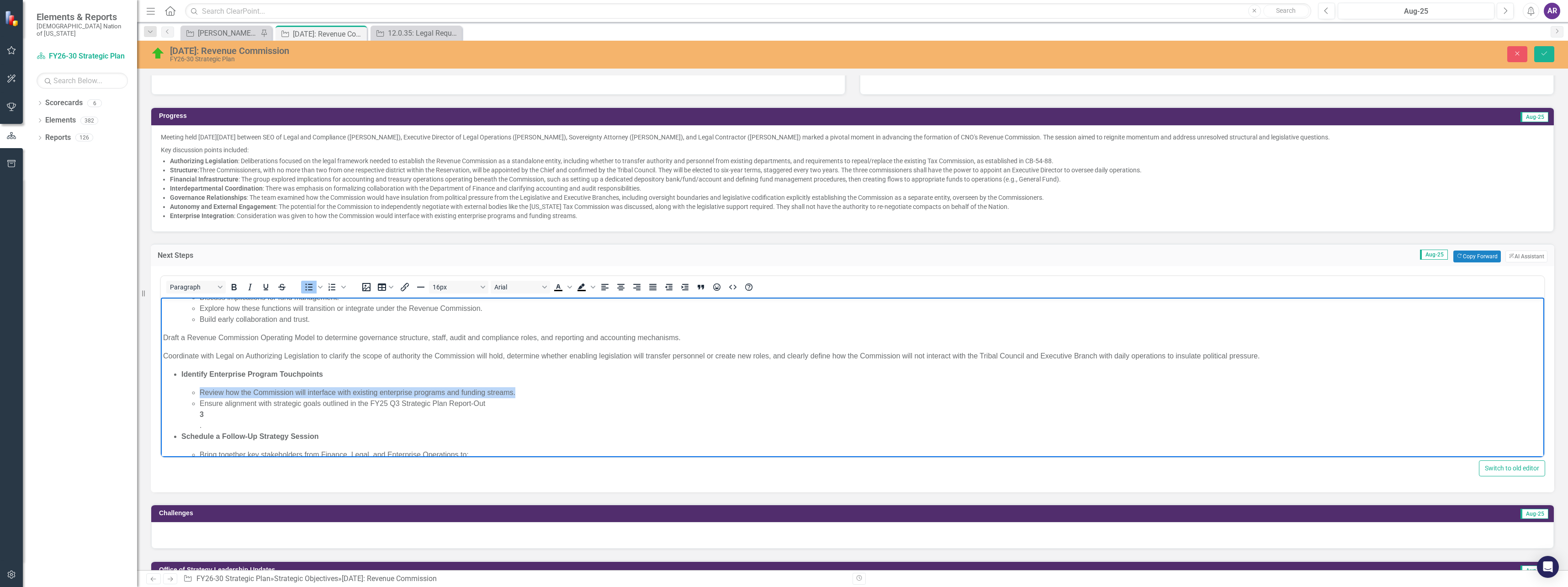
drag, startPoint x: 533, startPoint y: 392, endPoint x: 200, endPoint y: 397, distance: 333.0
click at [200, 397] on li "Review how the Commission will interface with existing enterprise programs and …" at bounding box center [870, 392] width 1342 height 11
copy li "Review how the Commission will interface with existing enterprise programs and …"
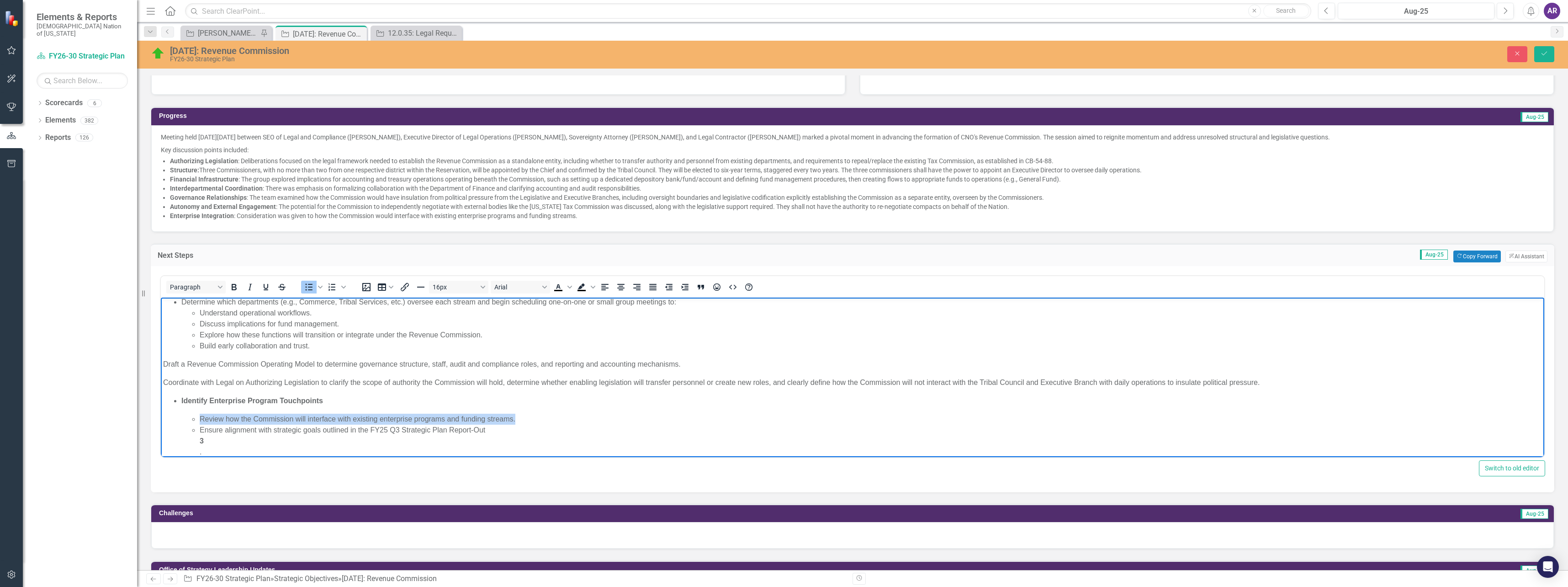
scroll to position [0, 0]
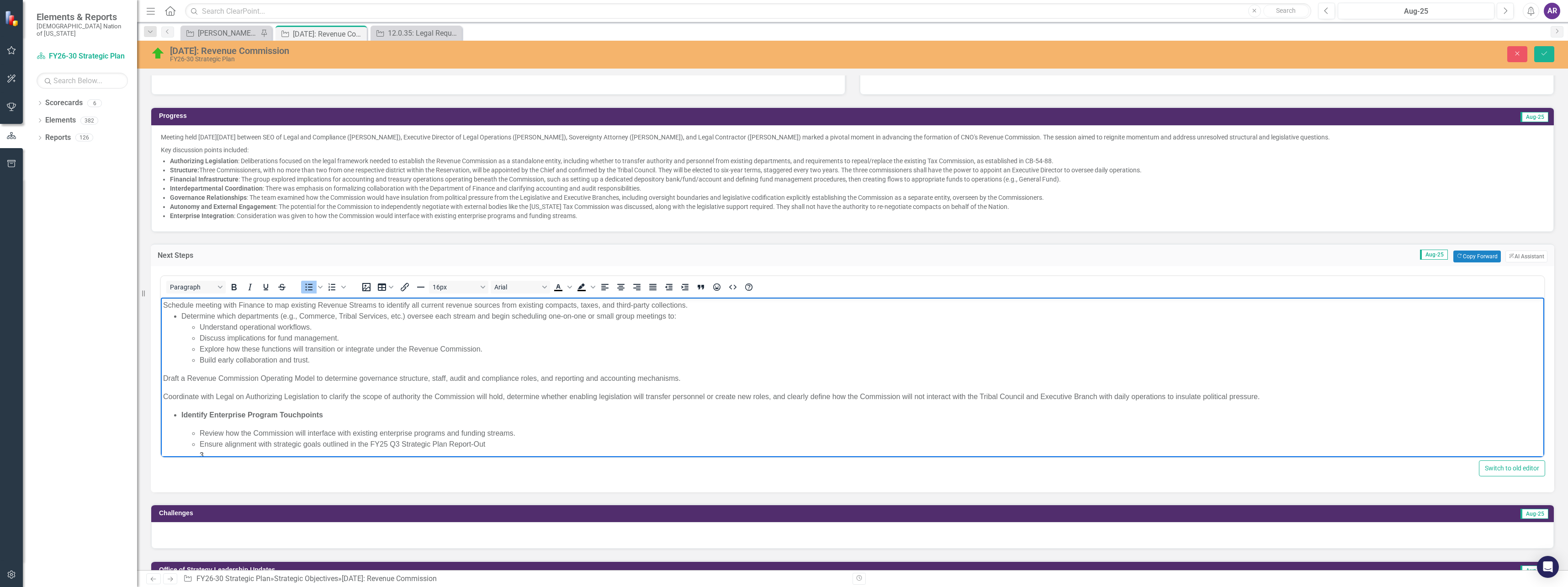
click at [500, 350] on li "Explore how these functions will transition or integrate under the Revenue Comm…" at bounding box center [870, 349] width 1342 height 11
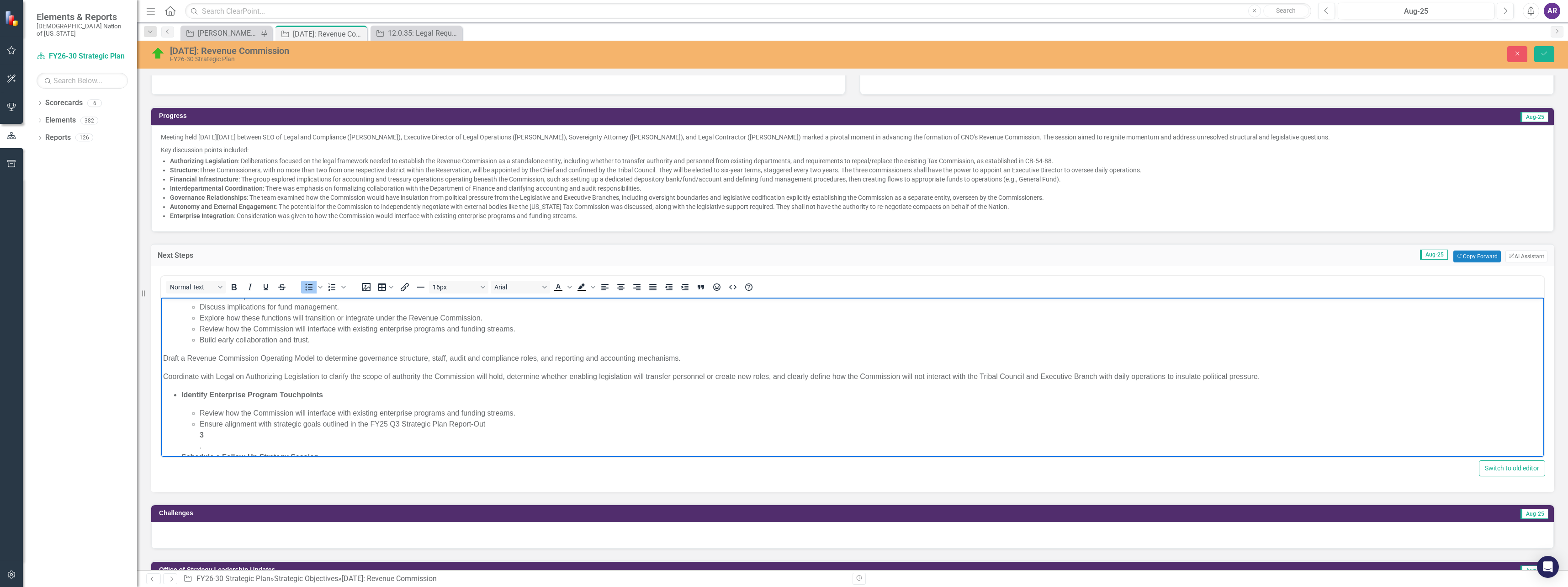
scroll to position [46, 0]
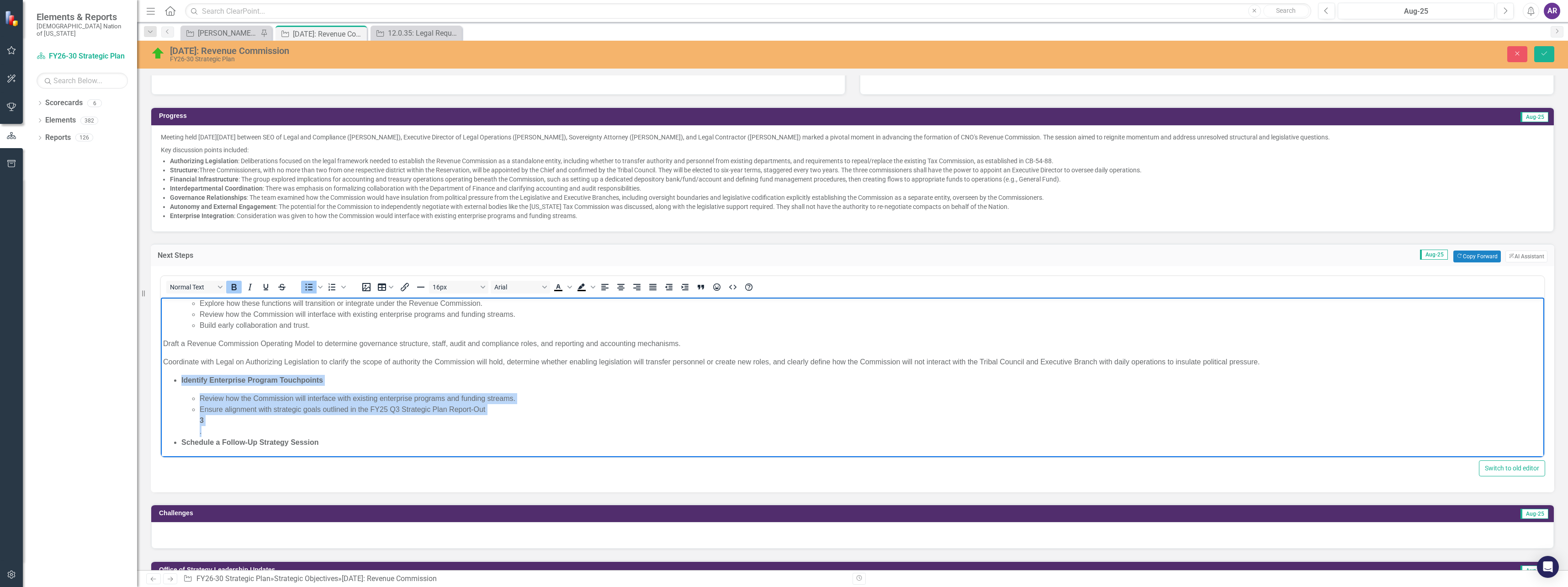
drag, startPoint x: 217, startPoint y: 428, endPoint x: 174, endPoint y: 378, distance: 65.9
click at [181, 378] on li "Identify Enterprise Program Touchpoints Review how the Commission will interfac…" at bounding box center [861, 406] width 1360 height 62
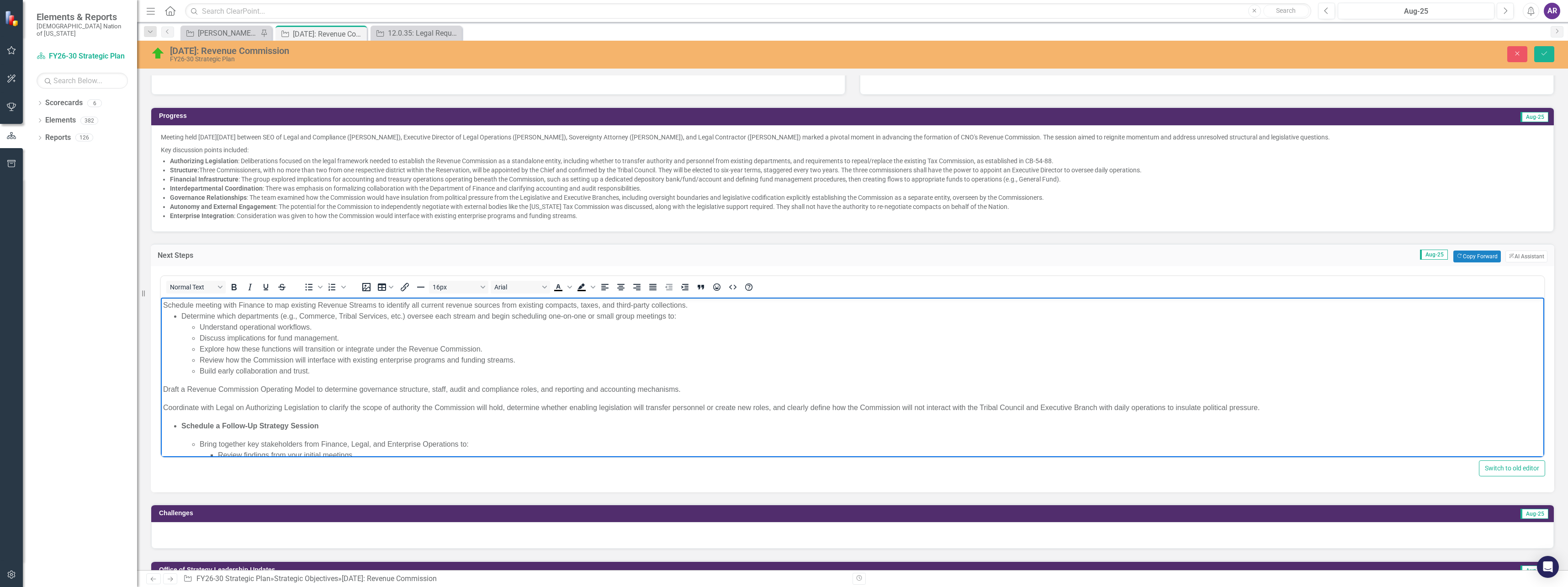
scroll to position [35, 0]
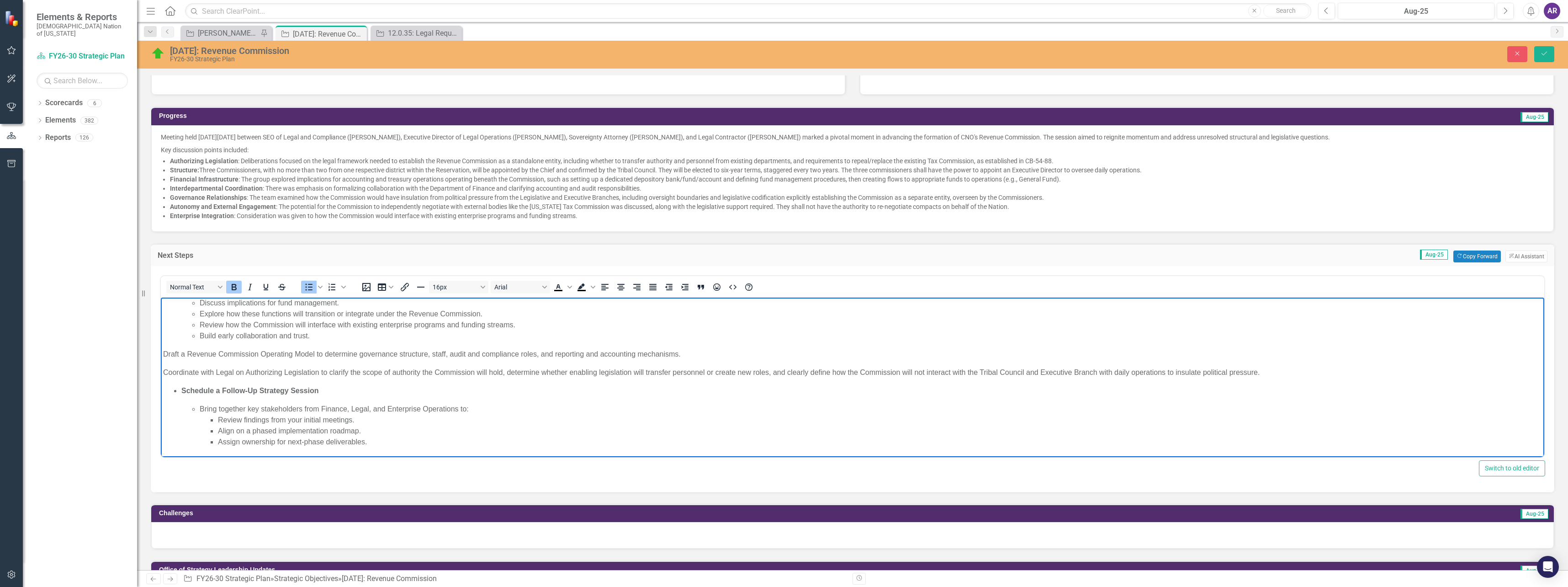
click at [182, 387] on strong "Schedule a Follow-Up Strategy Session" at bounding box center [250, 390] width 138 height 8
click at [233, 292] on button "Bold" at bounding box center [234, 287] width 16 height 13
drag, startPoint x: 299, startPoint y: 387, endPoint x: 183, endPoint y: 387, distance: 116.0
click at [183, 387] on p "Schedule a Follow-Up Strategy Session" at bounding box center [861, 390] width 1360 height 11
click at [234, 287] on icon "Bold" at bounding box center [234, 287] width 5 height 7
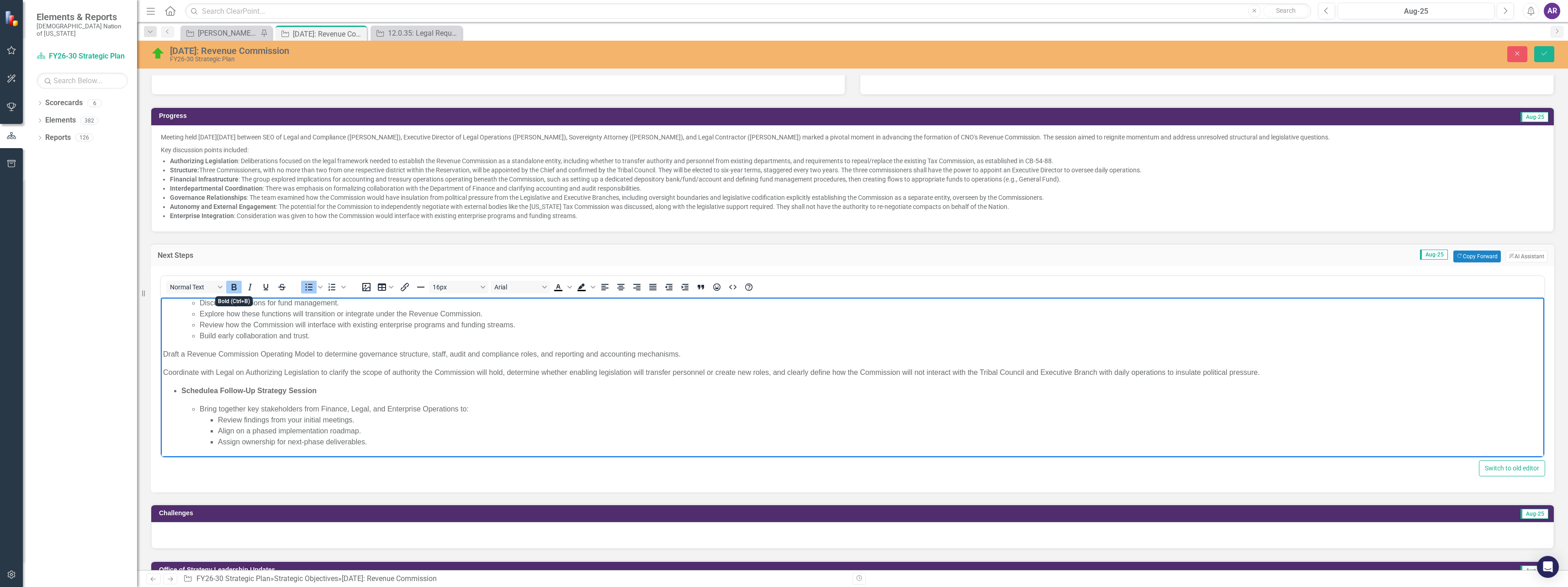
click at [234, 287] on icon "Bold" at bounding box center [234, 287] width 5 height 7
click at [304, 284] on icon "Bullet list" at bounding box center [309, 287] width 11 height 11
click at [294, 392] on p "Schedule a Follow-Up Strategy Session" at bounding box center [852, 390] width 1379 height 11
click at [217, 408] on li "Bring together key stakeholders from Finance, Legal, and Enterprise Operations …" at bounding box center [870, 425] width 1342 height 44
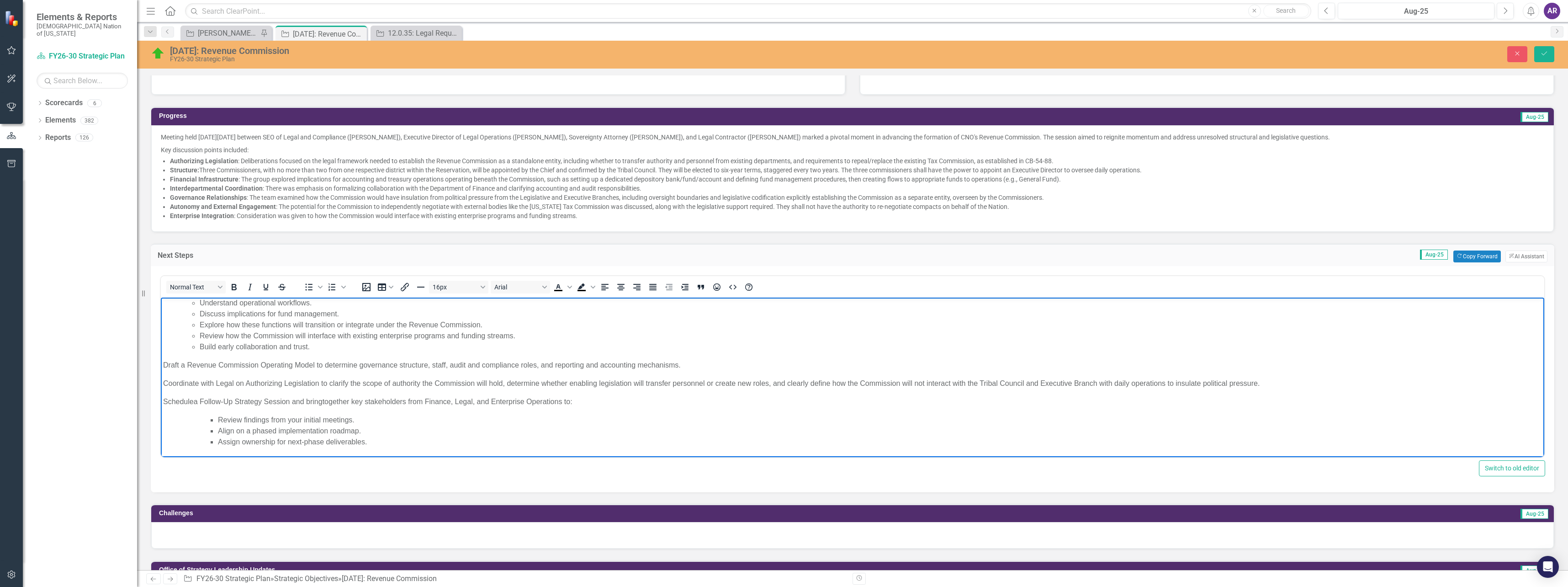
click at [520, 402] on p "Schedule a Follow-Up Strategy Session and bring together key stakeholders from …" at bounding box center [852, 401] width 1379 height 11
click at [581, 402] on p "Schedule a Follow-Up Strategy Session and bring together key stakeholders from …" at bounding box center [852, 401] width 1379 height 11
click at [587, 401] on p "Schedule a Follow-Up Strategy Session and bring together key stakeholders from …" at bounding box center [852, 401] width 1379 height 11
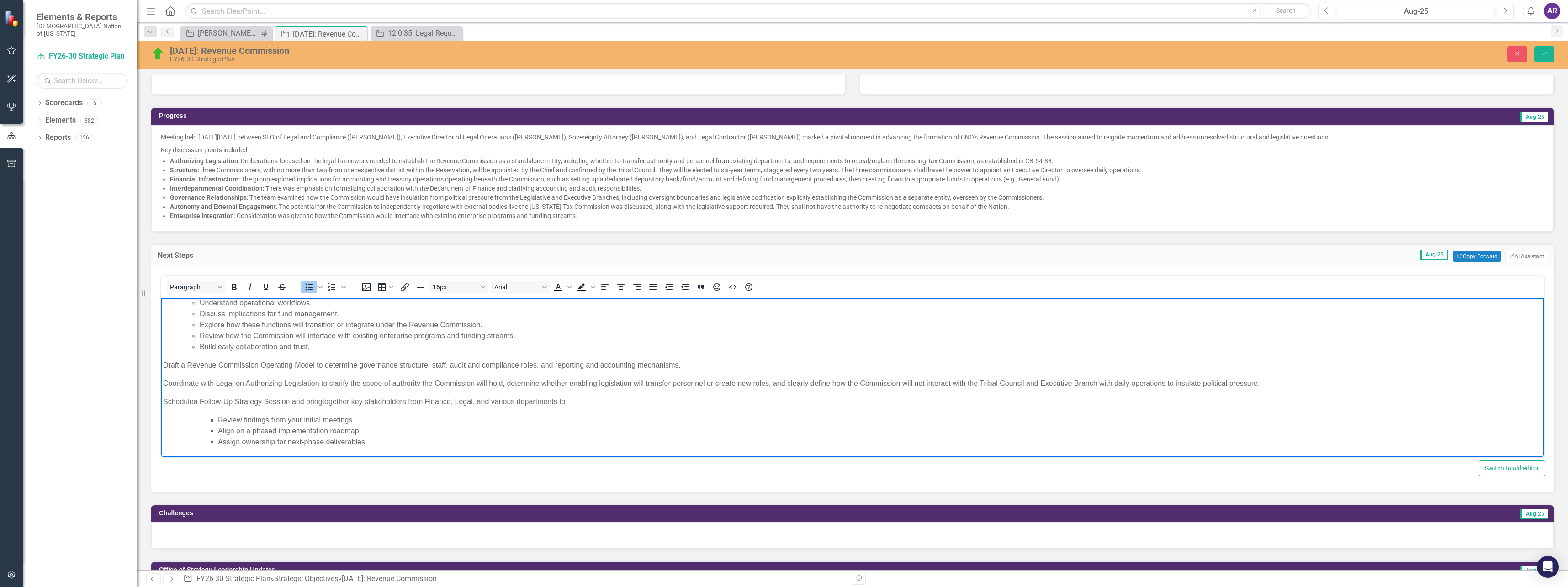
click at [221, 419] on li "Review findings from your initial meetings." at bounding box center [880, 420] width 1324 height 11
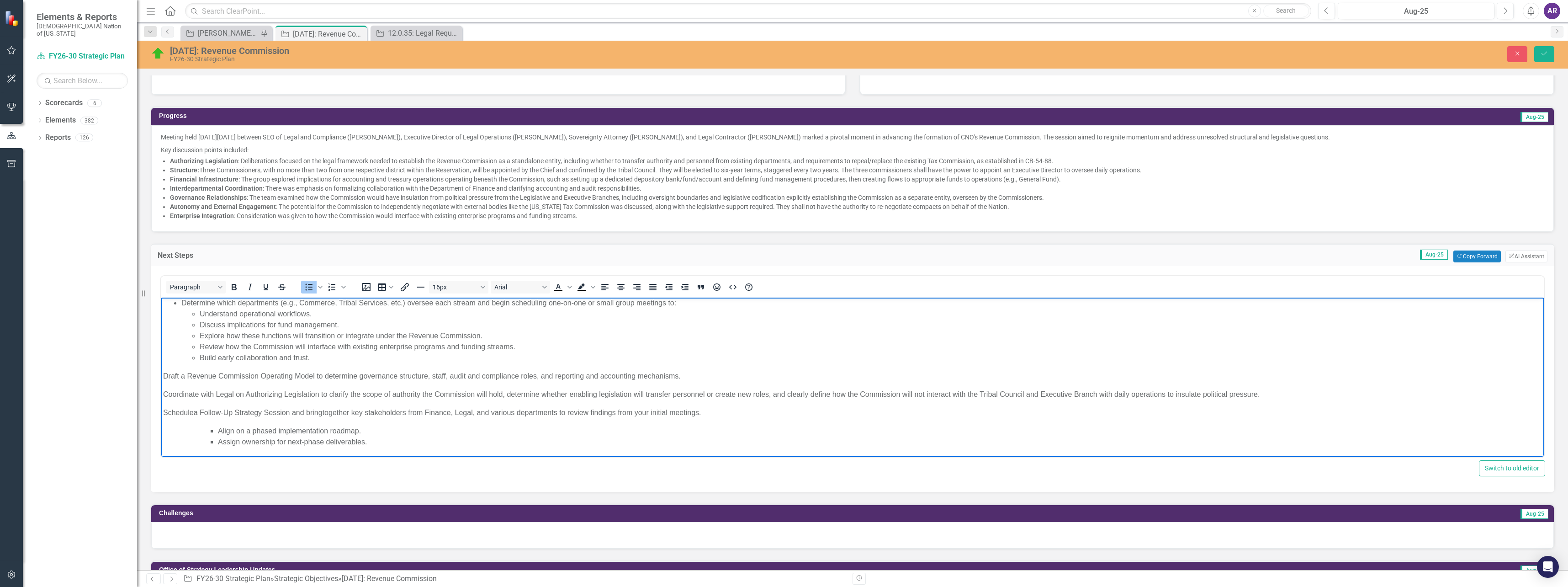
click at [223, 431] on li "Align on a phased implementation roadmap." at bounding box center [880, 431] width 1324 height 11
click at [219, 441] on li "Assign ownership for next-phase deliverables." at bounding box center [880, 441] width 1324 height 11
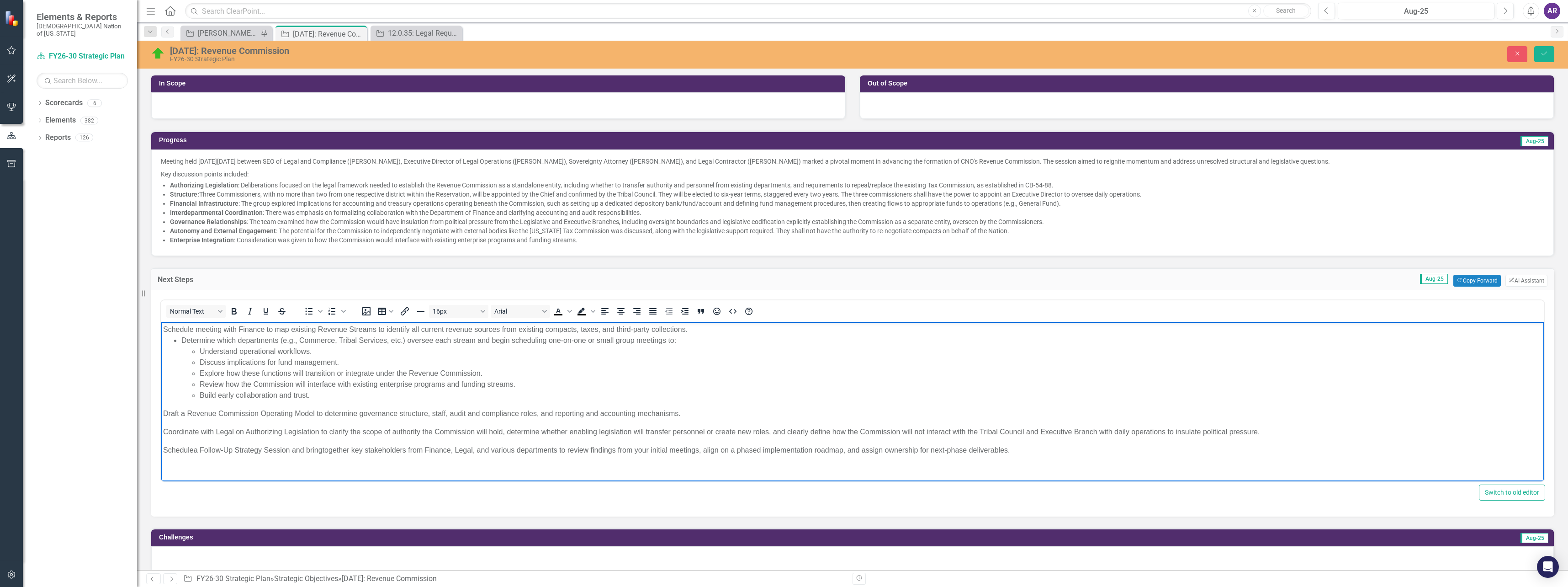
scroll to position [228, 0]
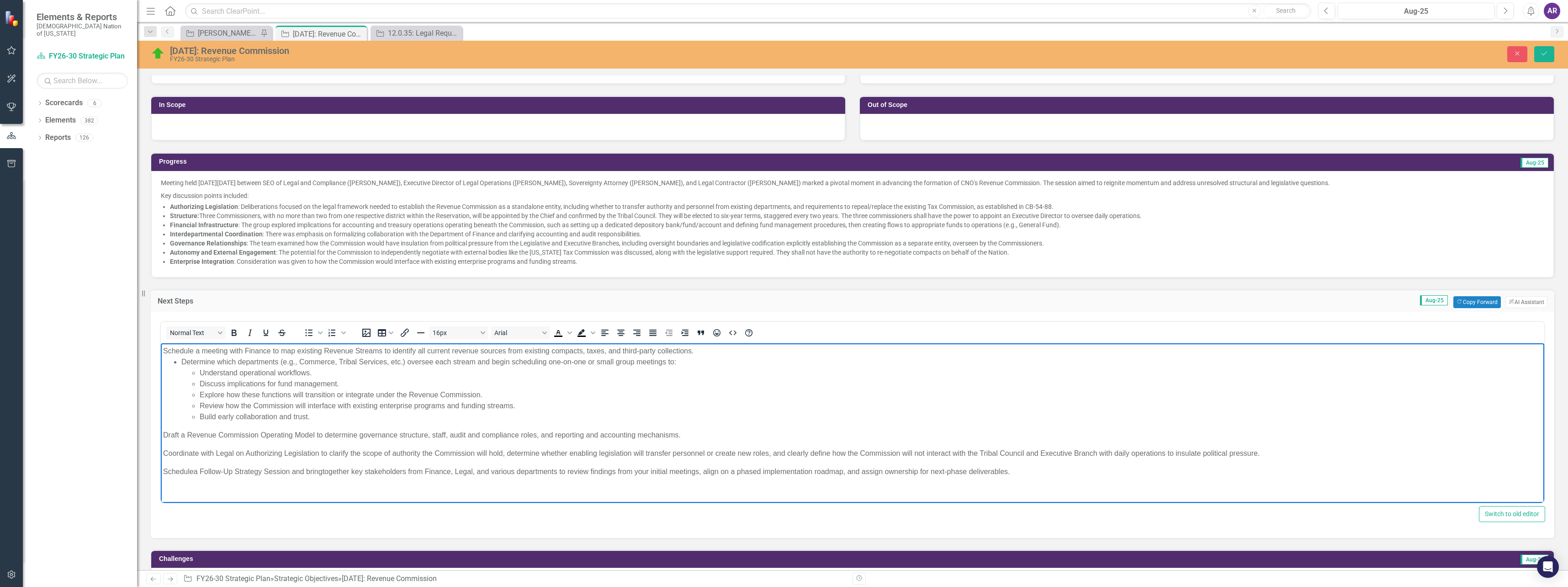
click at [286, 353] on p "Schedule a meeting with Finance to map existing Revenue Streams to i dentify al…" at bounding box center [852, 384] width 1379 height 77
click at [351, 351] on p "Schedule a meeting with Finance to understand existing Revenue Streams to i den…" at bounding box center [852, 384] width 1379 height 77
click at [377, 349] on p "Schedule a meeting with Finance to understand existing revenue Streams to i den…" at bounding box center [852, 384] width 1379 height 77
click at [408, 353] on p "Schedule a meeting with Finance to understand existing revenue streams to i den…" at bounding box center [852, 384] width 1379 height 77
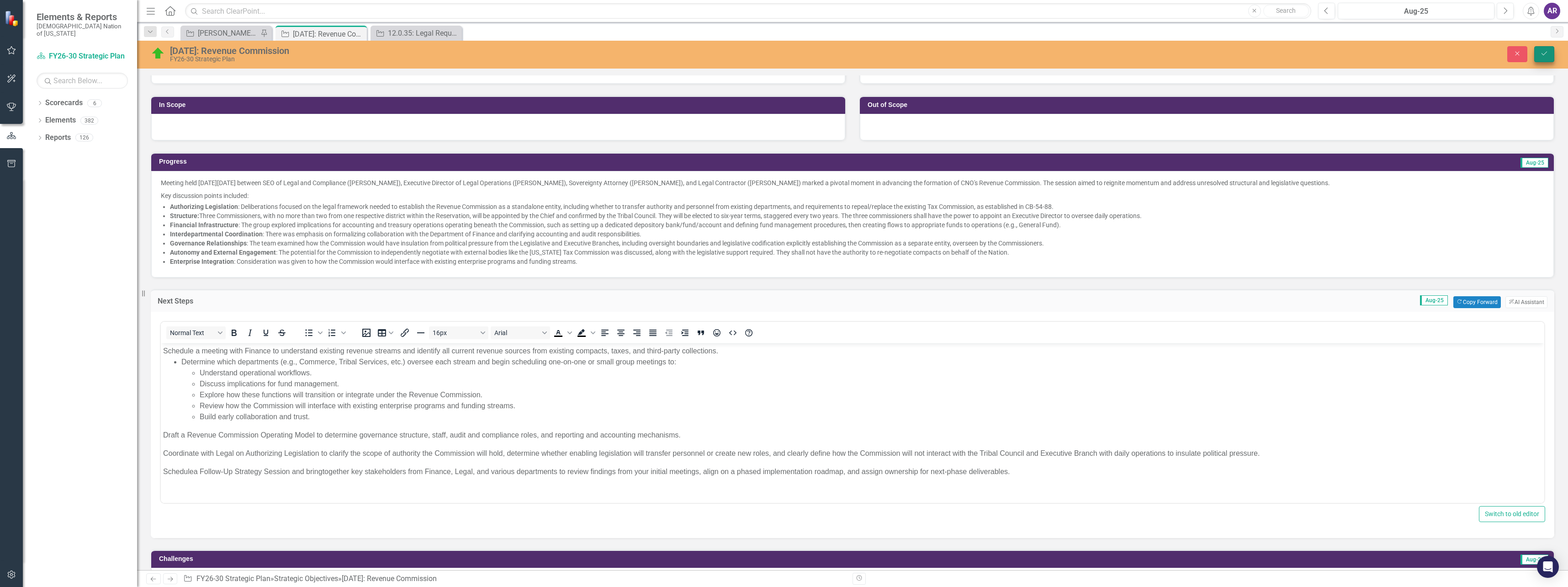
click at [1541, 54] on icon "Save" at bounding box center [1544, 54] width 9 height 7
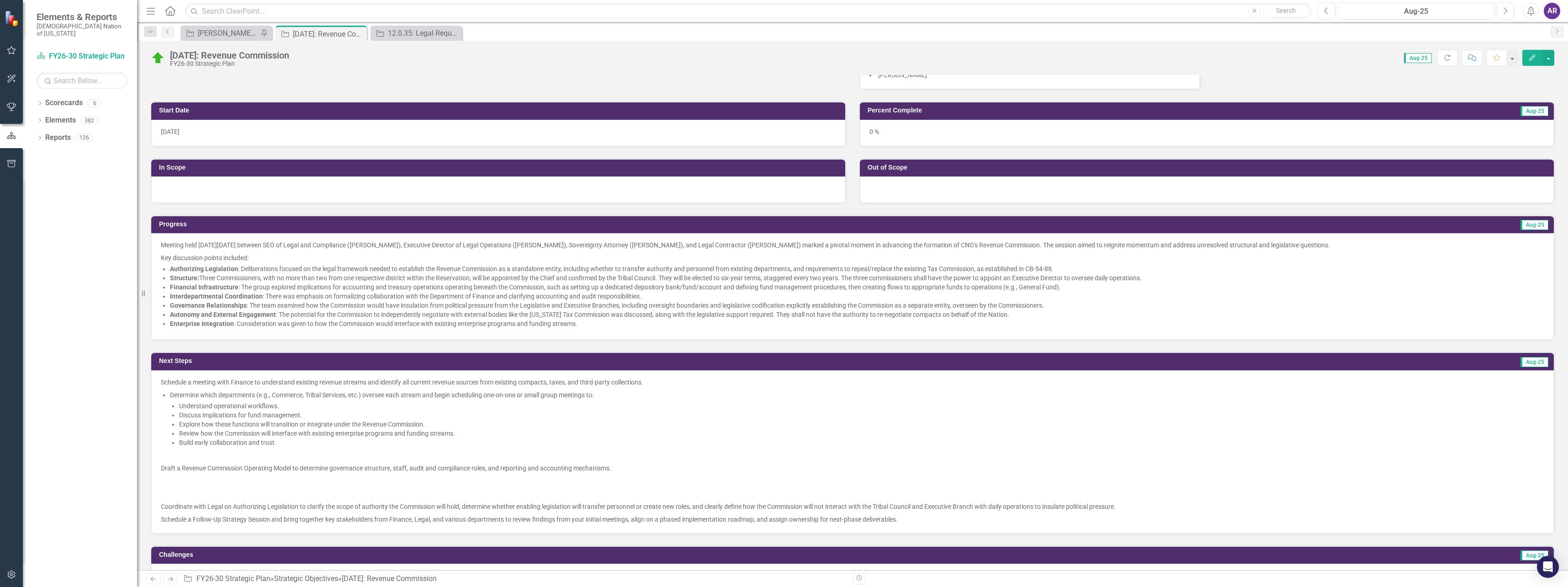
scroll to position [183, 0]
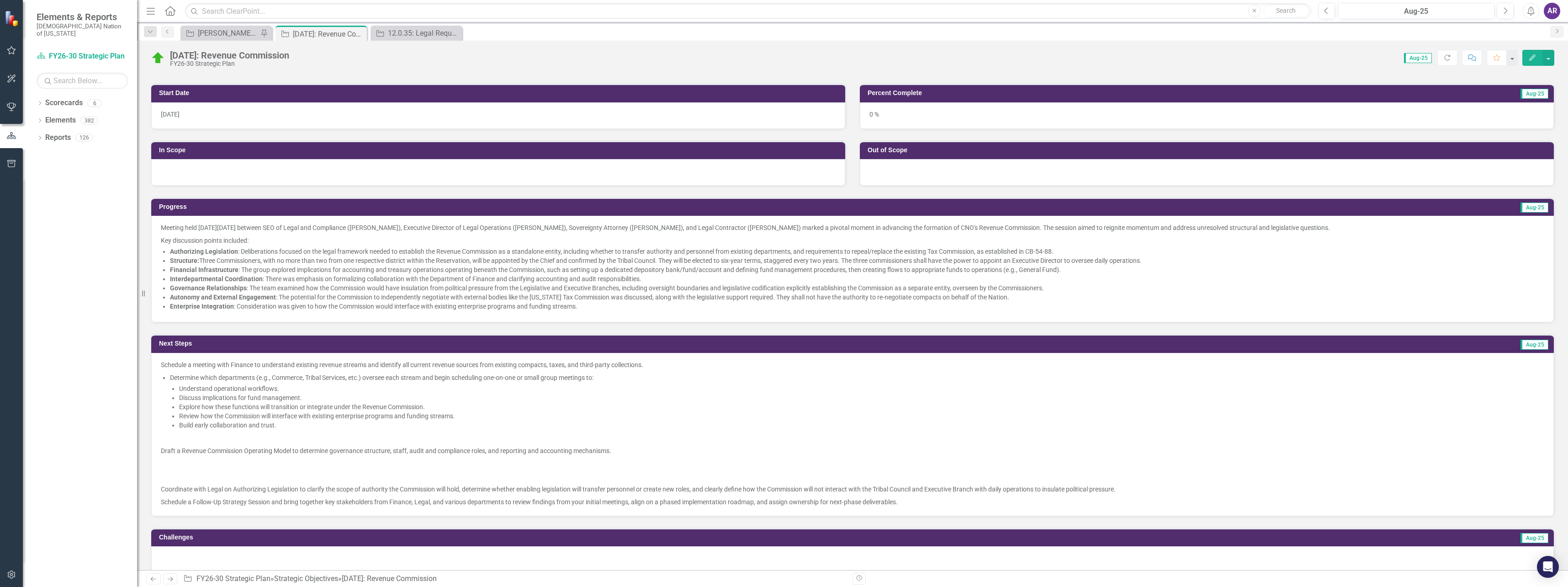
click at [318, 477] on p at bounding box center [852, 476] width 1384 height 13
click at [318, 476] on p at bounding box center [852, 476] width 1384 height 13
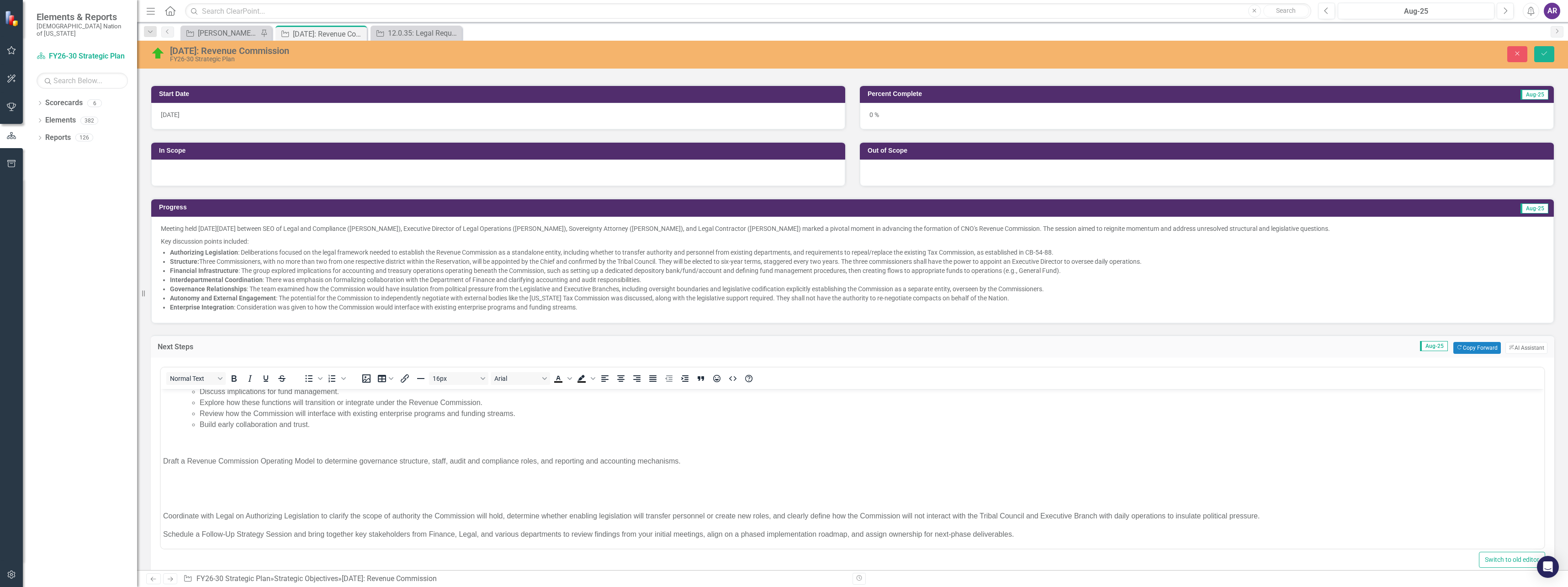
scroll to position [46, 0]
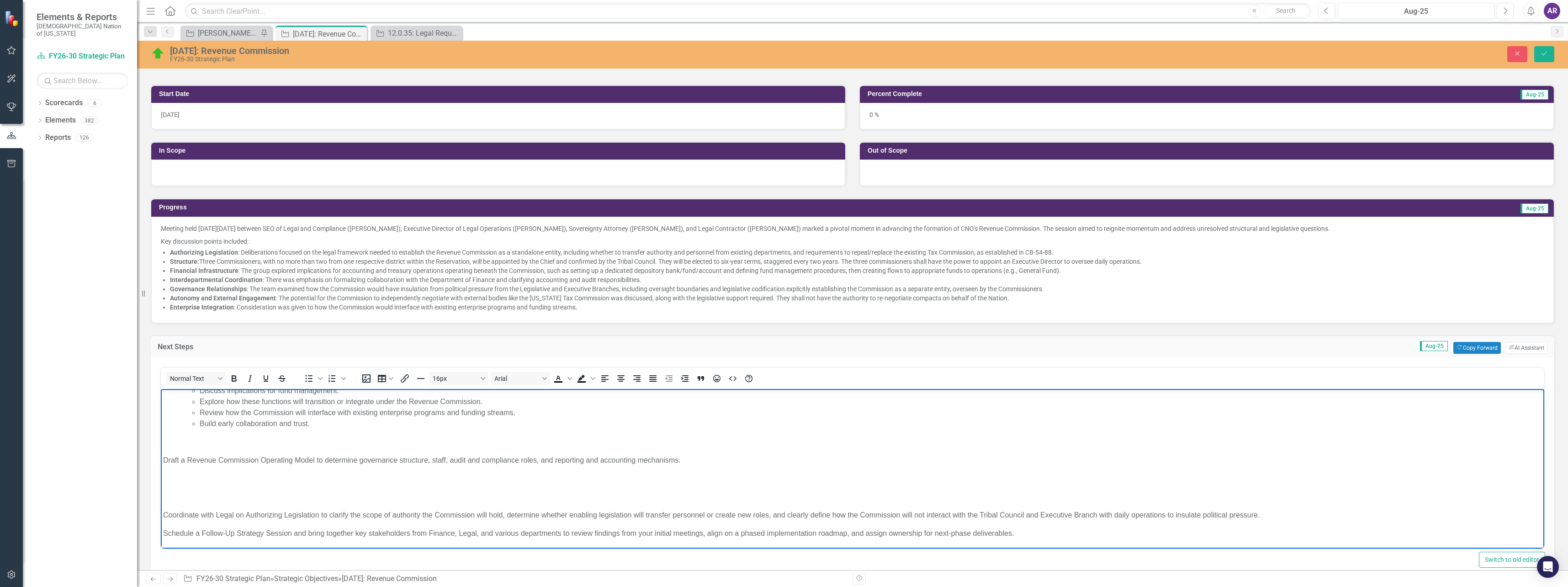
click at [240, 439] on p "Rich Text Area. Press ALT-0 for help." at bounding box center [852, 441] width 1379 height 11
click at [211, 490] on body "Schedule a meeting with Finance to understand existing revenue streams and iden…" at bounding box center [852, 454] width 1384 height 188
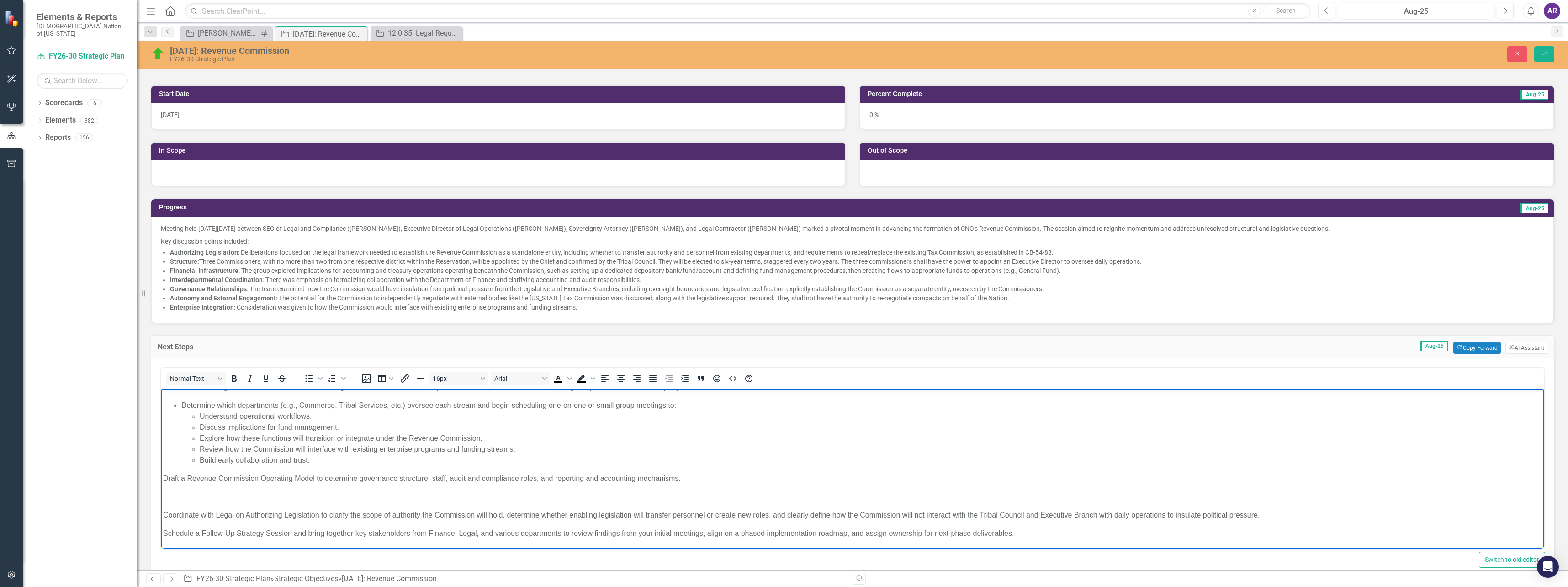
scroll to position [0, 0]
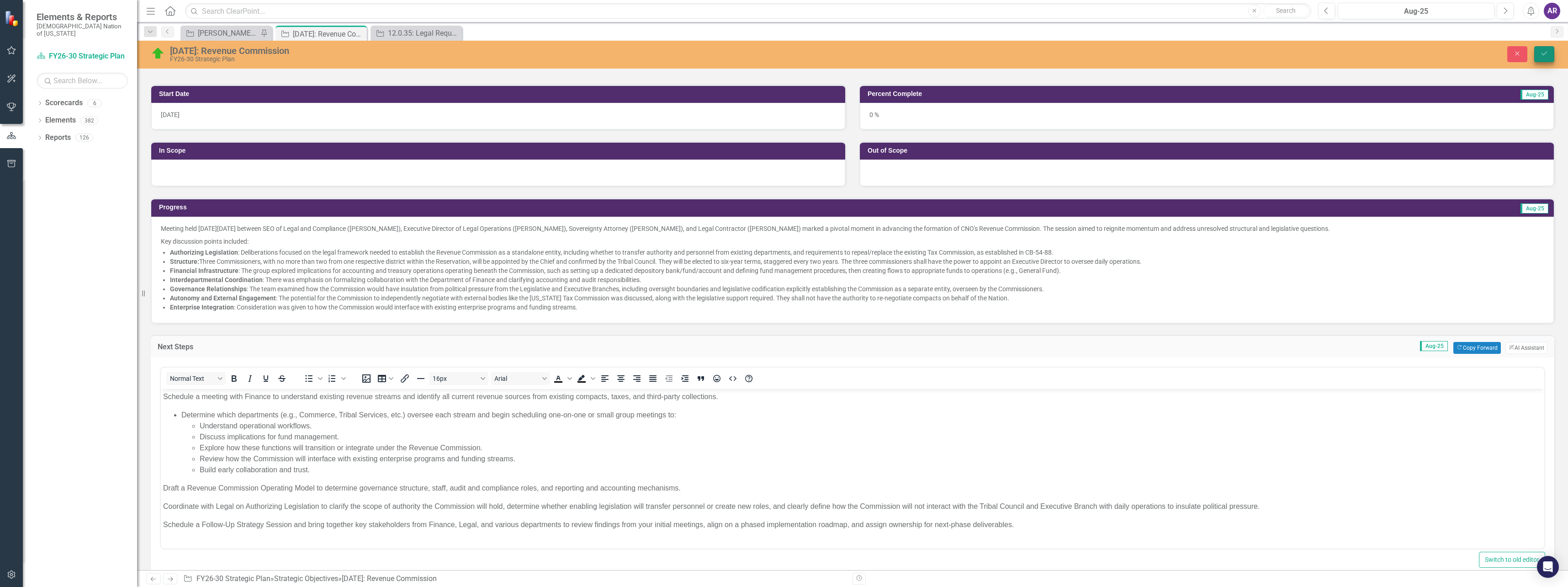
click at [1549, 47] on button "Save" at bounding box center [1544, 54] width 20 height 16
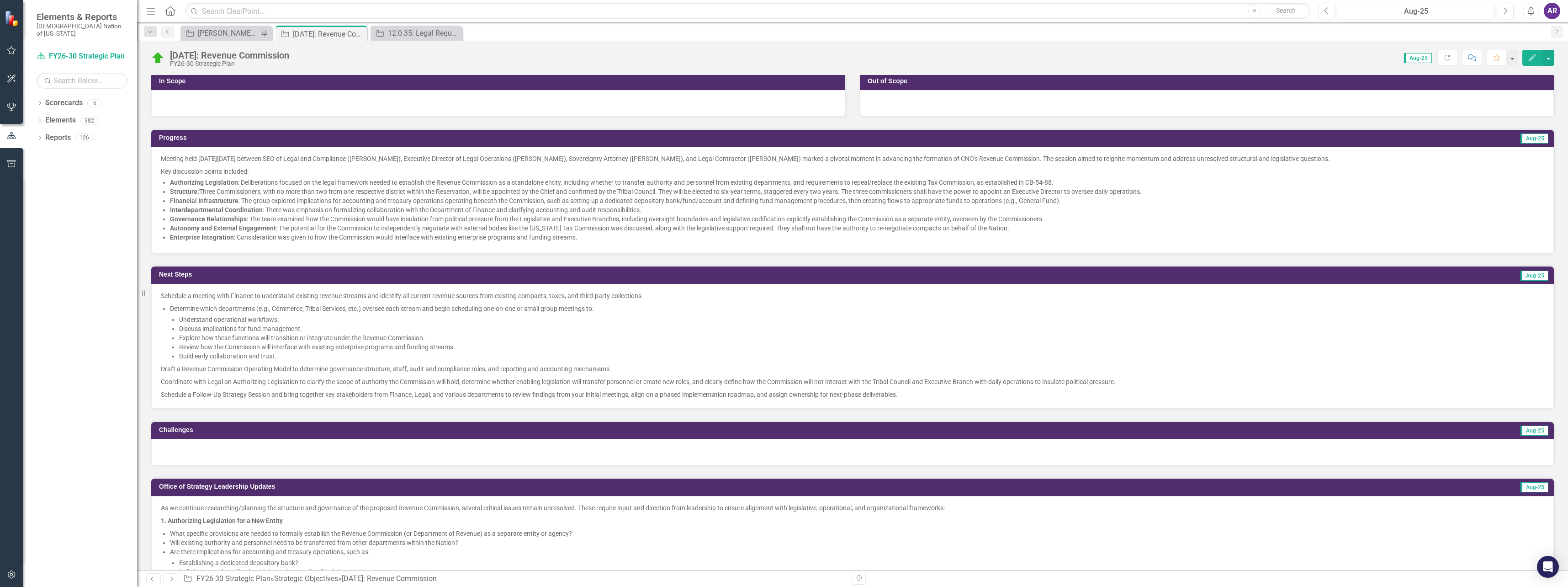
scroll to position [274, 0]
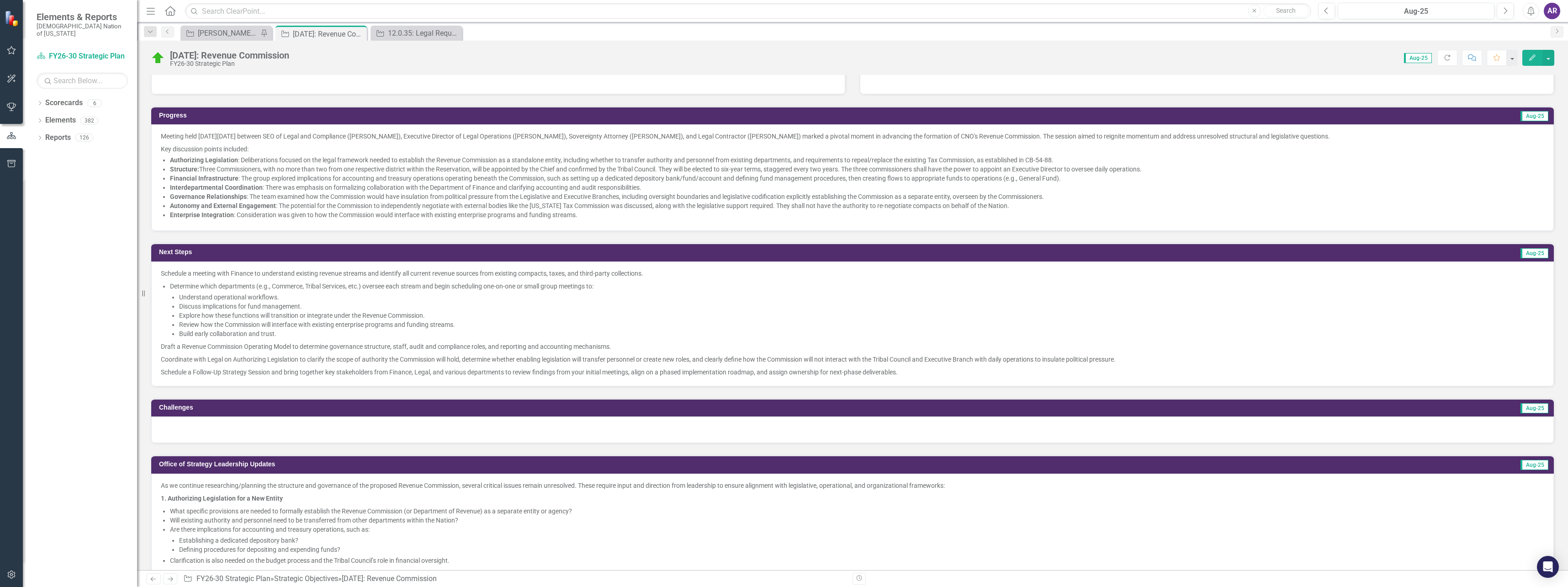
click at [339, 427] on div at bounding box center [852, 430] width 1402 height 27
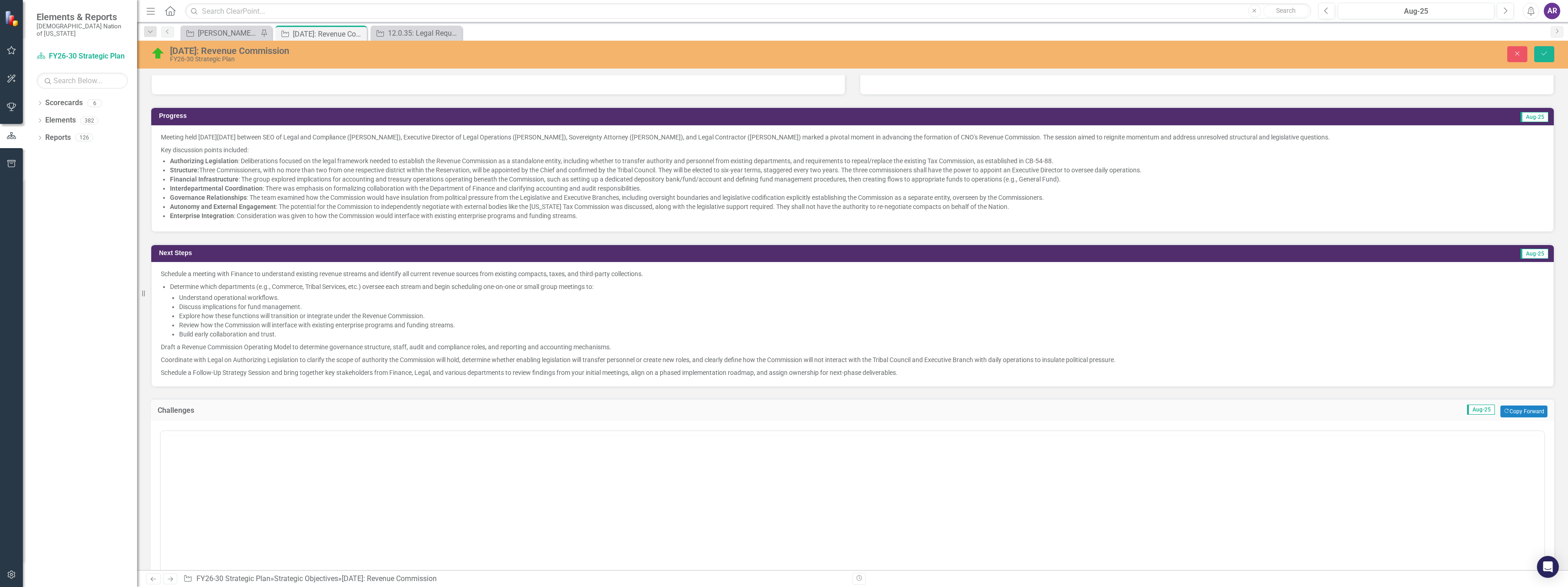
scroll to position [0, 0]
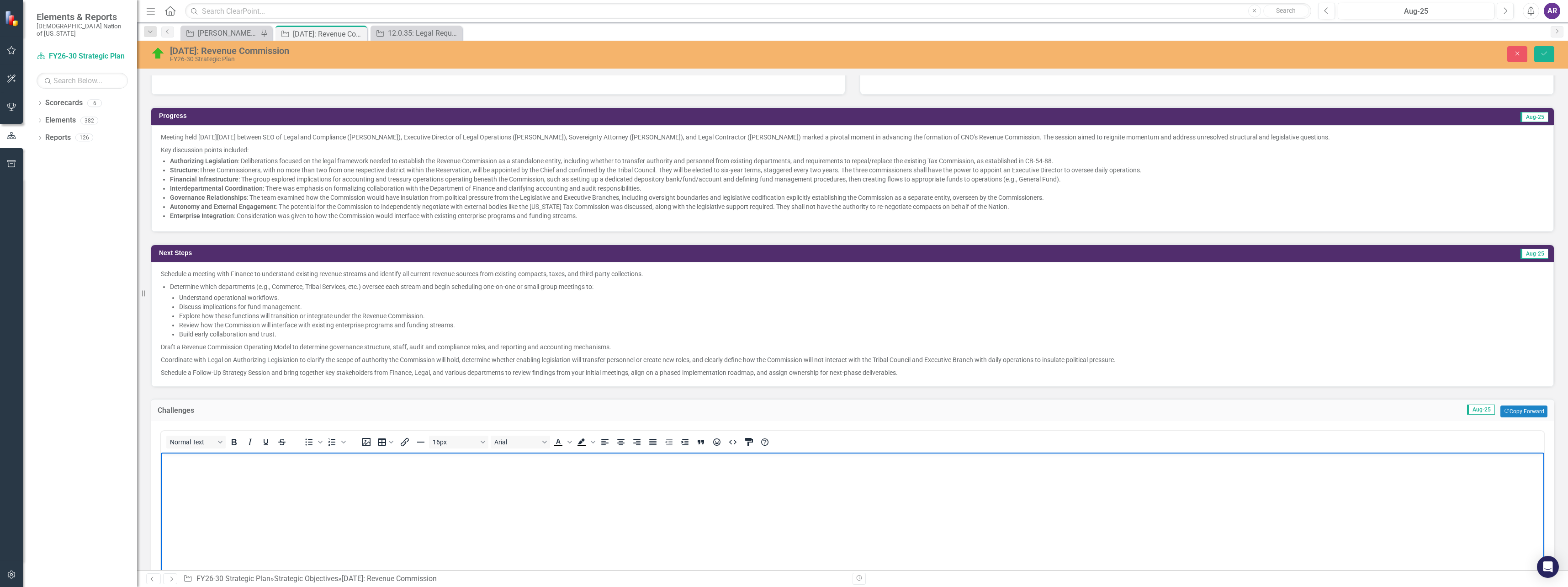
click at [313, 488] on body "Rich Text Area. Press ALT-0 for help." at bounding box center [852, 521] width 1384 height 137
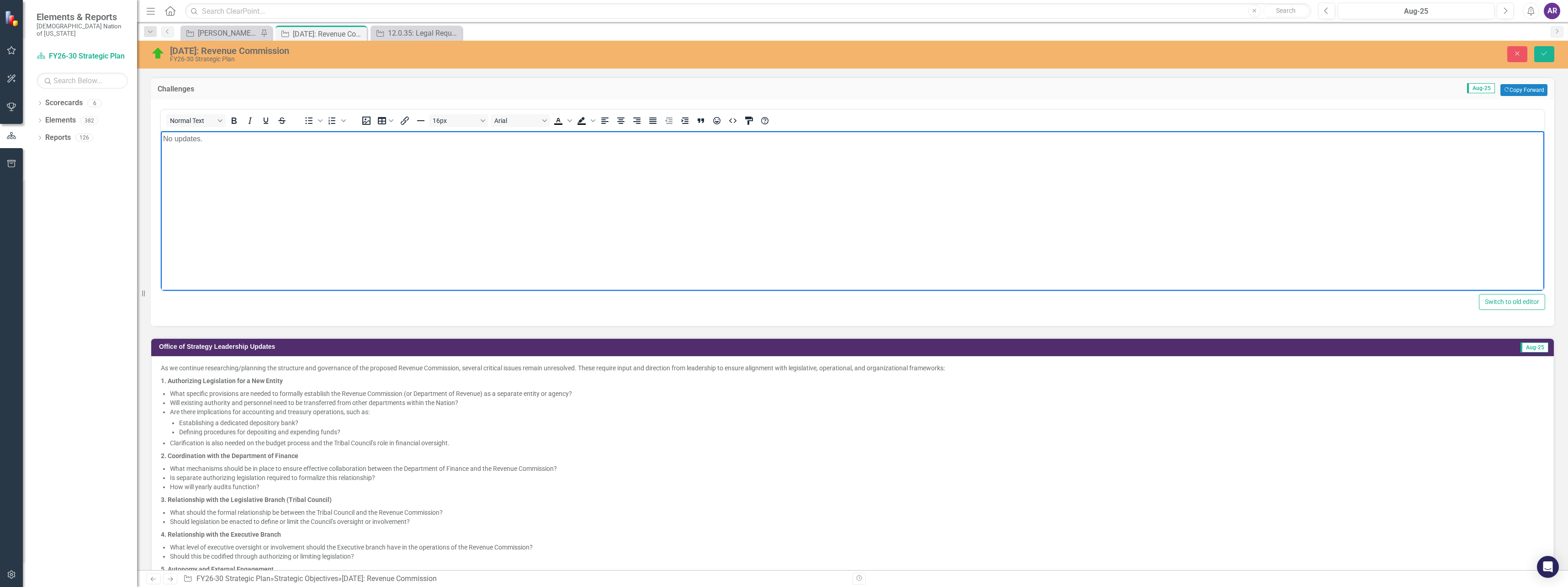
scroll to position [594, 0]
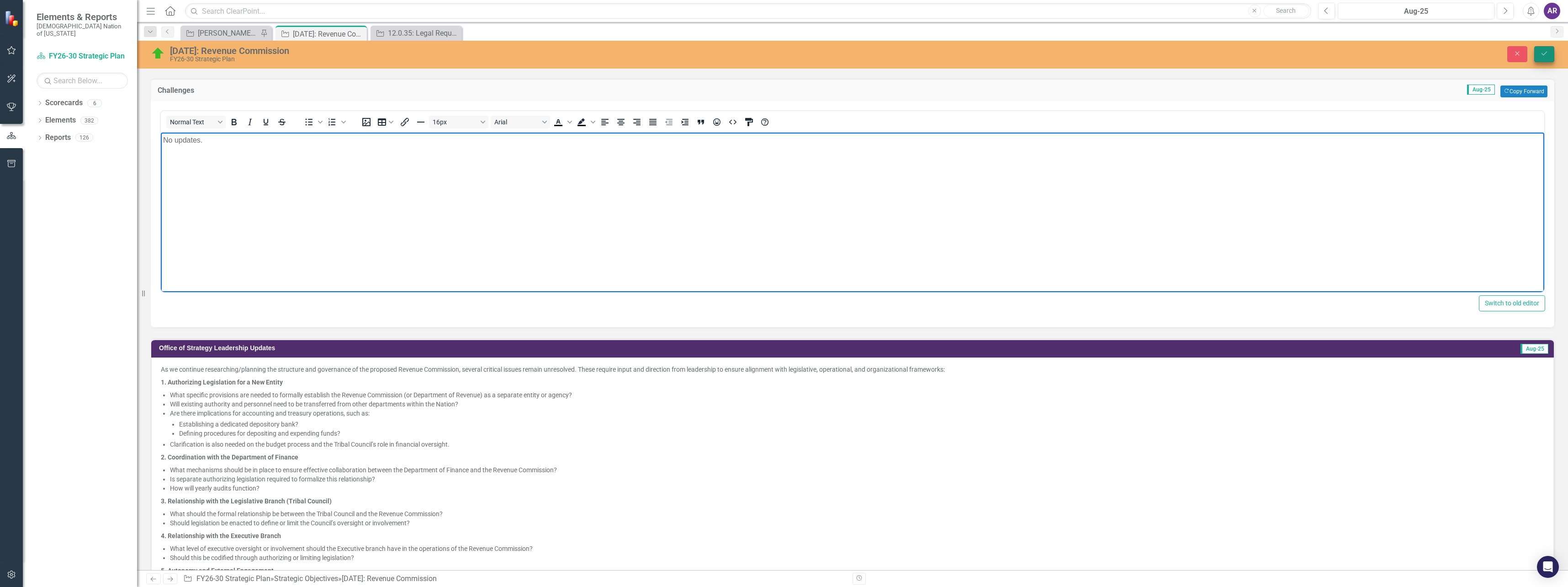
click at [1543, 54] on icon "Save" at bounding box center [1544, 54] width 9 height 7
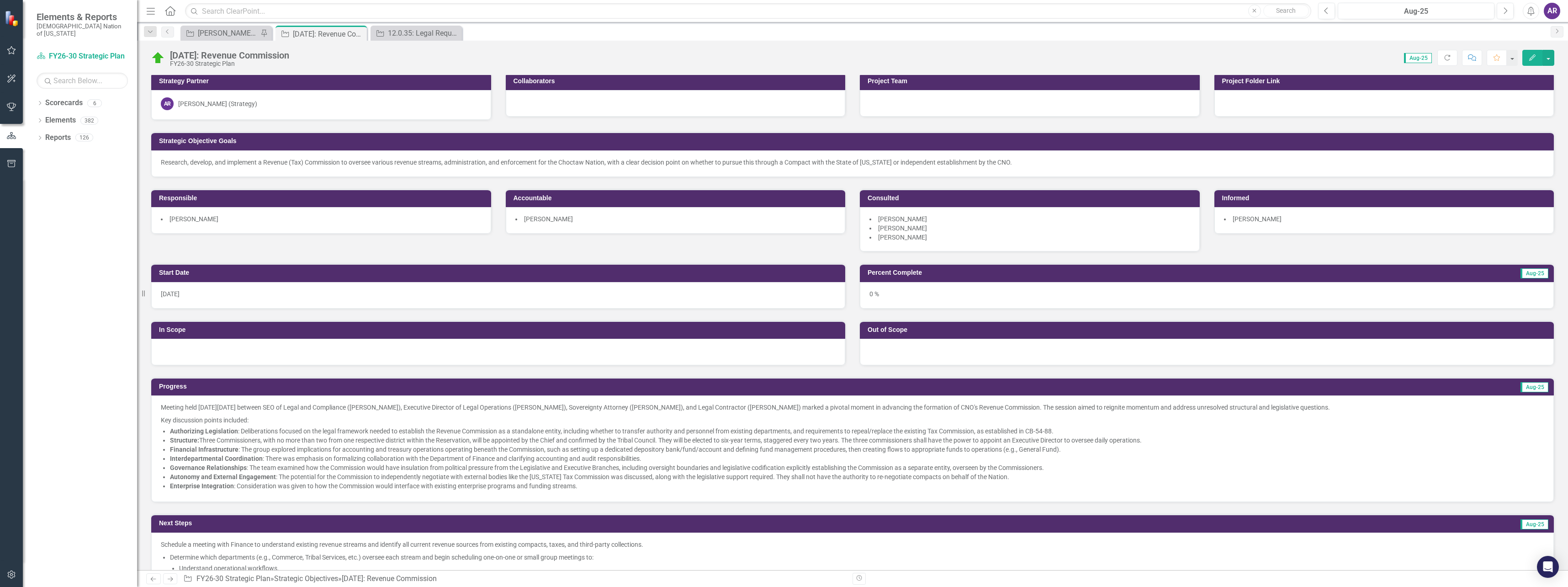
scroll to position [0, 0]
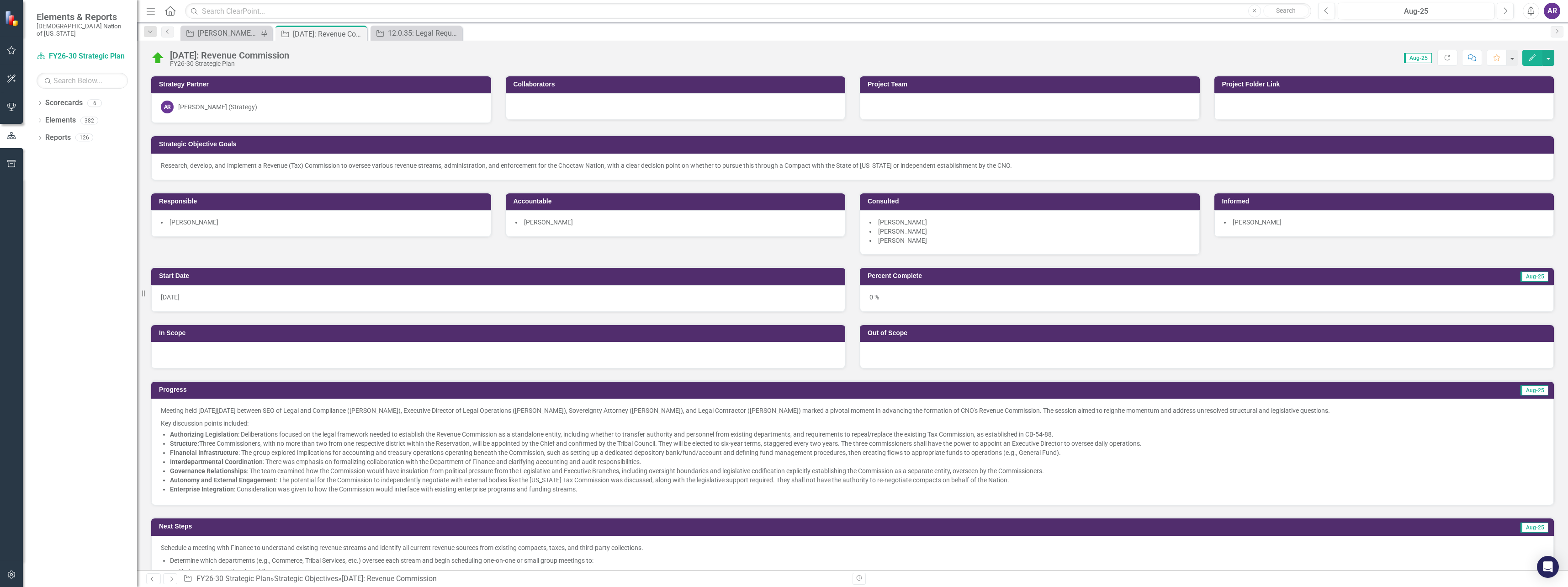
click at [923, 234] on li "Martin Tucker" at bounding box center [1029, 231] width 321 height 9
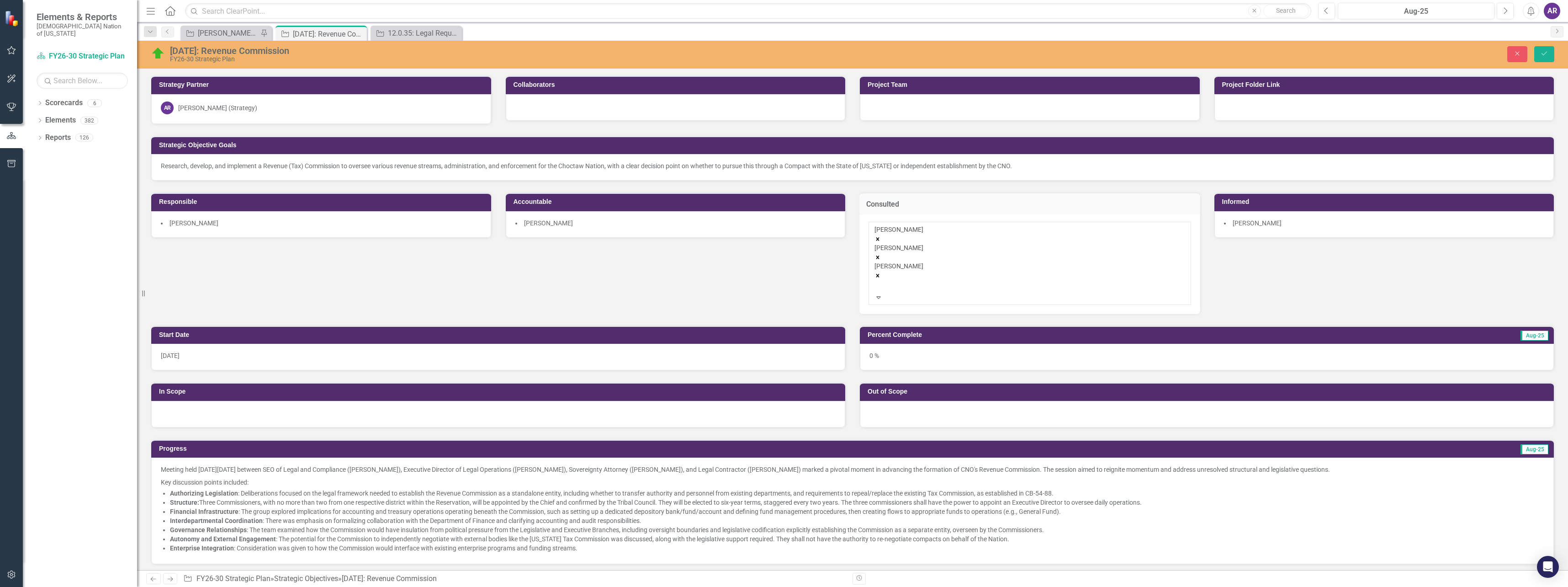
click at [1065, 234] on div "Heidi Grant Martin Tucker Tammye Gwin" at bounding box center [1030, 258] width 310 height 68
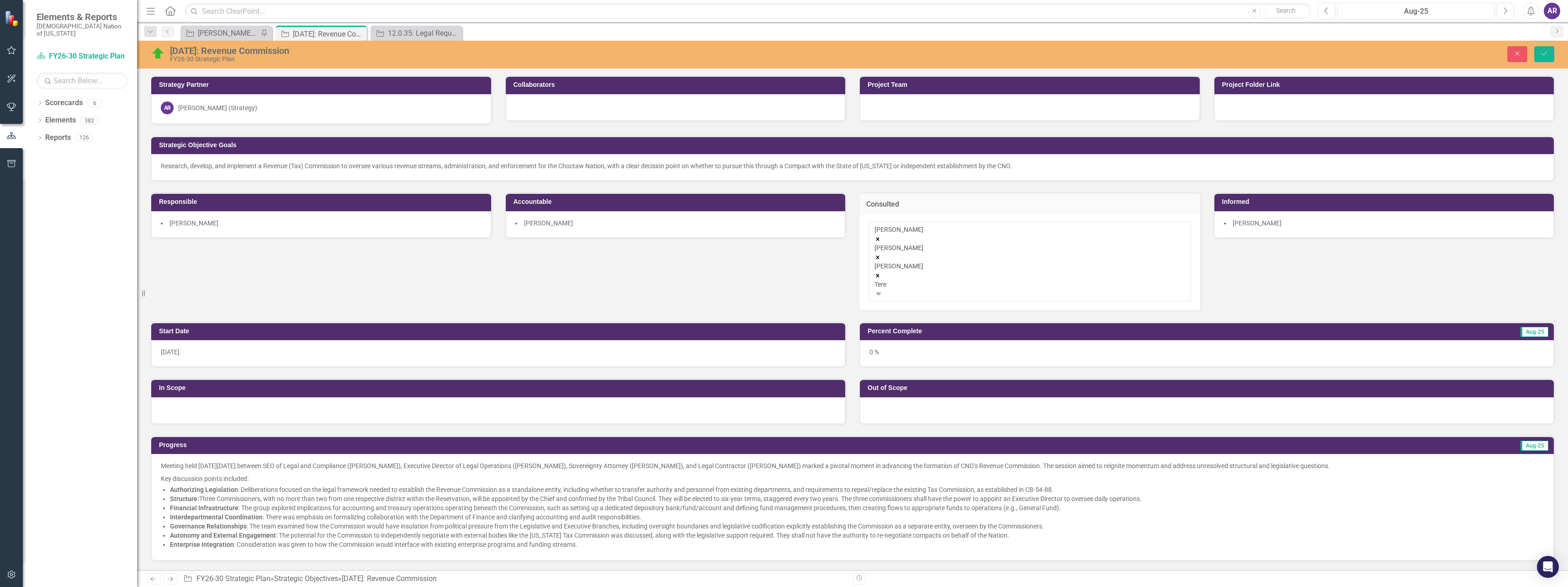
type input "Teres"
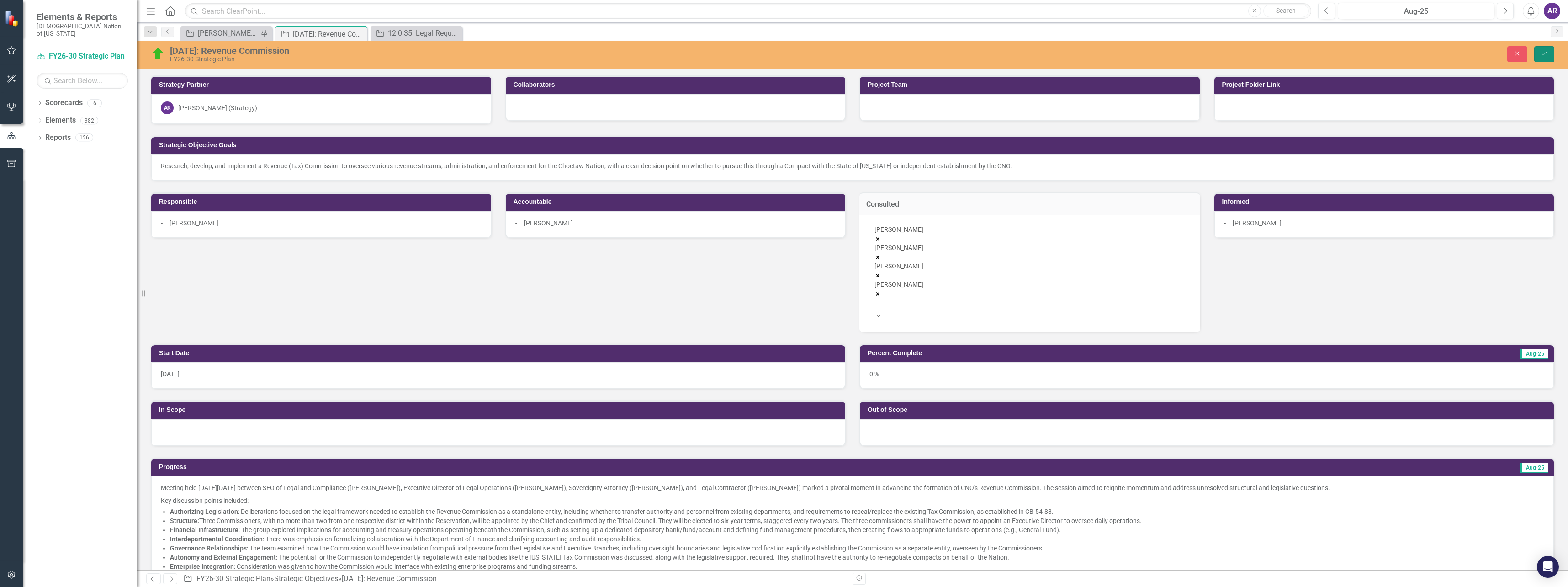
click at [1542, 50] on button "Save" at bounding box center [1544, 54] width 20 height 16
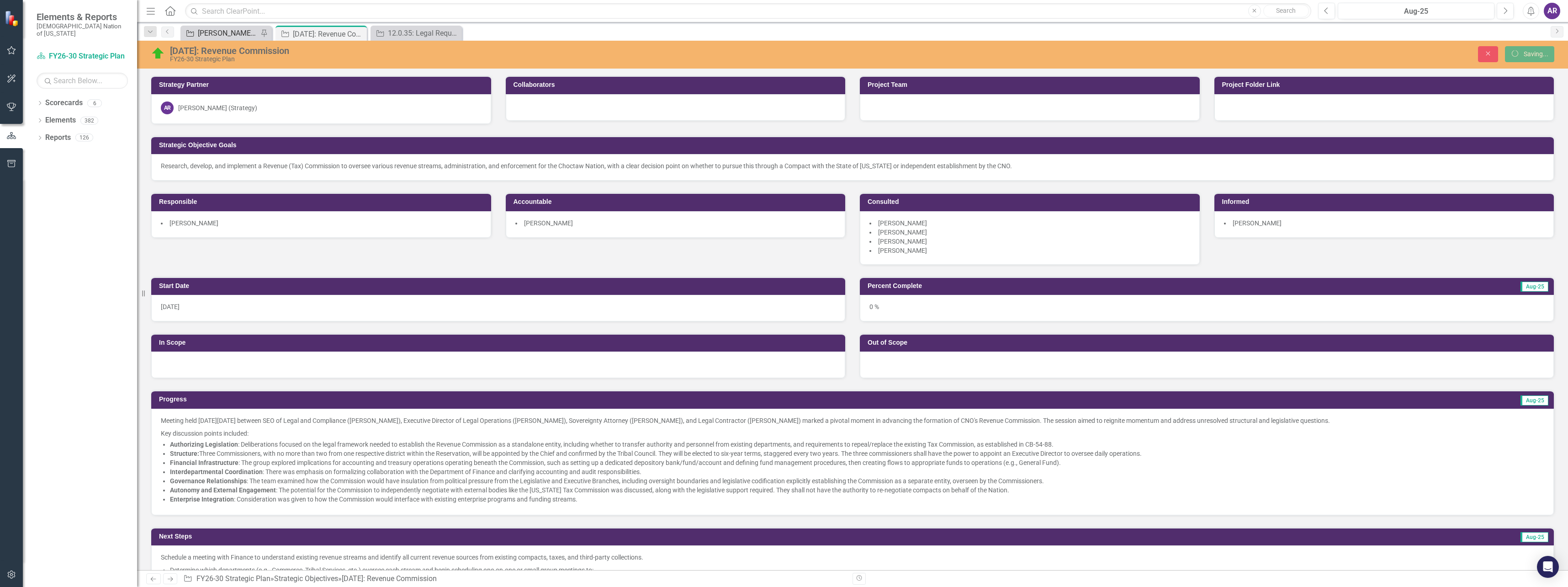
click at [214, 34] on div "[PERSON_NAME] SO's" at bounding box center [228, 33] width 60 height 12
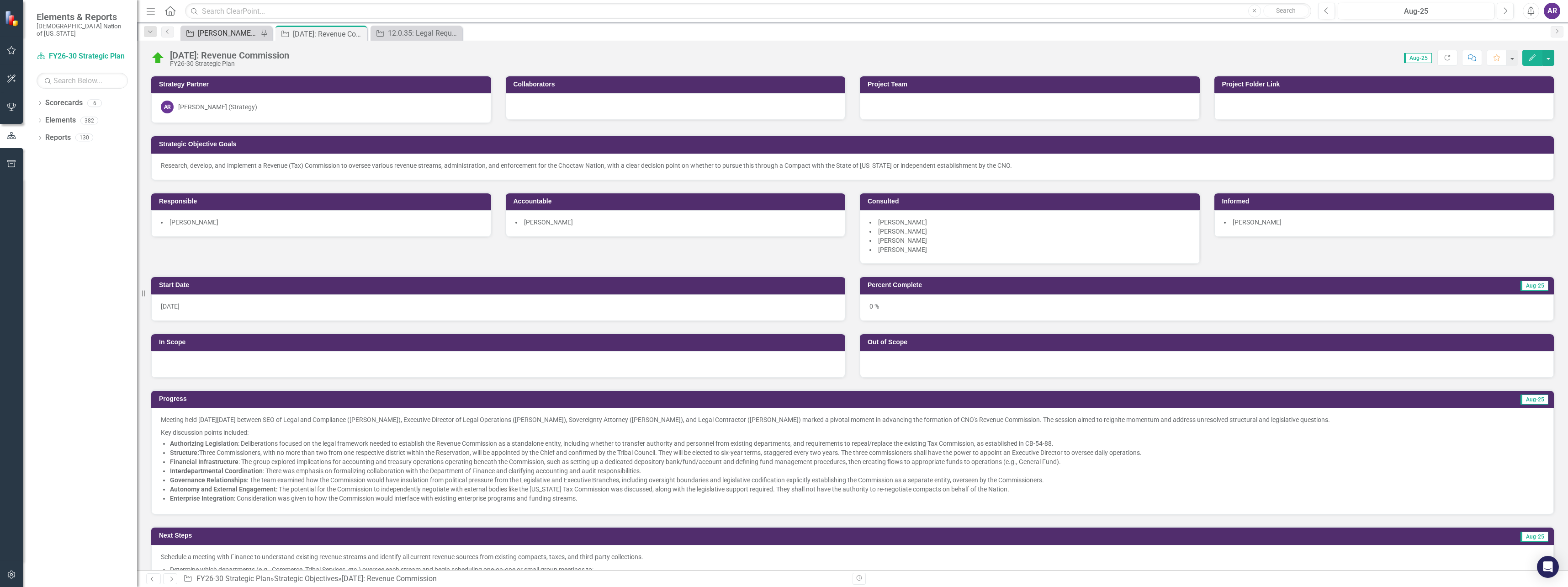
click at [211, 33] on div "[PERSON_NAME] SO's" at bounding box center [228, 33] width 60 height 12
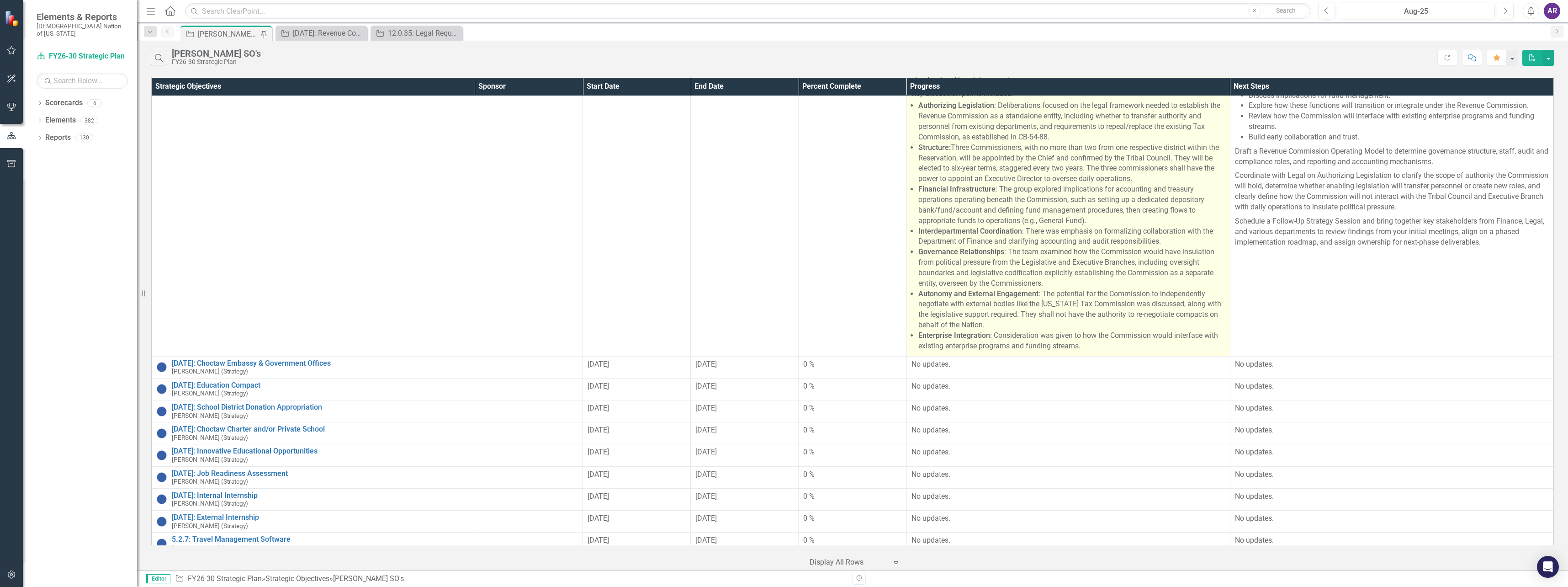
scroll to position [274, 0]
click at [978, 335] on li "Enterprise Integration : Consideration was given to how the Commission would in…" at bounding box center [1072, 340] width 307 height 21
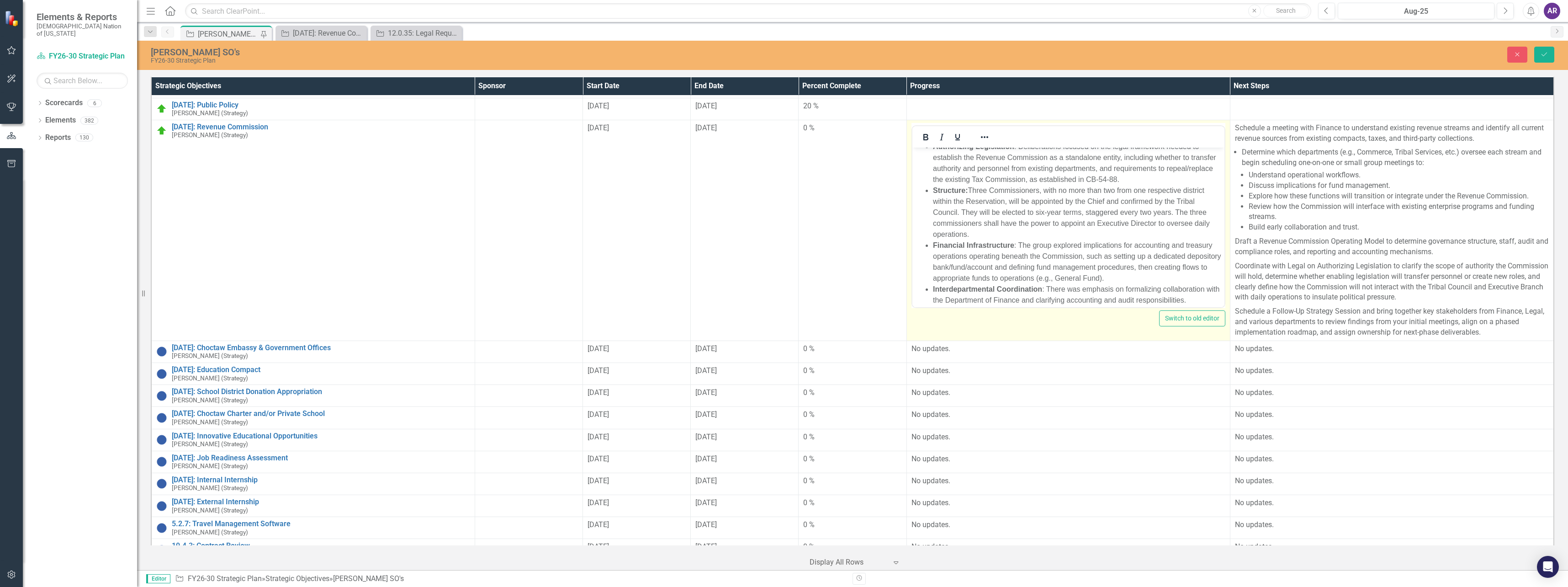
scroll to position [207, 0]
click at [1020, 292] on li "Enterprise Integration : Consideration was given to how the Commission would in…" at bounding box center [1077, 286] width 289 height 22
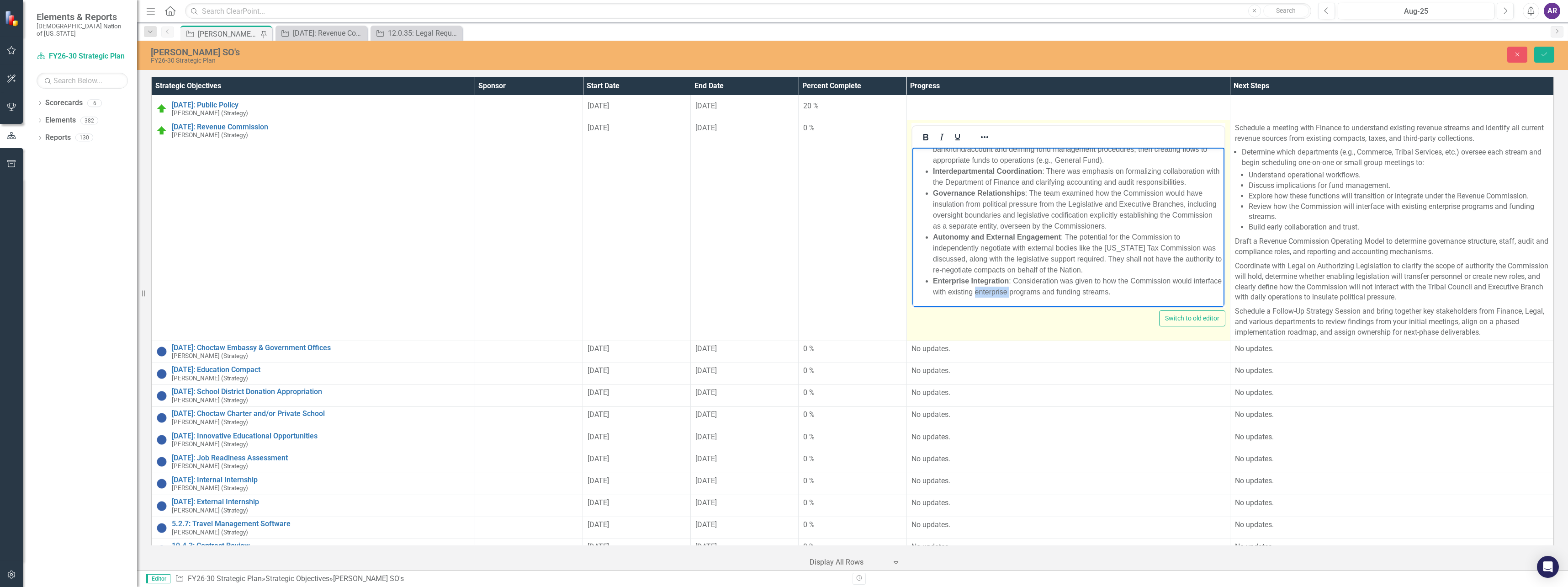
click at [1020, 292] on li "Enterprise Integration : Consideration was given to how the Commission would in…" at bounding box center [1077, 286] width 289 height 22
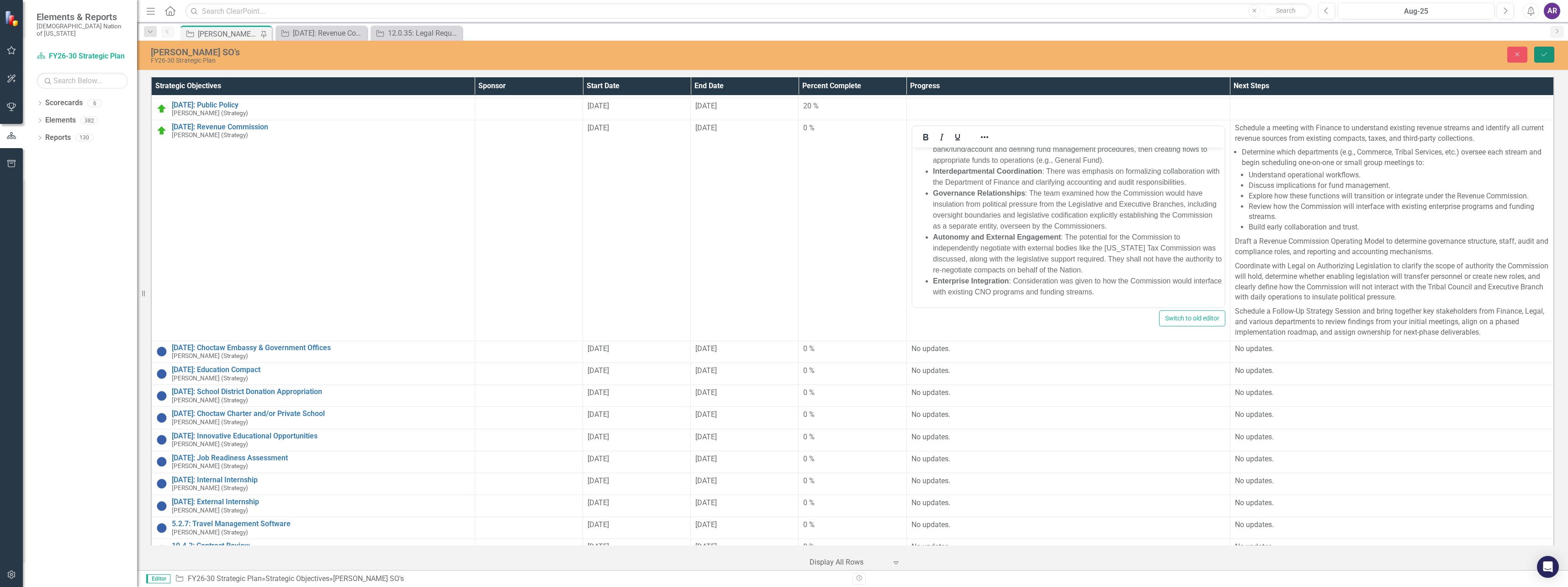
click at [1538, 56] on button "Save" at bounding box center [1544, 55] width 20 height 16
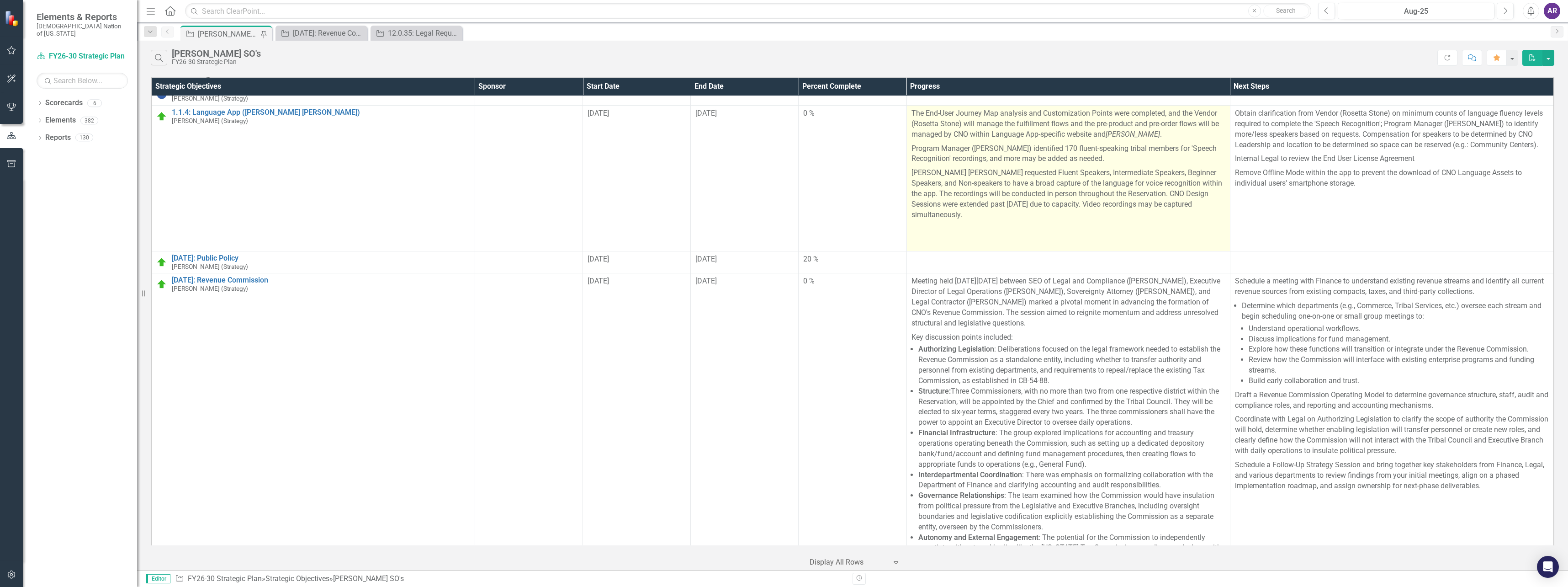
scroll to position [46, 0]
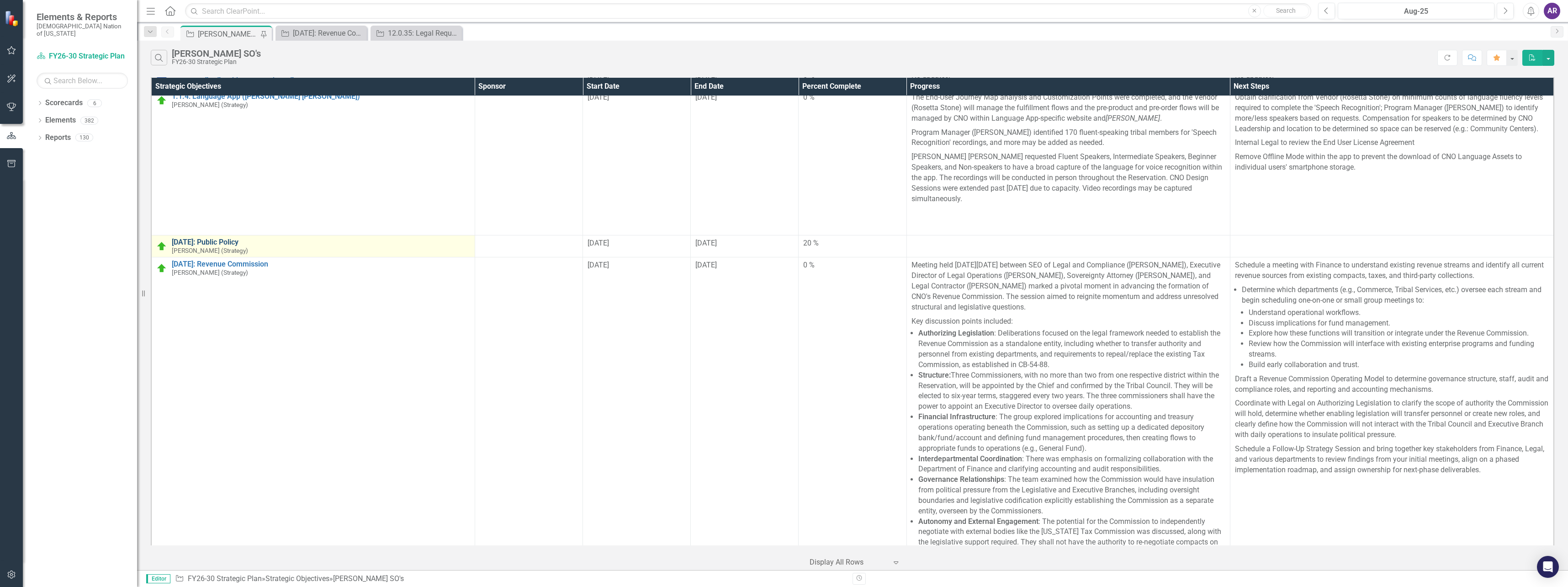
click at [215, 238] on link "[DATE]: Public Policy" at bounding box center [321, 242] width 298 height 9
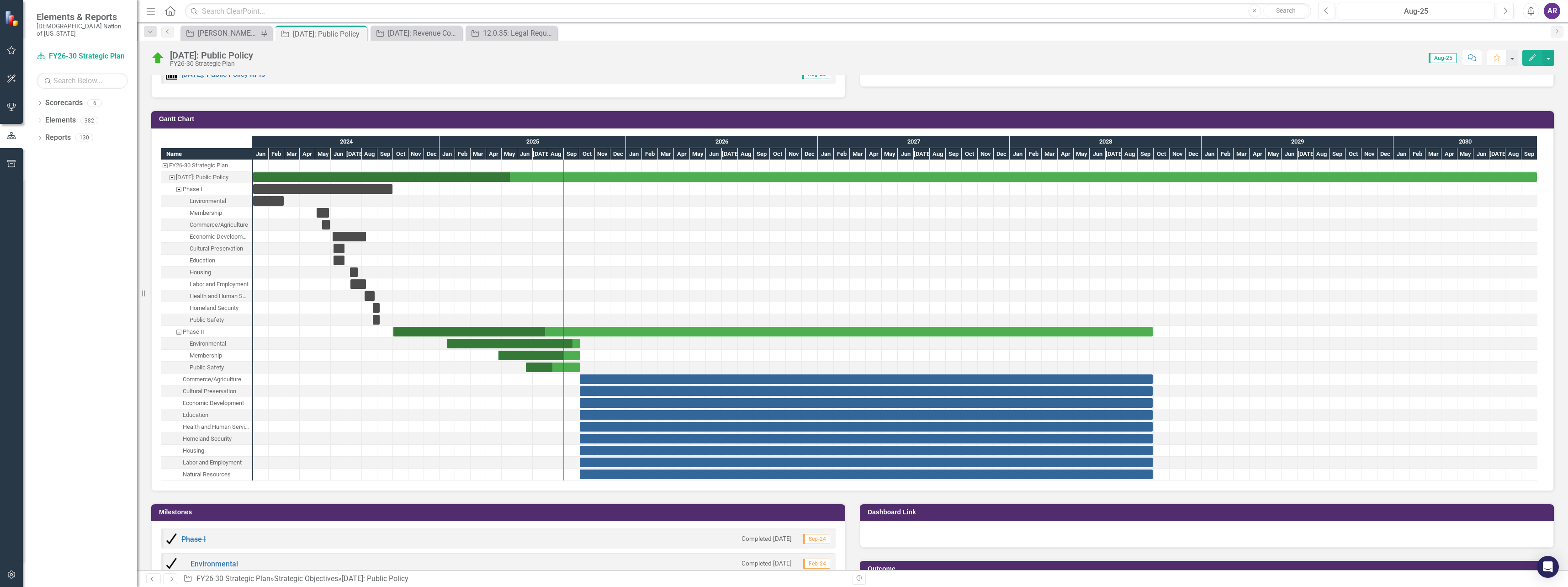
scroll to position [914, 0]
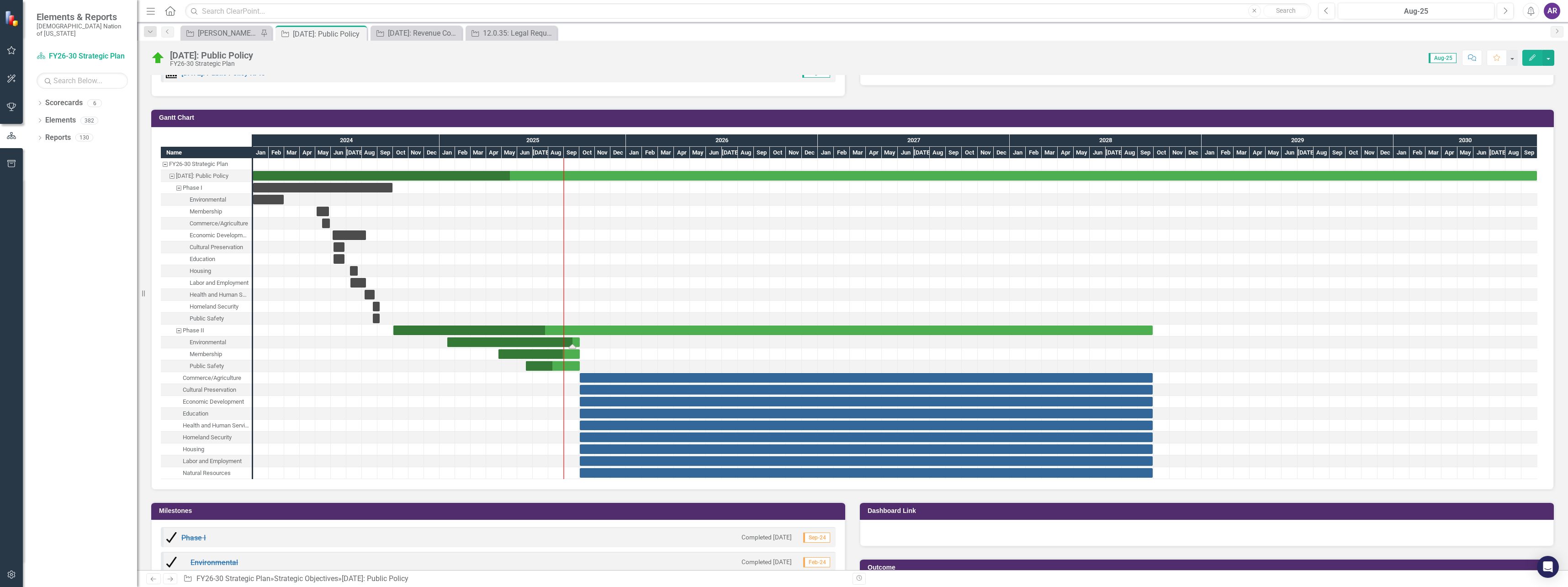
click at [528, 340] on div "Task: Start date: 2025-01-16 End date: 2025-10-01" at bounding box center [514, 342] width 133 height 10
click at [550, 325] on div "Task: Start date: 2024-10-01 End date: 2028-09-29" at bounding box center [772, 330] width 759 height 10
click at [551, 325] on div at bounding box center [556, 330] width 16 height 12
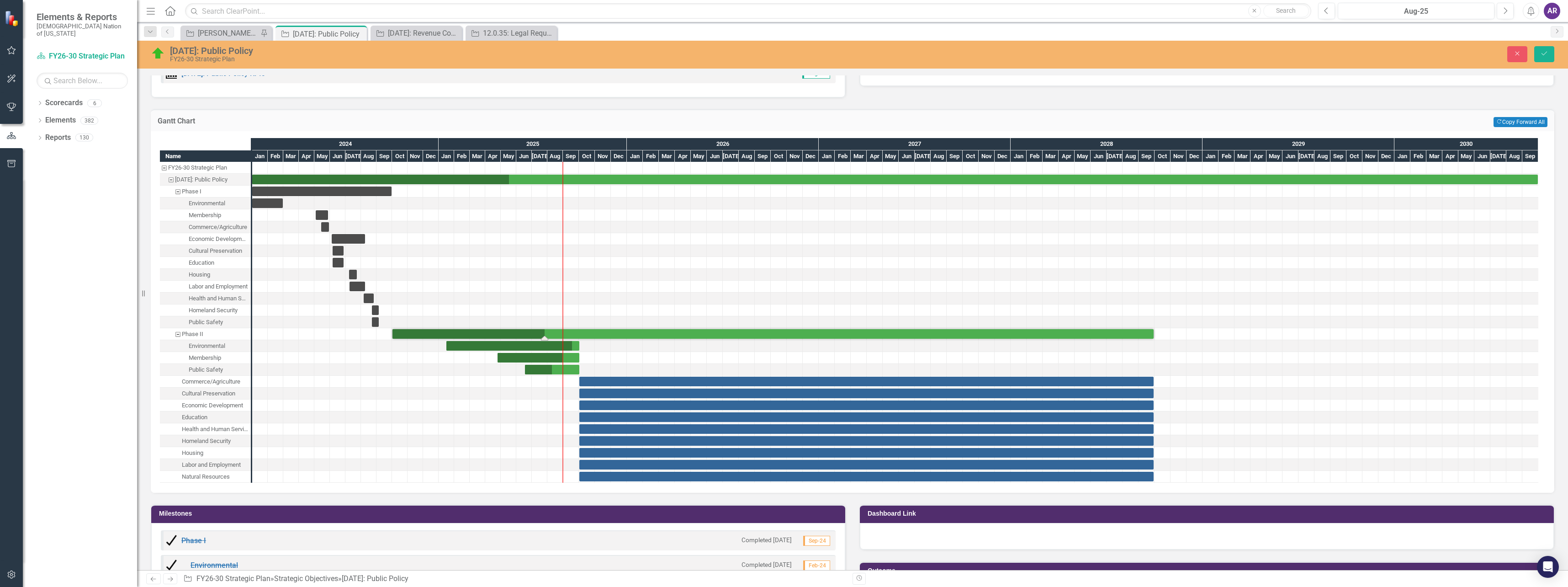
click at [591, 336] on div "Task: Start date: 2024-10-01 End date: 2028-09-29" at bounding box center [773, 334] width 761 height 10
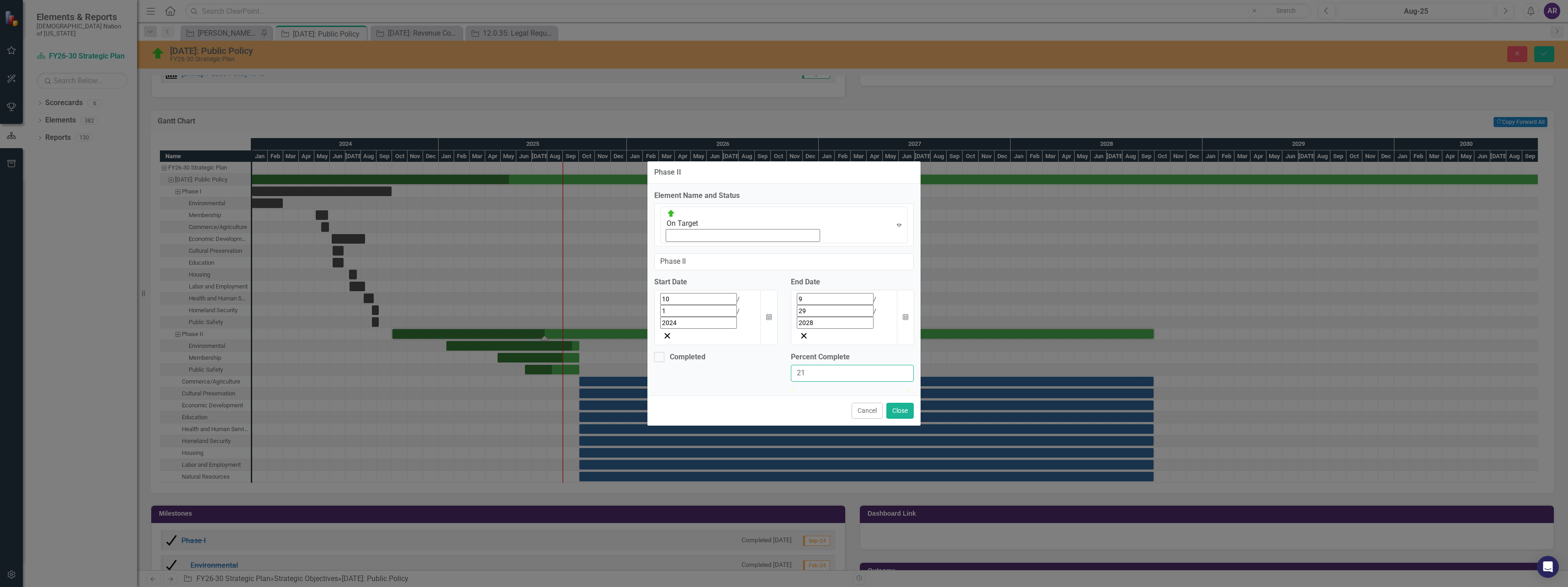
click at [905, 365] on input "21" at bounding box center [852, 373] width 123 height 17
click at [905, 365] on input "22" at bounding box center [852, 373] width 123 height 17
click at [905, 365] on input "23" at bounding box center [852, 373] width 123 height 17
click at [904, 365] on input "23" at bounding box center [852, 373] width 123 height 17
click at [905, 365] on input "24" at bounding box center [852, 373] width 123 height 17
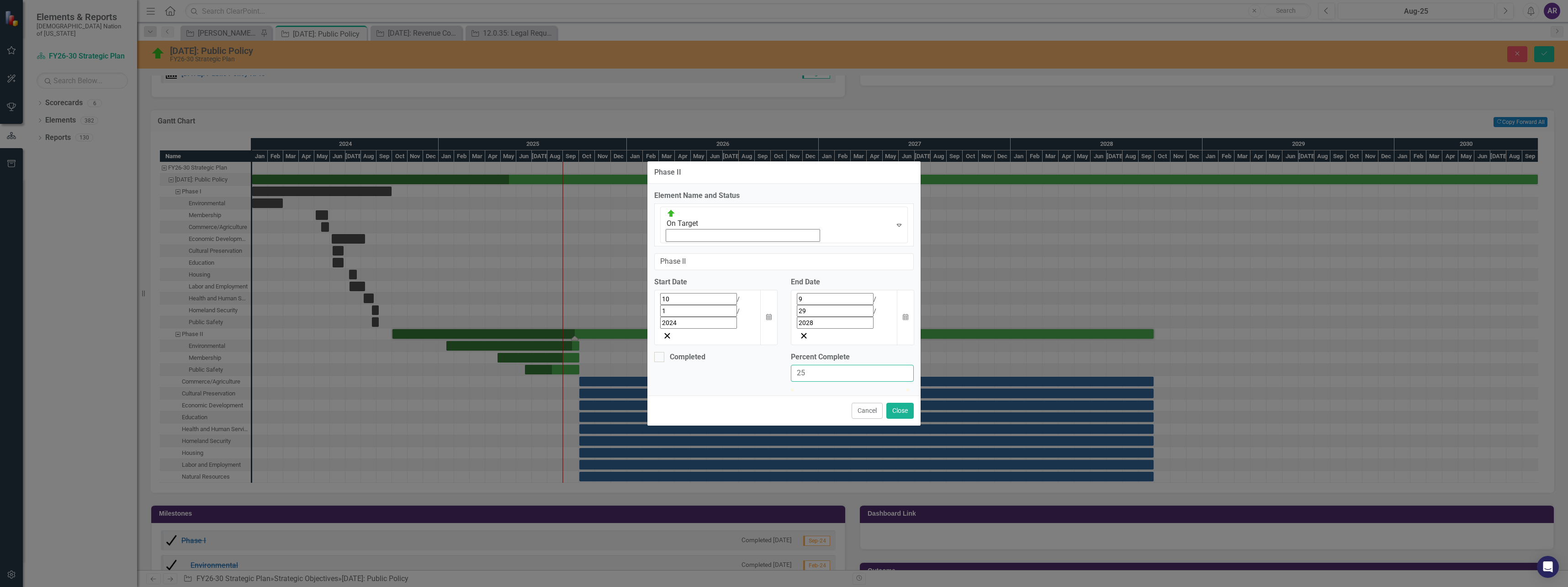
click at [905, 365] on input "25" at bounding box center [852, 373] width 123 height 17
click at [903, 365] on input "24" at bounding box center [852, 373] width 123 height 17
type input "25"
click at [904, 365] on input "25" at bounding box center [852, 373] width 123 height 17
click at [895, 402] on button "Close" at bounding box center [900, 410] width 27 height 16
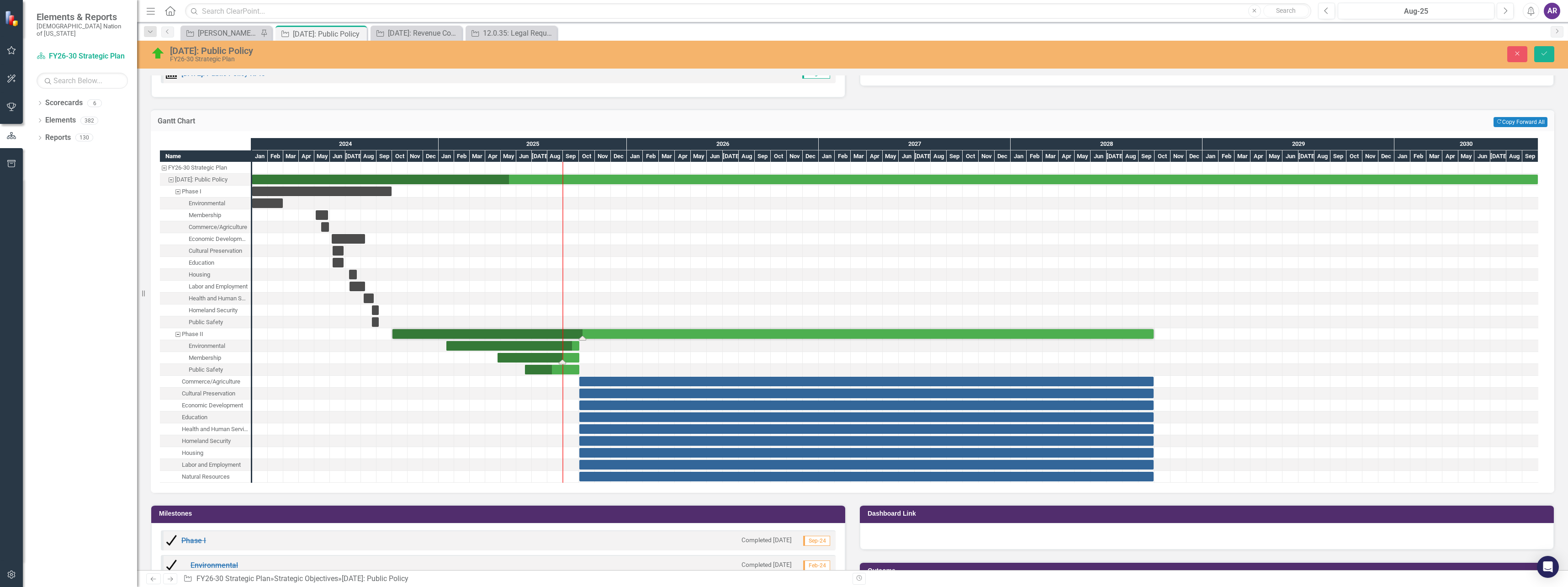
click at [545, 354] on div "Task: Start date: 2025-04-24 End date: 2025-10-01" at bounding box center [538, 357] width 82 height 10
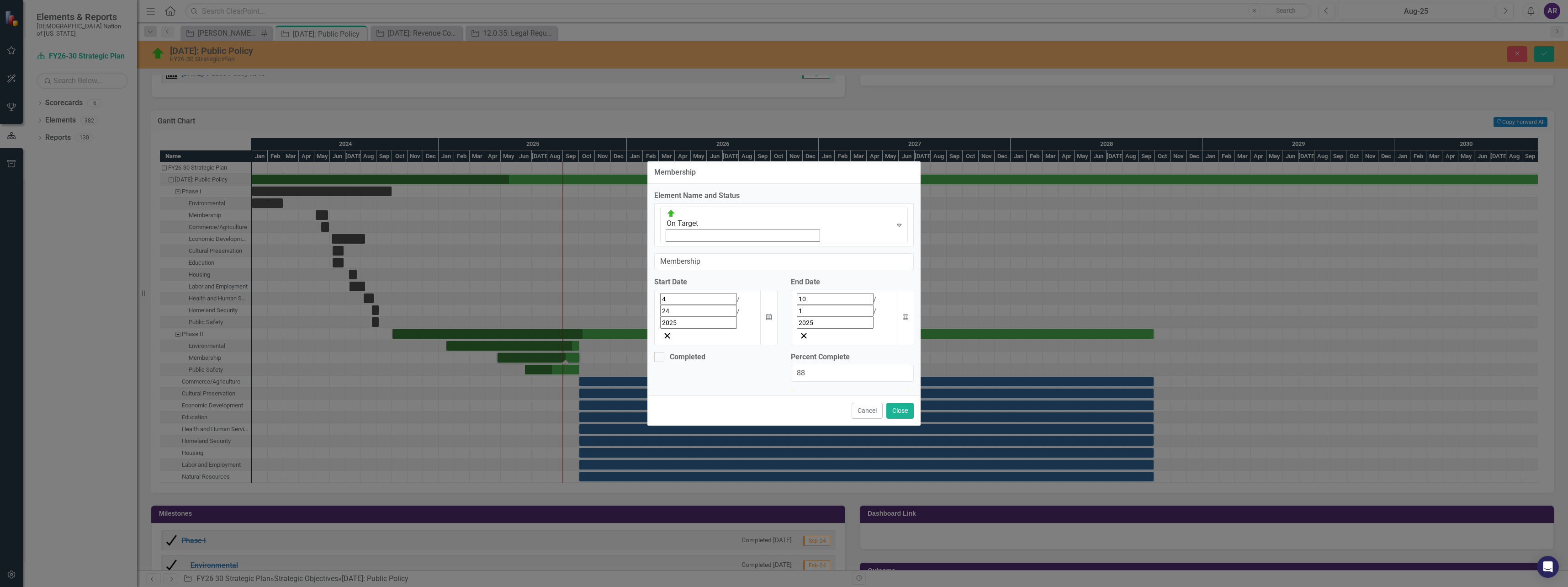
drag, startPoint x: 887, startPoint y: 340, endPoint x: 897, endPoint y: 340, distance: 10.0
click at [893, 388] on div at bounding box center [893, 388] width 0 height 0
click at [904, 365] on input "89" at bounding box center [852, 373] width 123 height 17
click at [904, 365] on input "90" at bounding box center [852, 373] width 123 height 17
click at [904, 365] on input "91" at bounding box center [852, 373] width 123 height 17
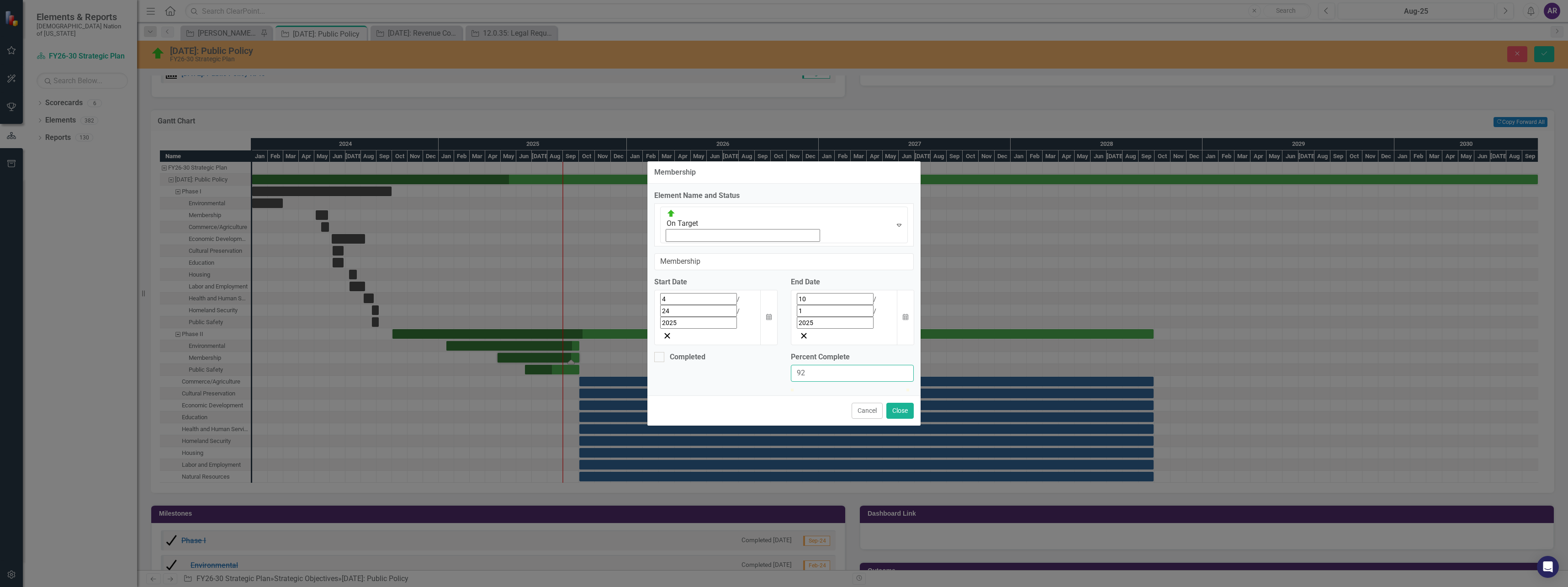
click at [904, 365] on input "92" at bounding box center [852, 373] width 123 height 17
click at [904, 365] on input "93" at bounding box center [852, 373] width 123 height 17
click at [904, 365] on input "94" at bounding box center [852, 373] width 123 height 17
type input "95"
click at [904, 365] on input "95" at bounding box center [852, 373] width 123 height 17
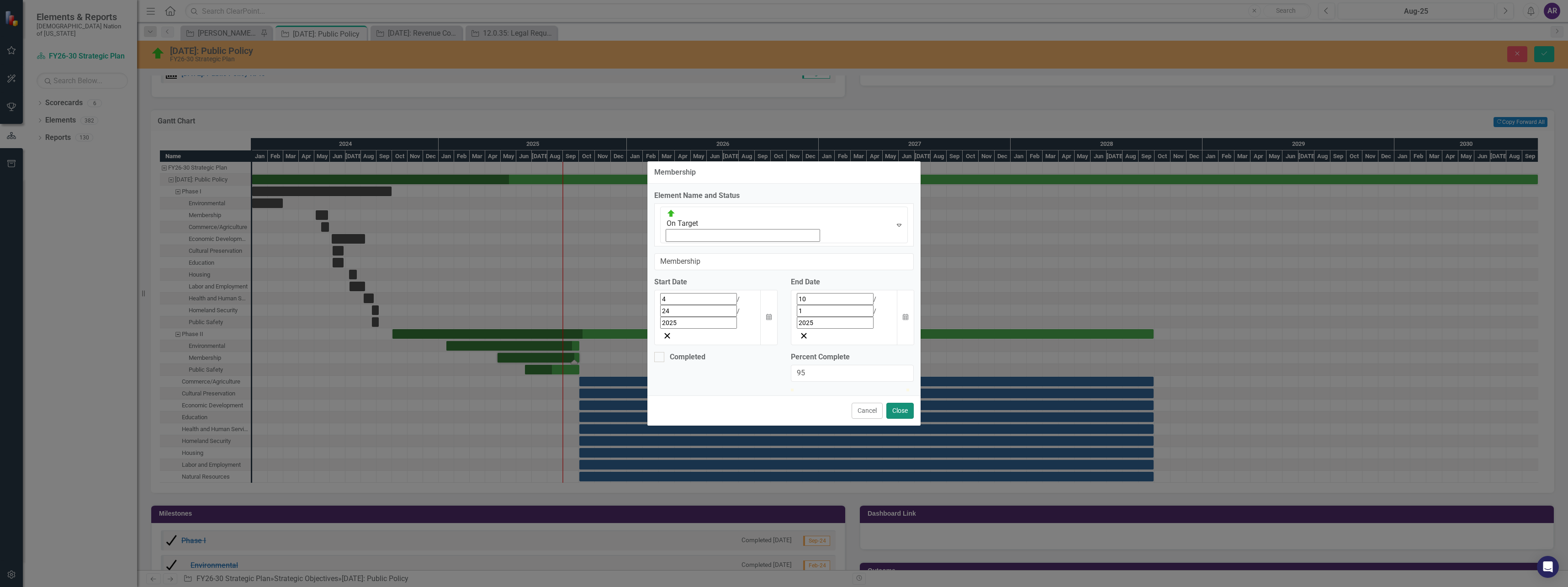
click at [897, 402] on button "Close" at bounding box center [900, 410] width 27 height 16
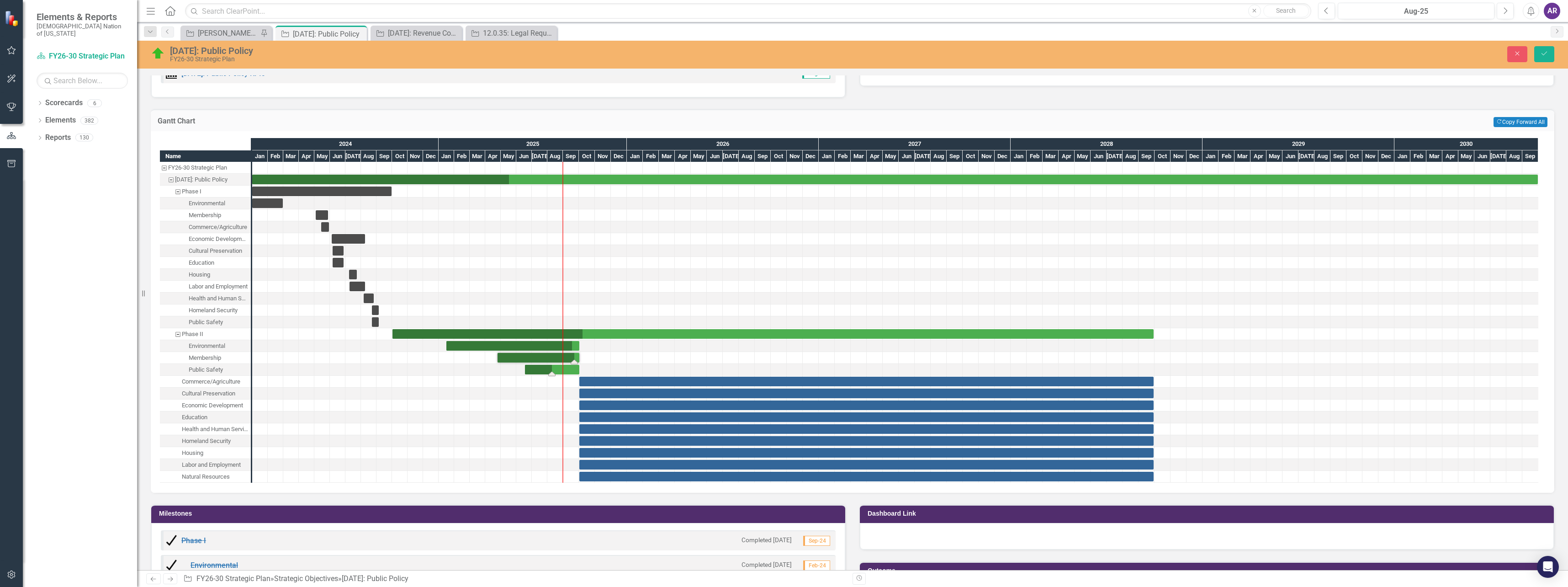
click at [543, 370] on div "Task: Start date: 2025-06-17 End date: 2025-10-01" at bounding box center [551, 370] width 54 height 10
click at [544, 370] on div "Task: Start date: 2025-06-17 End date: 2025-10-01" at bounding box center [551, 370] width 54 height 10
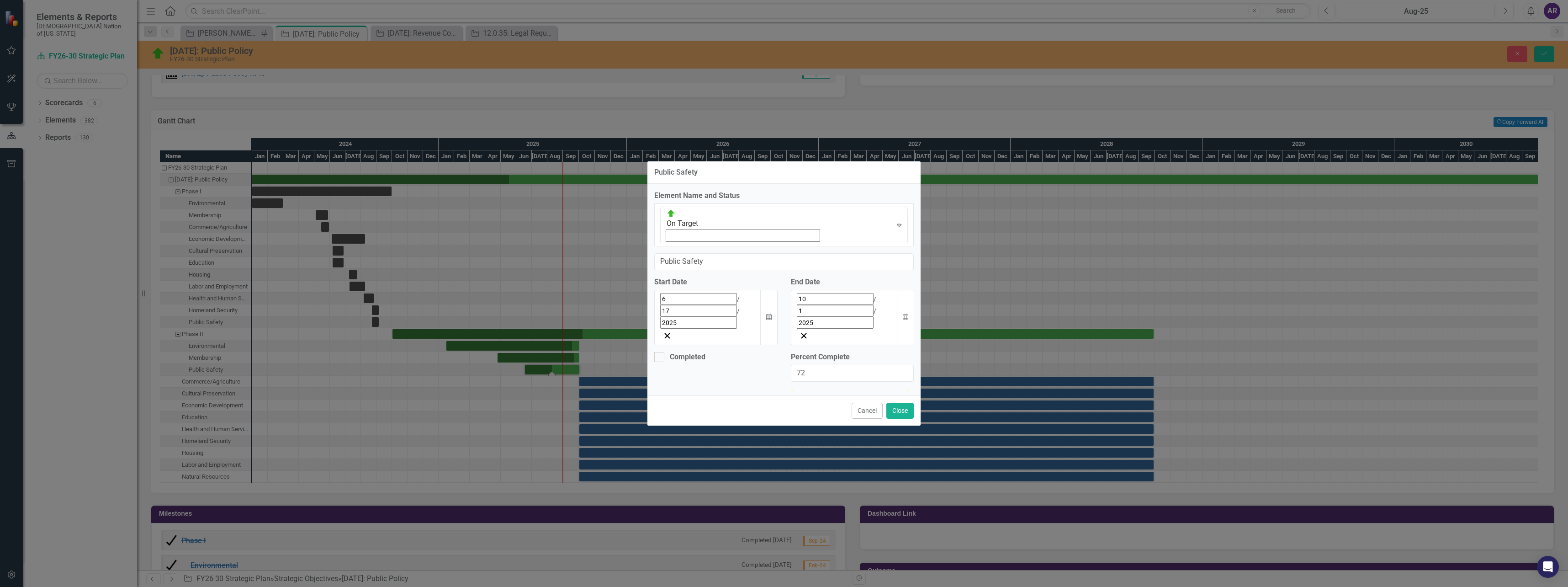
type input "80"
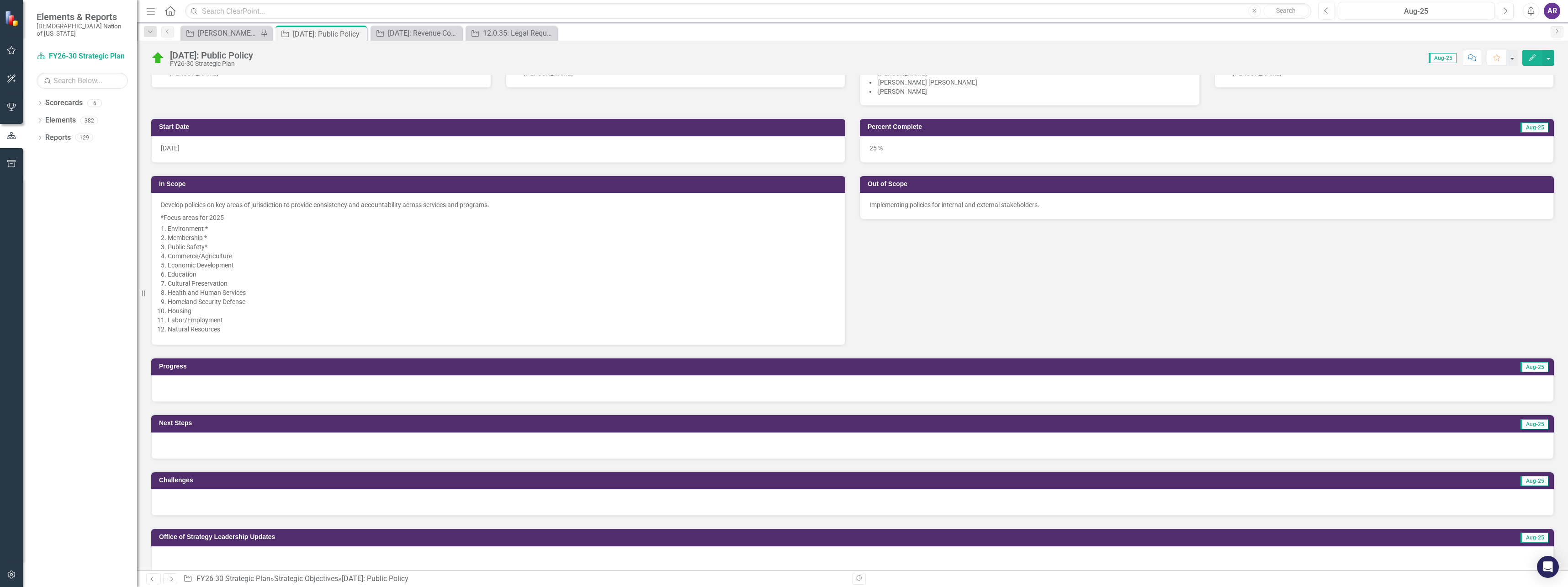
scroll to position [137, 0]
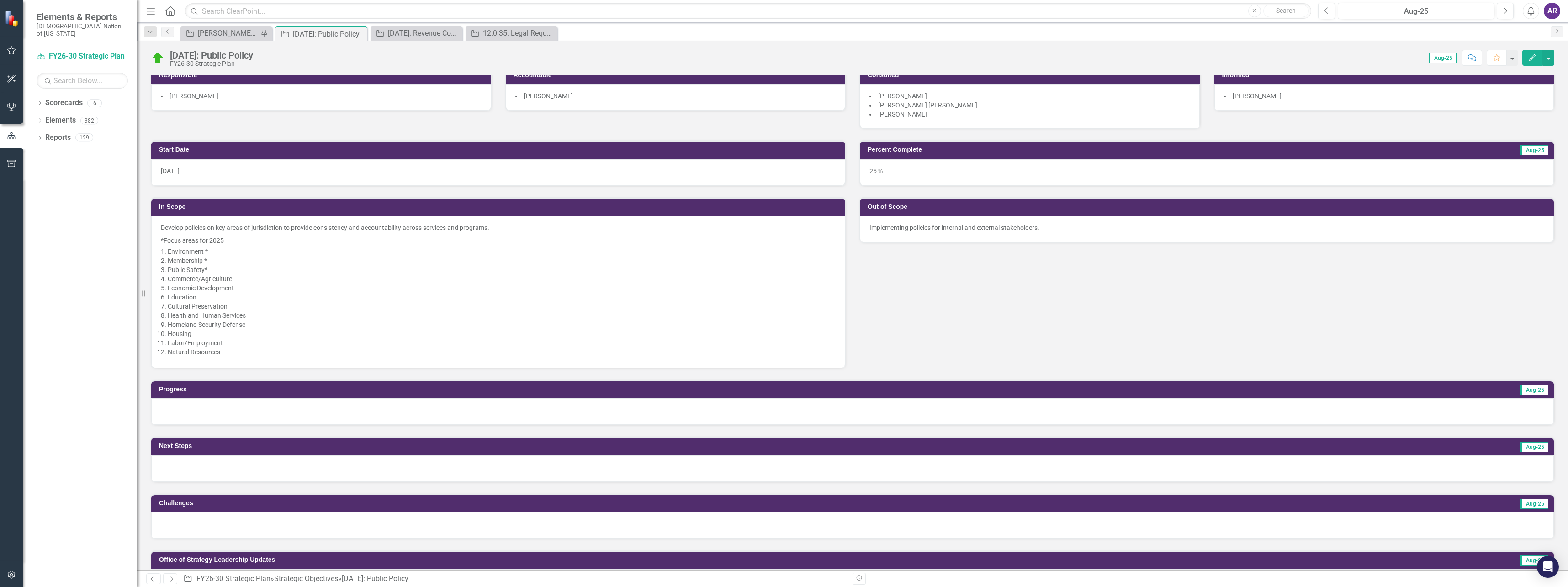
click at [277, 314] on p "Health and Human Services​" at bounding box center [501, 315] width 668 height 9
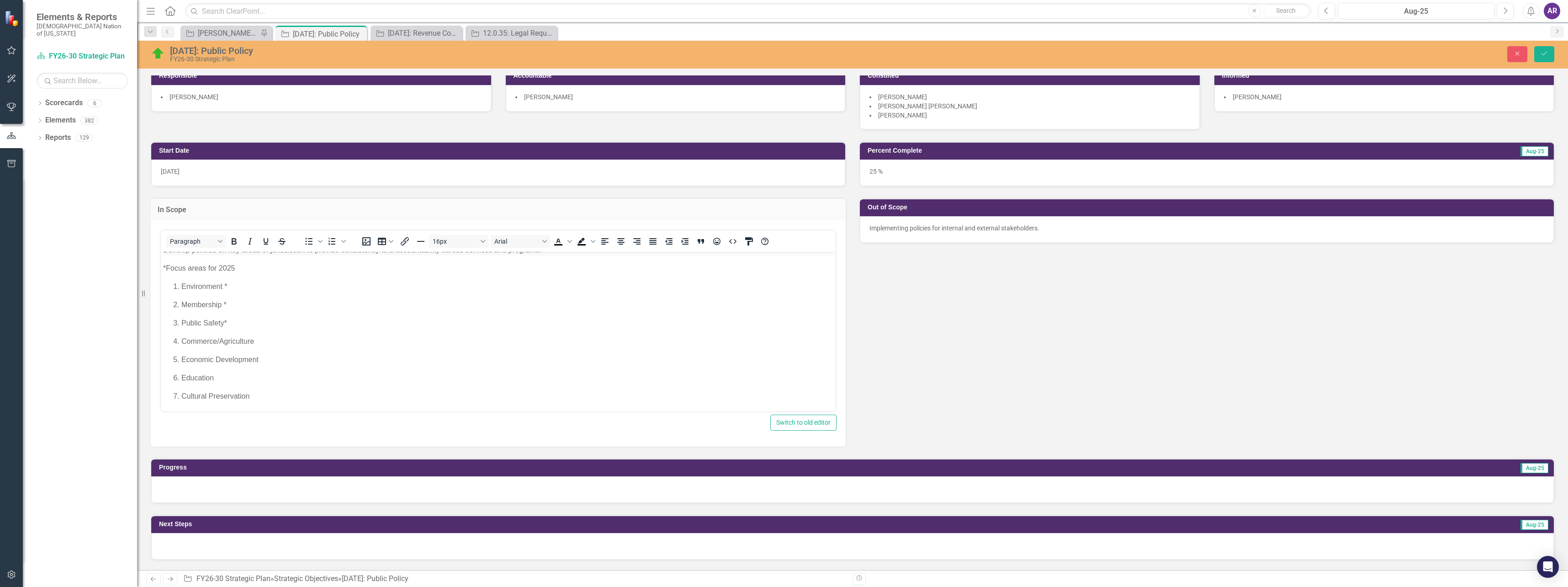
scroll to position [0, 0]
click at [257, 331] on p "Public Safety* ​" at bounding box center [507, 332] width 652 height 11
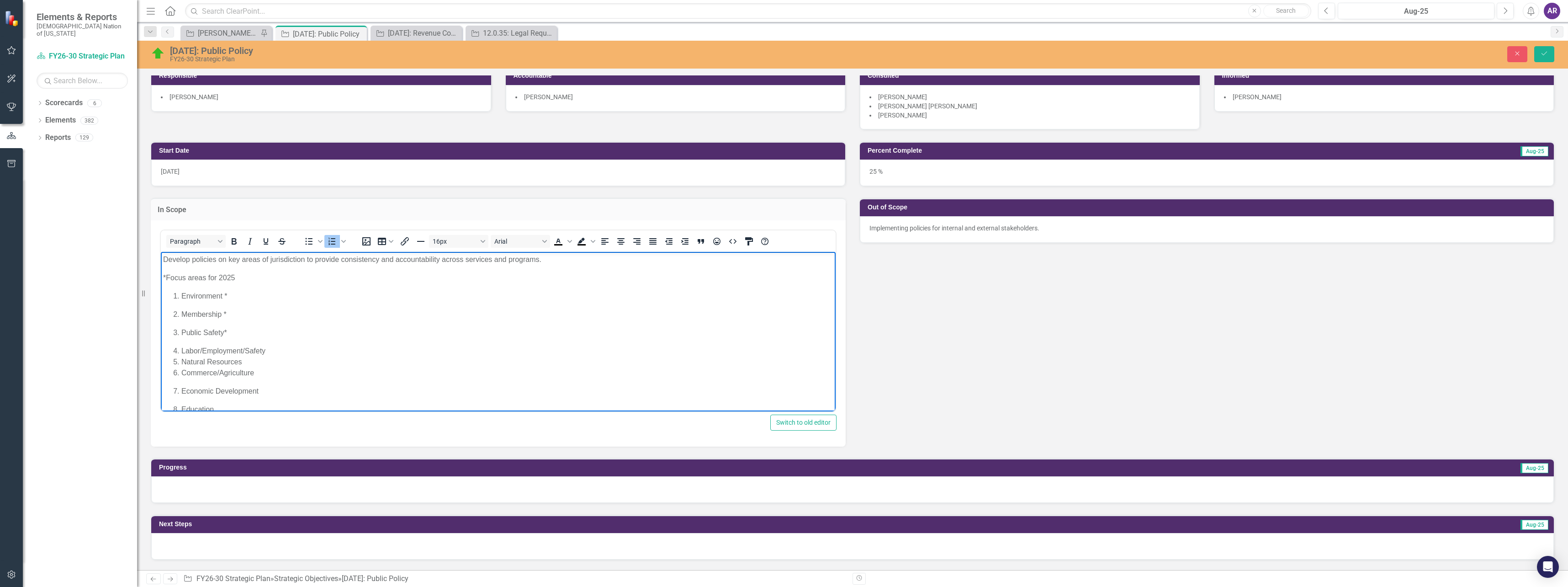
click at [282, 351] on li "Labor/Employment/Safety" at bounding box center [507, 351] width 652 height 11
drag, startPoint x: 181, startPoint y: 295, endPoint x: 267, endPoint y: 360, distance: 107.8
click at [267, 360] on ol "Environment *​ Membership *​ Public Safety* ​ Labor/Employment/Safety Natural R…" at bounding box center [498, 407] width 670 height 234
click at [264, 387] on p "Economic Development​" at bounding box center [507, 391] width 652 height 11
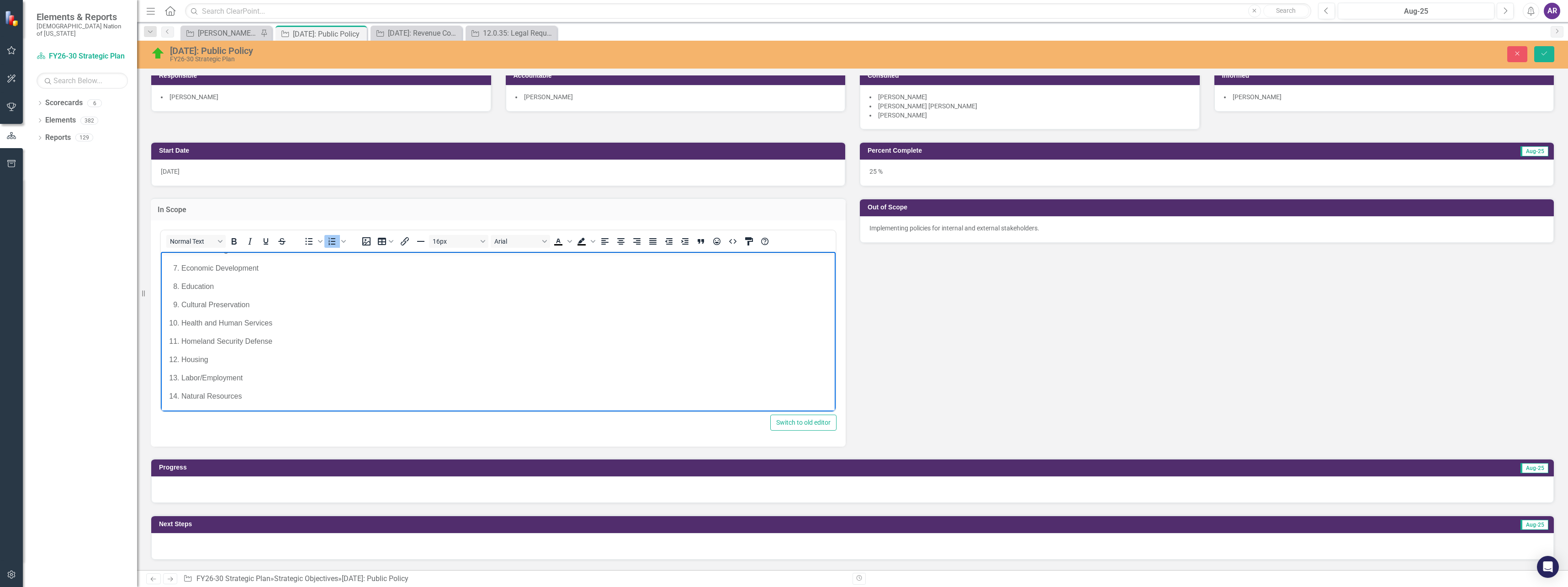
click at [259, 374] on p "Labor/Employment​" at bounding box center [507, 378] width 652 height 11
drag, startPoint x: 256, startPoint y: 401, endPoint x: 180, endPoint y: 373, distance: 81.0
click at [180, 373] on body "Develop policies on key areas of jurisdiction to provide consistency and accoun…" at bounding box center [498, 270] width 675 height 283
drag, startPoint x: 219, startPoint y: 391, endPoint x: 173, endPoint y: 298, distance: 103.8
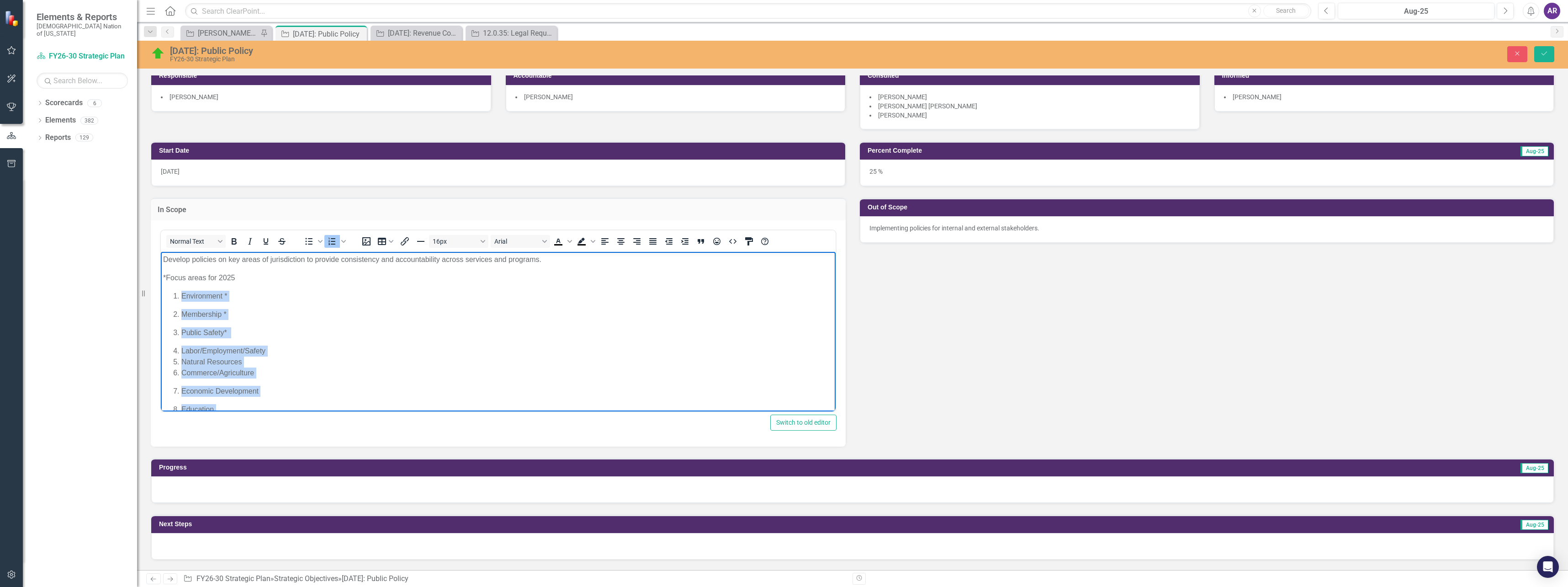
click at [173, 298] on ol "Environment *​ Membership *​ Public Safety* ​ Labor/Employment/Safety Natural R…" at bounding box center [498, 389] width 670 height 197
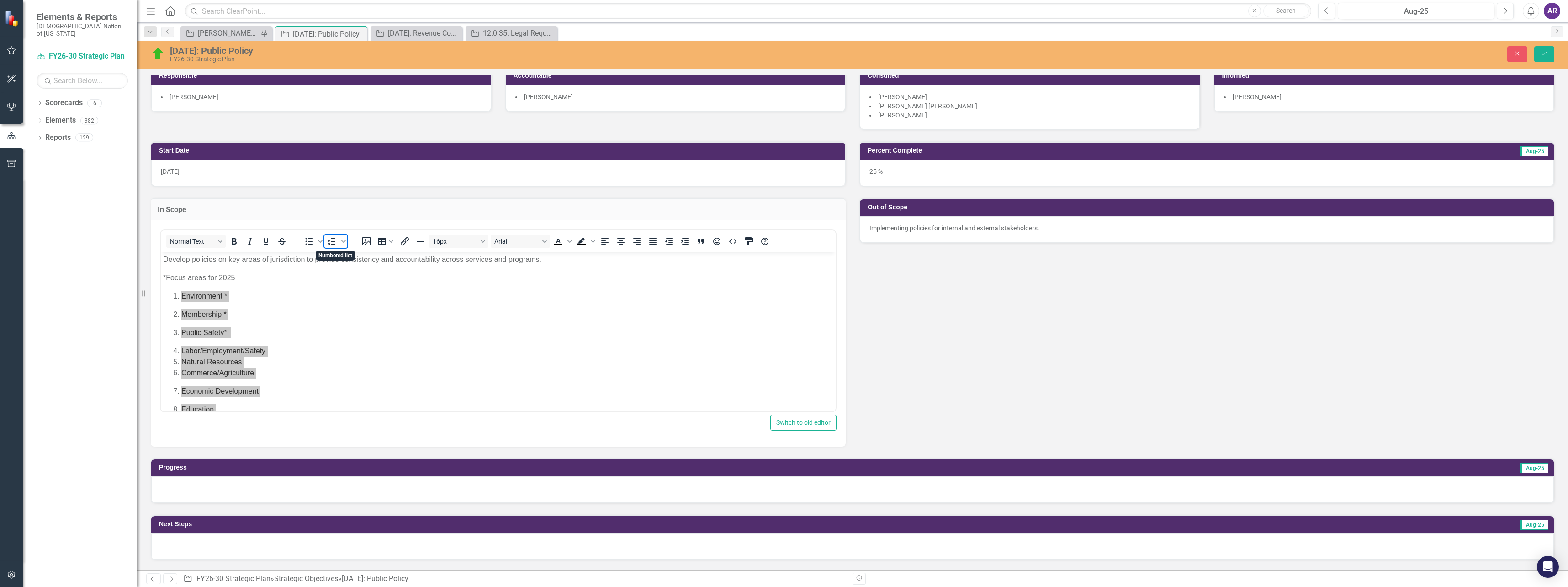
click at [329, 243] on icon "Numbered list" at bounding box center [332, 241] width 11 height 11
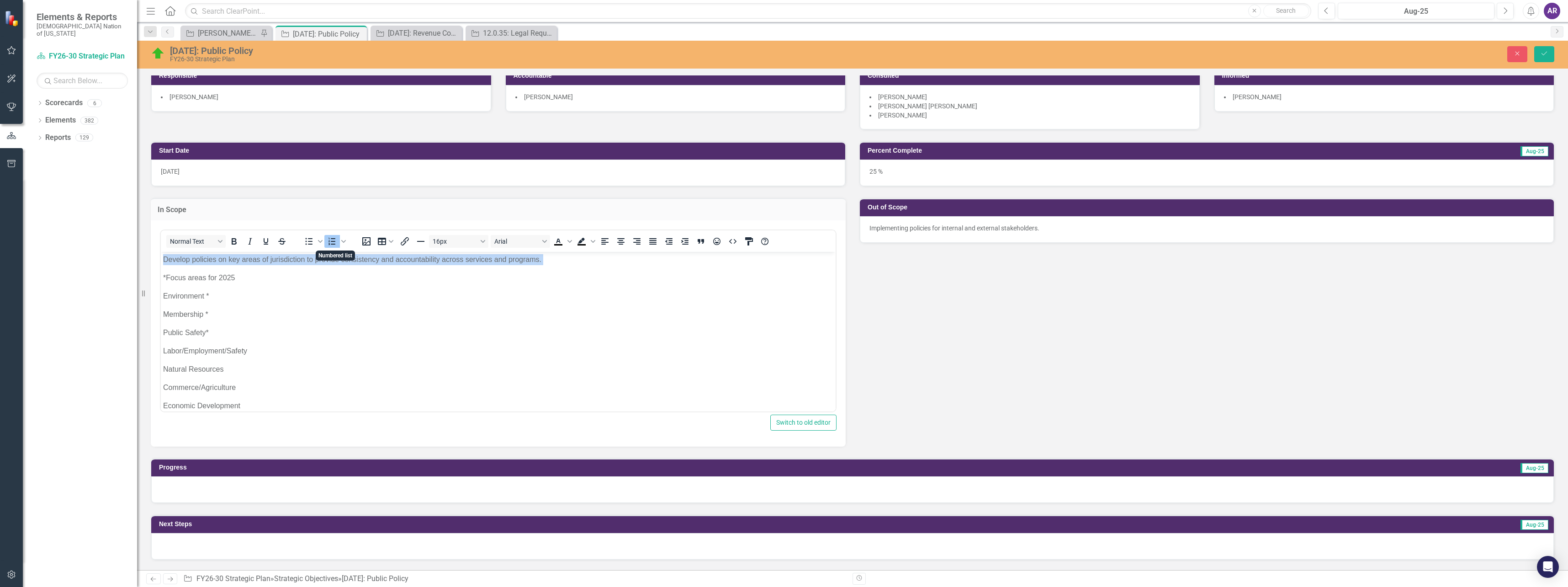
scroll to position [39, 0]
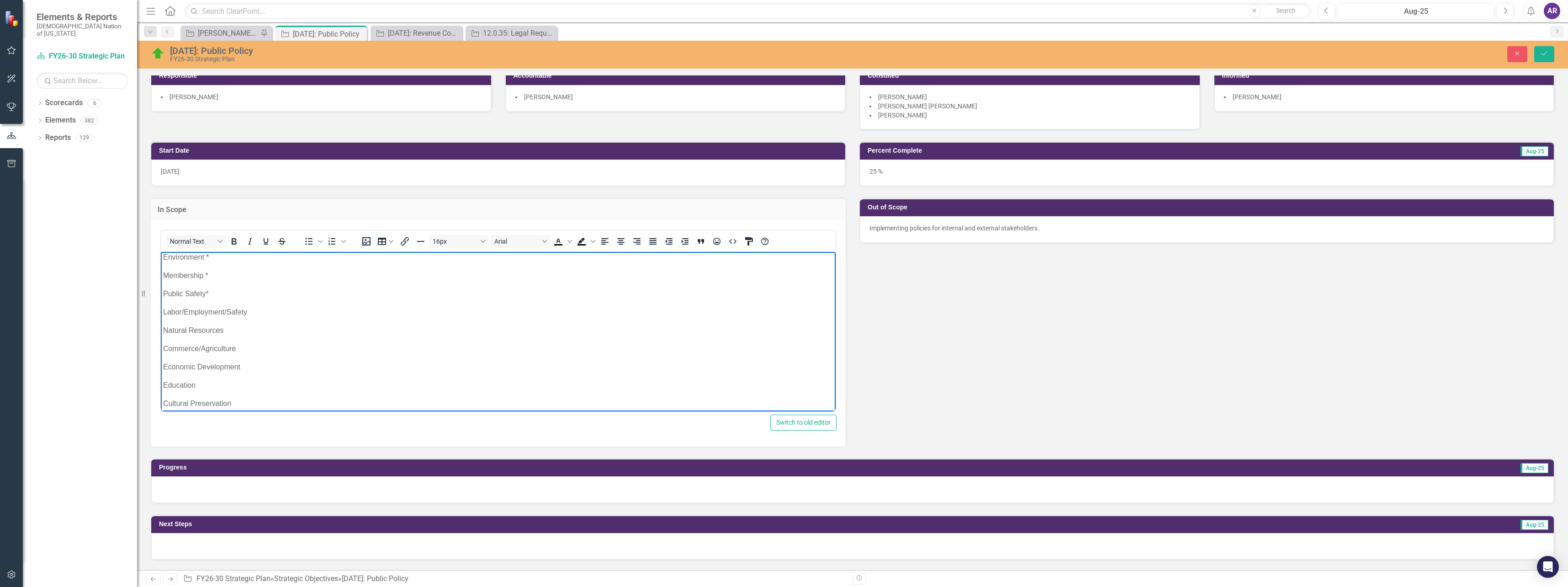
click at [309, 303] on body "Develop policies on key areas of jurisdiction to provide consistency and accoun…" at bounding box center [498, 343] width 675 height 261
drag, startPoint x: 221, startPoint y: 396, endPoint x: 191, endPoint y: 281, distance: 118.8
click at [164, 286] on body "Develop policies on key areas of jurisdiction to provide consistency and accoun…" at bounding box center [498, 372] width 675 height 261
click at [331, 237] on icon "Numbered list" at bounding box center [332, 241] width 11 height 11
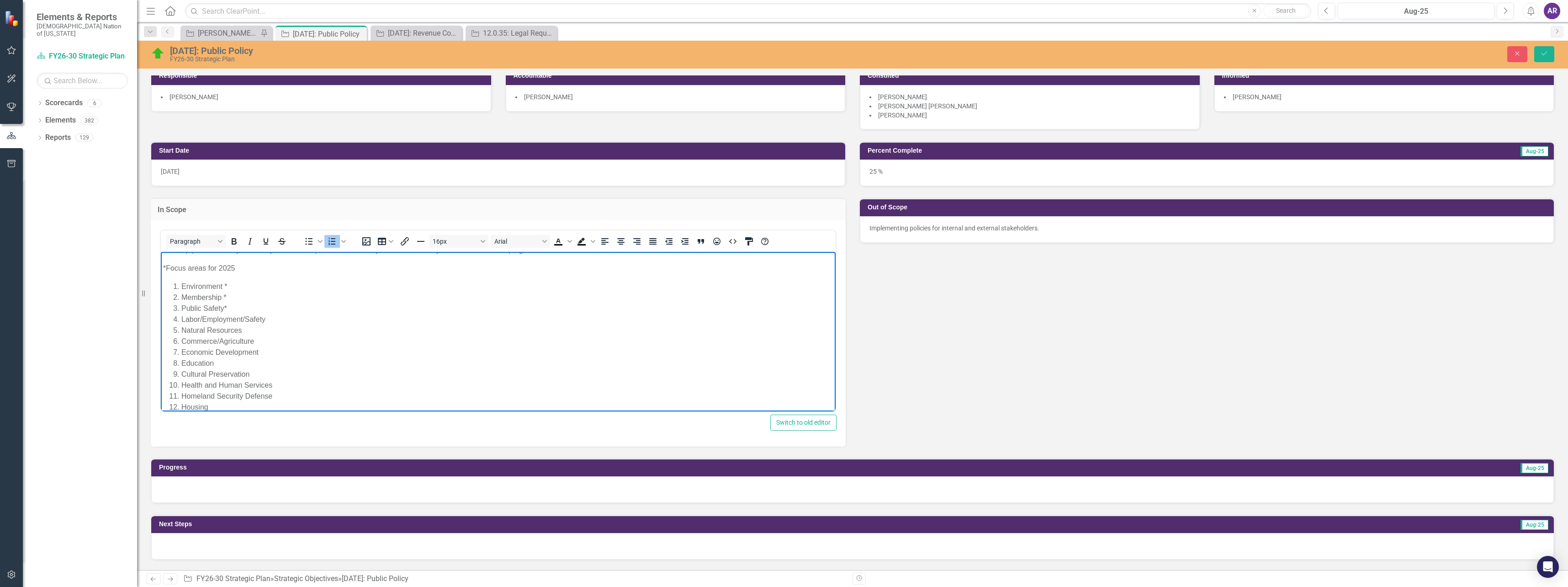
scroll to position [21, 0]
click at [303, 312] on li "Labor/Employment/Safety" at bounding box center [507, 308] width 652 height 11
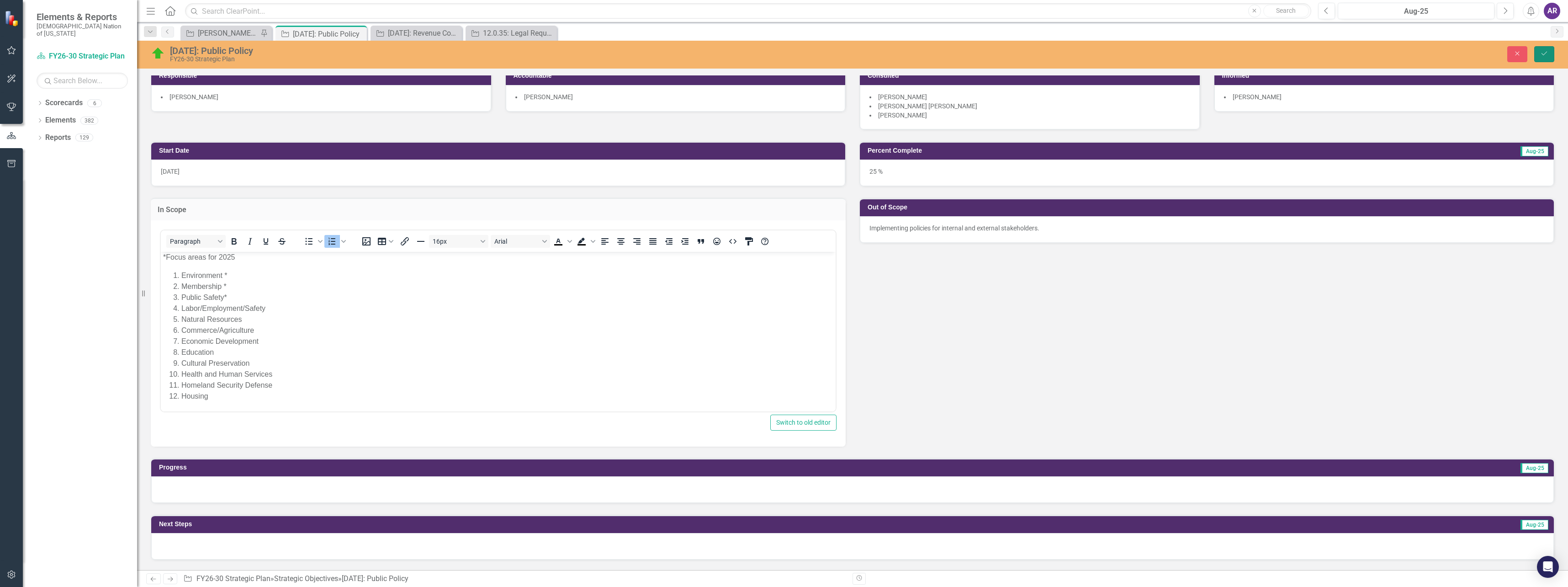
click at [1549, 47] on button "Save" at bounding box center [1544, 54] width 20 height 16
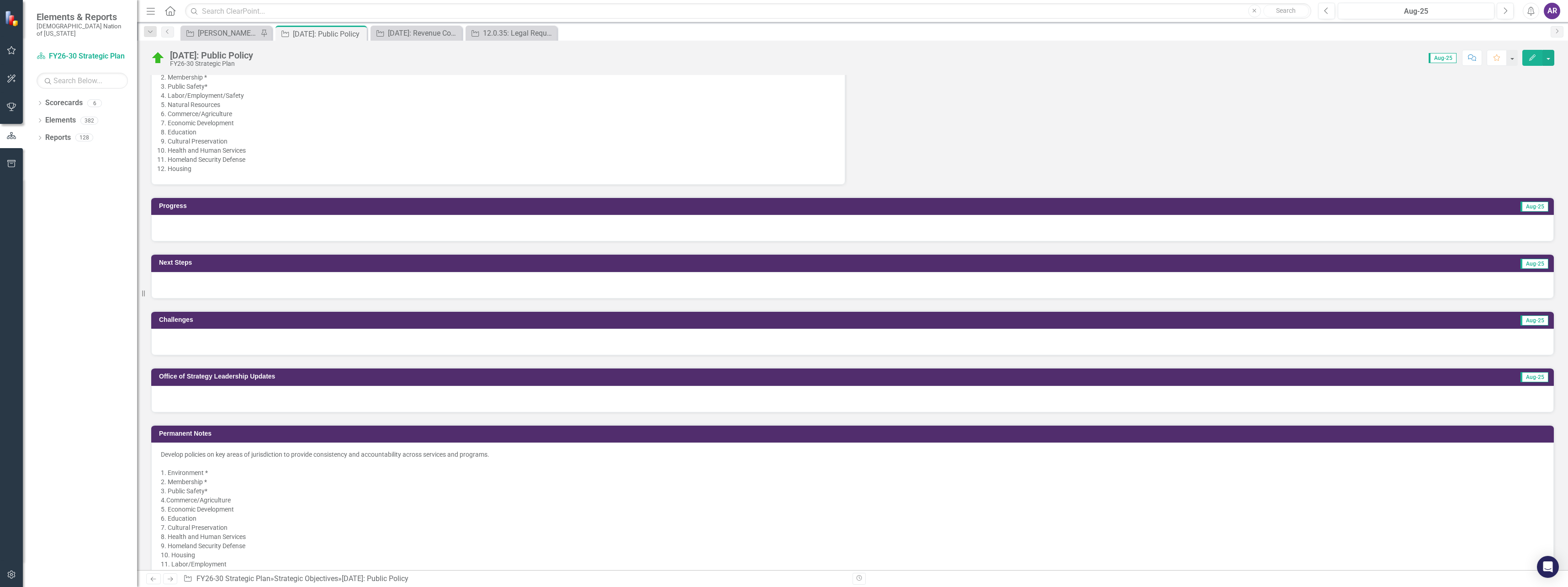
scroll to position [320, 0]
click at [351, 344] on div at bounding box center [852, 342] width 1402 height 27
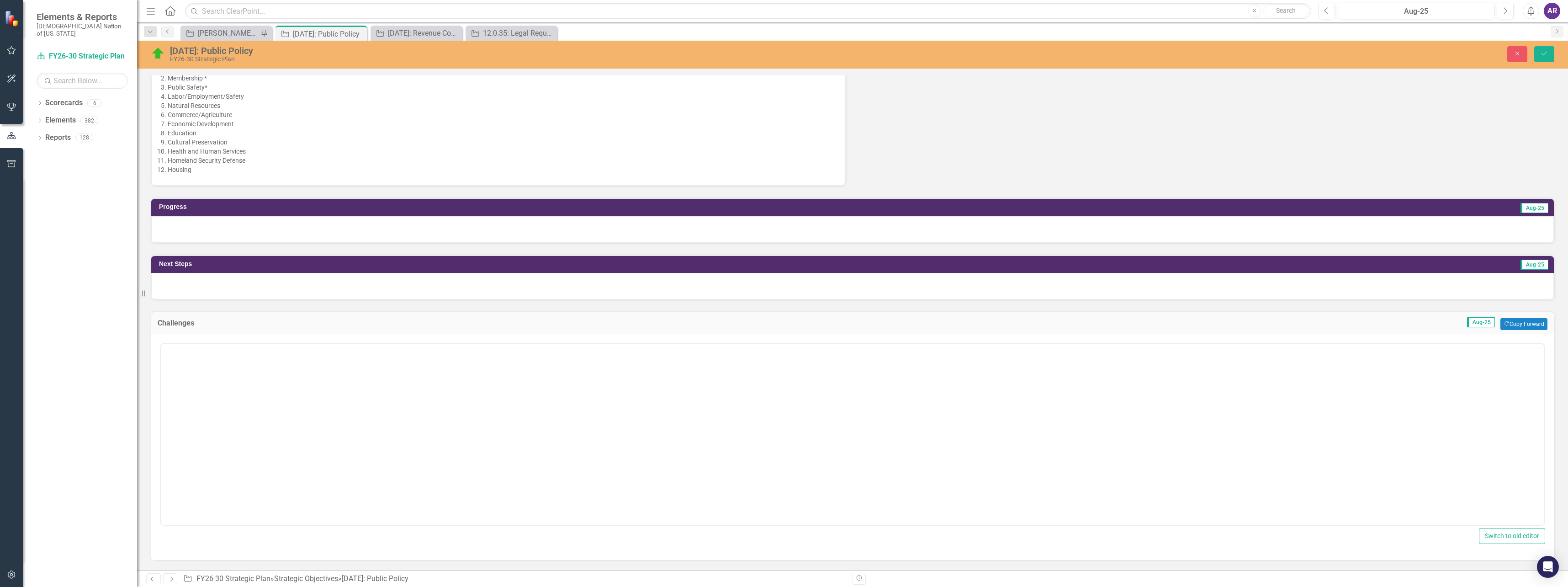
scroll to position [0, 0]
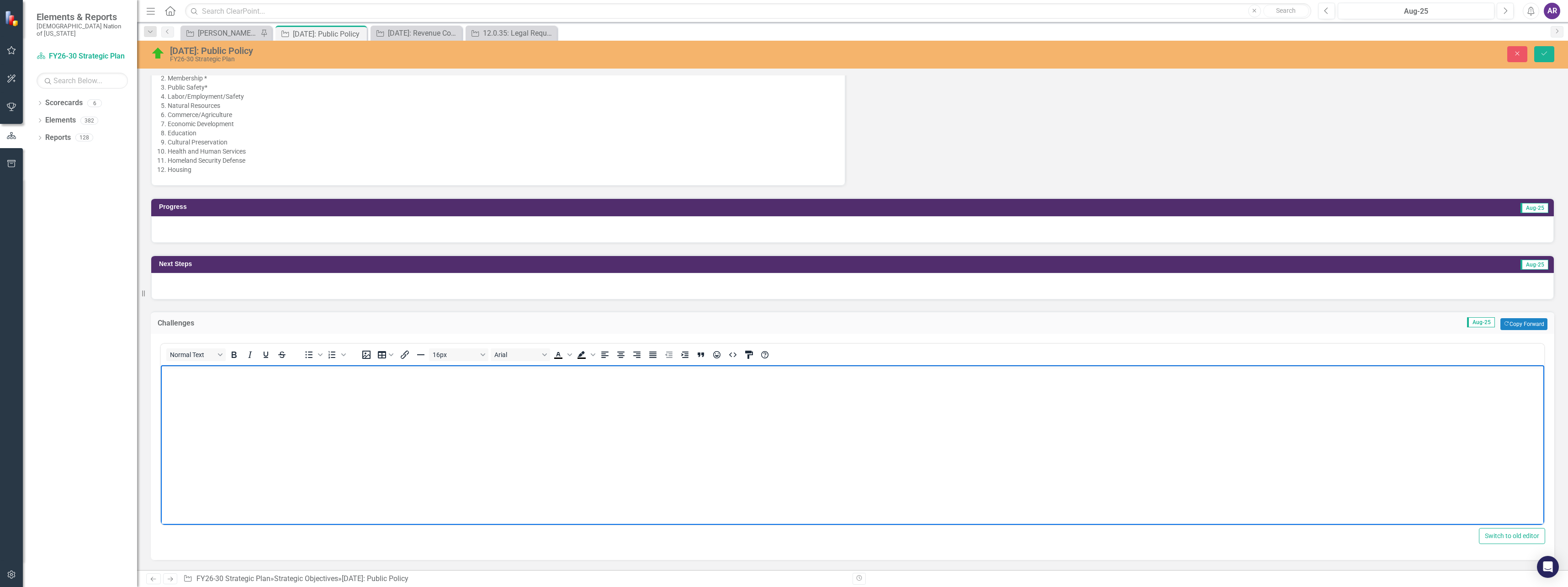
click at [334, 401] on body "Rich Text Area. Press ALT-0 for help." at bounding box center [852, 434] width 1384 height 137
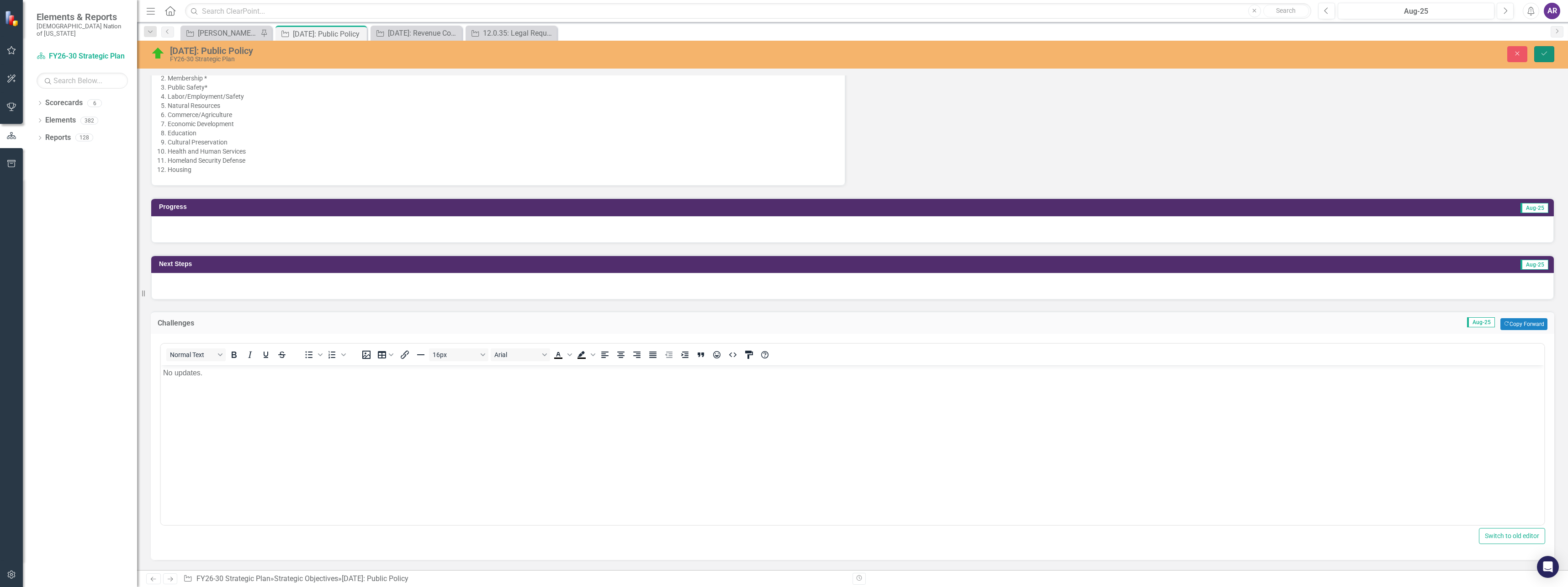
click at [1544, 58] on button "Save" at bounding box center [1544, 54] width 20 height 16
